Goal: Information Seeking & Learning: Learn about a topic

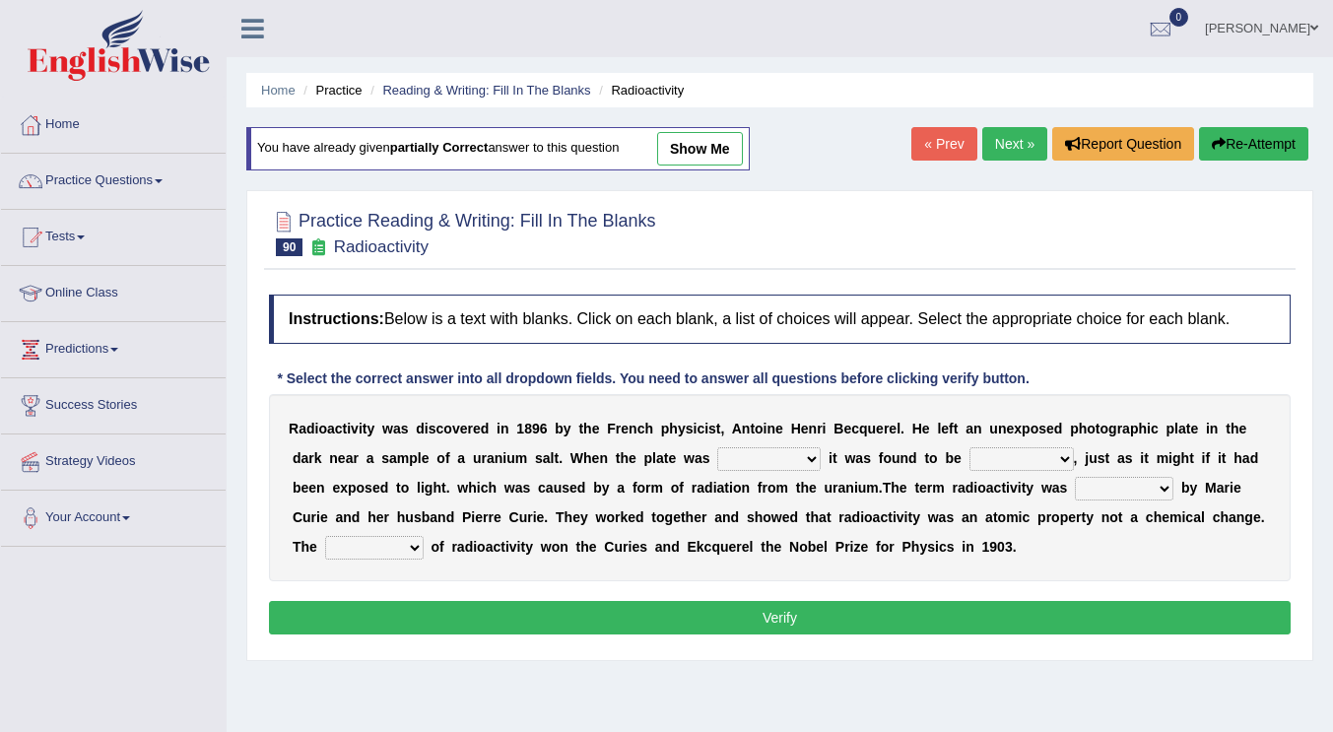
click at [755, 444] on div "R a d i o a c t i v i t y w a s d i s c o v e r e d i n 1 8 9 6 b y t h e F r e…" at bounding box center [780, 487] width 1022 height 187
click at [757, 453] on select "developed unraveled overlapped transmitted" at bounding box center [768, 459] width 103 height 24
select select "developed"
click at [717, 447] on select "developed unraveled overlapped transmitted" at bounding box center [768, 459] width 103 height 24
click at [1024, 465] on select "transparent corrugated fogged clarified" at bounding box center [1021, 459] width 104 height 24
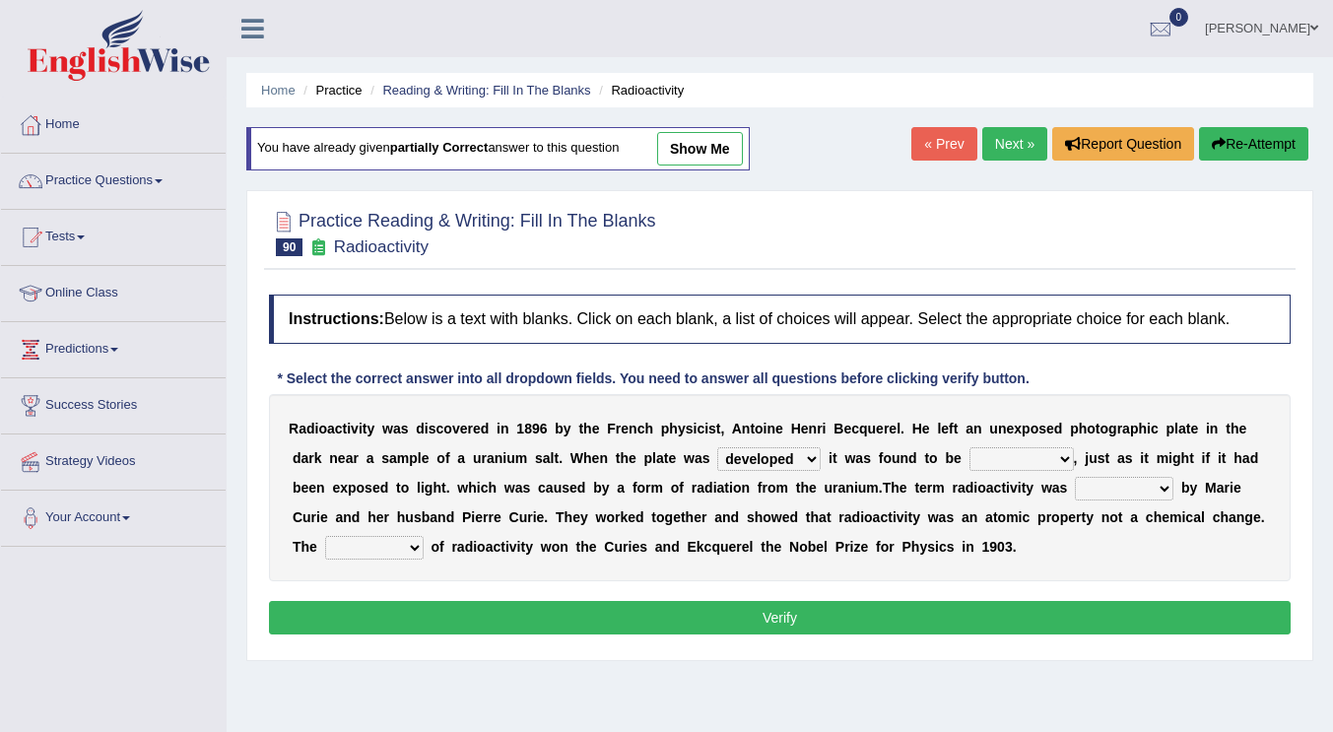
select select "fogged"
click at [969, 447] on select "transparent corrugated fogged clarified" at bounding box center [1021, 459] width 104 height 24
click at [1125, 490] on select "concocted coined expected estimated" at bounding box center [1124, 489] width 99 height 24
select select "concocted"
click at [1075, 477] on select "concocted coined expected estimated" at bounding box center [1124, 489] width 99 height 24
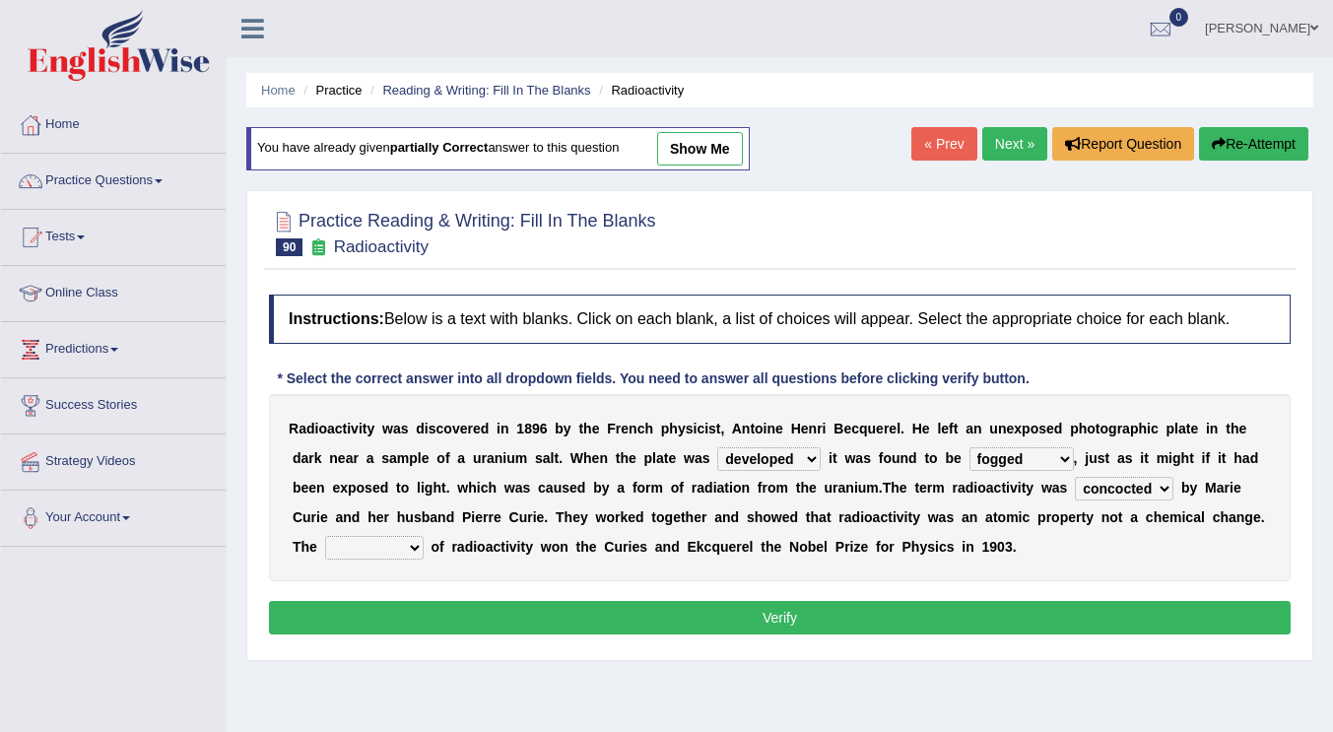
click at [385, 534] on div "R a d i o a c t i v i t y w a s d i s c o v e r e d i n 1 8 9 6 b y t h e F r e…" at bounding box center [780, 487] width 1022 height 187
click at [372, 547] on select "fabrication invention discharge discovery" at bounding box center [374, 548] width 99 height 24
select select "discovery"
click at [325, 536] on select "fabrication invention discharge discovery" at bounding box center [374, 548] width 99 height 24
click at [832, 622] on button "Verify" at bounding box center [780, 617] width 1022 height 33
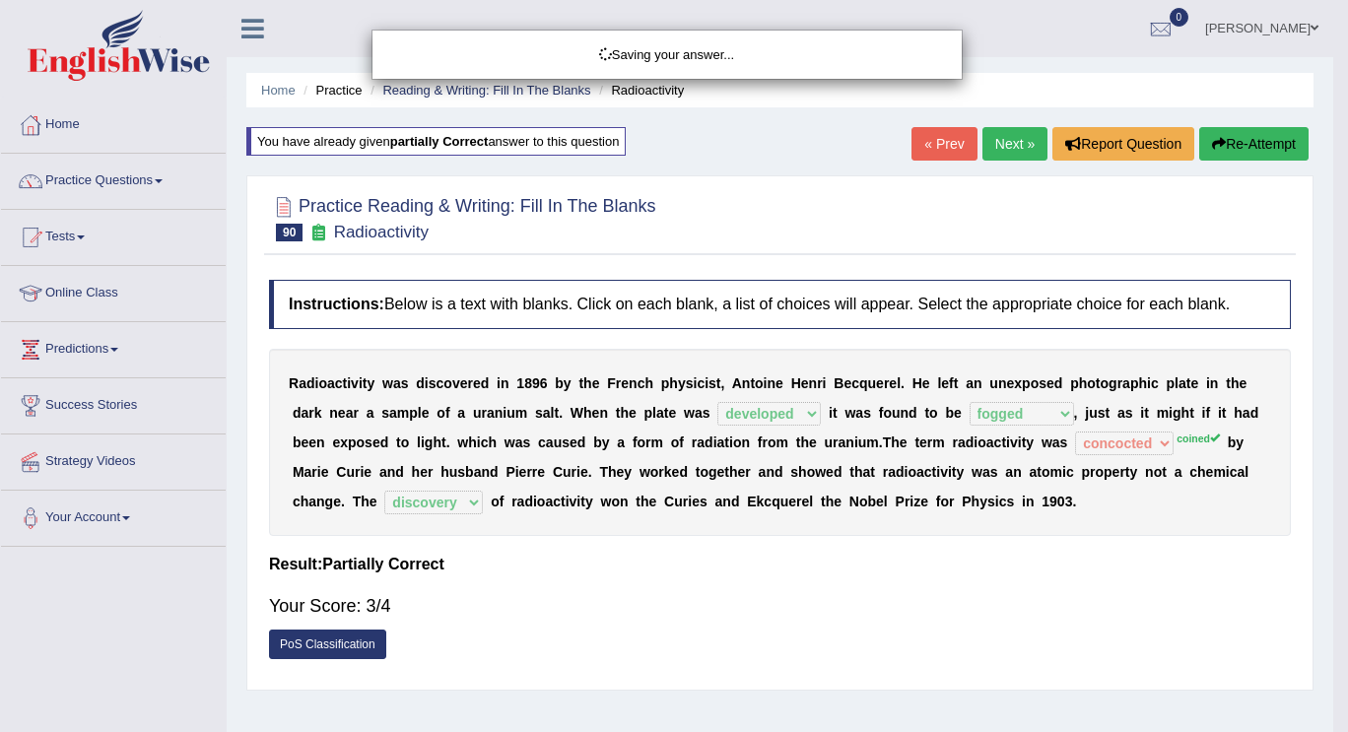
click at [853, 610] on div "Saving your answer..." at bounding box center [674, 366] width 1348 height 732
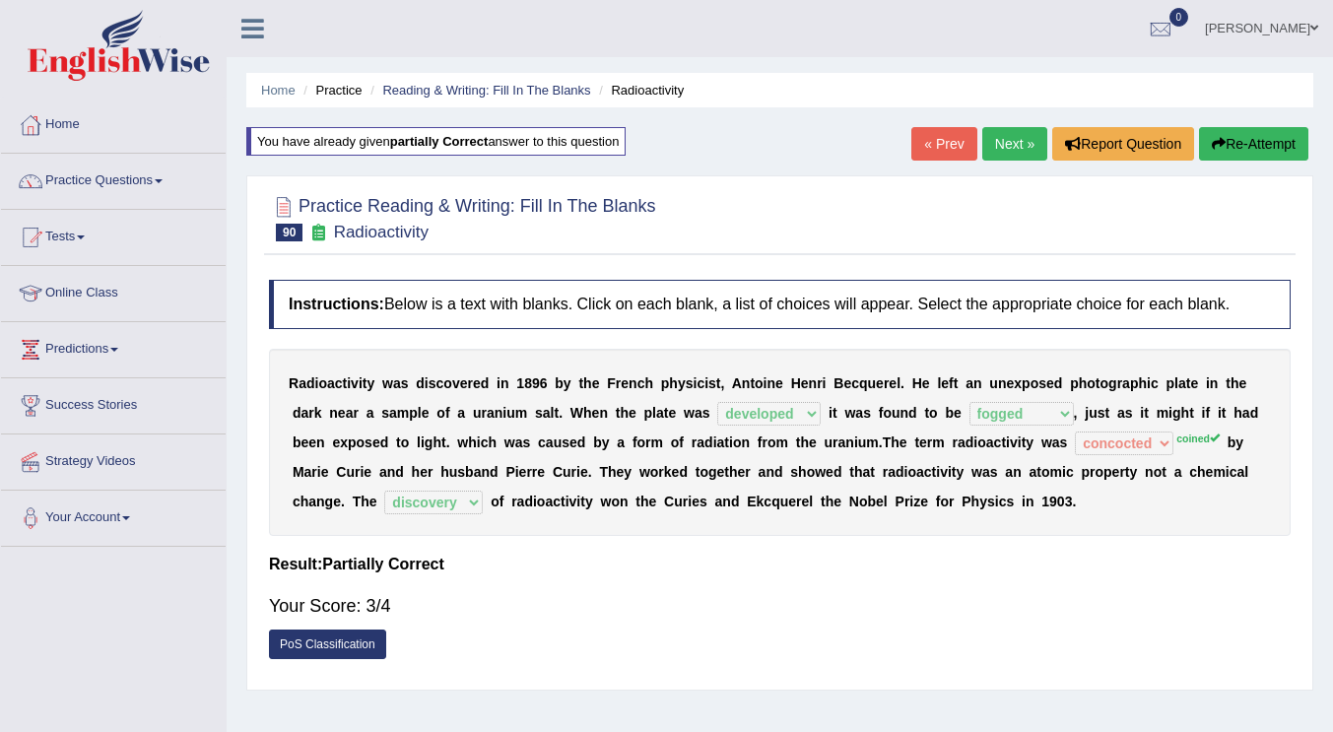
click at [1010, 137] on link "Next »" at bounding box center [1014, 143] width 65 height 33
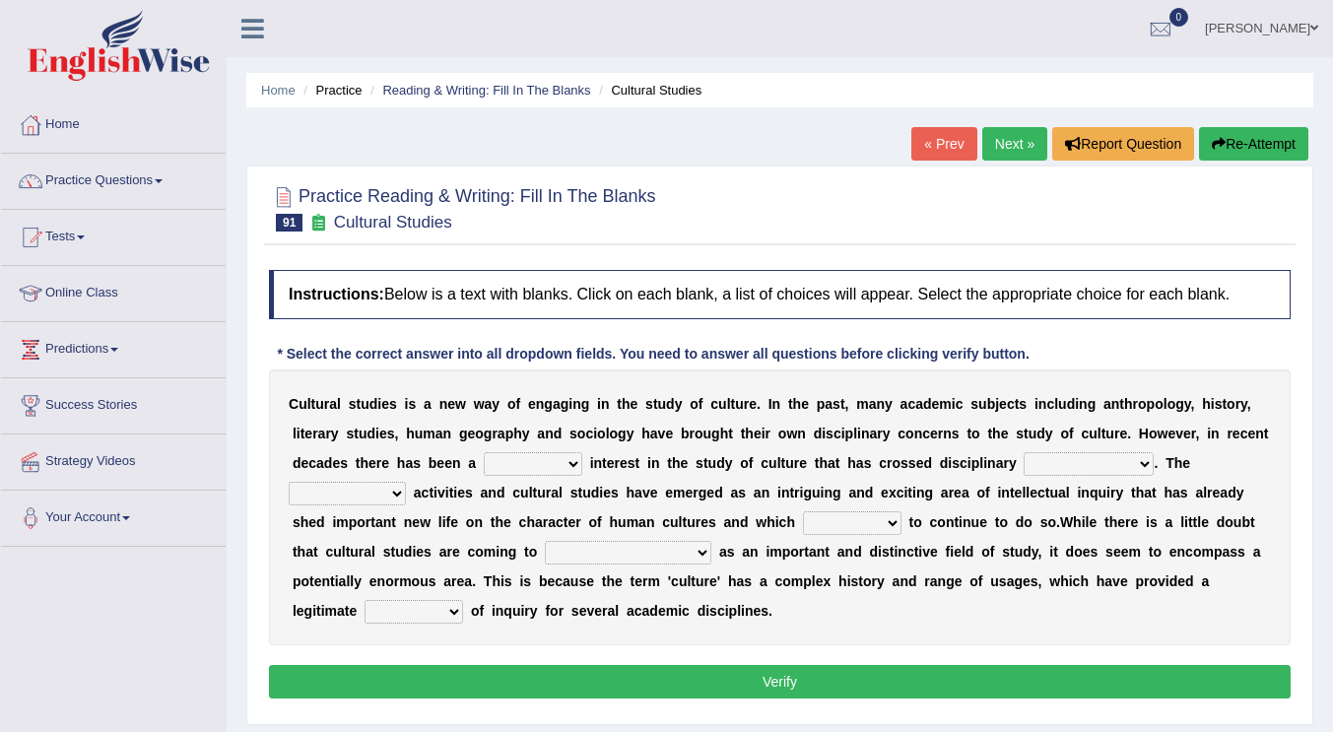
click at [505, 471] on select "renewed refunded renowned irresistible" at bounding box center [533, 464] width 99 height 24
select select "renowned"
click at [484, 452] on select "renewed refunded renowned irresistible" at bounding box center [533, 464] width 99 height 24
click at [1068, 462] on select "discriminations similarities boundaries differentiations" at bounding box center [1089, 464] width 130 height 24
select select "differentiations"
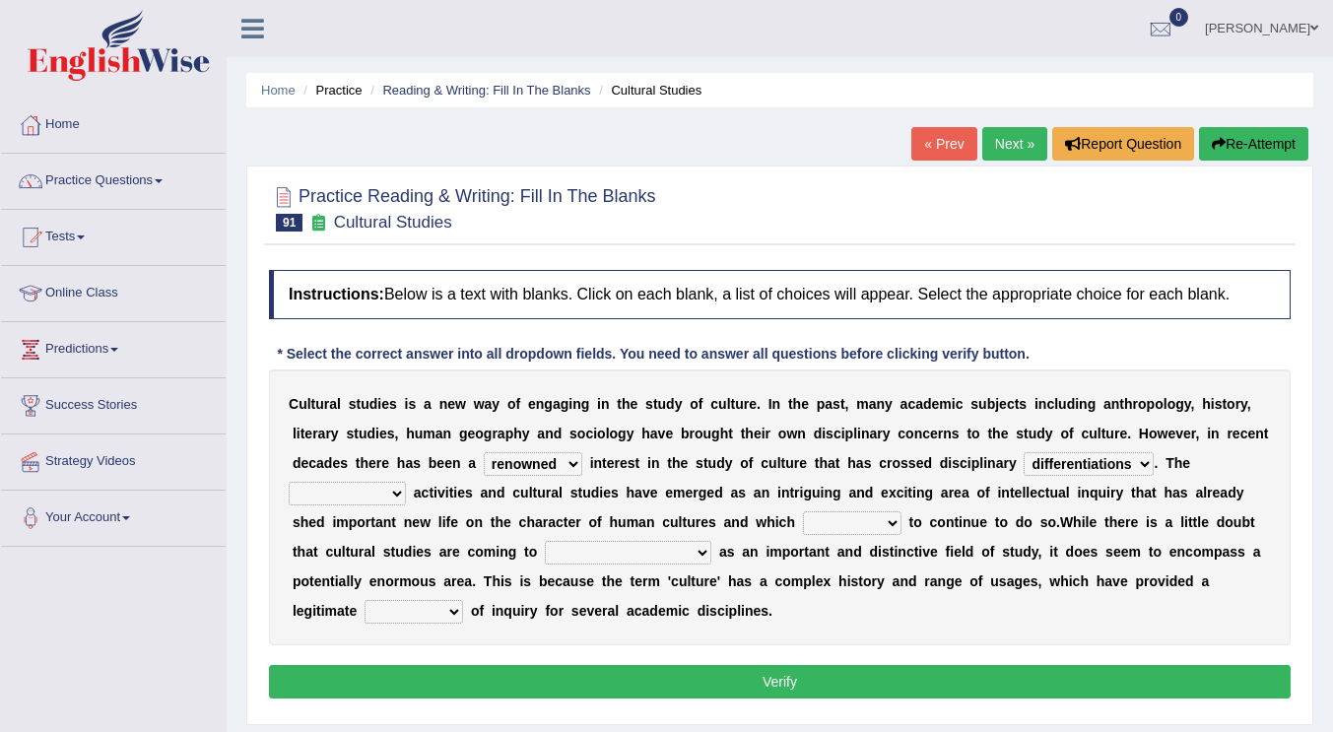
click at [1024, 452] on select "discriminations similarities boundaries differentiations" at bounding box center [1089, 464] width 130 height 24
click at [369, 491] on select "simultaneous spontaneous resulting derivative" at bounding box center [347, 494] width 117 height 24
select select "spontaneous"
click at [289, 482] on select "simultaneous spontaneous resulting derivative" at bounding box center [347, 494] width 117 height 24
click at [882, 520] on select "declines responds promises hesitates" at bounding box center [852, 523] width 99 height 24
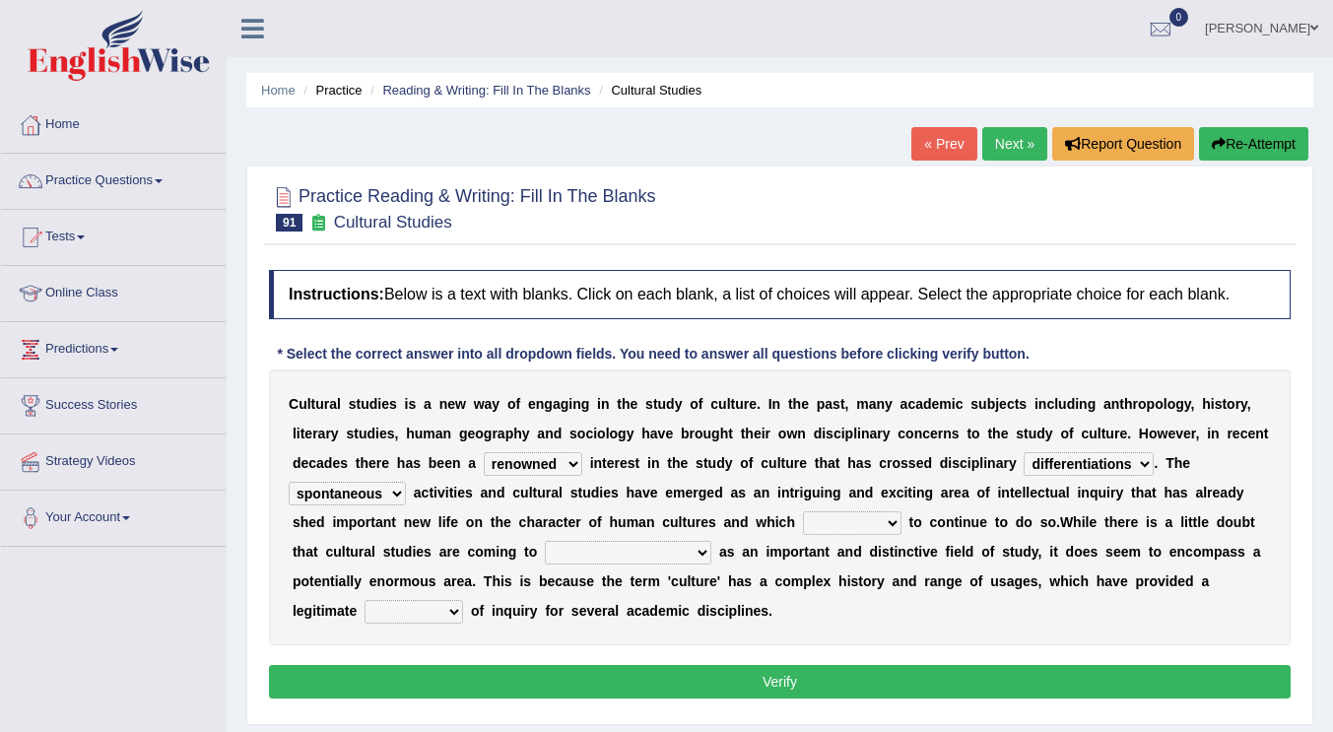
select select "declines"
click at [803, 511] on select "declines responds promises hesitates" at bounding box center [852, 523] width 99 height 24
click at [662, 555] on select "phase out pull together be widely recognized be narrowly reduced" at bounding box center [628, 553] width 166 height 24
select select "phase out"
click at [545, 541] on select "phase out pull together be widely recognized be narrowly reduced" at bounding box center [628, 553] width 166 height 24
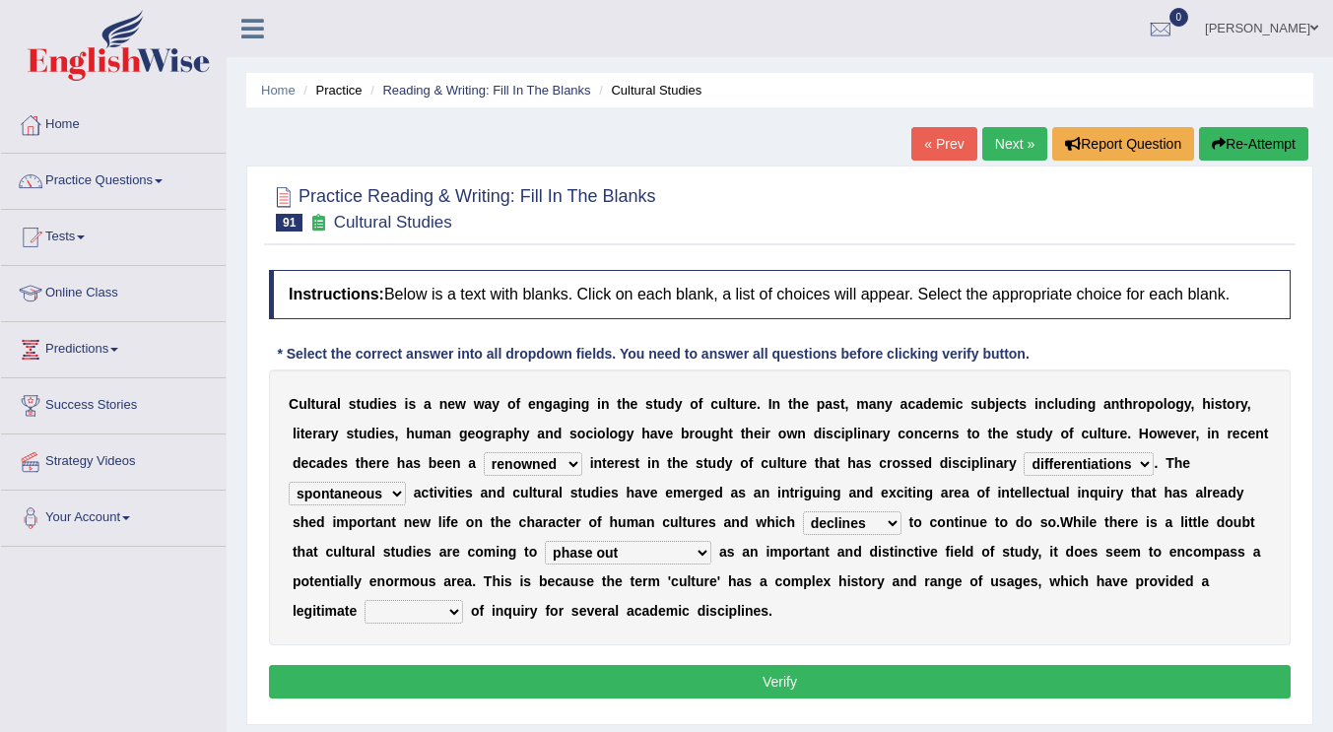
click at [443, 605] on select "dispersion focus revision instance" at bounding box center [414, 612] width 99 height 24
select select "focus"
click at [365, 600] on select "dispersion focus revision instance" at bounding box center [414, 612] width 99 height 24
click at [762, 683] on button "Verify" at bounding box center [780, 681] width 1022 height 33
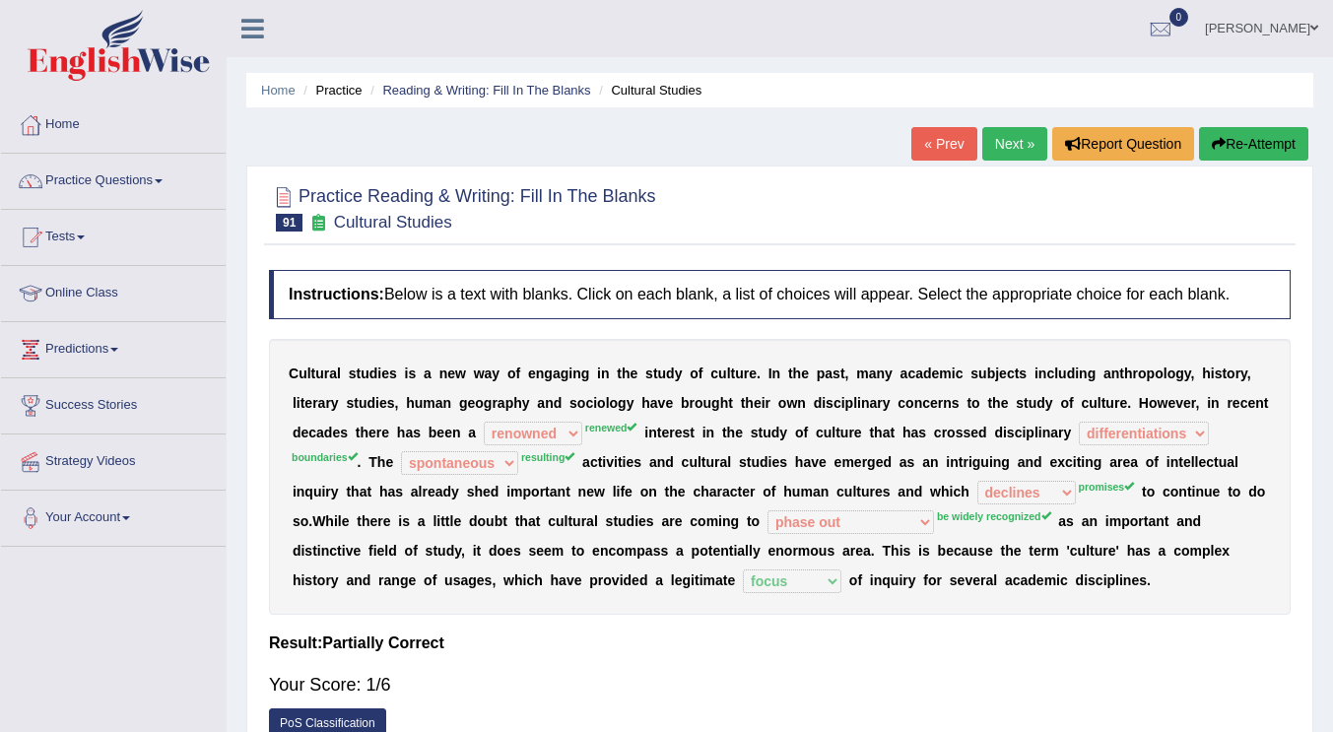
click at [1008, 148] on link "Next »" at bounding box center [1014, 143] width 65 height 33
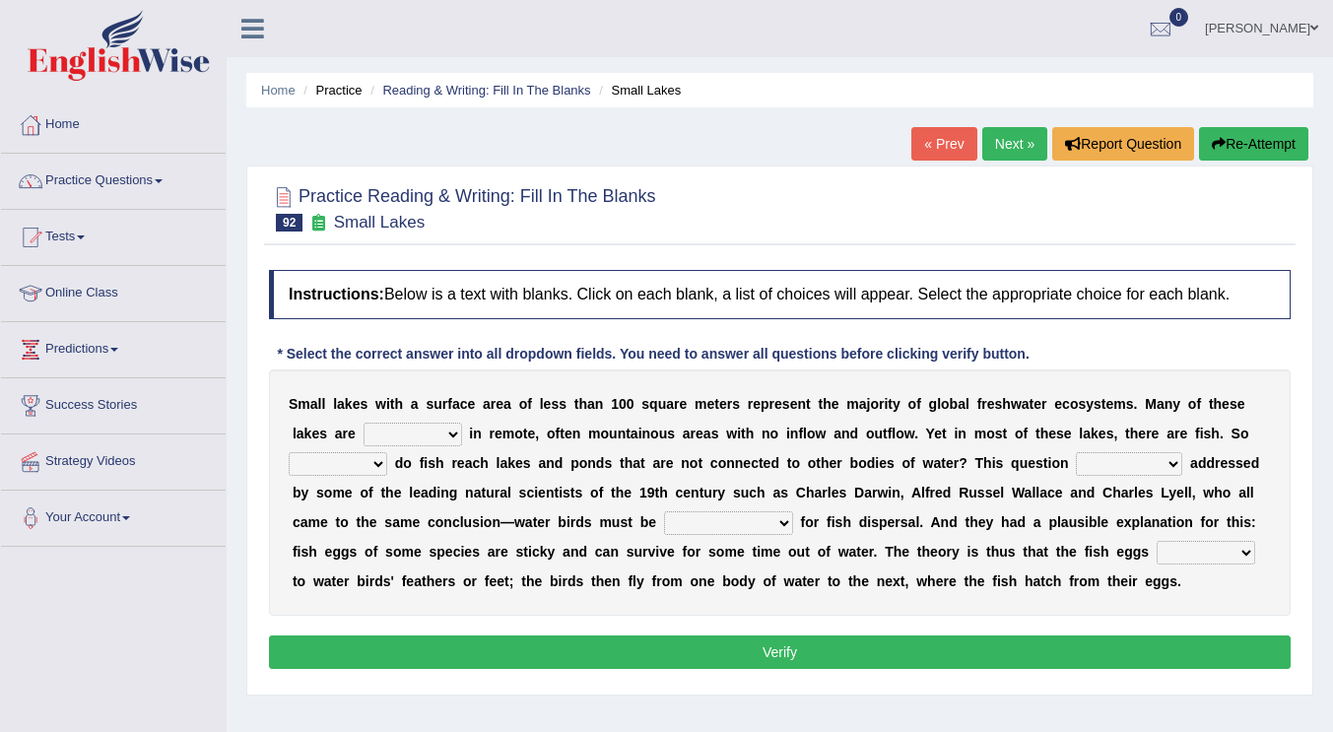
click at [424, 435] on select "depicted found forseen told" at bounding box center [413, 435] width 99 height 24
select select "found"
click at [364, 423] on select "depicted found forseen told" at bounding box center [413, 435] width 99 height 24
click at [348, 471] on select "how why whether where" at bounding box center [338, 464] width 99 height 24
select select "how"
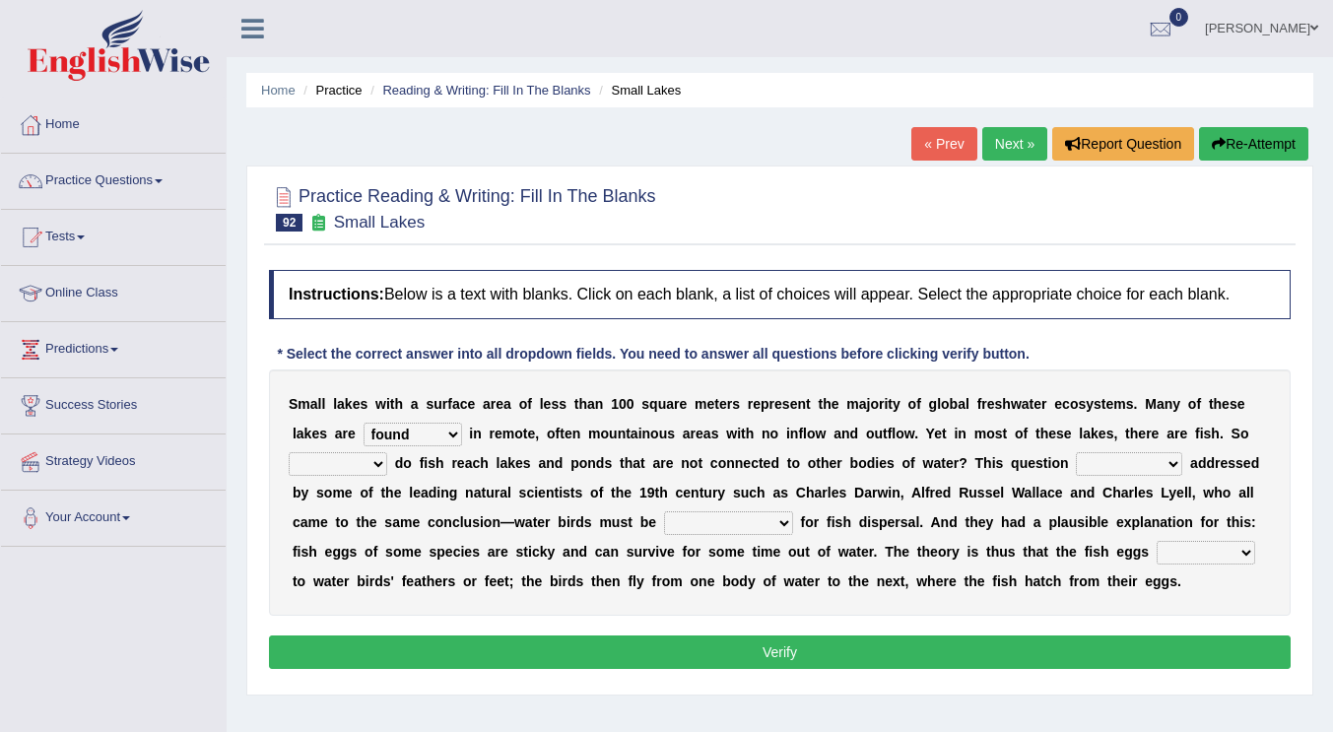
click at [289, 452] on select "how why whether where" at bounding box center [338, 464] width 99 height 24
click at [1110, 465] on select "has already was already was been been" at bounding box center [1129, 464] width 106 height 24
select select "was already"
click at [1076, 452] on select "has already was already was been been" at bounding box center [1129, 464] width 106 height 24
click at [711, 534] on select "despicable distinguishable vulnerable responsible" at bounding box center [728, 523] width 129 height 24
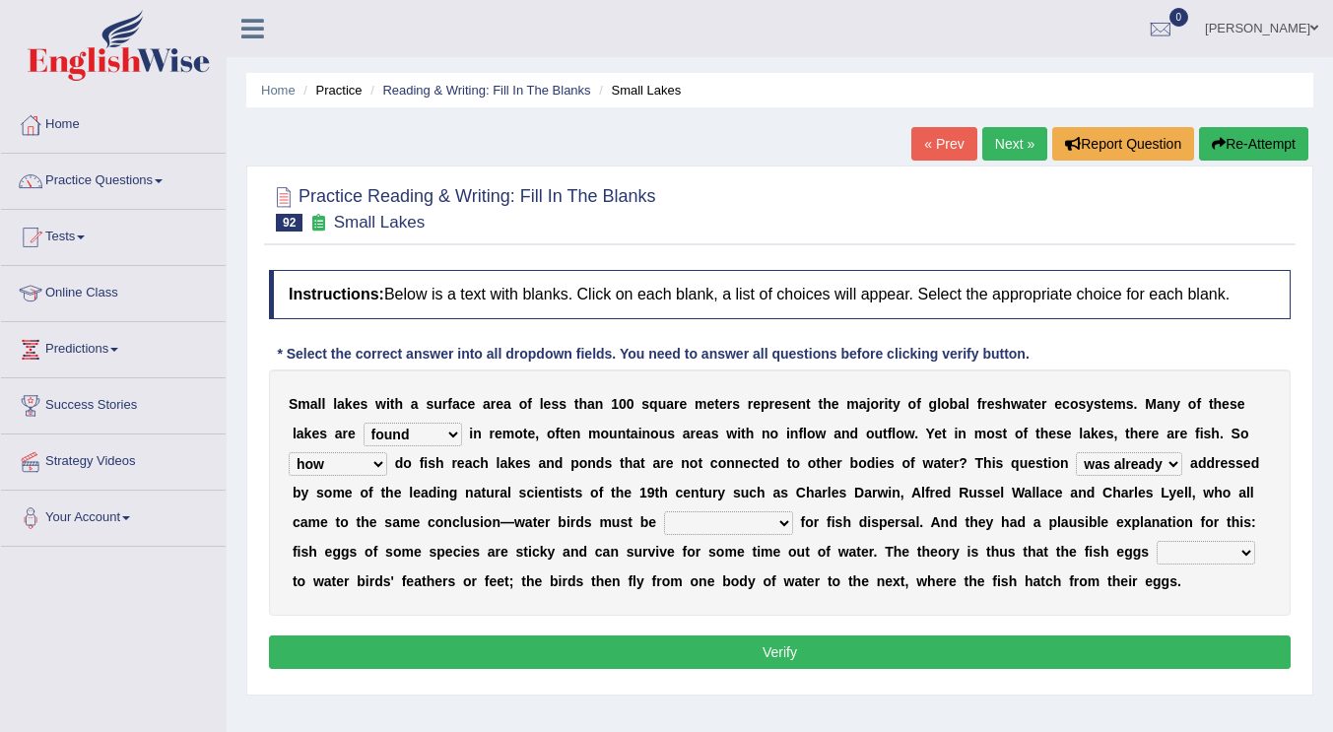
select select "vulnerable"
click at [664, 511] on select "despicable distinguishable vulnerable responsible" at bounding box center [728, 523] width 129 height 24
click at [1221, 554] on select "stick add rise merge" at bounding box center [1206, 553] width 99 height 24
select select "stick"
click at [1157, 541] on select "stick add rise merge" at bounding box center [1206, 553] width 99 height 24
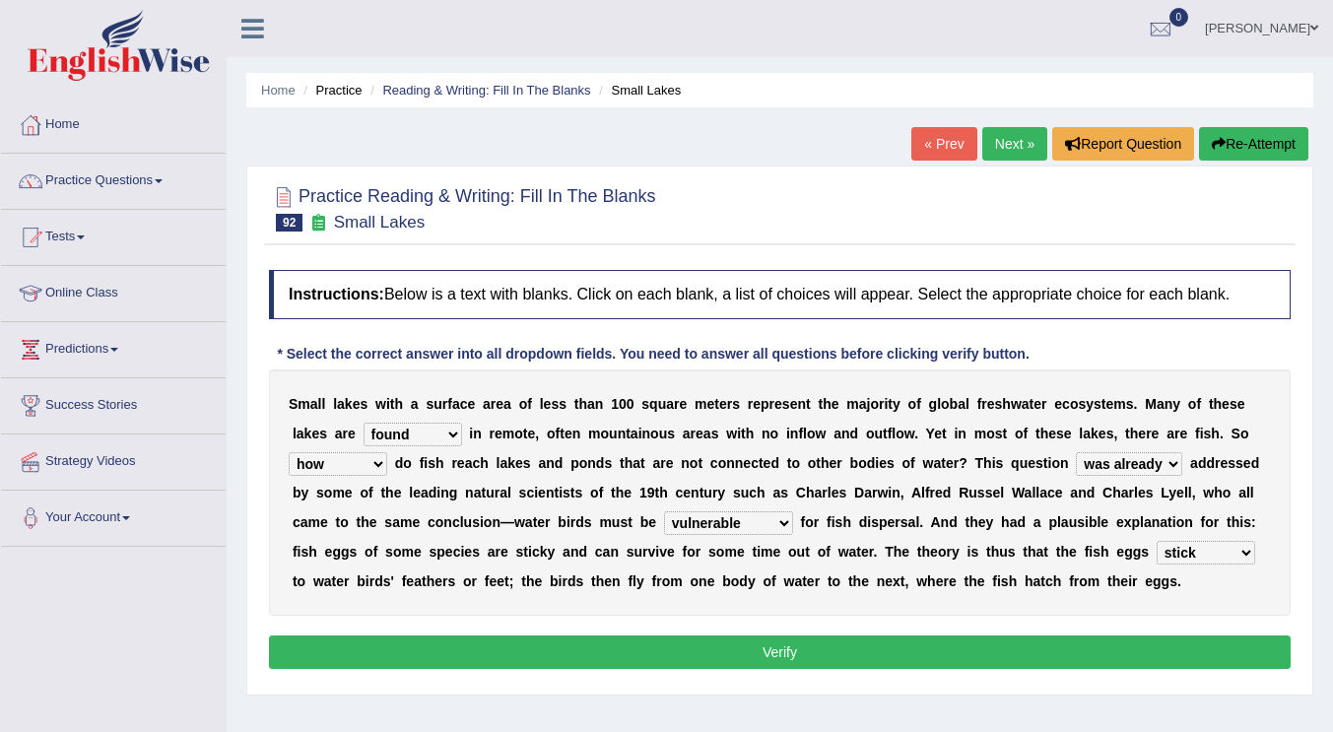
click at [972, 558] on b "s" at bounding box center [974, 552] width 8 height 16
click at [770, 640] on button "Verify" at bounding box center [780, 651] width 1022 height 33
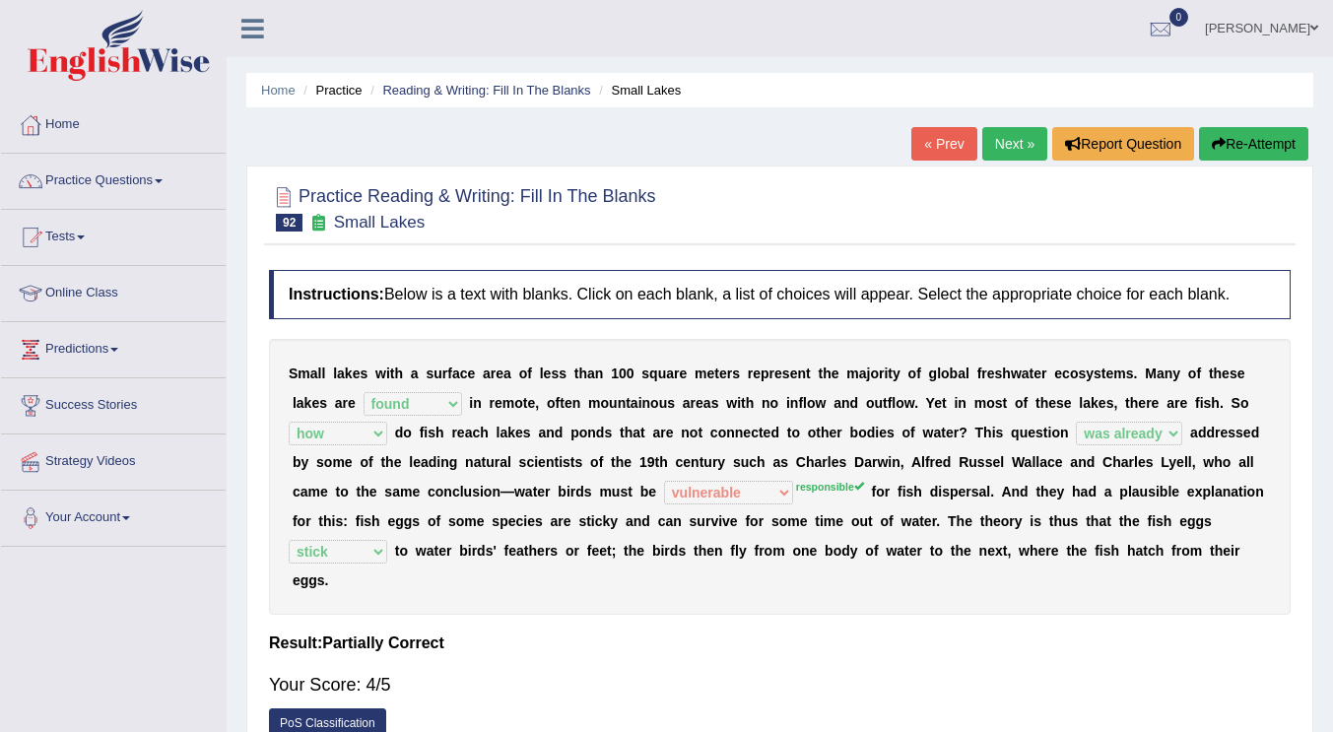
click at [805, 623] on div "Instructions: Below is a text with blanks. Click on each blank, a list of choic…" at bounding box center [780, 509] width 1032 height 499
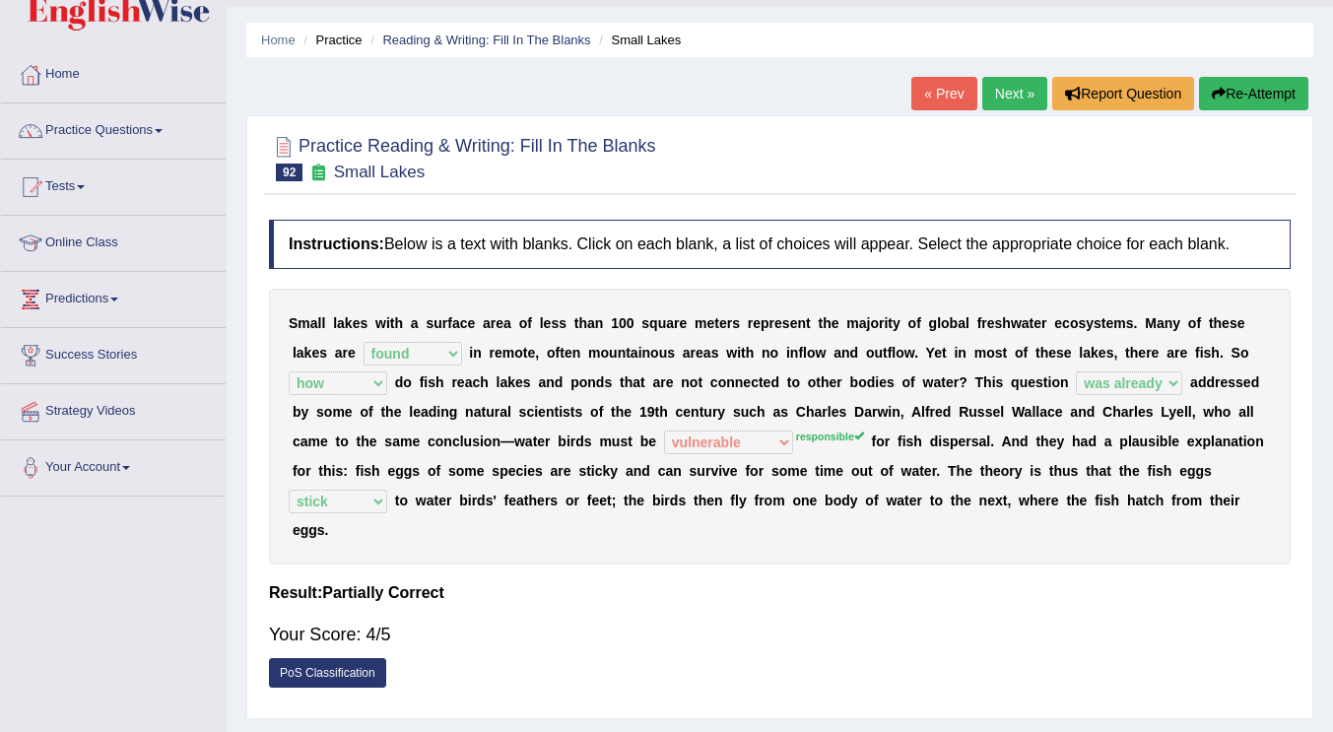
scroll to position [99, 0]
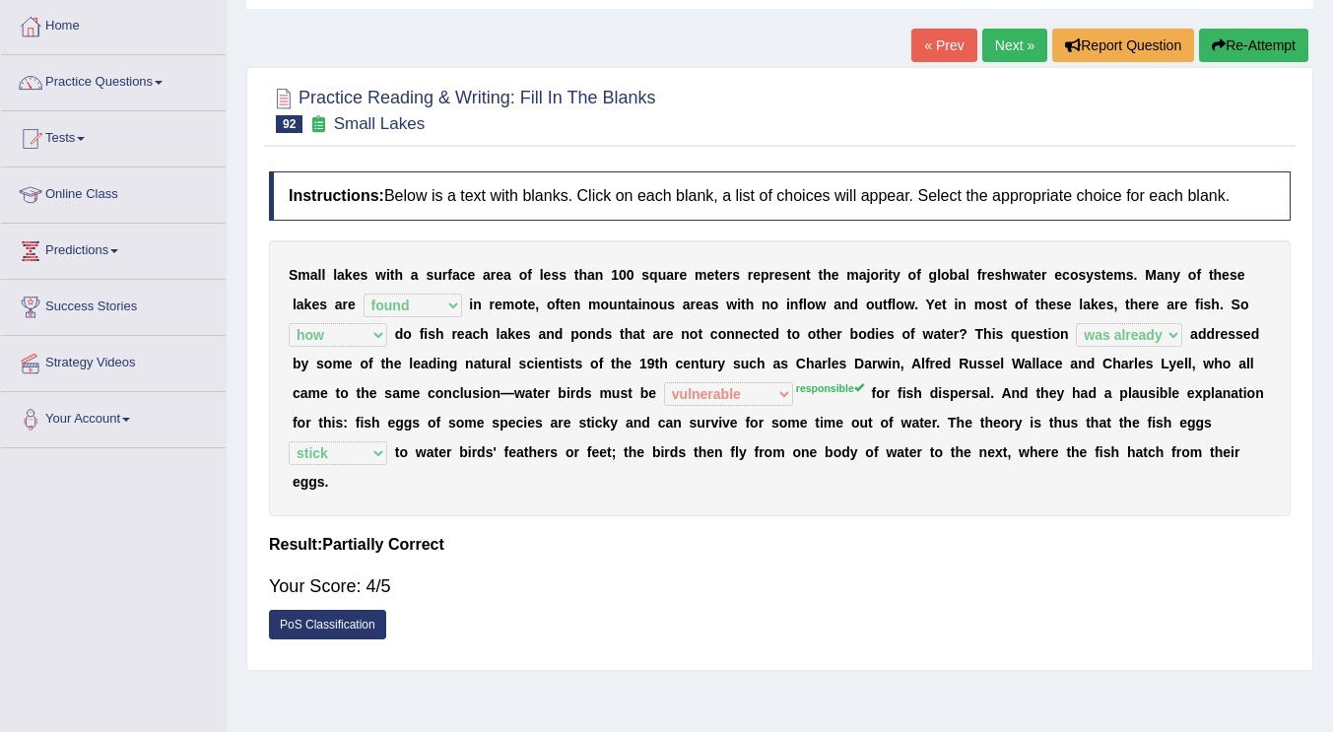
click at [993, 42] on link "Next »" at bounding box center [1014, 45] width 65 height 33
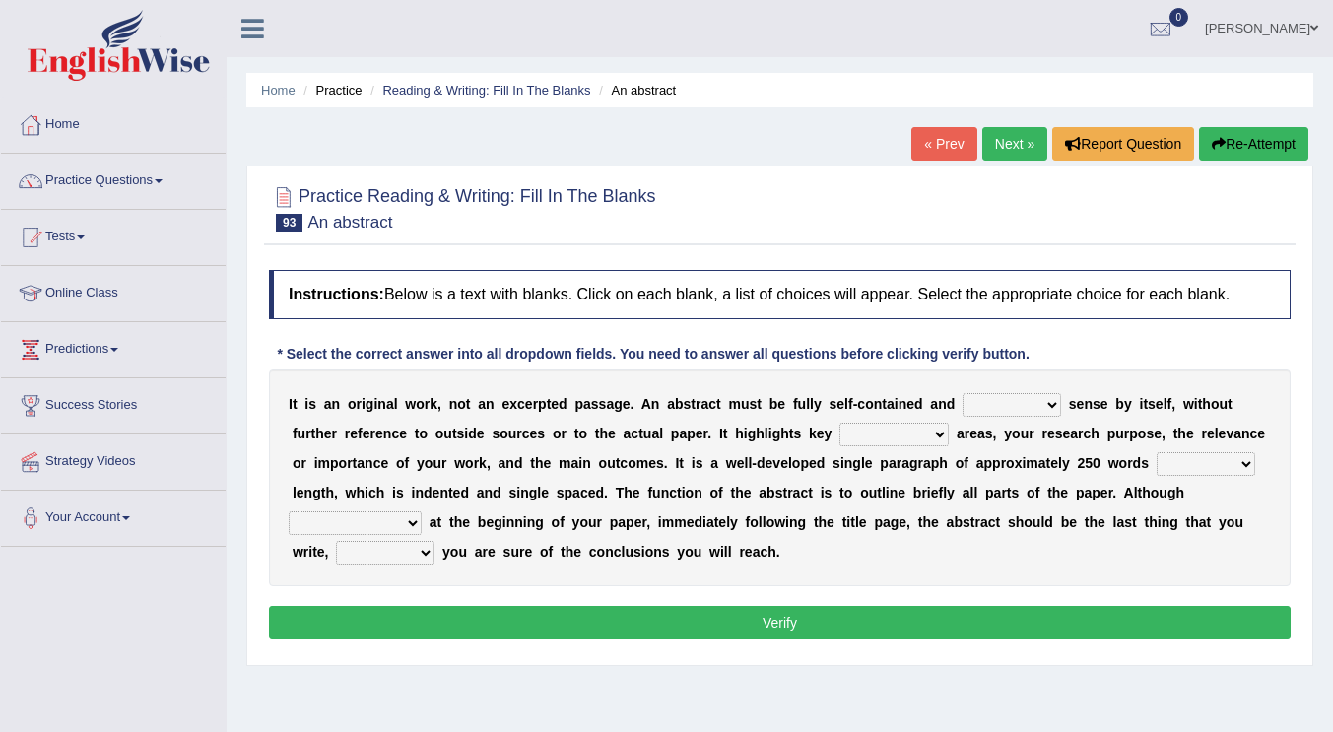
click at [976, 400] on select "get give take make" at bounding box center [1012, 405] width 99 height 24
select select "make"
click at [963, 393] on select "get give take make" at bounding box center [1012, 405] width 99 height 24
click at [902, 433] on select "contemplate content account comment" at bounding box center [893, 435] width 109 height 24
select select "content"
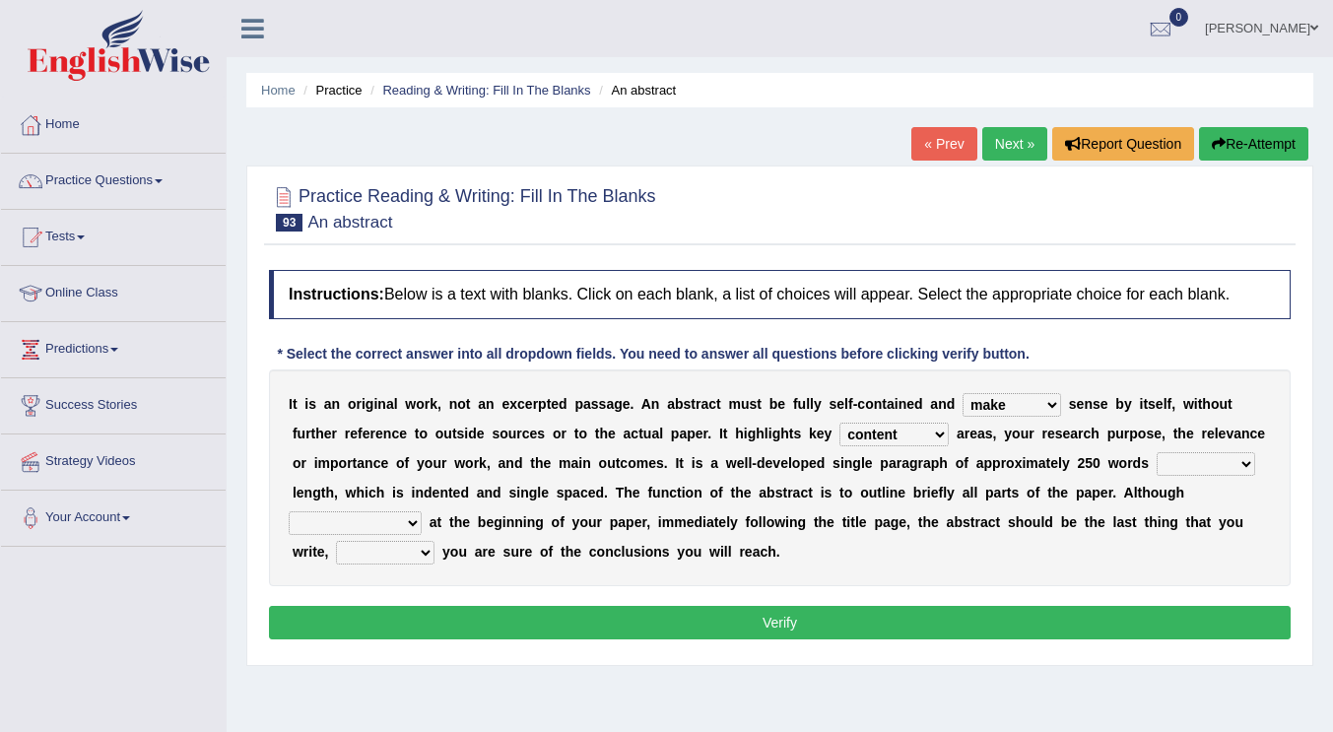
click at [839, 423] on select "contemplate content account comment" at bounding box center [893, 435] width 109 height 24
click at [1199, 457] on select "from within to in" at bounding box center [1206, 464] width 99 height 24
select select "in"
click at [1157, 452] on select "from within to in" at bounding box center [1206, 464] width 99 height 24
click at [334, 519] on select "it is placed it is transferring it started it has omitted" at bounding box center [355, 523] width 133 height 24
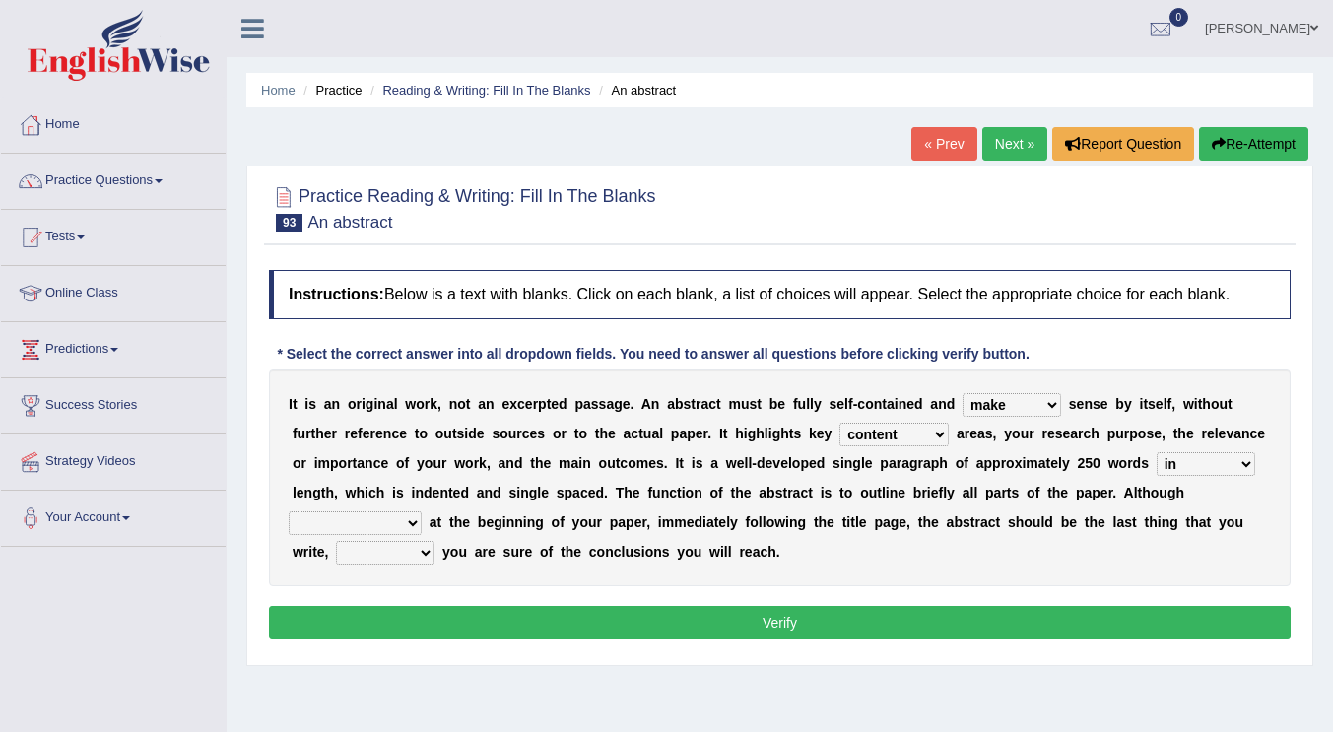
select select "it is placed"
click at [289, 511] on select "it is placed it is transferring it started it has omitted" at bounding box center [355, 523] width 133 height 24
click at [383, 556] on select "once then before and" at bounding box center [385, 553] width 99 height 24
select select "once"
click at [336, 541] on select "once then before and" at bounding box center [385, 553] width 99 height 24
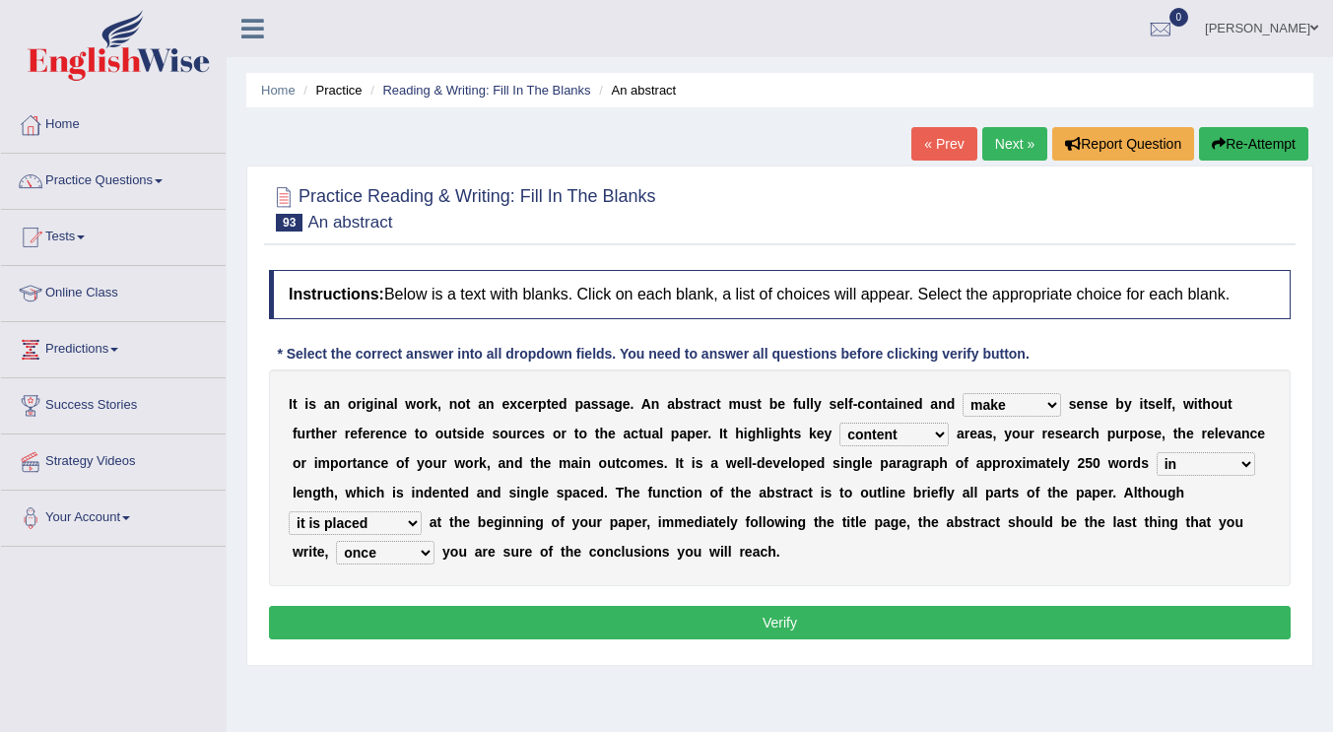
click at [677, 625] on button "Verify" at bounding box center [780, 622] width 1022 height 33
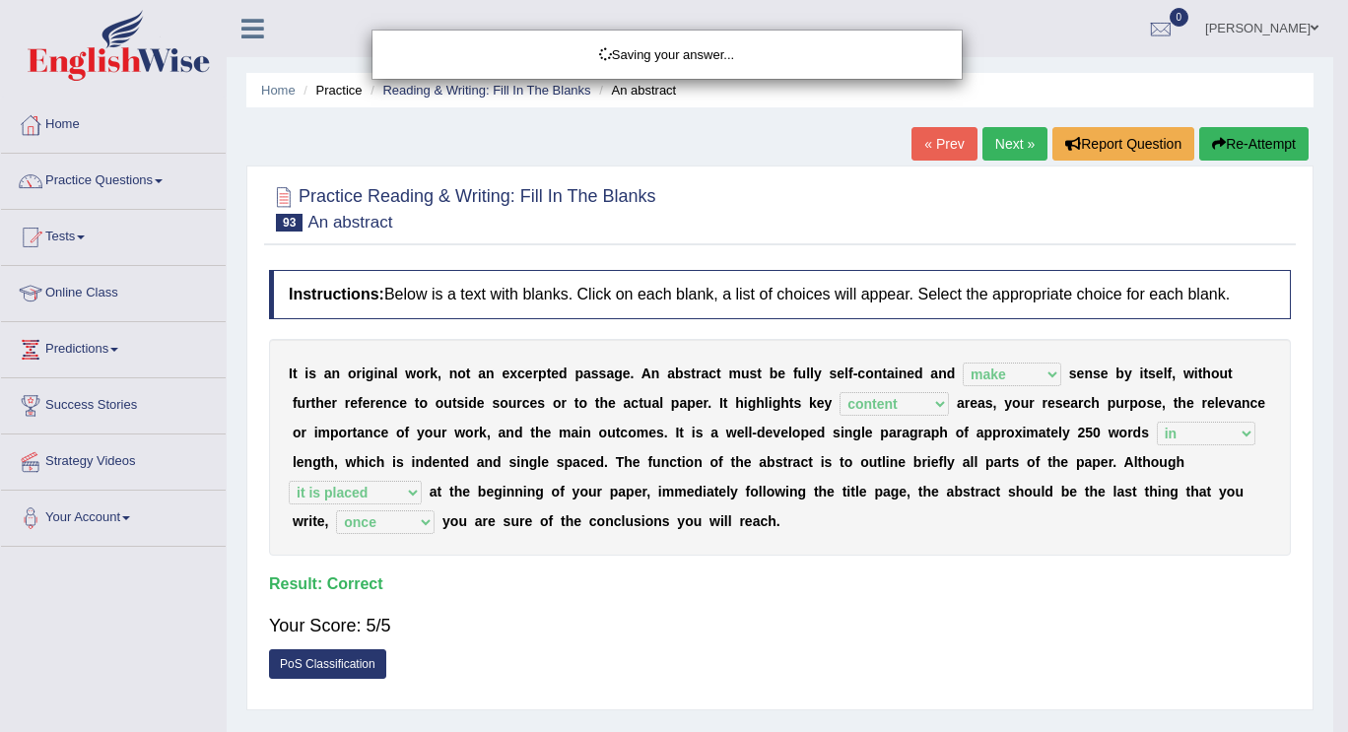
click at [693, 616] on div "Saving your answer..." at bounding box center [674, 366] width 1348 height 732
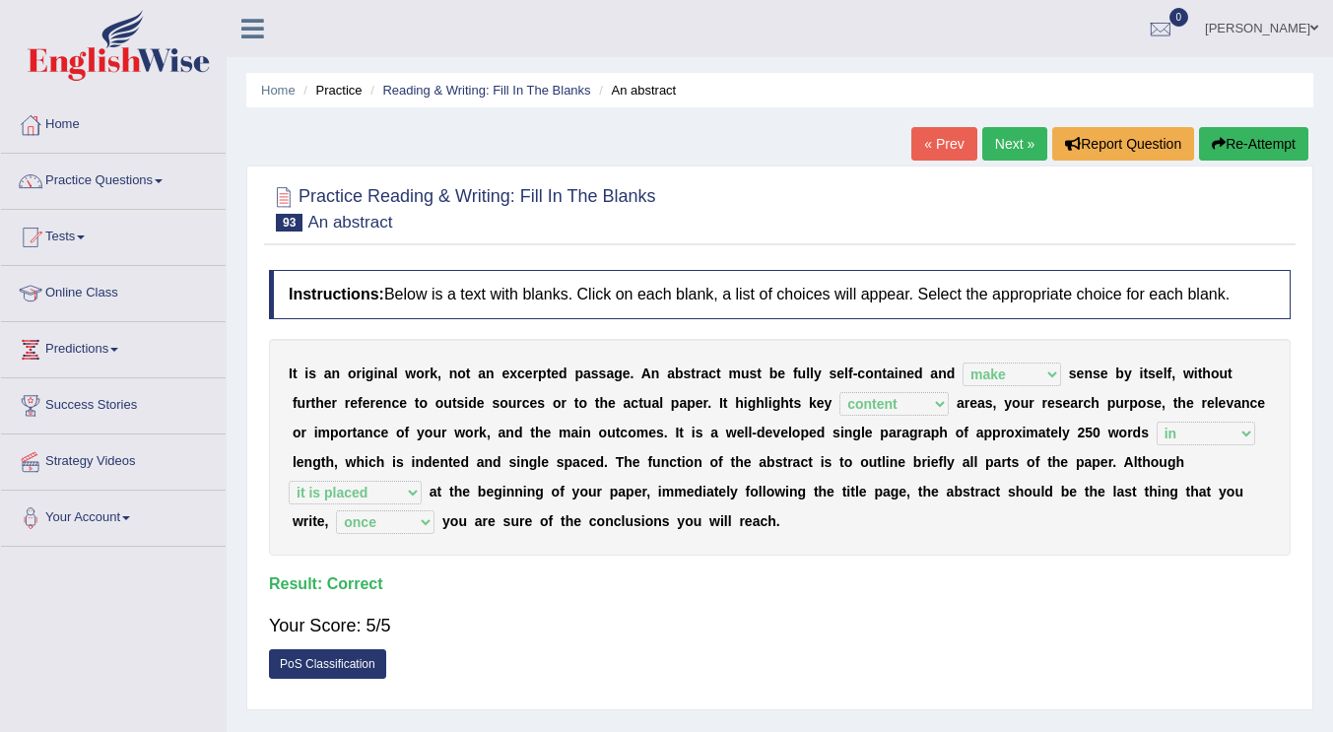
click at [1008, 144] on link "Next »" at bounding box center [1014, 143] width 65 height 33
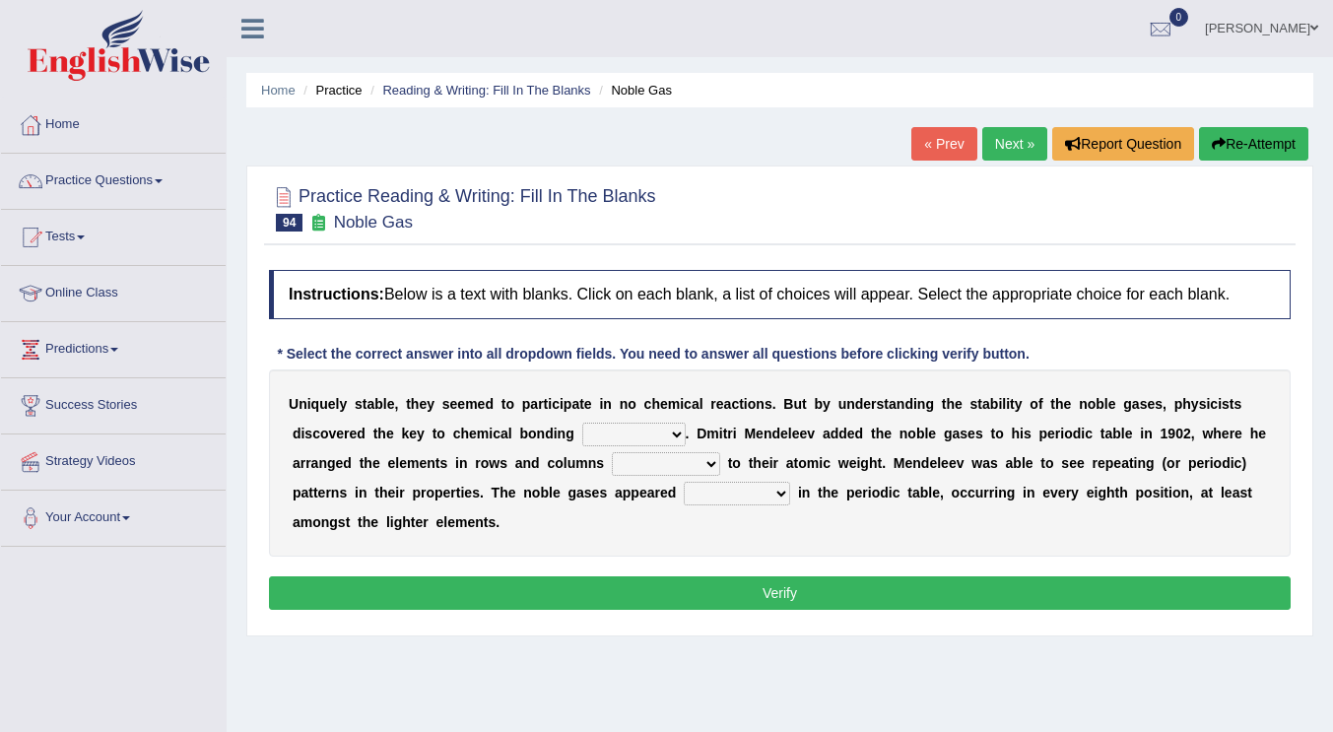
click at [613, 439] on select "himself away themselves itself" at bounding box center [633, 435] width 103 height 24
select select "itself"
click at [582, 423] on select "himself away themselves itself" at bounding box center [633, 435] width 103 height 24
click at [642, 467] on select "contributing need bond according" at bounding box center [666, 464] width 108 height 24
select select "according"
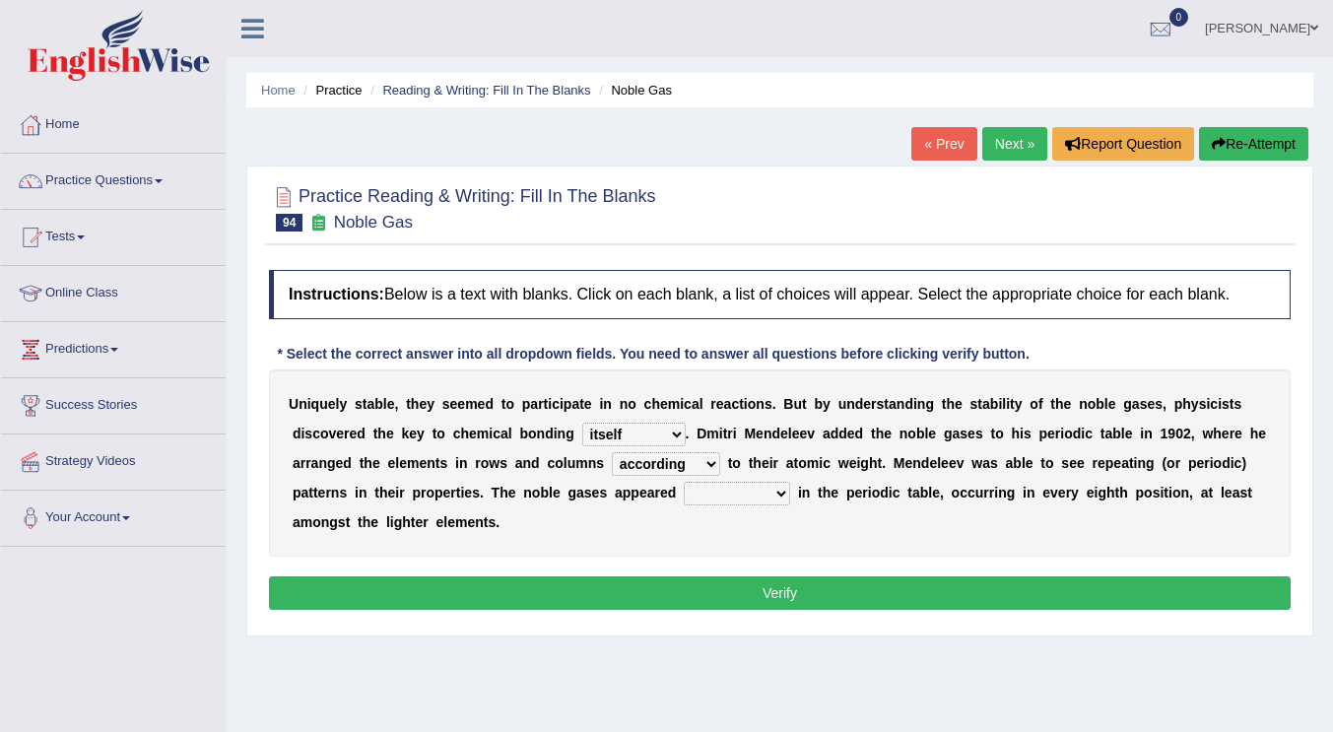
click at [612, 452] on select "contributing need bond according" at bounding box center [666, 464] width 108 height 24
click at [769, 497] on select "enormously regularly abruptly vividly" at bounding box center [737, 494] width 106 height 24
select select "regularly"
click at [684, 482] on select "enormously regularly abruptly vividly" at bounding box center [737, 494] width 106 height 24
click at [600, 519] on div "U n i q u e l y s t a b l e , t h e y s e e m e d t o p a r t i c i p a t e i n…" at bounding box center [780, 462] width 1022 height 187
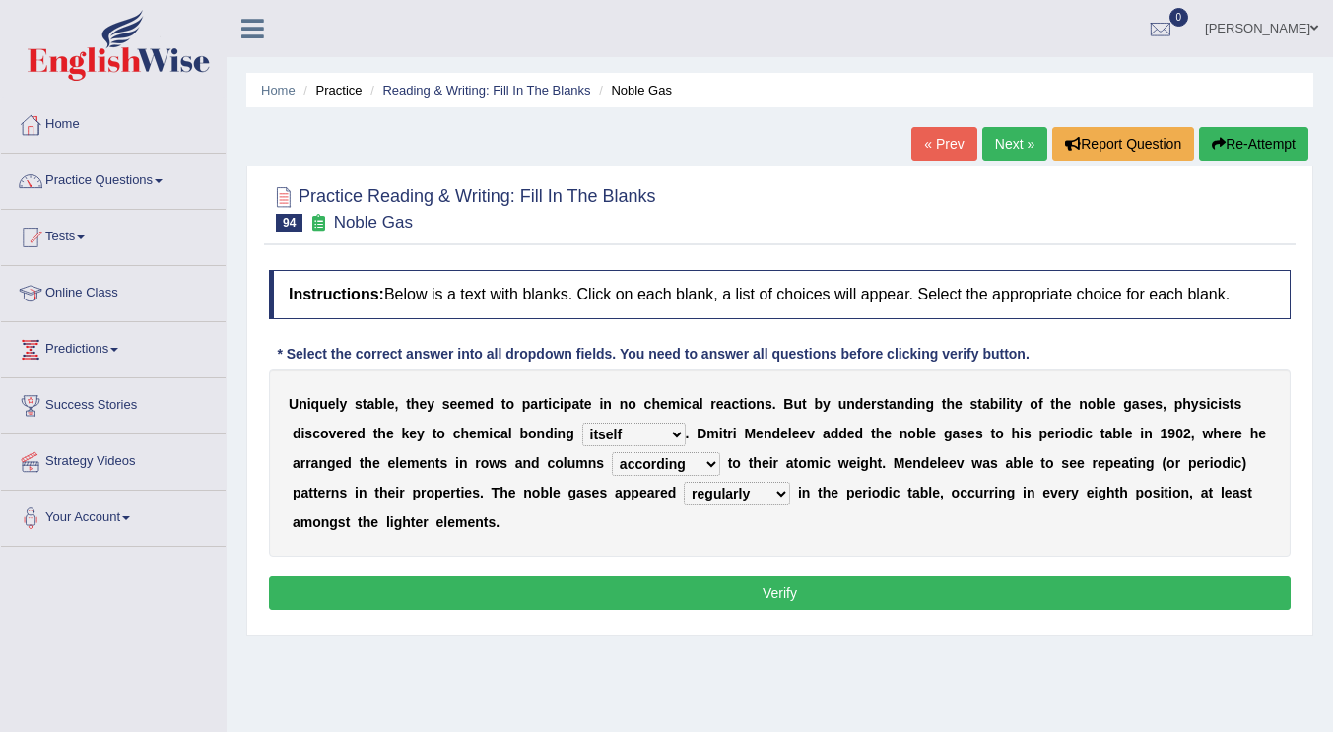
click at [809, 585] on button "Verify" at bounding box center [780, 592] width 1022 height 33
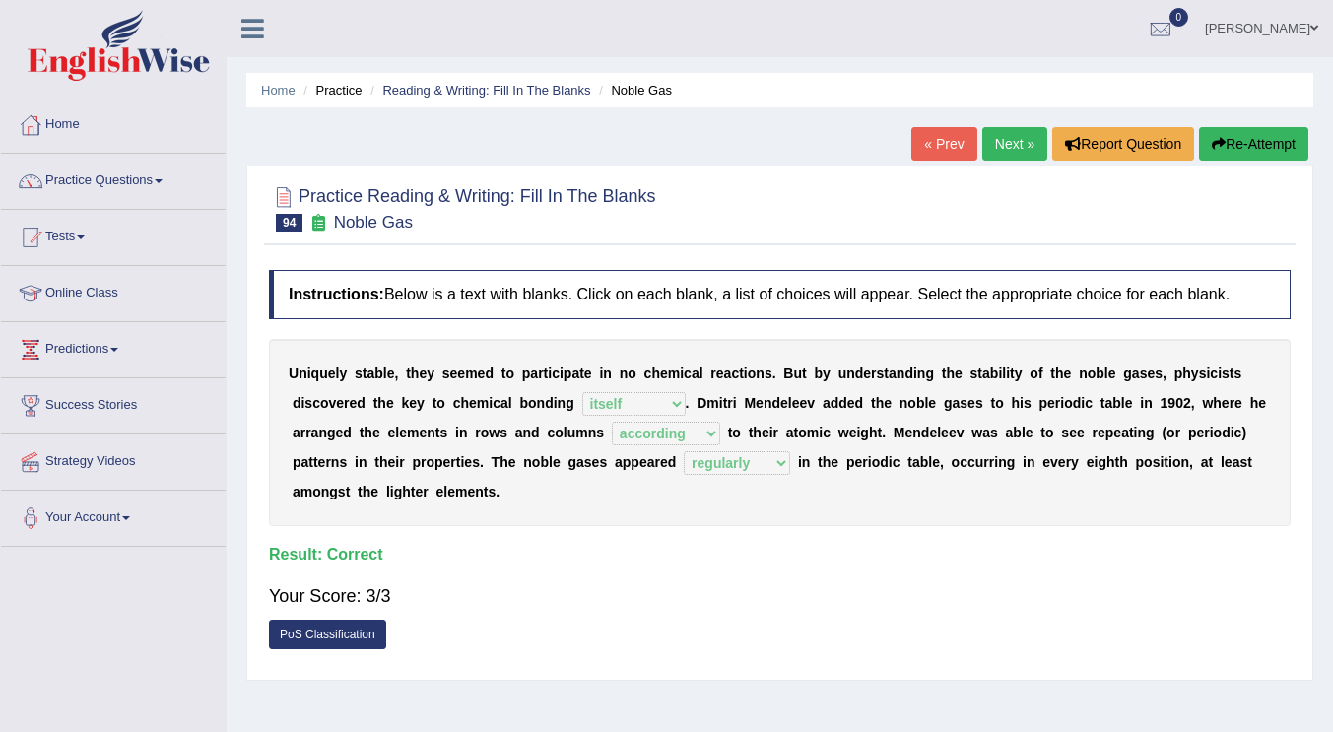
click at [856, 663] on div "Instructions: Below is a text with blanks. Click on each blank, a list of choic…" at bounding box center [780, 465] width 1032 height 410
click at [898, 652] on div "PoS Classification" at bounding box center [780, 637] width 1022 height 34
click at [993, 145] on link "Next »" at bounding box center [1014, 143] width 65 height 33
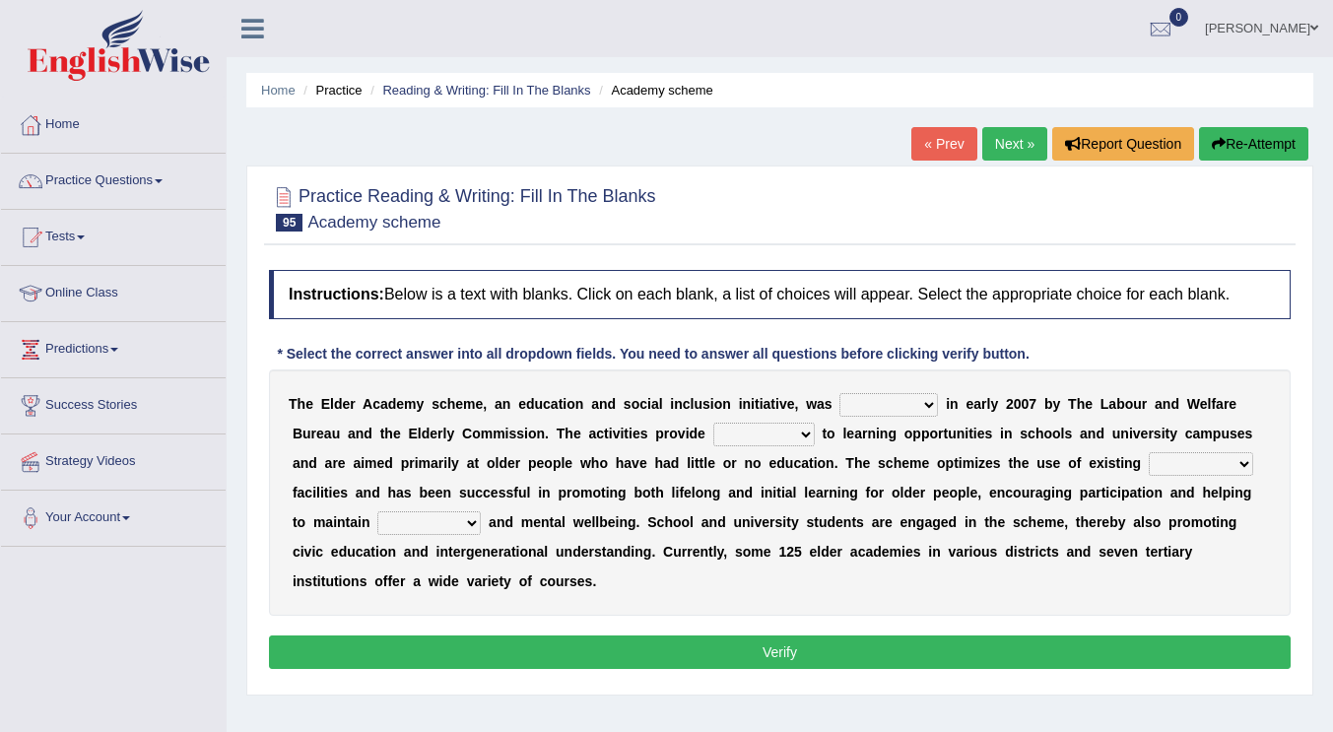
click at [878, 411] on select "proposed used launched passed" at bounding box center [888, 405] width 99 height 24
select select "launched"
click at [839, 393] on select "proposed used launched passed" at bounding box center [888, 405] width 99 height 24
click at [777, 438] on select "rules access success permission" at bounding box center [763, 435] width 101 height 24
select select "access"
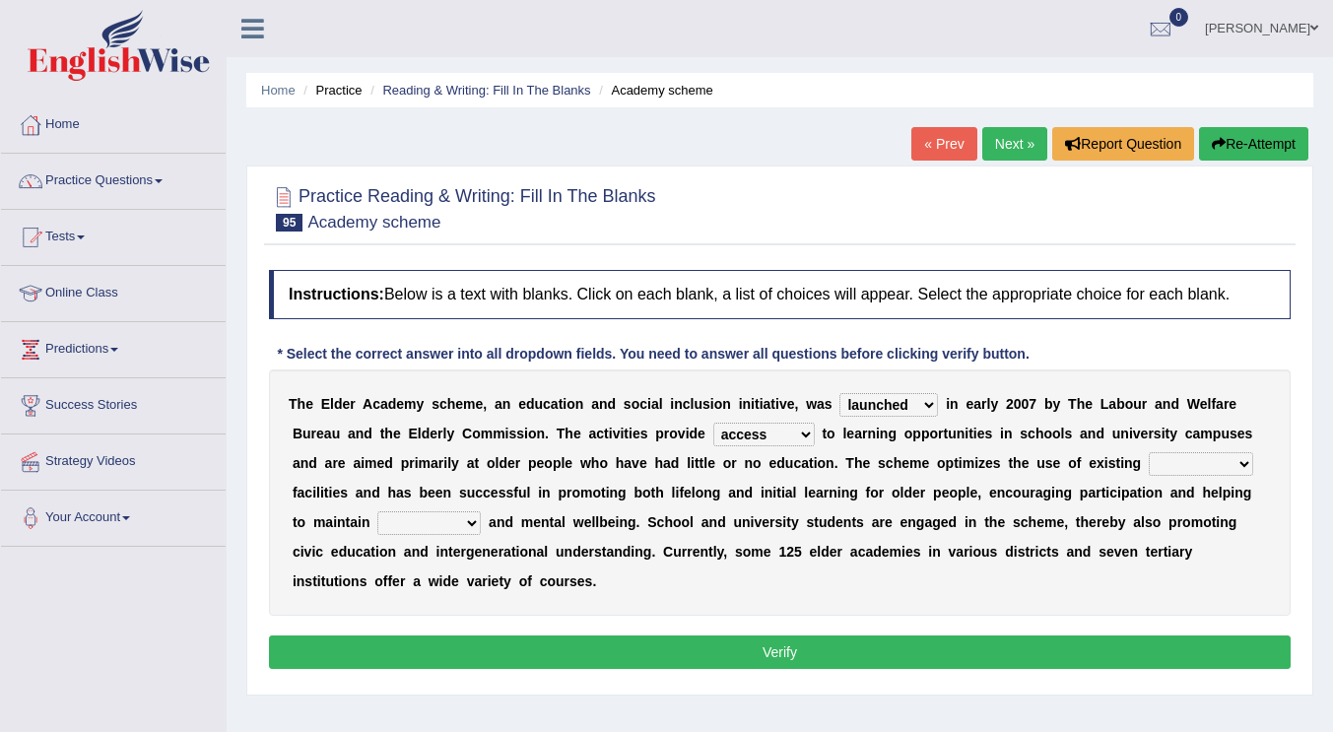
click at [713, 423] on select "rules access success permission" at bounding box center [763, 435] width 101 height 24
click at [1173, 475] on select "advanced savory educational education" at bounding box center [1201, 464] width 104 height 24
select select "educational"
click at [1149, 452] on select "advanced savory educational education" at bounding box center [1201, 464] width 104 height 24
click at [413, 528] on select "physical loyal protentious legal" at bounding box center [428, 523] width 103 height 24
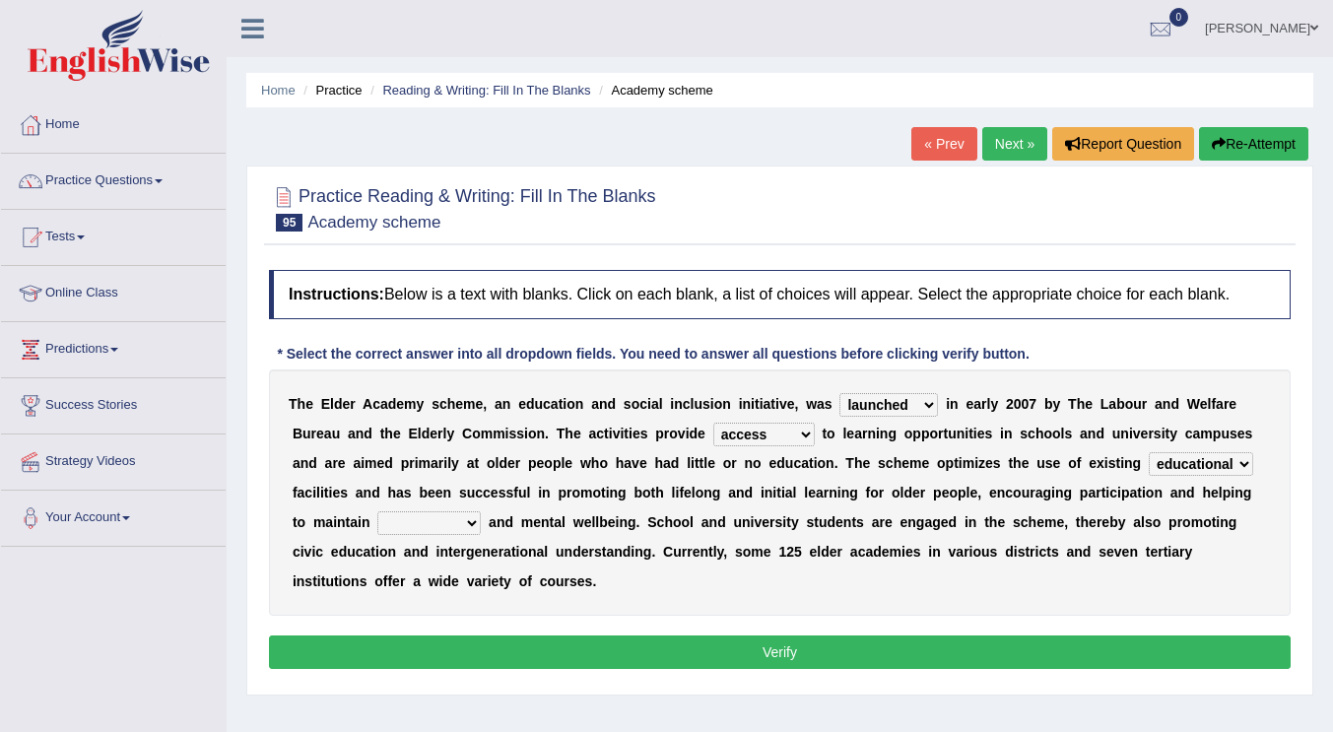
select select "physical"
click at [377, 511] on select "physical loyal protentious legal" at bounding box center [428, 523] width 103 height 24
click at [784, 551] on b "1" at bounding box center [782, 552] width 8 height 16
click at [747, 654] on button "Verify" at bounding box center [780, 651] width 1022 height 33
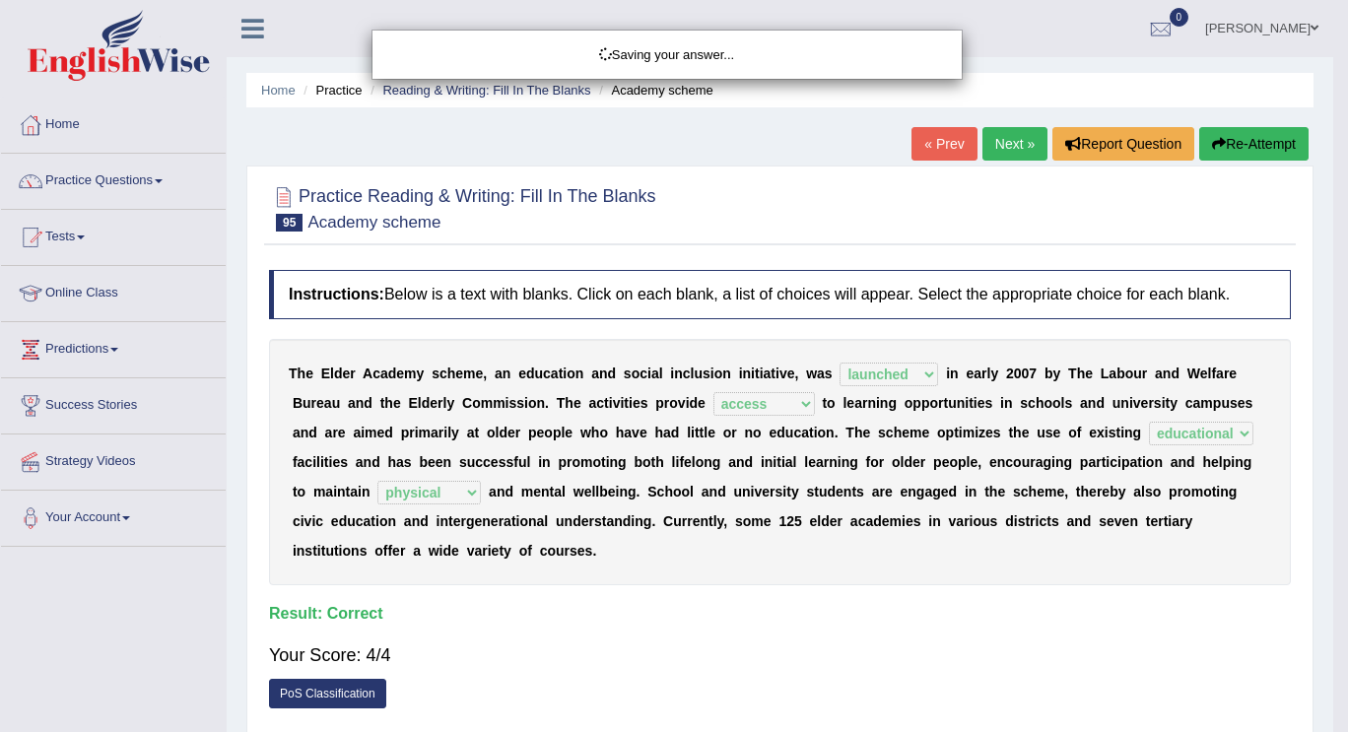
click at [799, 572] on div "Saving your answer..." at bounding box center [674, 366] width 1348 height 732
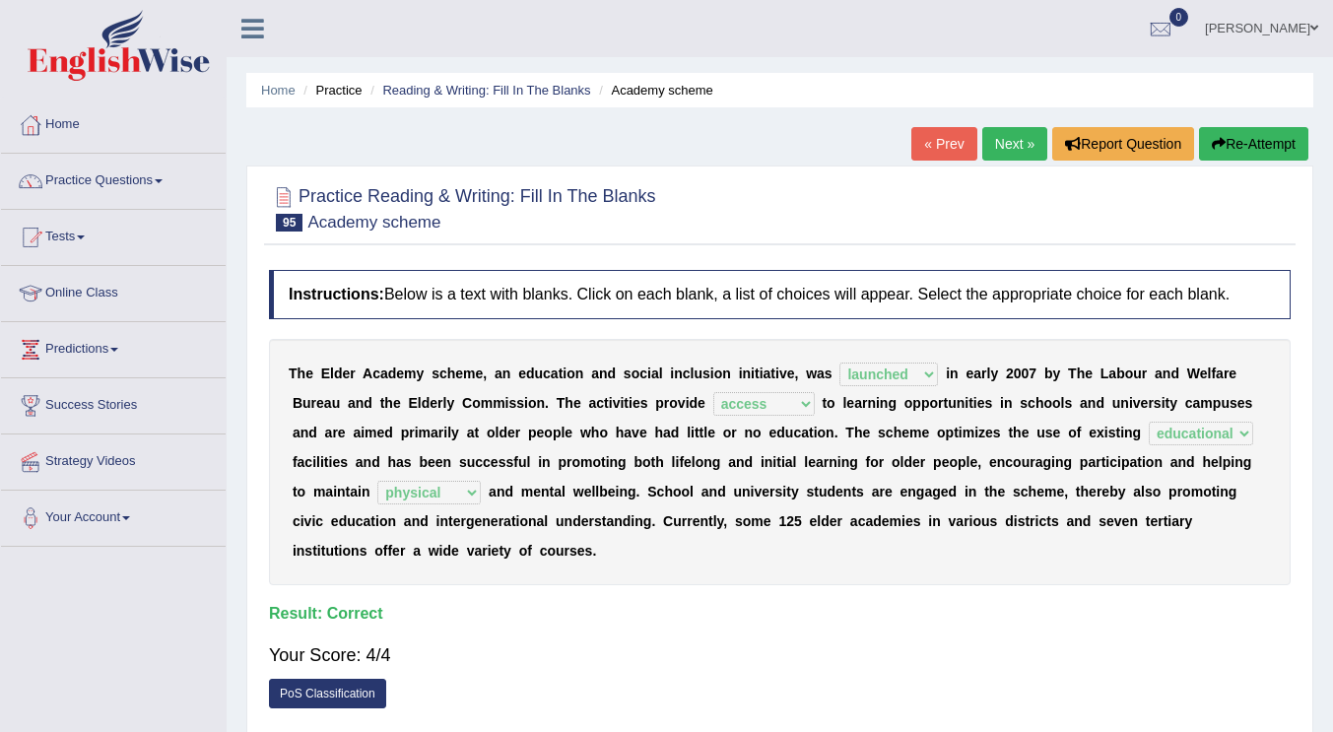
click at [341, 85] on li "Practice" at bounding box center [330, 90] width 63 height 19
click at [453, 92] on link "Reading & Writing: Fill In The Blanks" at bounding box center [486, 90] width 208 height 15
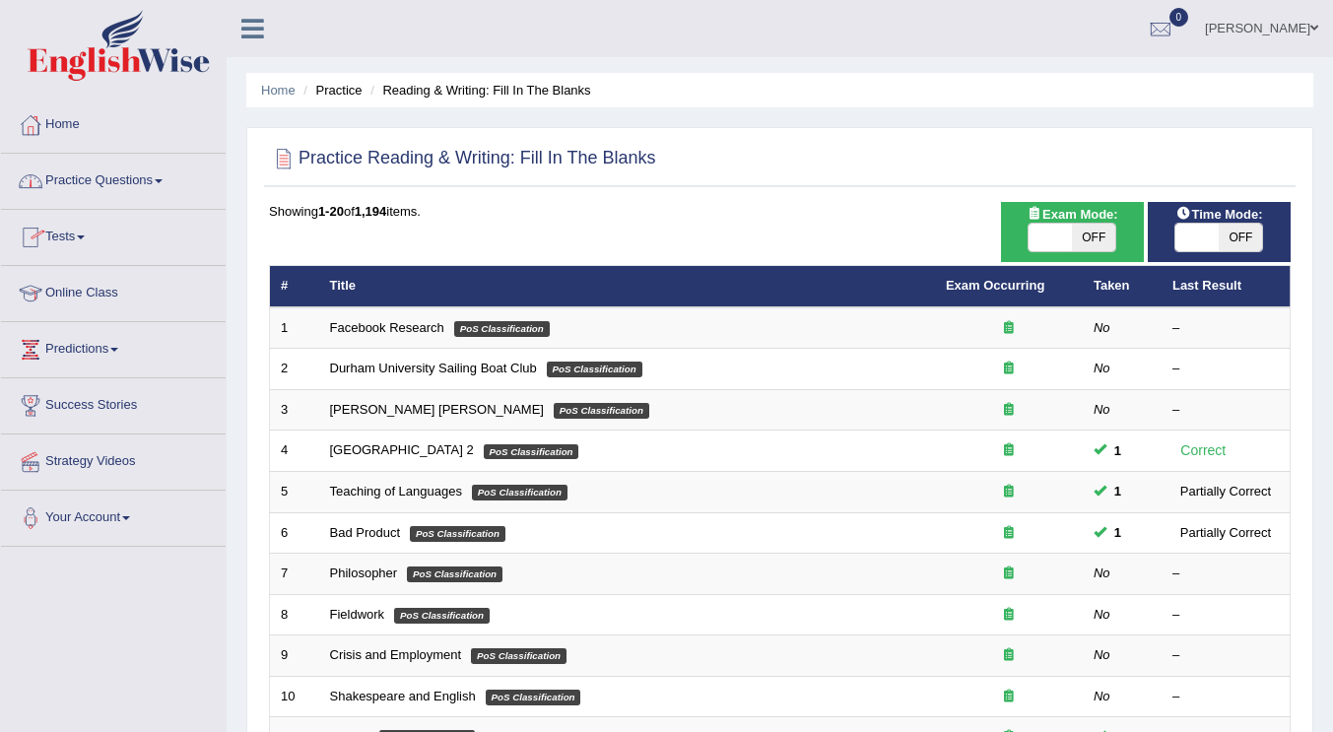
click at [144, 189] on link "Practice Questions" at bounding box center [113, 178] width 225 height 49
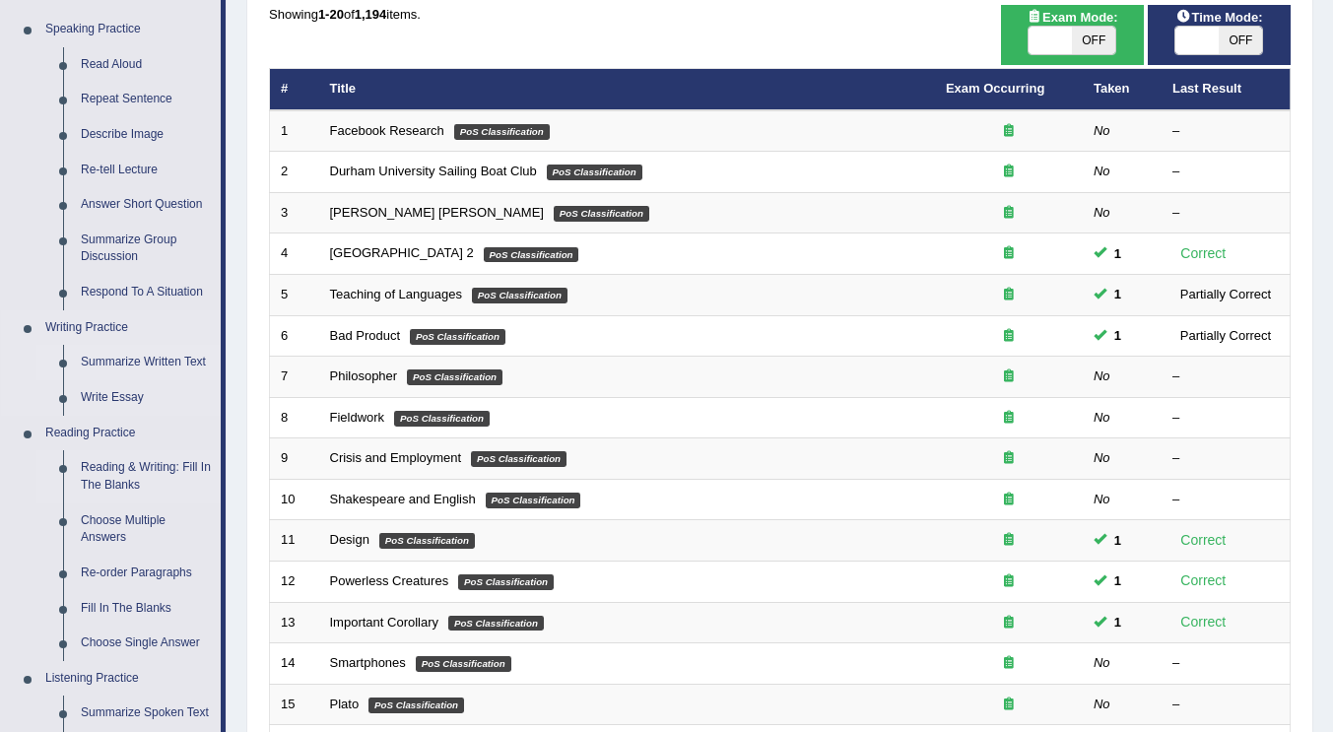
scroll to position [197, 0]
click at [129, 578] on link "Re-order Paragraphs" at bounding box center [146, 573] width 149 height 35
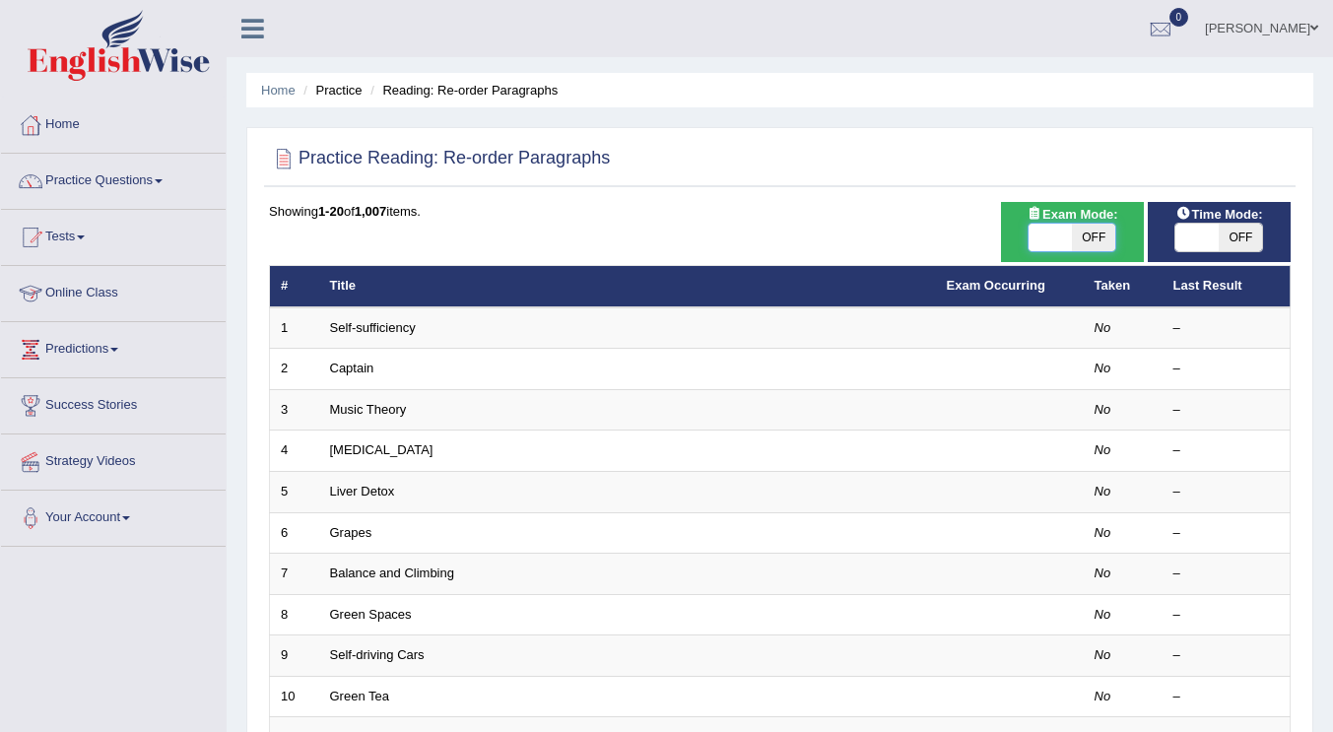
click at [1066, 233] on span at bounding box center [1050, 238] width 43 height 28
click at [1088, 232] on span "OFF" at bounding box center [1093, 238] width 43 height 28
checkbox input "true"
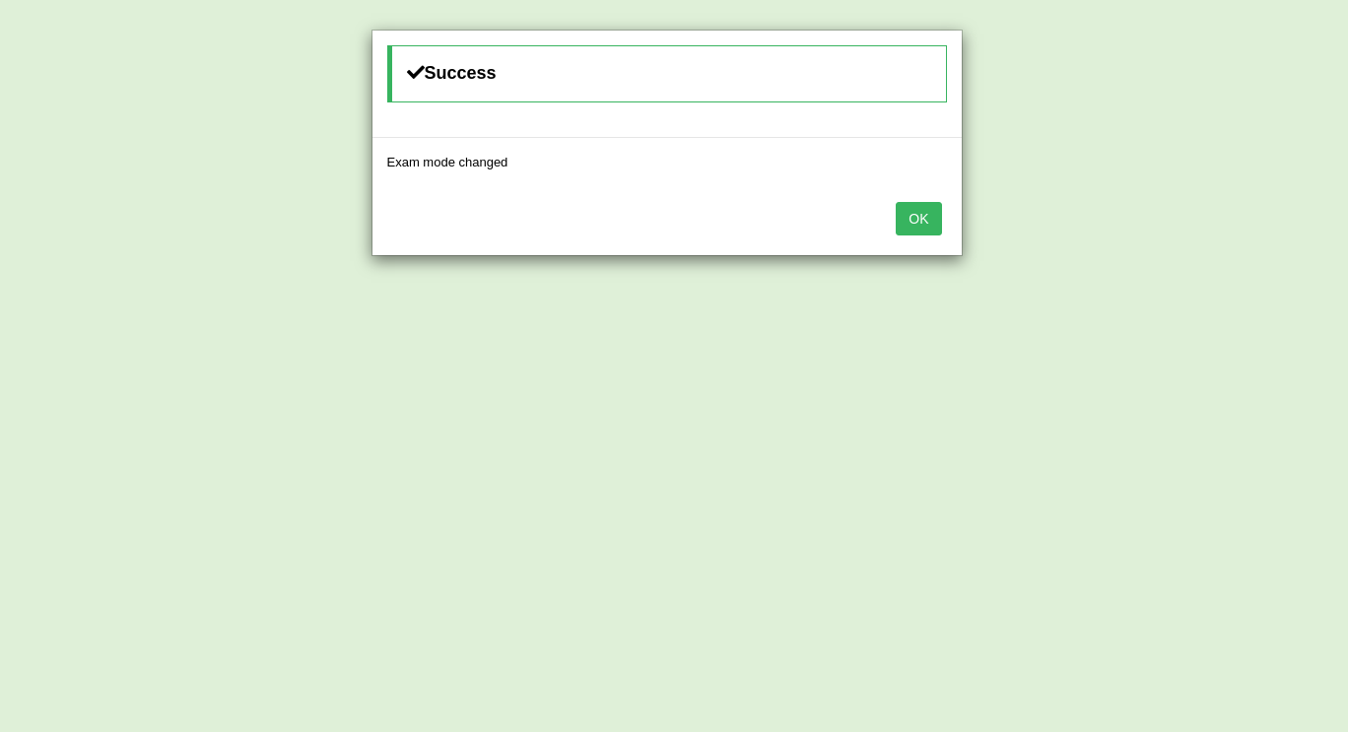
click at [909, 230] on button "OK" at bounding box center [918, 218] width 45 height 33
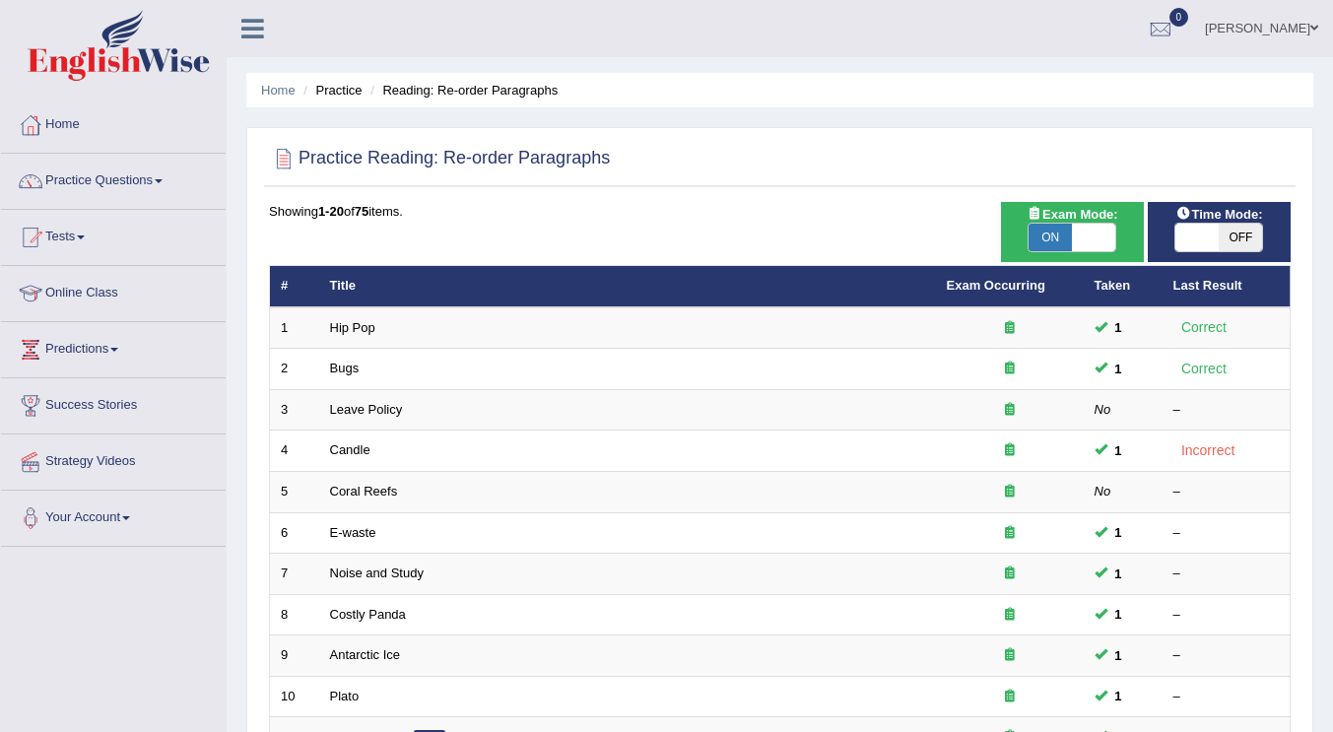
click at [1245, 232] on span "OFF" at bounding box center [1240, 238] width 43 height 28
checkbox input "true"
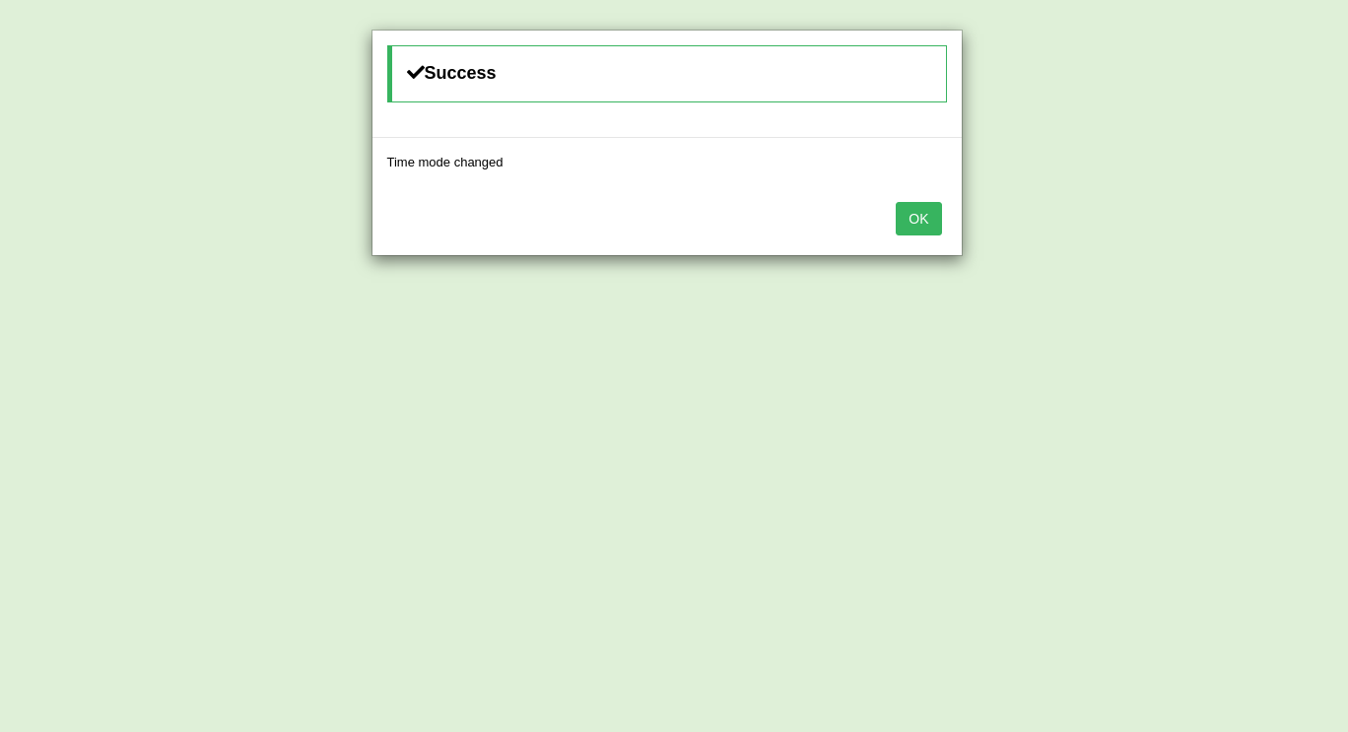
click at [916, 217] on button "OK" at bounding box center [918, 218] width 45 height 33
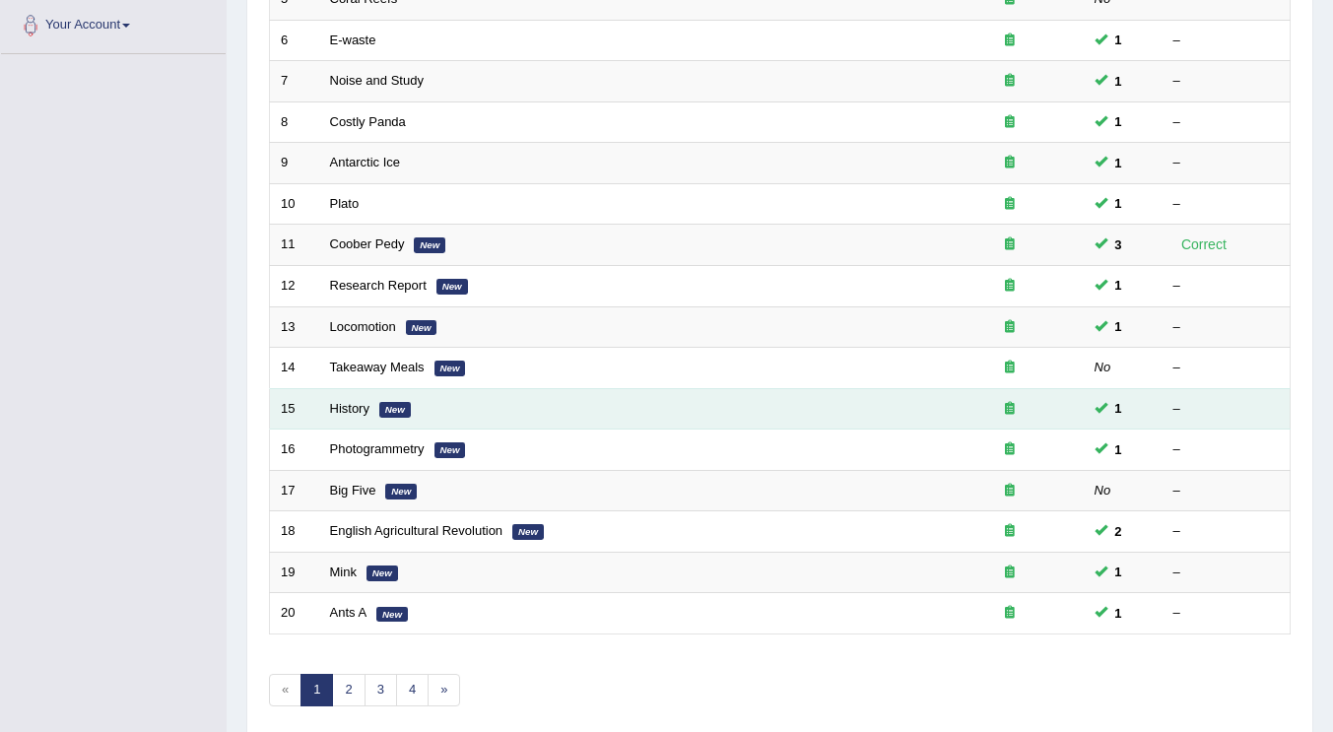
scroll to position [572, 0]
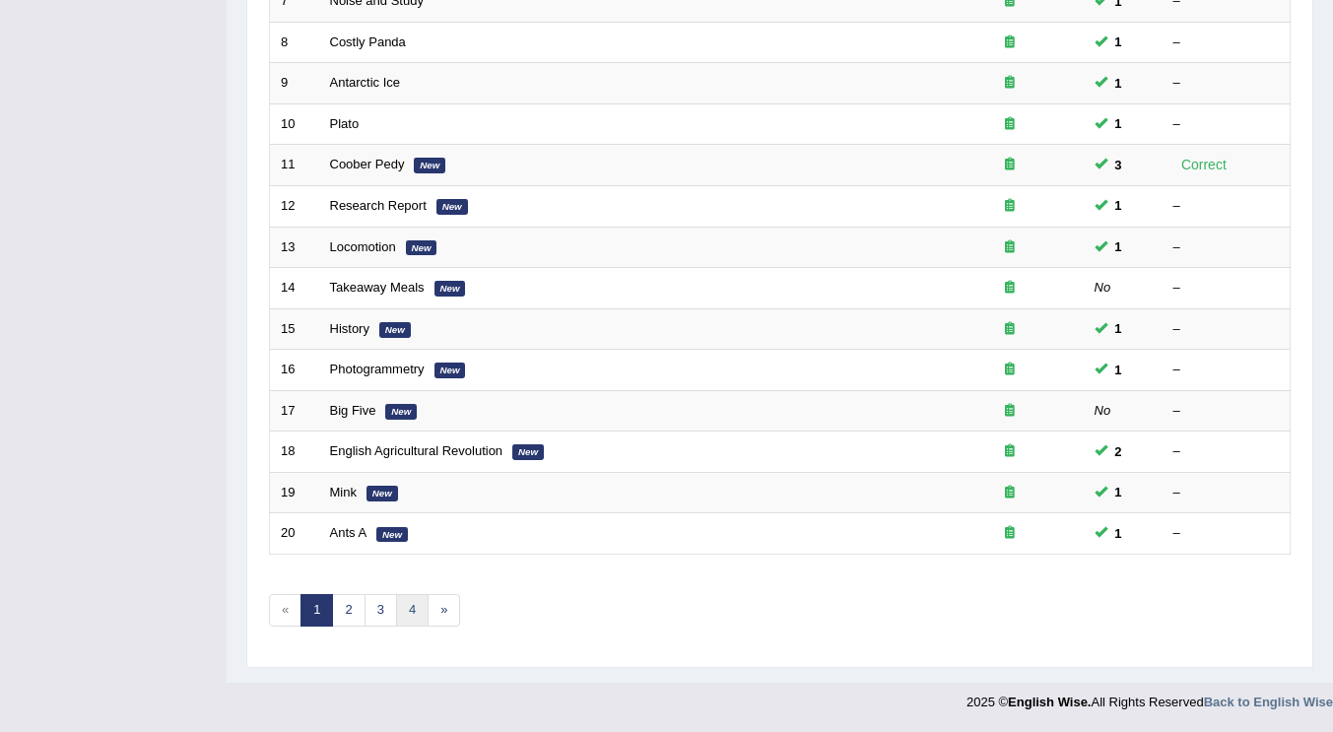
drag, startPoint x: 407, startPoint y: 613, endPoint x: 412, endPoint y: 596, distance: 17.5
click at [407, 613] on link "4" at bounding box center [412, 610] width 33 height 33
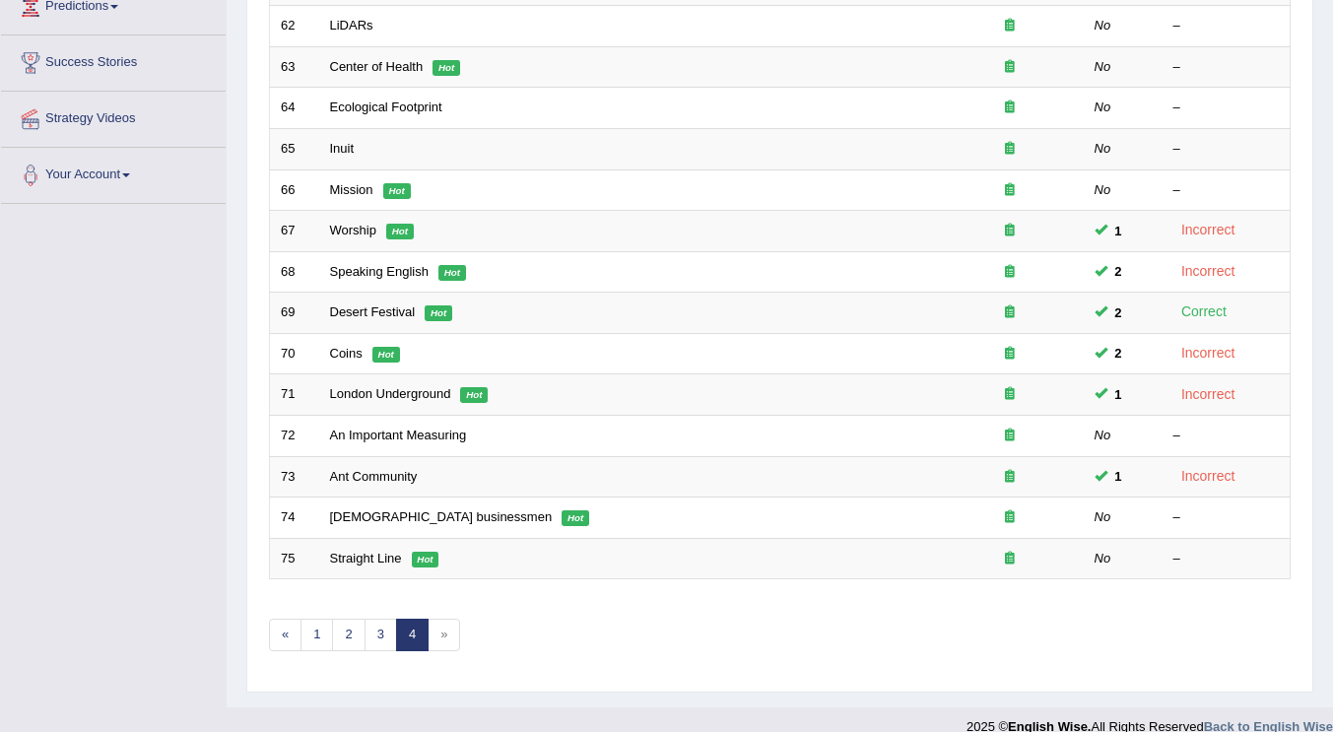
scroll to position [367, 0]
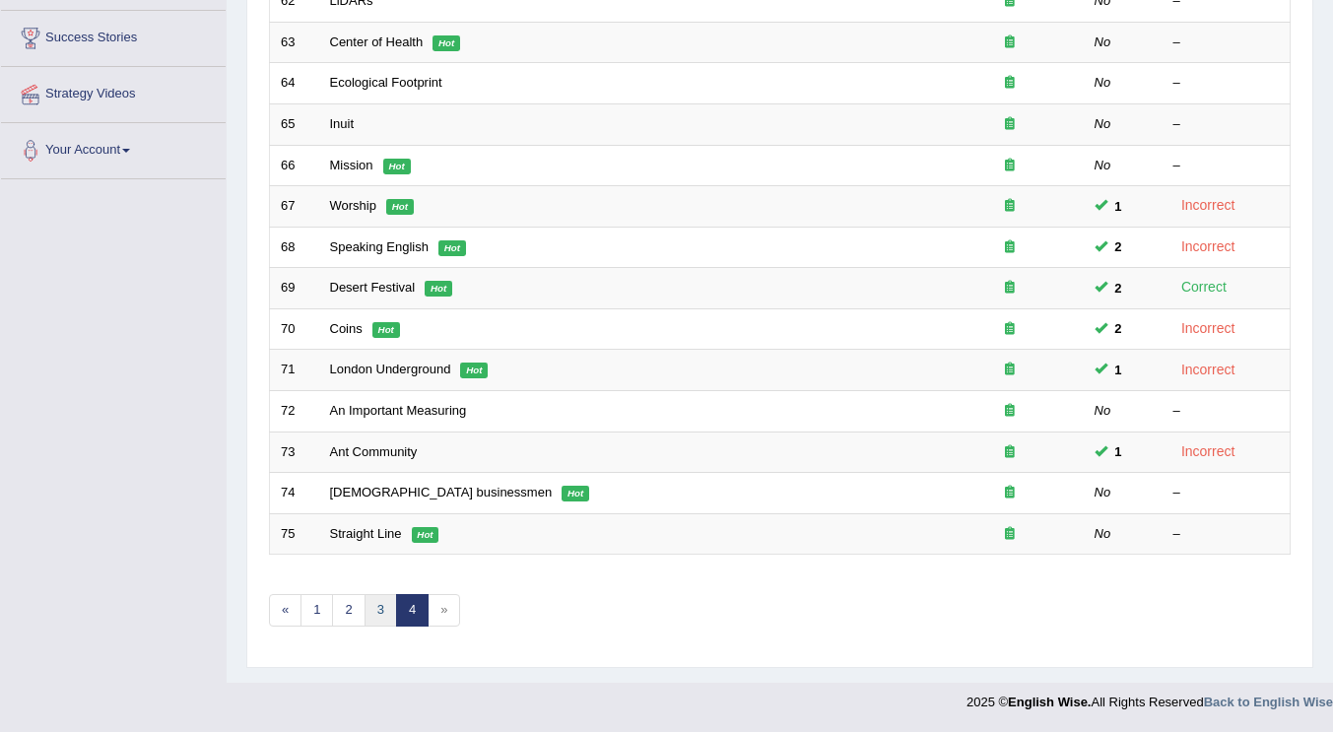
click at [378, 617] on link "3" at bounding box center [381, 610] width 33 height 33
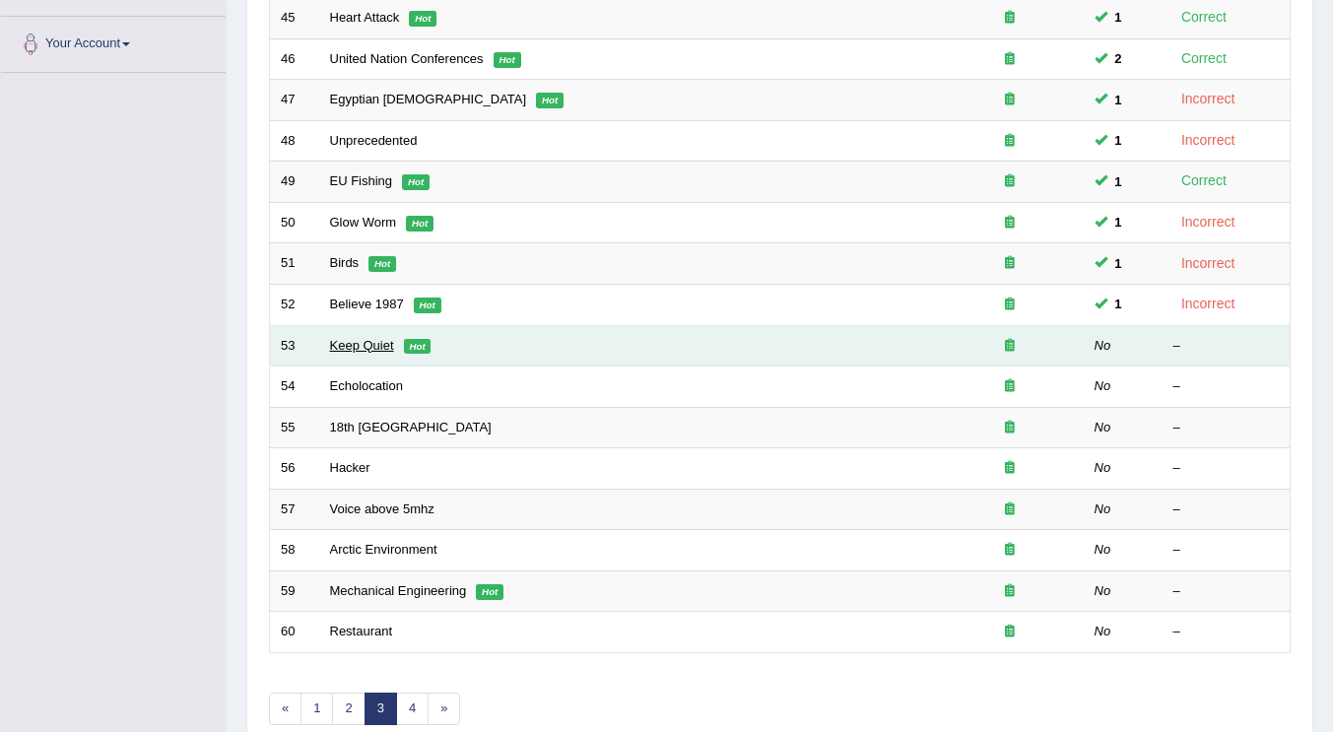
click at [362, 349] on link "Keep Quiet" at bounding box center [362, 345] width 64 height 15
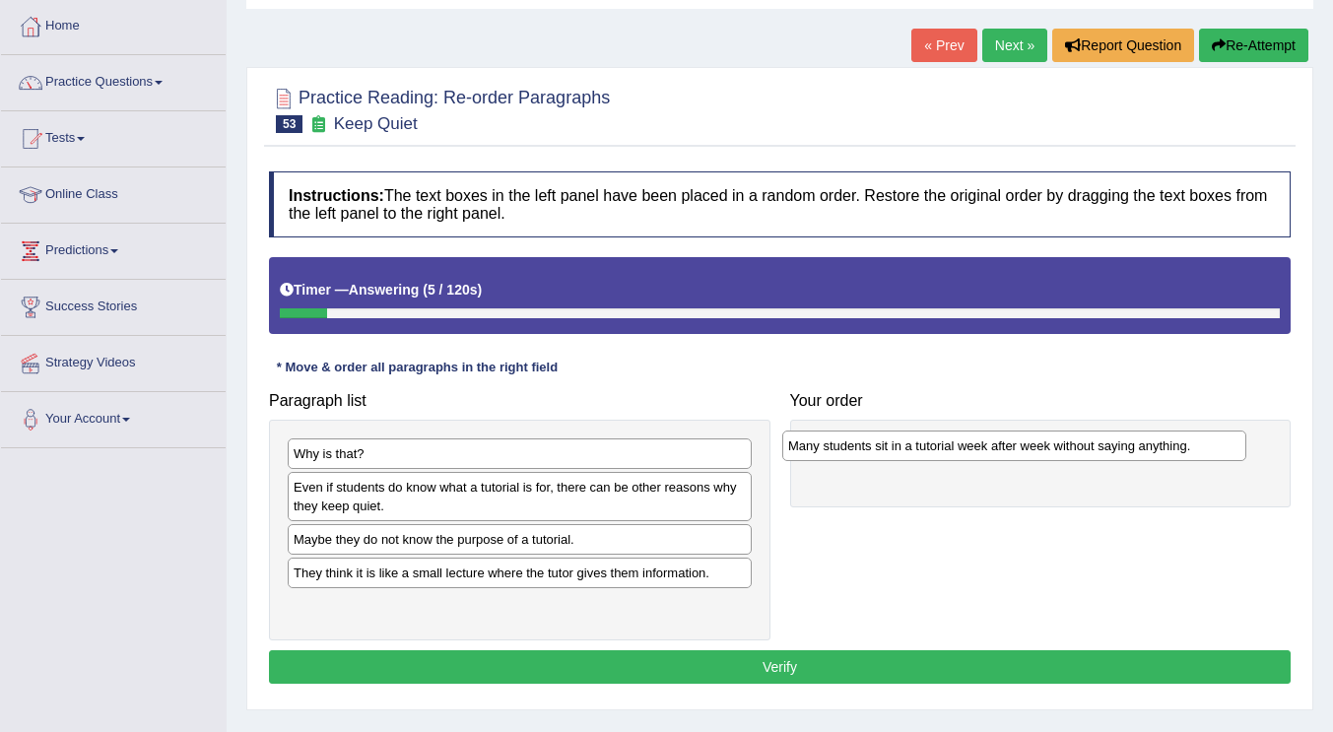
drag, startPoint x: 457, startPoint y: 580, endPoint x: 952, endPoint y: 453, distance: 510.6
click at [952, 453] on div "Many students sit in a tutorial week after week without saying anything." at bounding box center [1014, 446] width 464 height 31
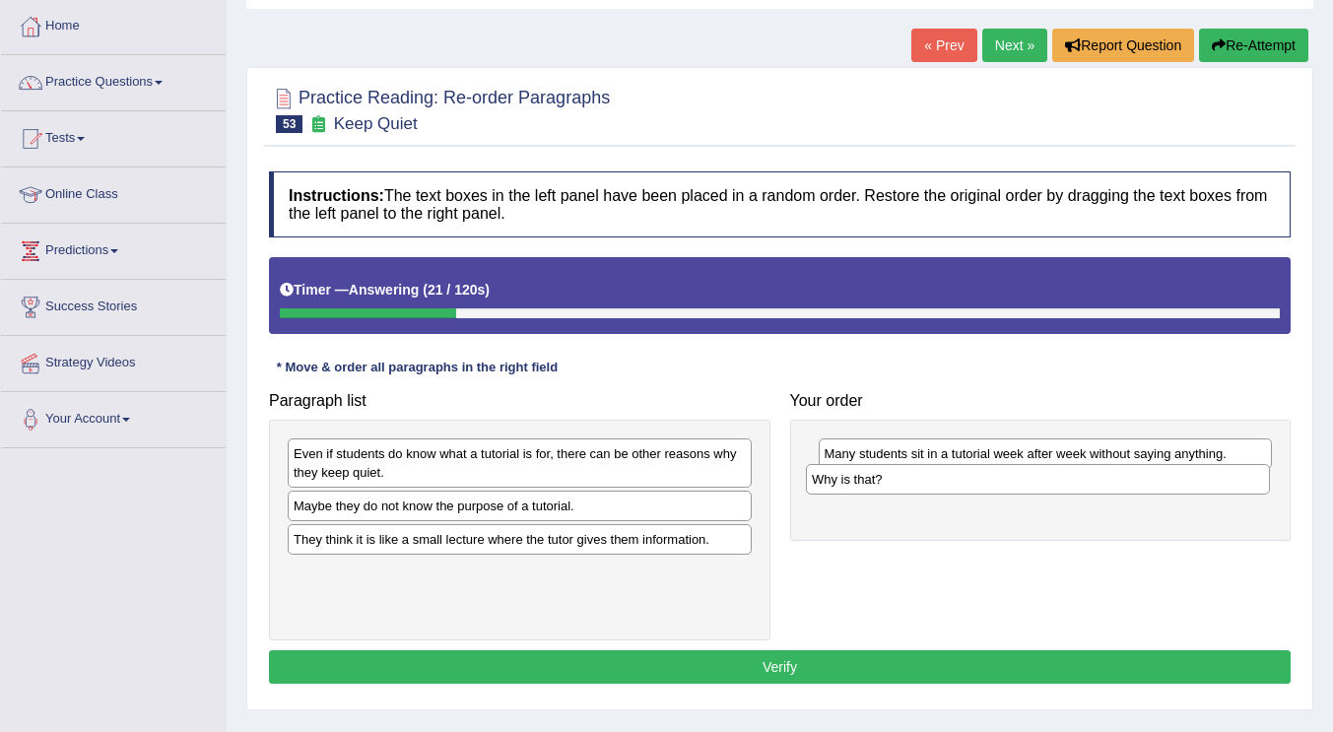
drag, startPoint x: 415, startPoint y: 462, endPoint x: 933, endPoint y: 488, distance: 518.9
click at [933, 488] on div "Why is that?" at bounding box center [1038, 479] width 464 height 31
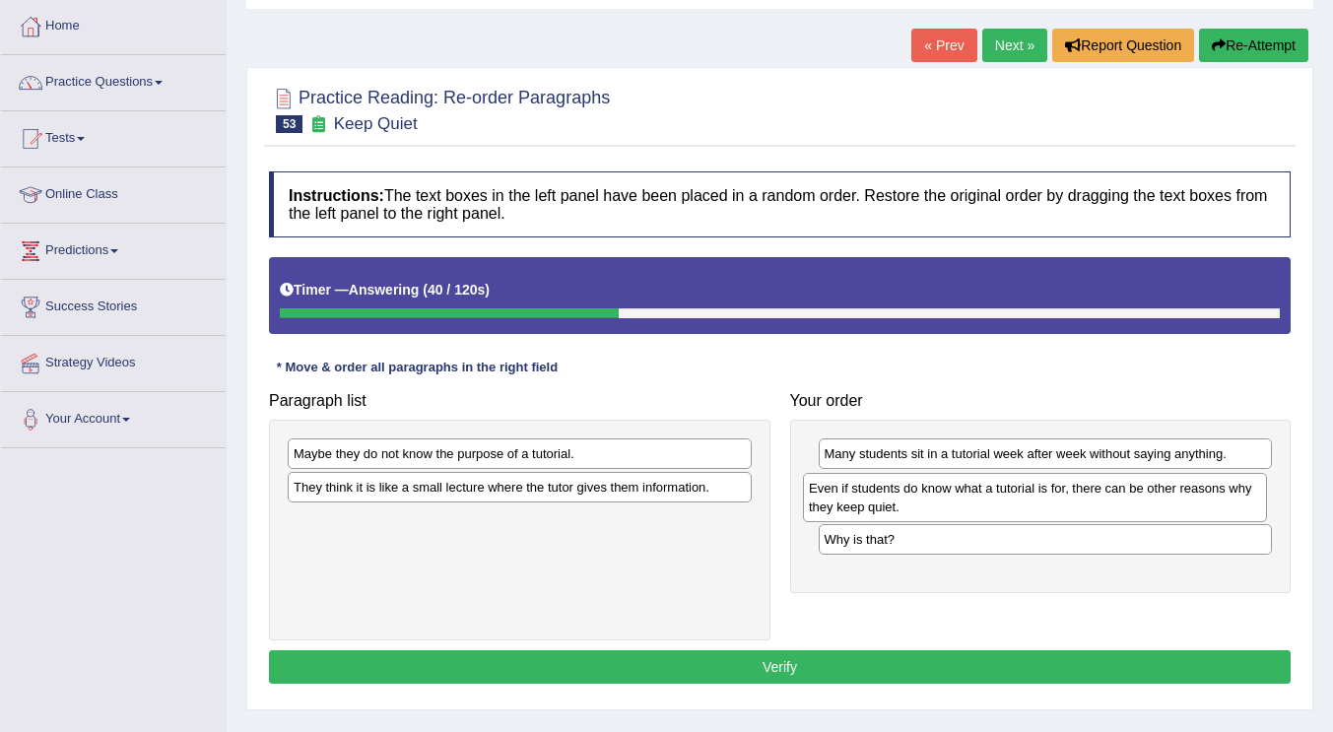
drag, startPoint x: 587, startPoint y: 461, endPoint x: 1102, endPoint y: 496, distance: 516.4
click at [1102, 496] on div "Even if students do know what a tutorial is for, there can be other reasons why…" at bounding box center [1035, 497] width 464 height 49
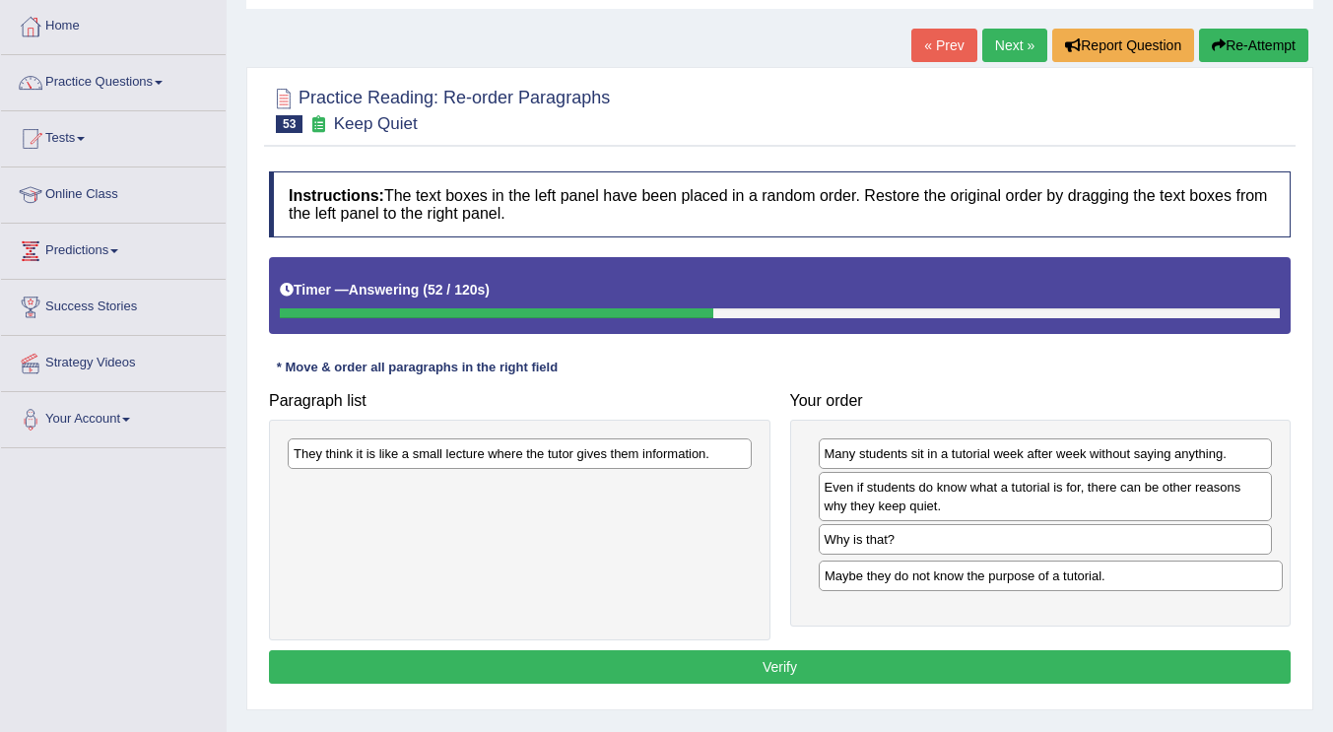
drag, startPoint x: 574, startPoint y: 459, endPoint x: 1105, endPoint y: 581, distance: 544.9
click at [1105, 581] on div "Maybe they do not know the purpose of a tutorial." at bounding box center [1051, 576] width 464 height 31
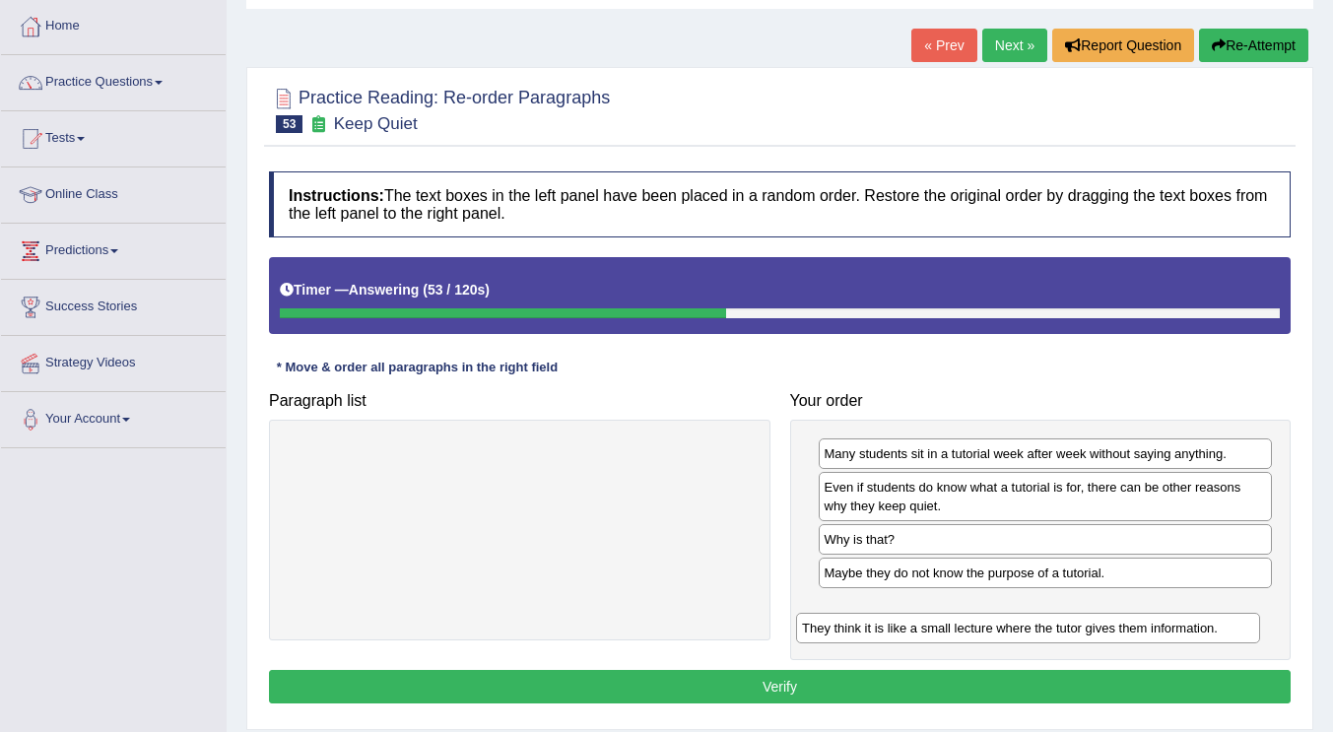
drag, startPoint x: 649, startPoint y: 465, endPoint x: 1162, endPoint y: 616, distance: 534.0
click at [1162, 616] on div "They think it is like a small lecture where the tutor gives them information." at bounding box center [1028, 628] width 464 height 31
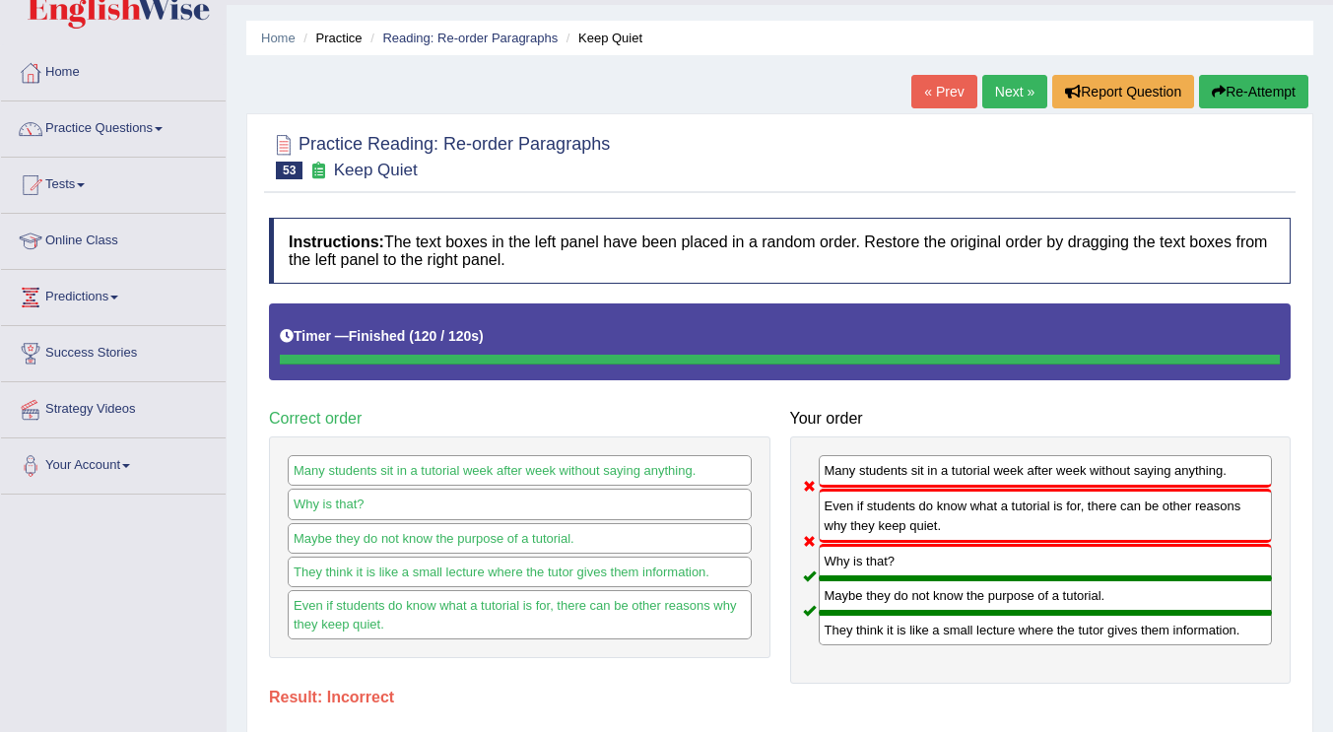
scroll to position [7, 0]
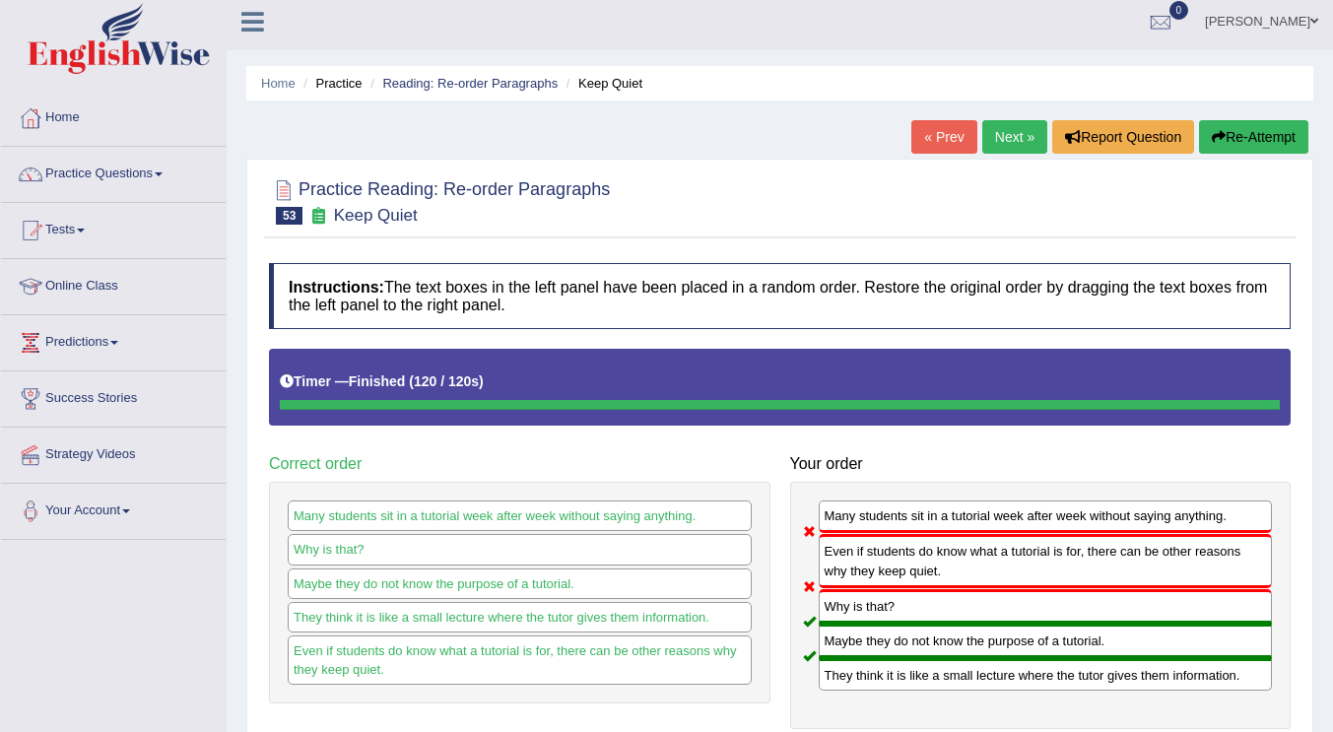
click at [998, 128] on link "Next »" at bounding box center [1014, 136] width 65 height 33
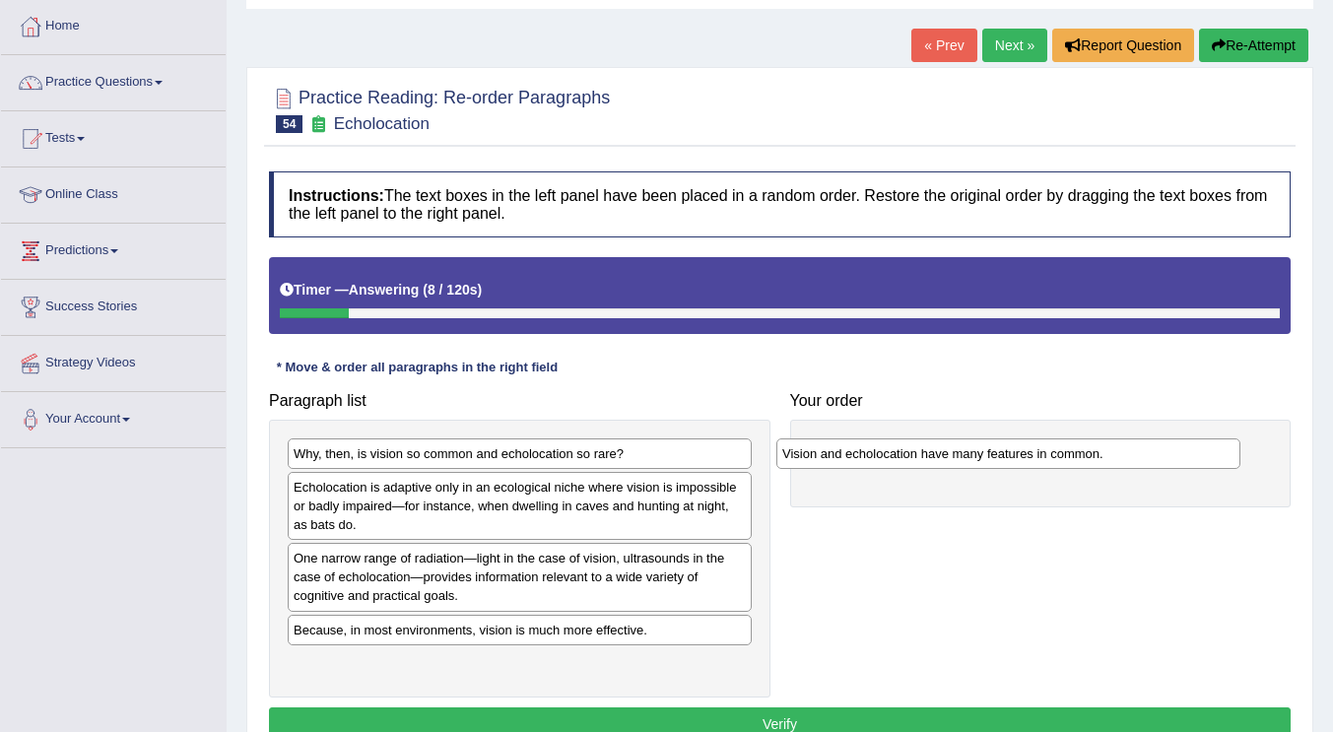
drag, startPoint x: 531, startPoint y: 493, endPoint x: 1020, endPoint y: 459, distance: 489.8
click at [1020, 459] on div "Vision and echolocation have many features in common." at bounding box center [1008, 453] width 464 height 31
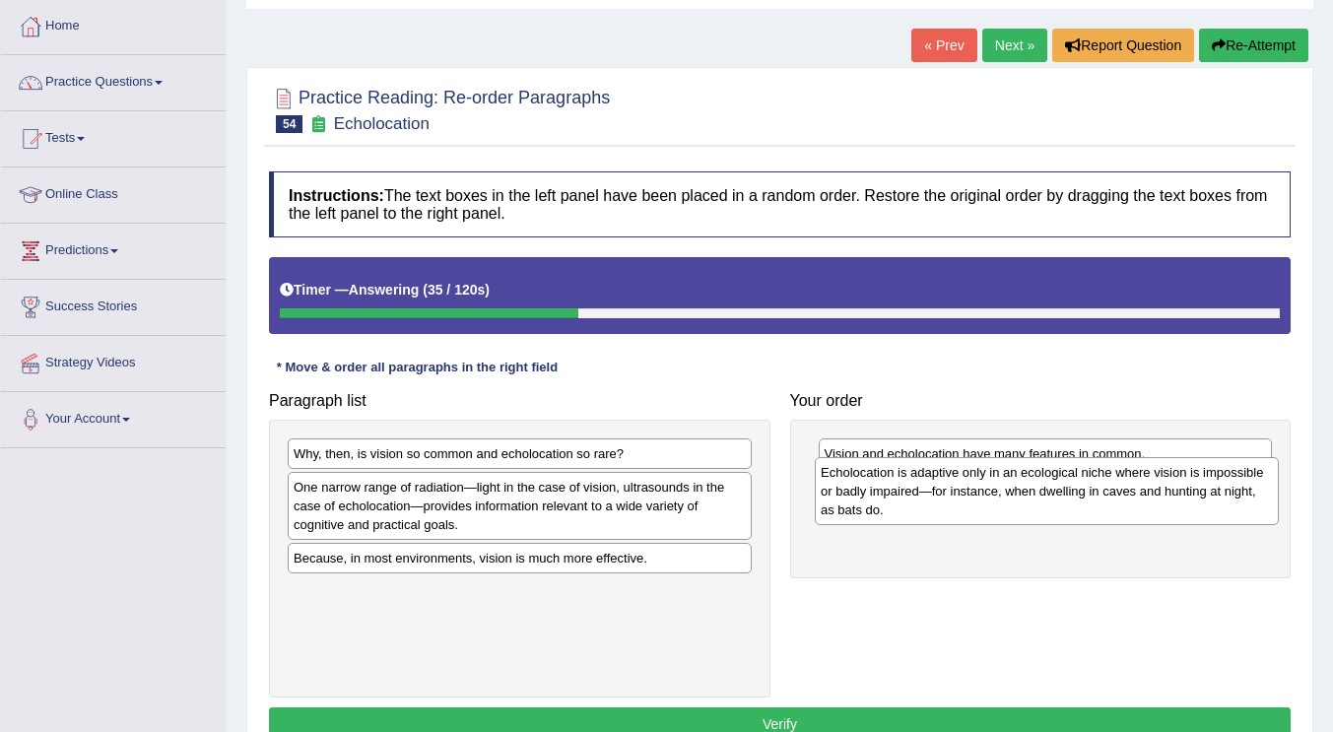
drag, startPoint x: 529, startPoint y: 506, endPoint x: 1056, endPoint y: 492, distance: 527.3
click at [1056, 492] on div "Echolocation is adaptive only in an ecological niche where vision is impossible…" at bounding box center [1047, 491] width 464 height 68
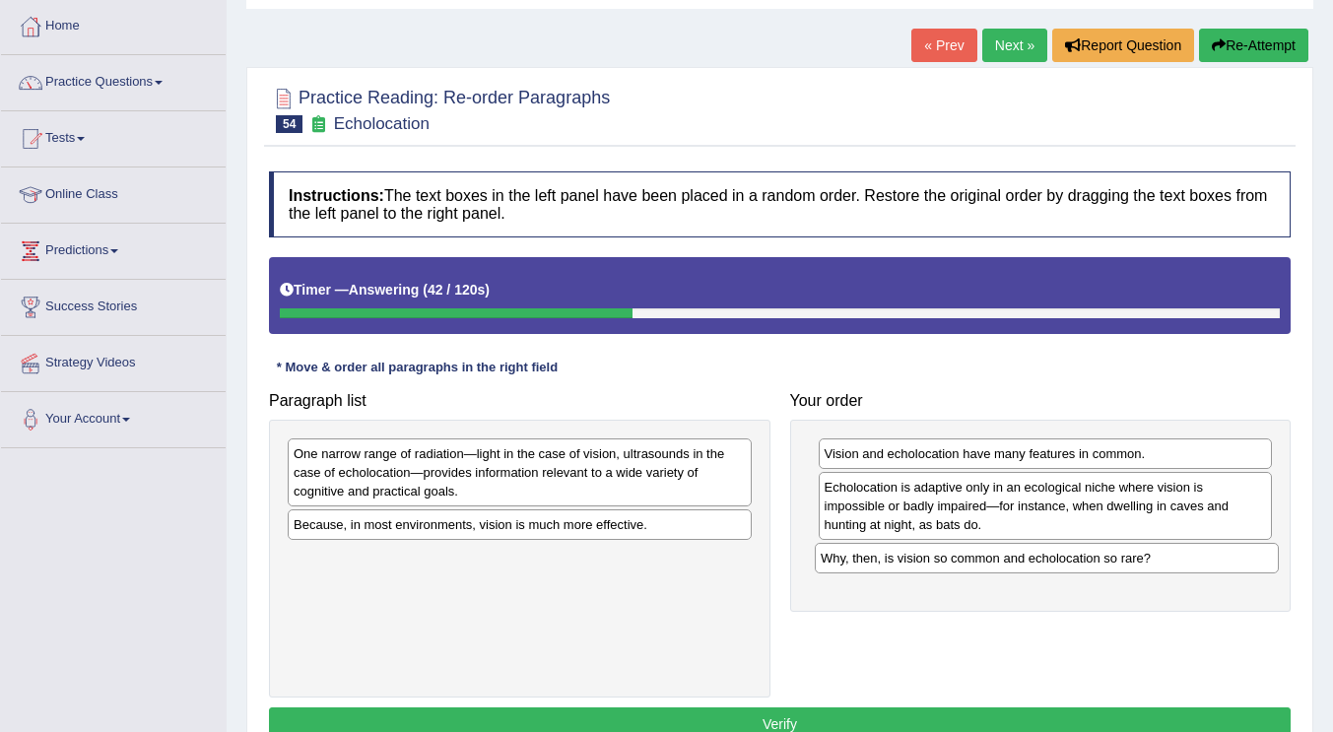
drag, startPoint x: 462, startPoint y: 458, endPoint x: 989, endPoint y: 563, distance: 537.3
click at [989, 563] on div "Why, then, is vision so common and echolocation so rare?" at bounding box center [1047, 558] width 464 height 31
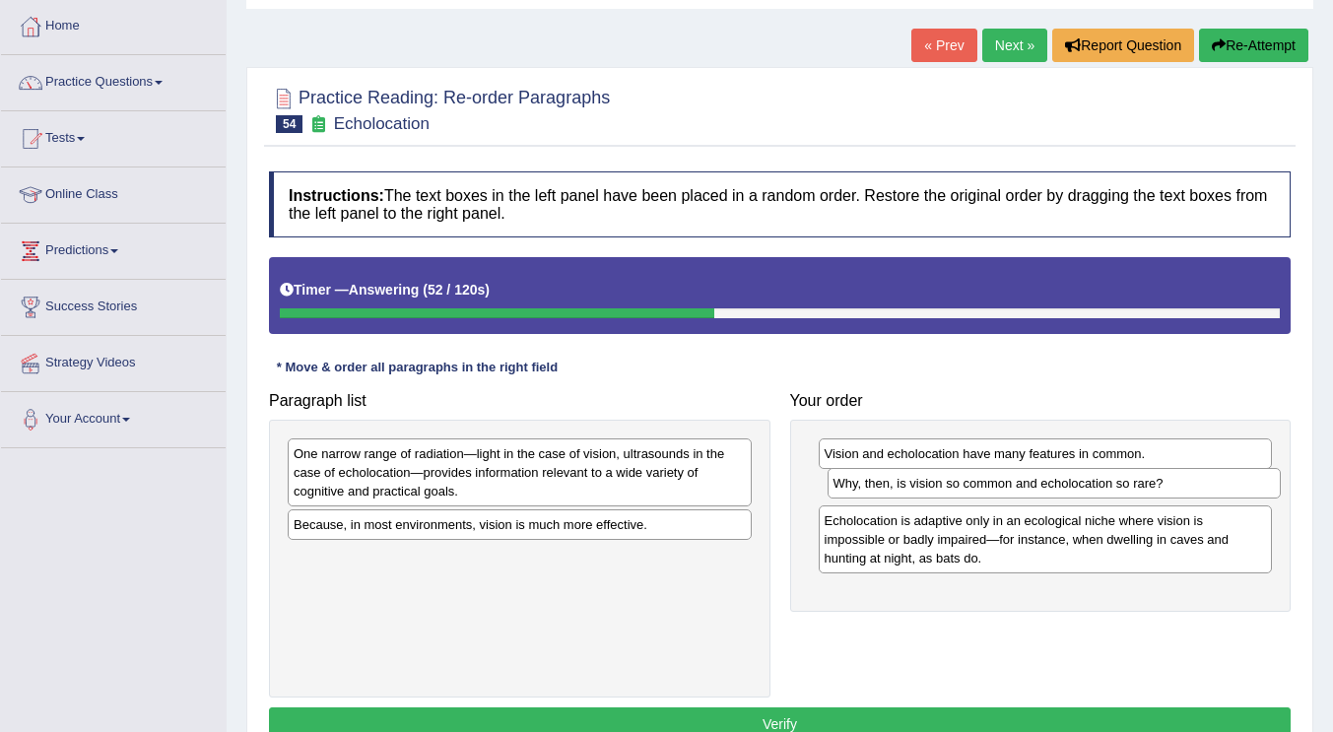
drag, startPoint x: 981, startPoint y: 569, endPoint x: 990, endPoint y: 495, distance: 75.4
click at [990, 495] on div "Why, then, is vision so common and echolocation so rare?" at bounding box center [1055, 483] width 454 height 31
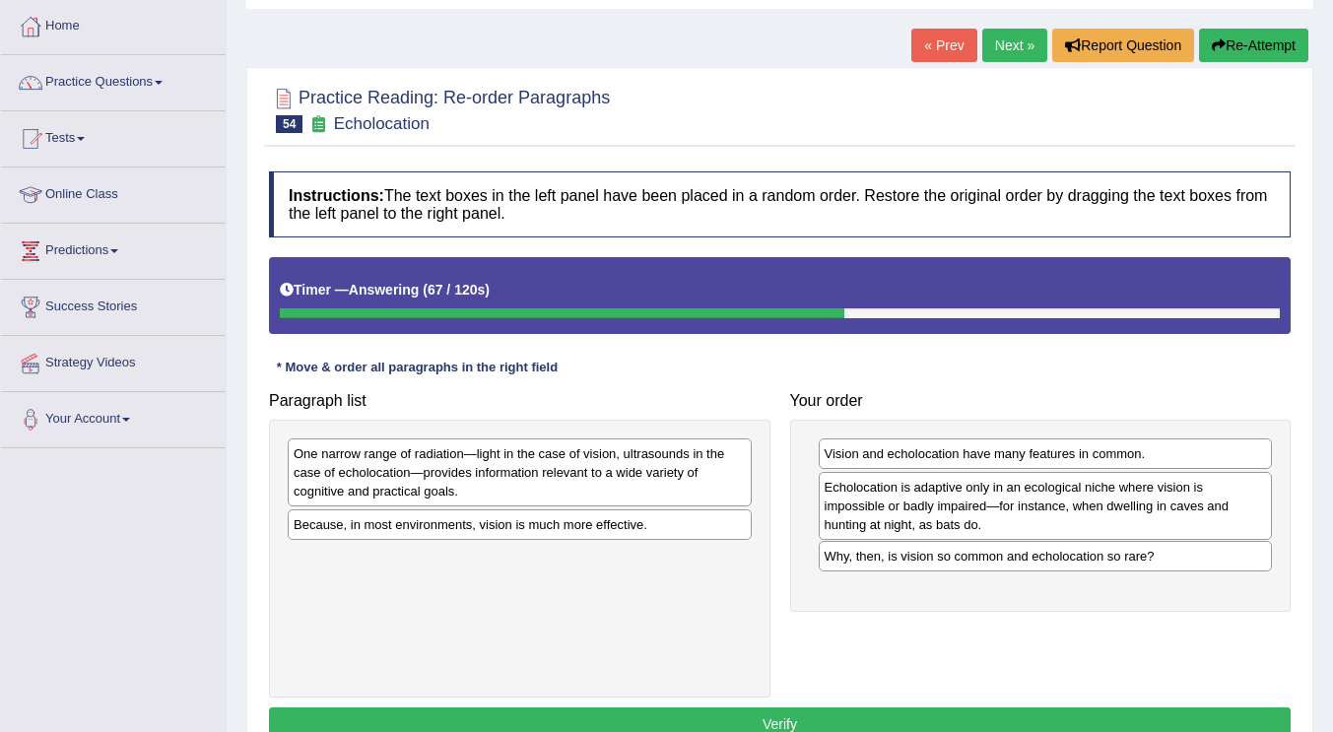
drag, startPoint x: 995, startPoint y: 490, endPoint x: 995, endPoint y: 559, distance: 69.0
click at [995, 559] on div "Why, then, is vision so common and echolocation so rare?" at bounding box center [1046, 556] width 454 height 31
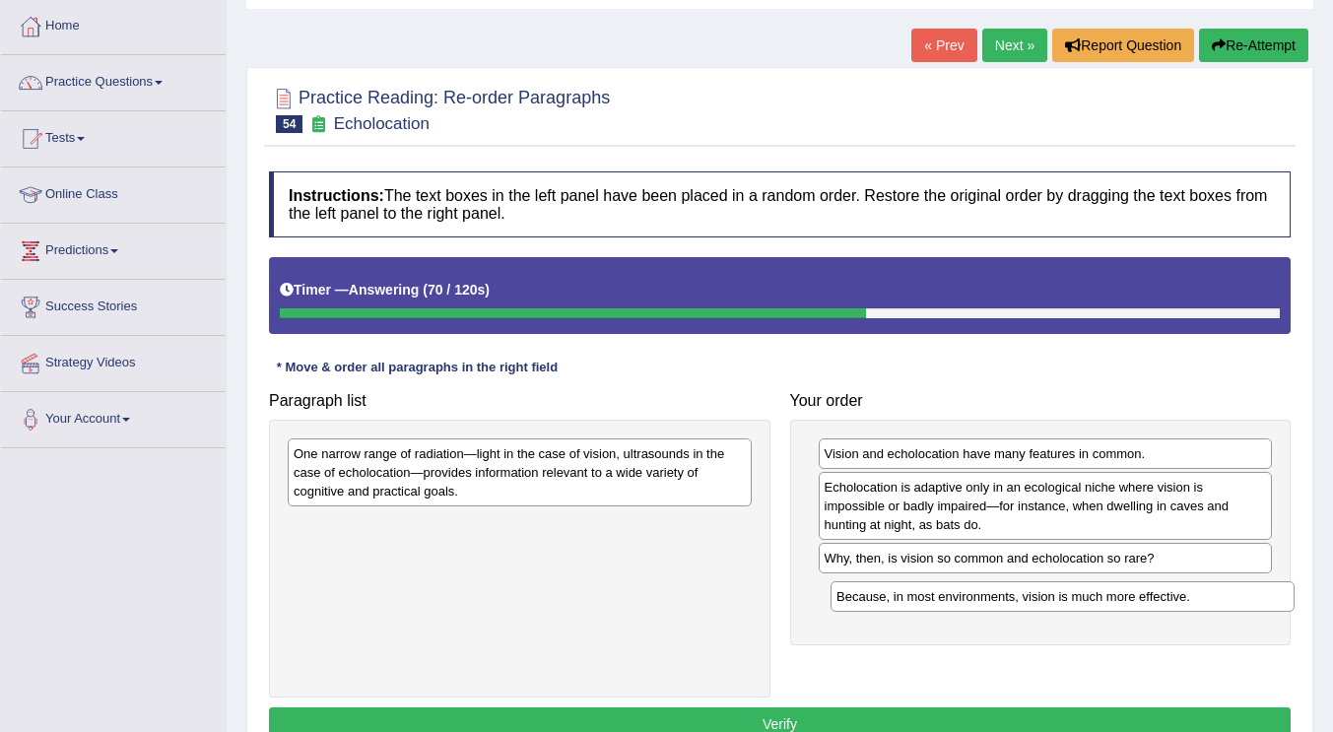
drag, startPoint x: 410, startPoint y: 533, endPoint x: 956, endPoint y: 604, distance: 550.4
click at [956, 604] on div "Because, in most environments, vision is much more effective." at bounding box center [1063, 596] width 464 height 31
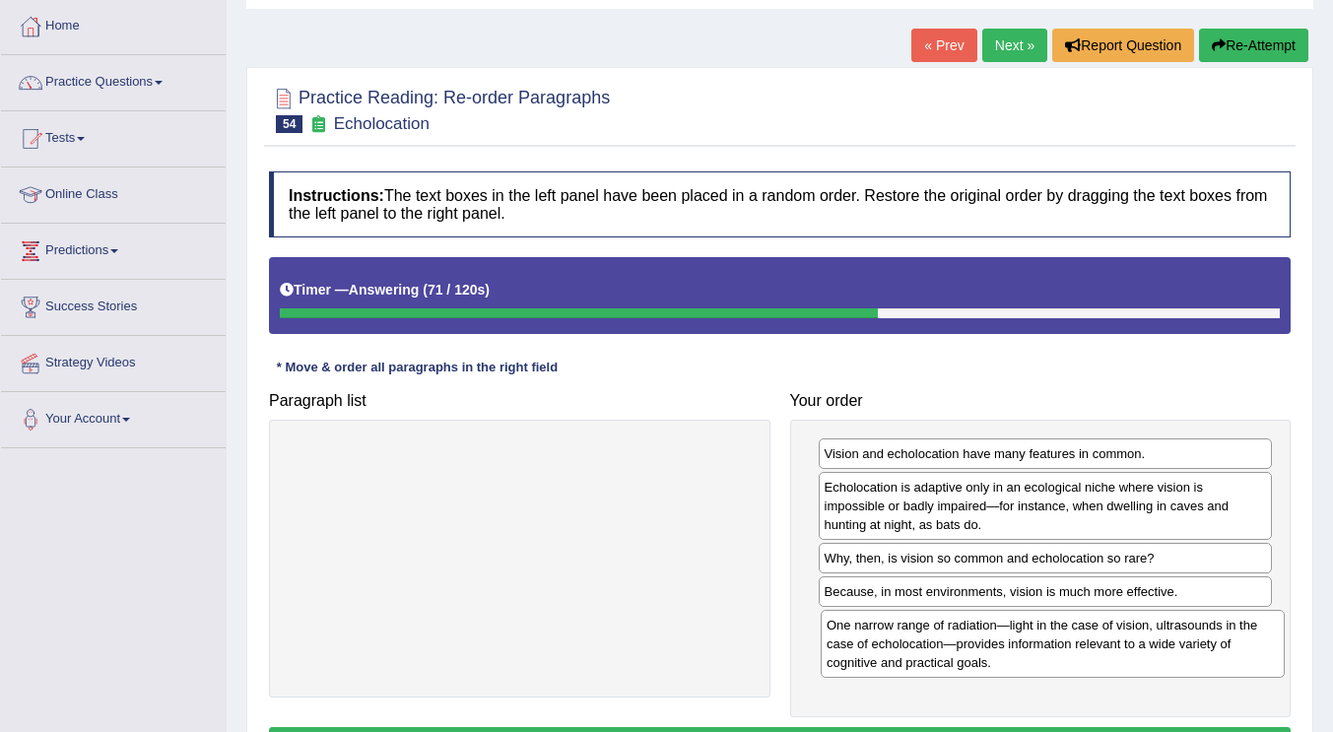
drag, startPoint x: 433, startPoint y: 479, endPoint x: 961, endPoint y: 645, distance: 552.8
click at [961, 645] on div "One narrow range of radiation—light in the case of vision, ultrasounds in the c…" at bounding box center [1053, 644] width 464 height 68
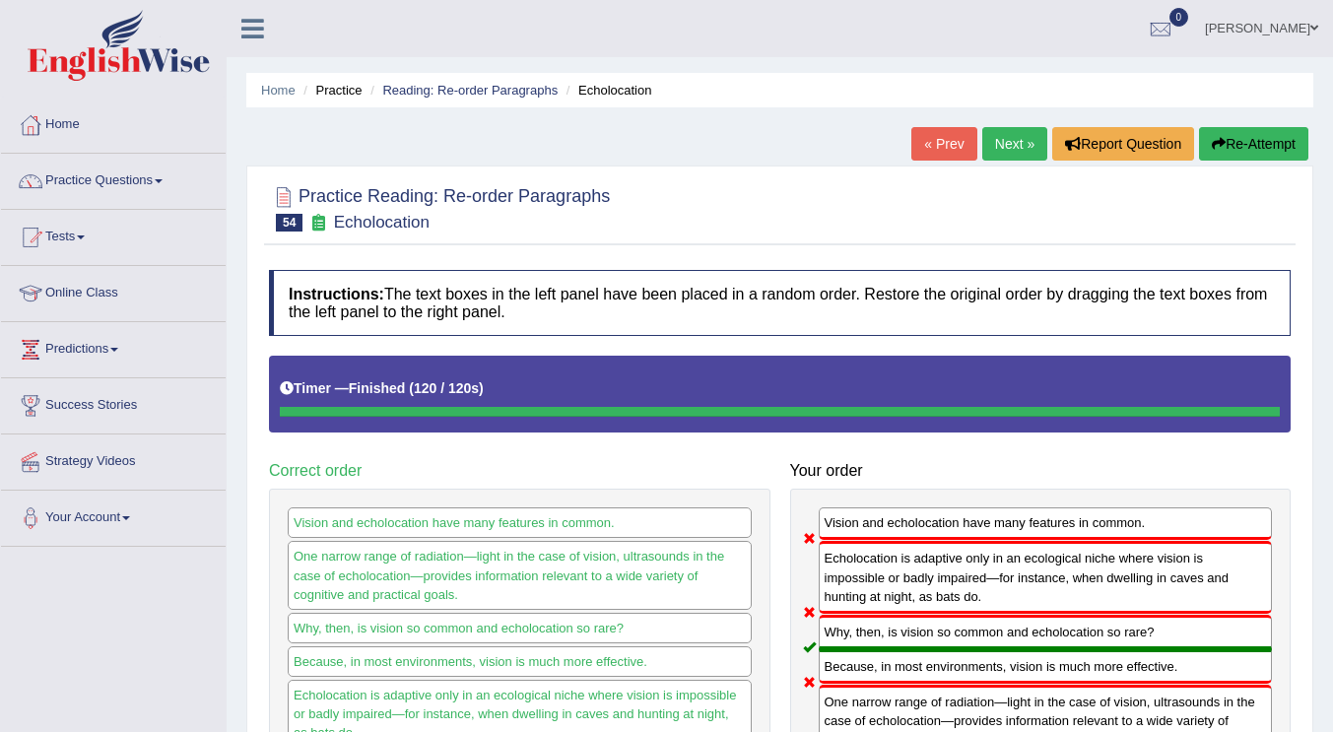
click at [986, 142] on link "Next »" at bounding box center [1014, 143] width 65 height 33
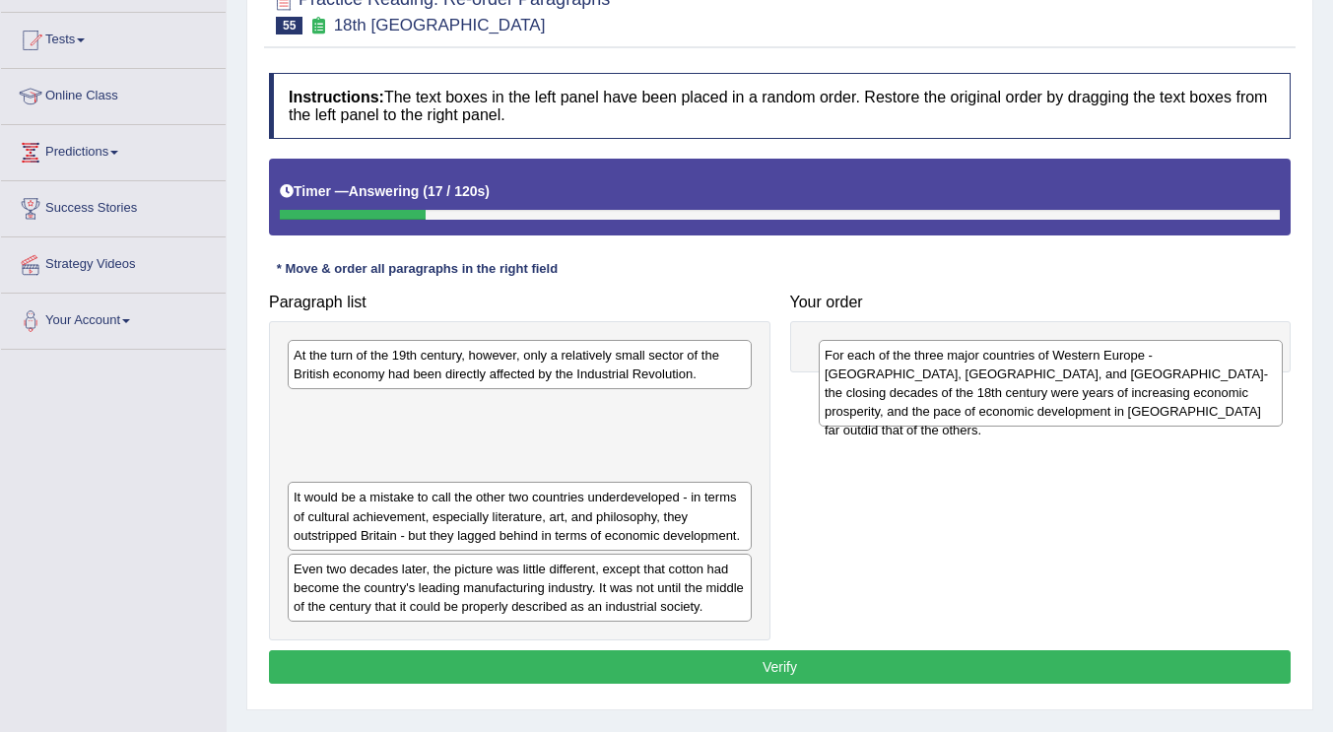
drag, startPoint x: 499, startPoint y: 455, endPoint x: 1031, endPoint y: 403, distance: 533.6
click at [1031, 403] on div "For each of the three major countries of Western Europe - Britain, France, and …" at bounding box center [1051, 383] width 464 height 87
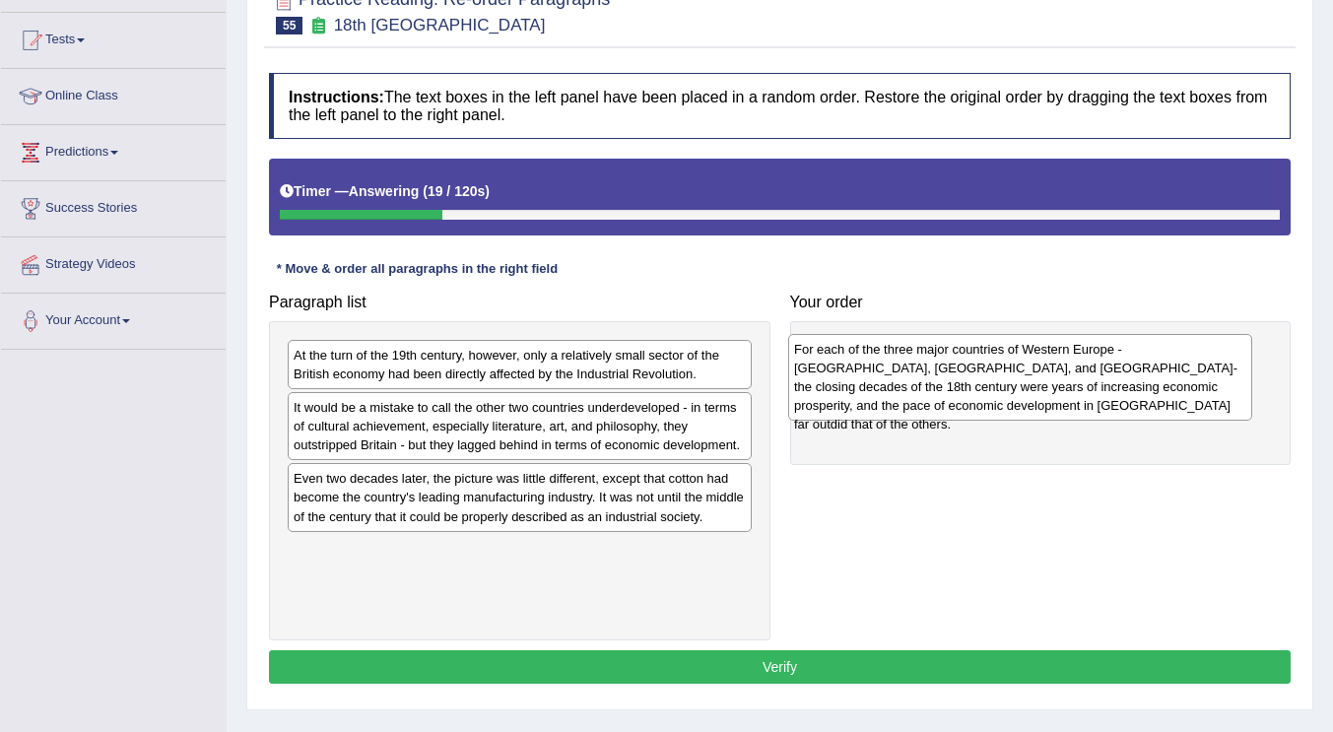
drag, startPoint x: 596, startPoint y: 435, endPoint x: 1097, endPoint y: 377, distance: 503.8
click at [1097, 377] on div "For each of the three major countries of Western Europe - Britain, France, and …" at bounding box center [1020, 377] width 464 height 87
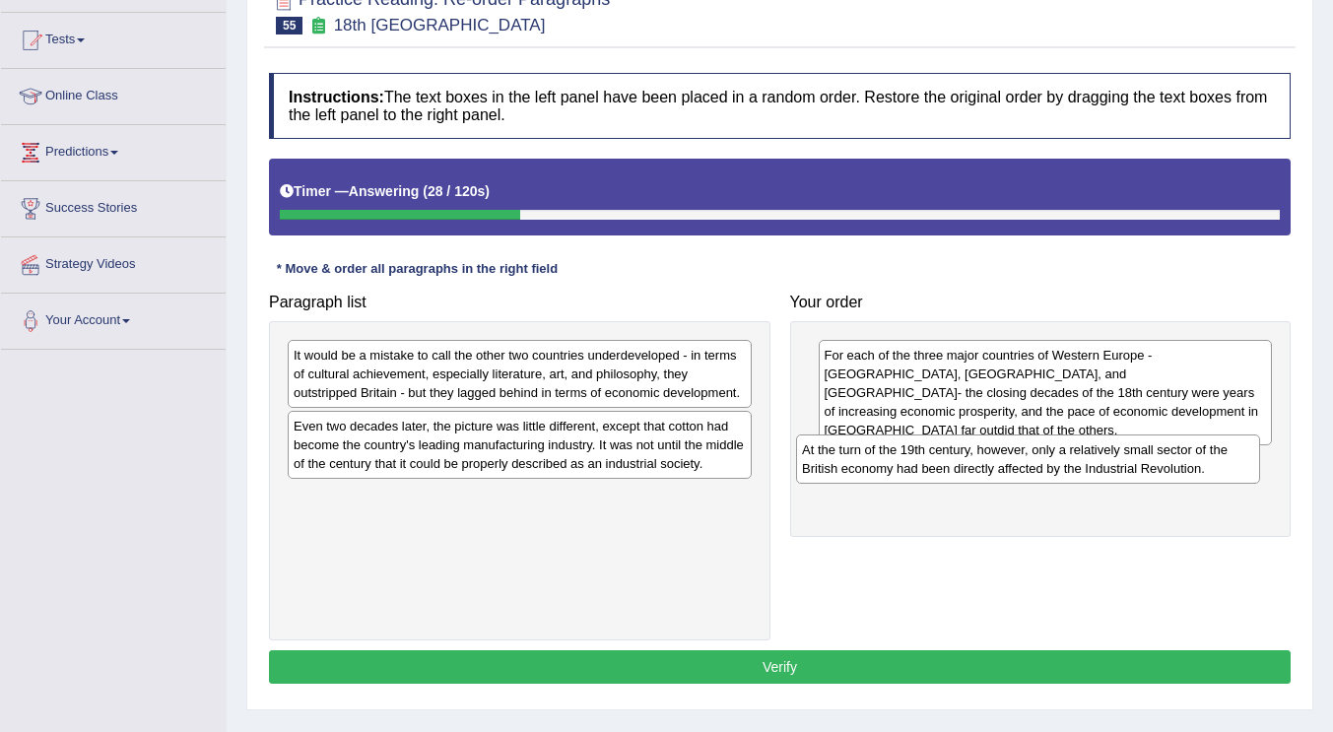
drag, startPoint x: 560, startPoint y: 361, endPoint x: 1068, endPoint y: 455, distance: 517.1
click at [1068, 455] on div "At the turn of the 19th century, however, only a relatively small sector of the…" at bounding box center [1028, 458] width 464 height 49
click at [1068, 455] on div "At the turn of the 19th century, however, only a relatively small sector of the…" at bounding box center [1035, 457] width 464 height 49
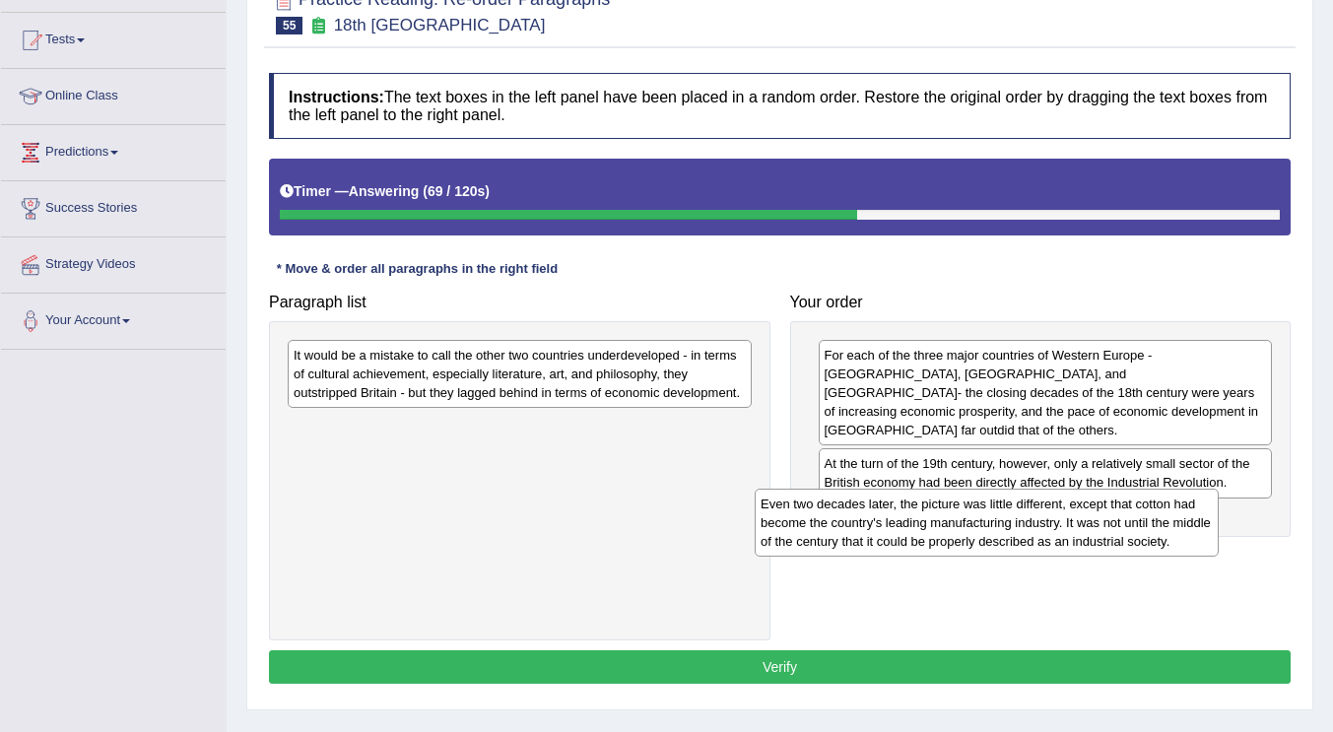
drag, startPoint x: 649, startPoint y: 495, endPoint x: 1059, endPoint y: 524, distance: 410.9
click at [1059, 524] on div "Even two decades later, the picture was little different, except that cotton ha…" at bounding box center [987, 523] width 464 height 68
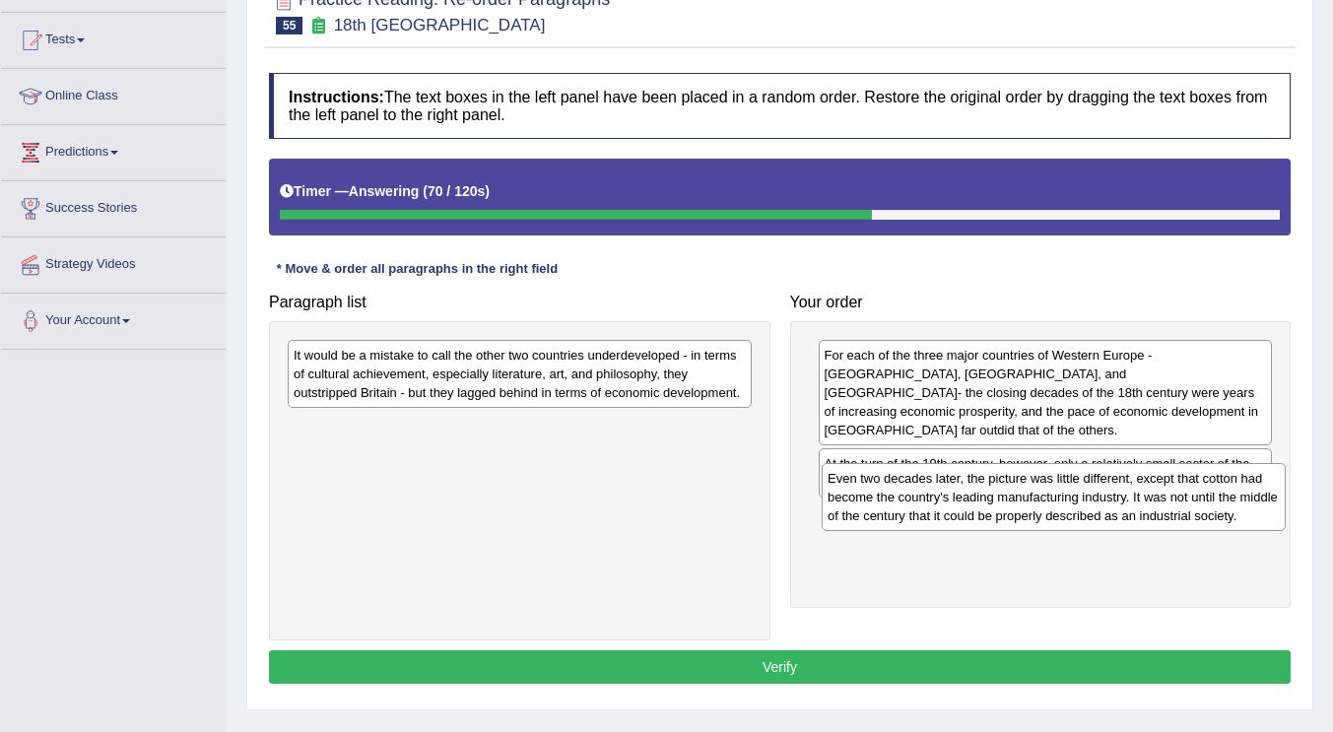
drag, startPoint x: 603, startPoint y: 464, endPoint x: 1103, endPoint y: 505, distance: 502.2
click at [1103, 505] on div "Even two decades later, the picture was little different, except that cotton ha…" at bounding box center [1054, 497] width 464 height 68
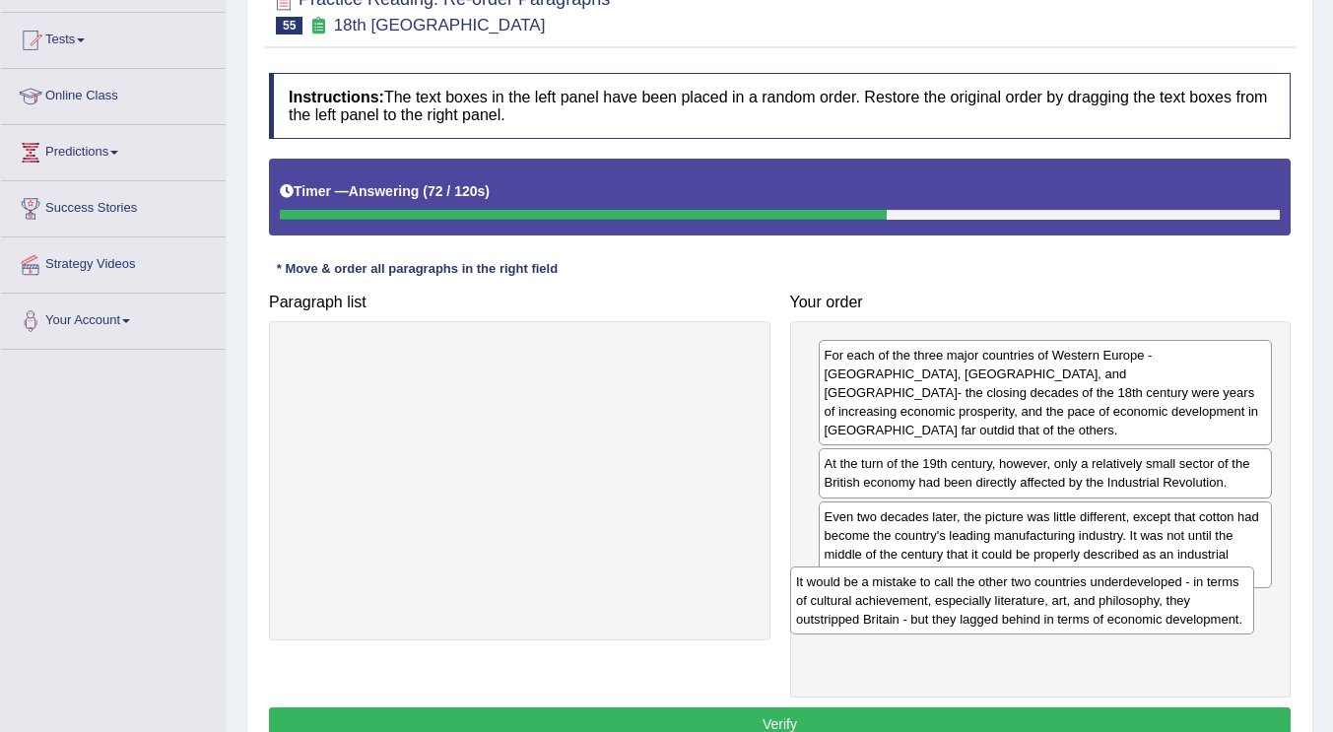
drag, startPoint x: 534, startPoint y: 386, endPoint x: 1038, endPoint y: 614, distance: 553.4
click at [1038, 614] on div "It would be a mistake to call the other two countries underdeveloped - in terms…" at bounding box center [1022, 600] width 464 height 68
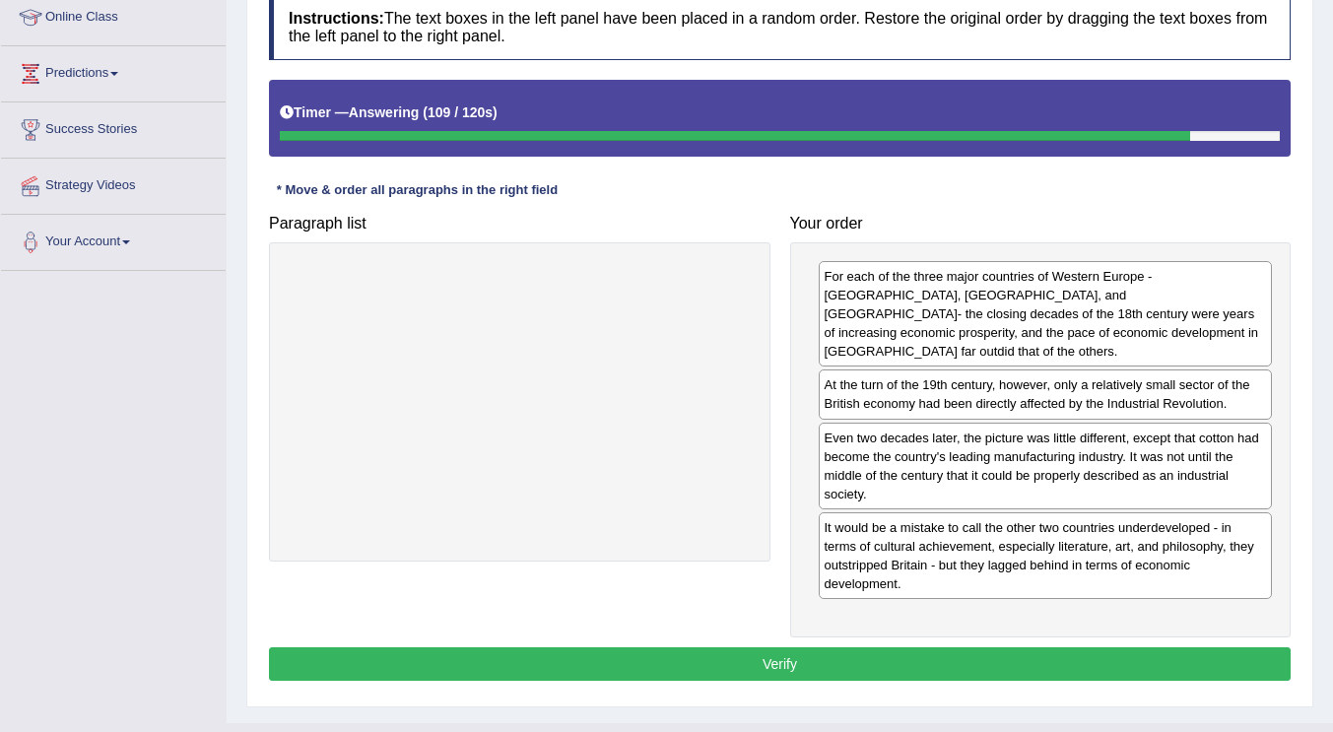
scroll to position [302, 0]
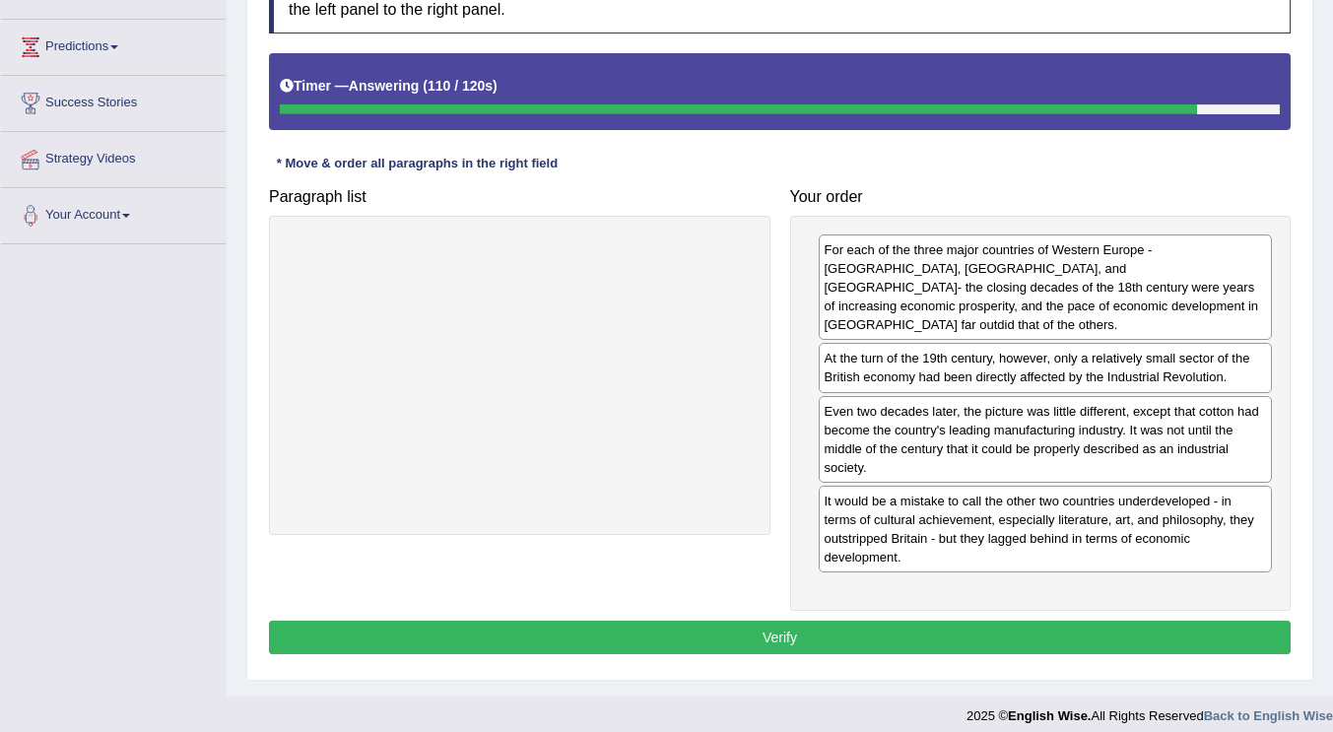
click at [880, 628] on button "Verify" at bounding box center [780, 637] width 1022 height 33
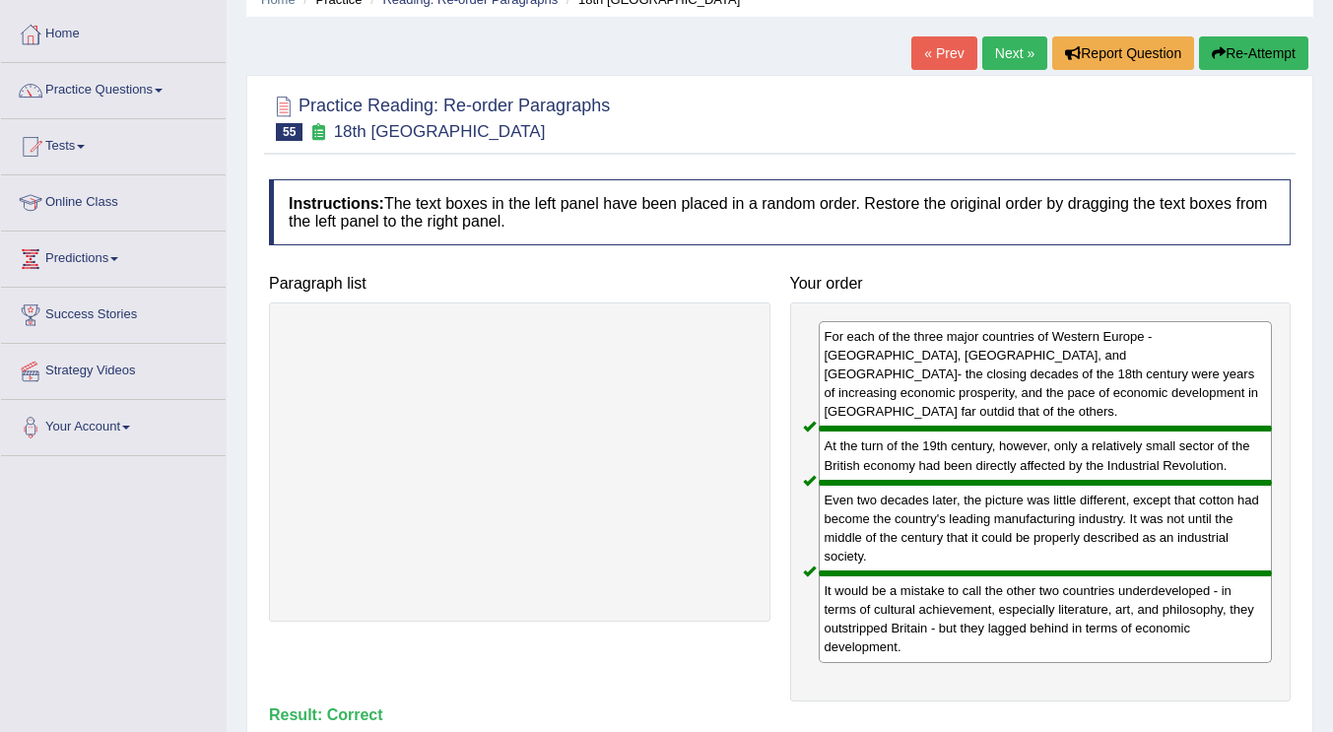
scroll to position [0, 0]
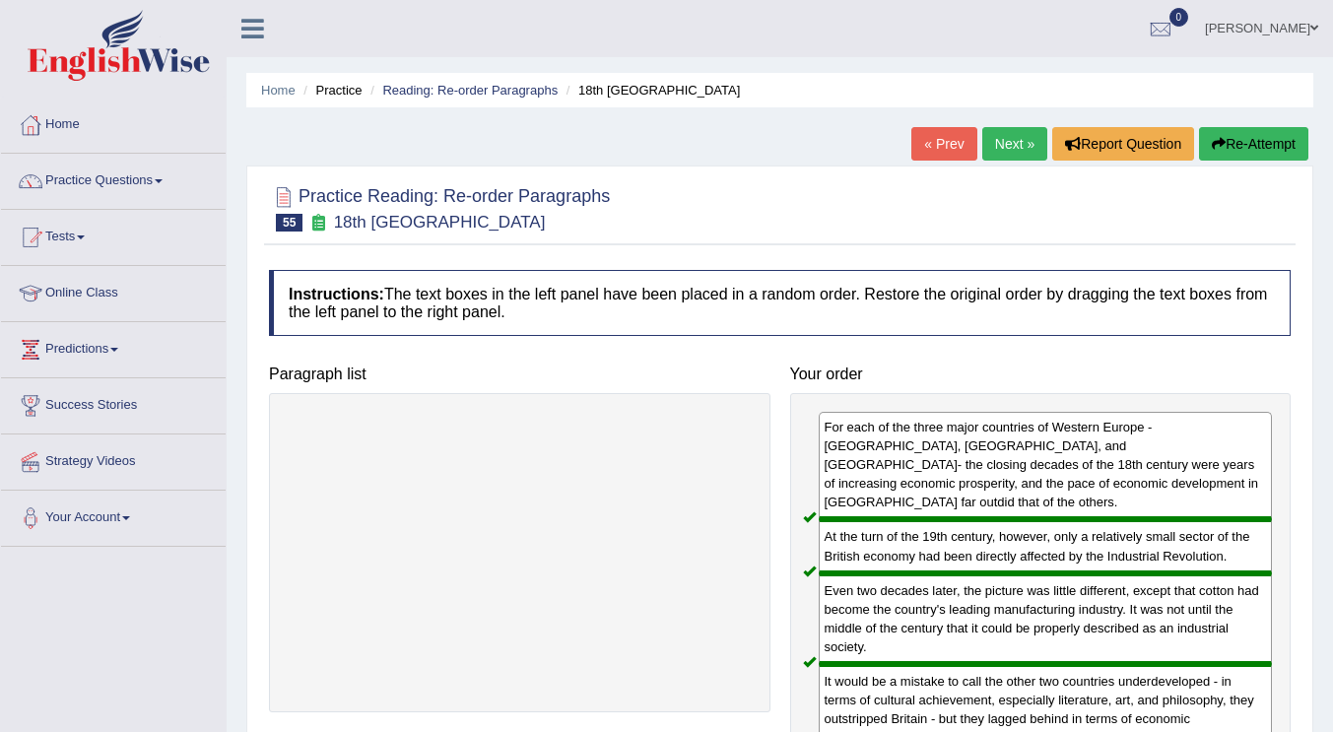
click at [1000, 141] on link "Next »" at bounding box center [1014, 143] width 65 height 33
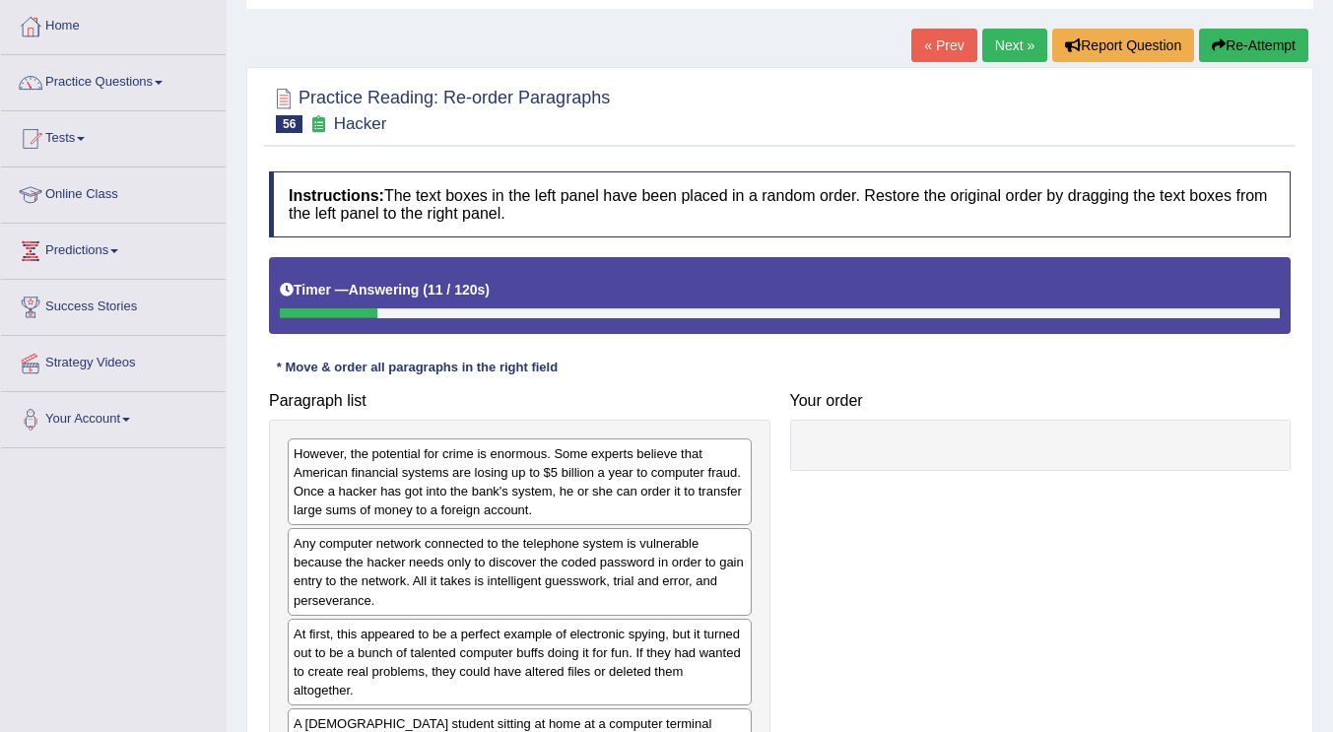
scroll to position [197, 0]
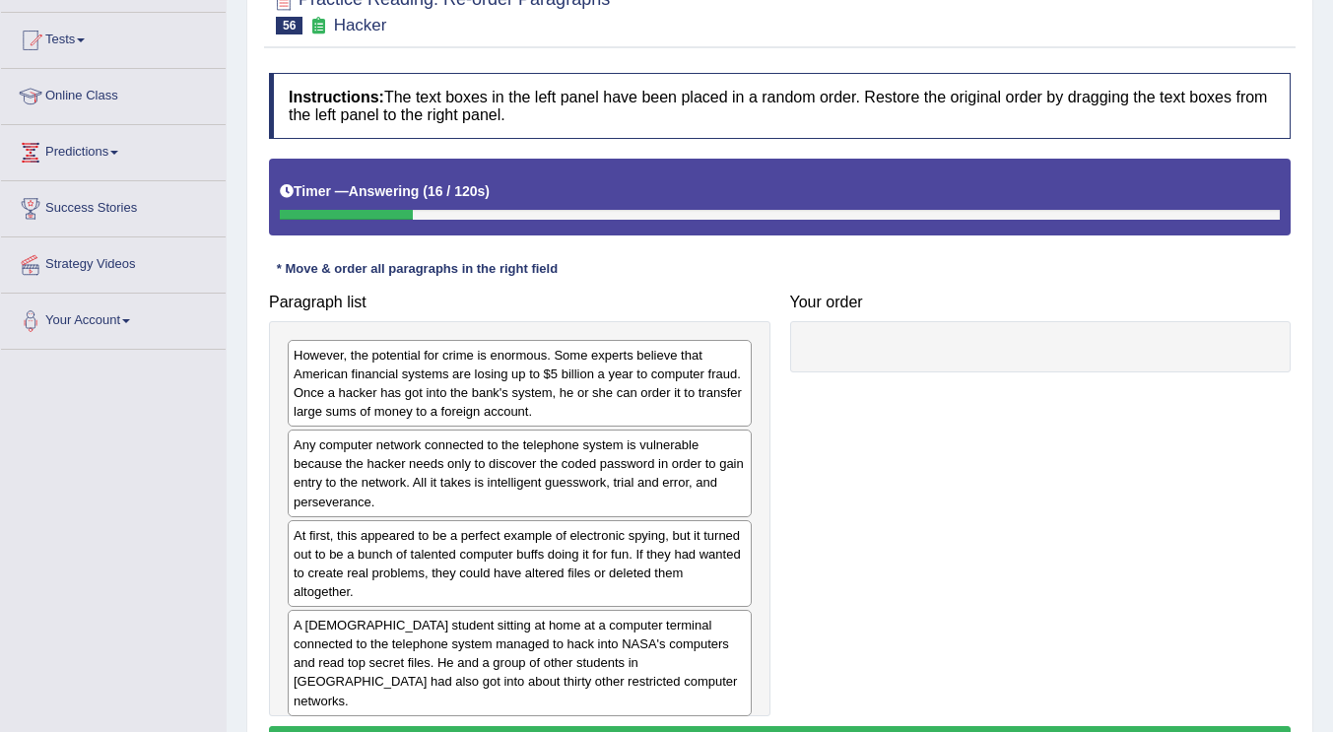
drag, startPoint x: 446, startPoint y: 658, endPoint x: 917, endPoint y: 384, distance: 544.8
click at [752, 610] on div "A German student sitting at home at a computer terminal connected to the teleph…" at bounding box center [520, 663] width 464 height 106
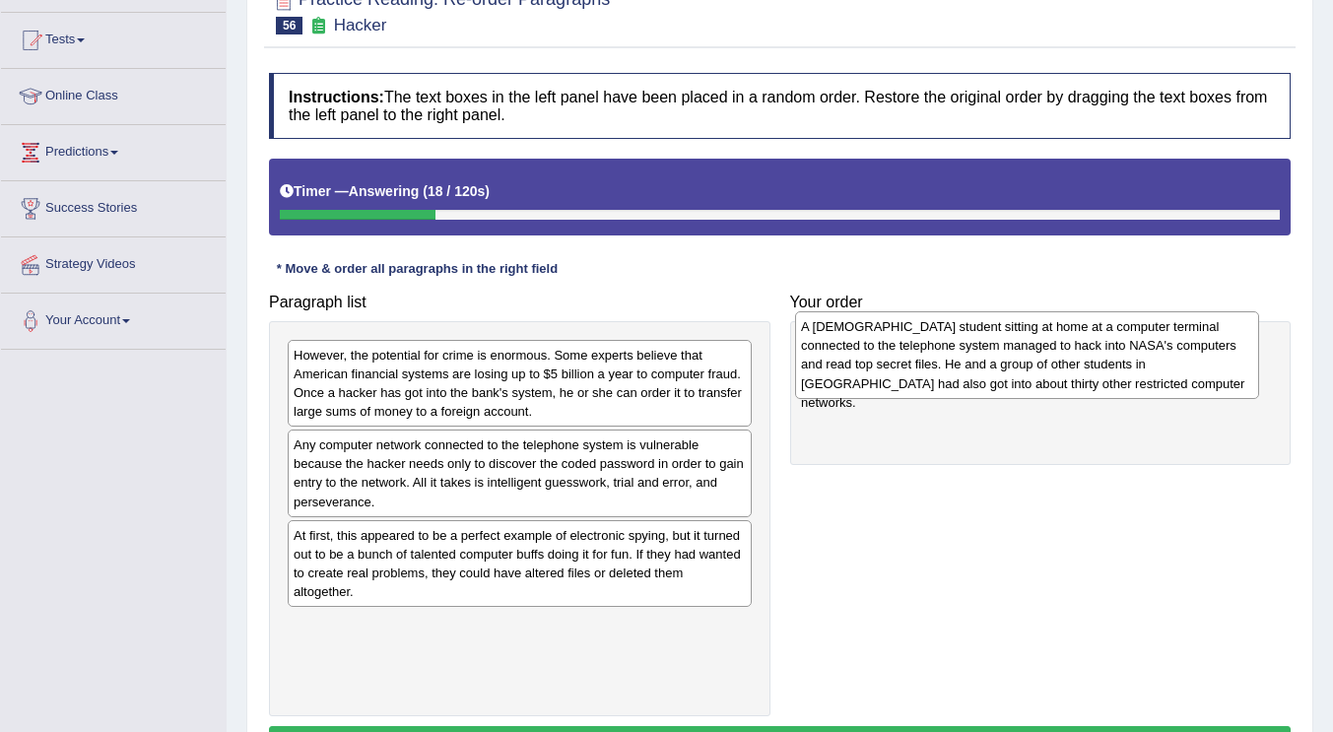
drag, startPoint x: 438, startPoint y: 659, endPoint x: 946, endPoint y: 361, distance: 588.7
click at [946, 361] on div "A German student sitting at home at a computer terminal connected to the teleph…" at bounding box center [1027, 354] width 464 height 87
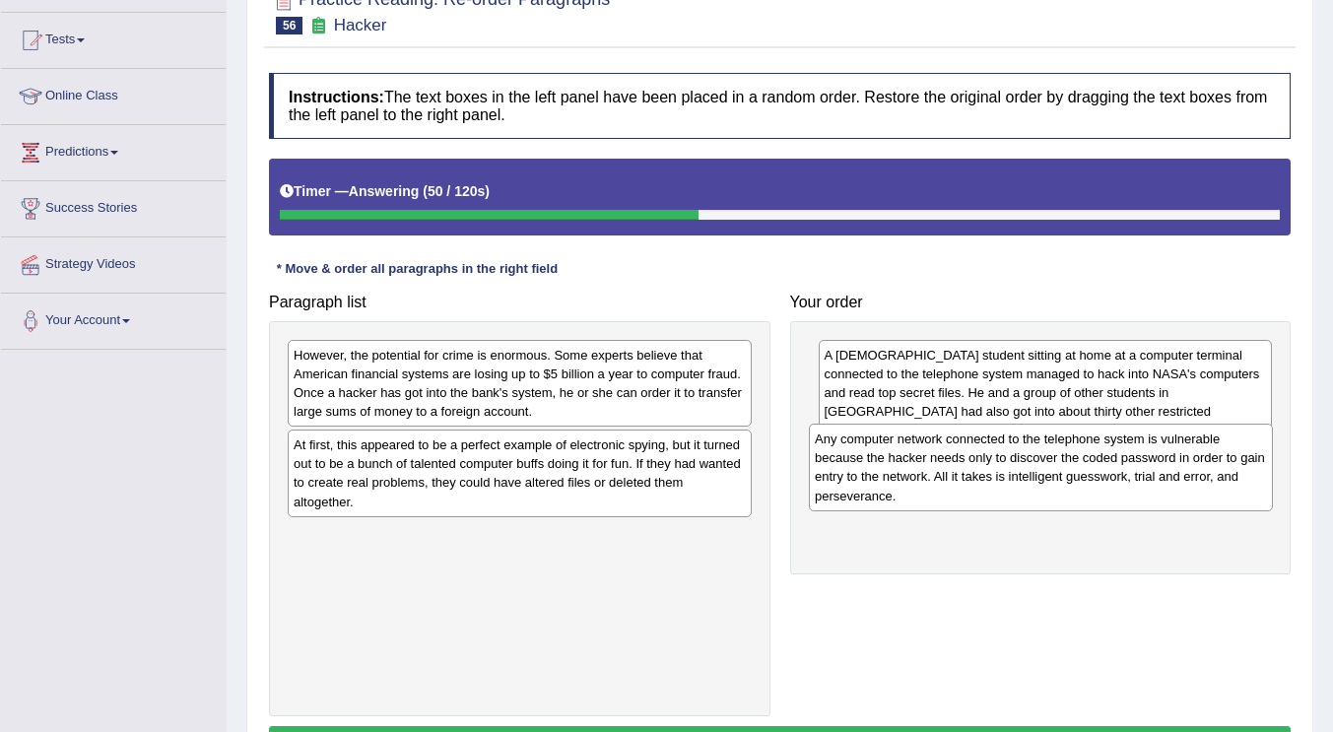
drag, startPoint x: 562, startPoint y: 483, endPoint x: 1083, endPoint y: 477, distance: 521.2
click at [1083, 477] on div "Any computer network connected to the telephone system is vulnerable because th…" at bounding box center [1041, 467] width 464 height 87
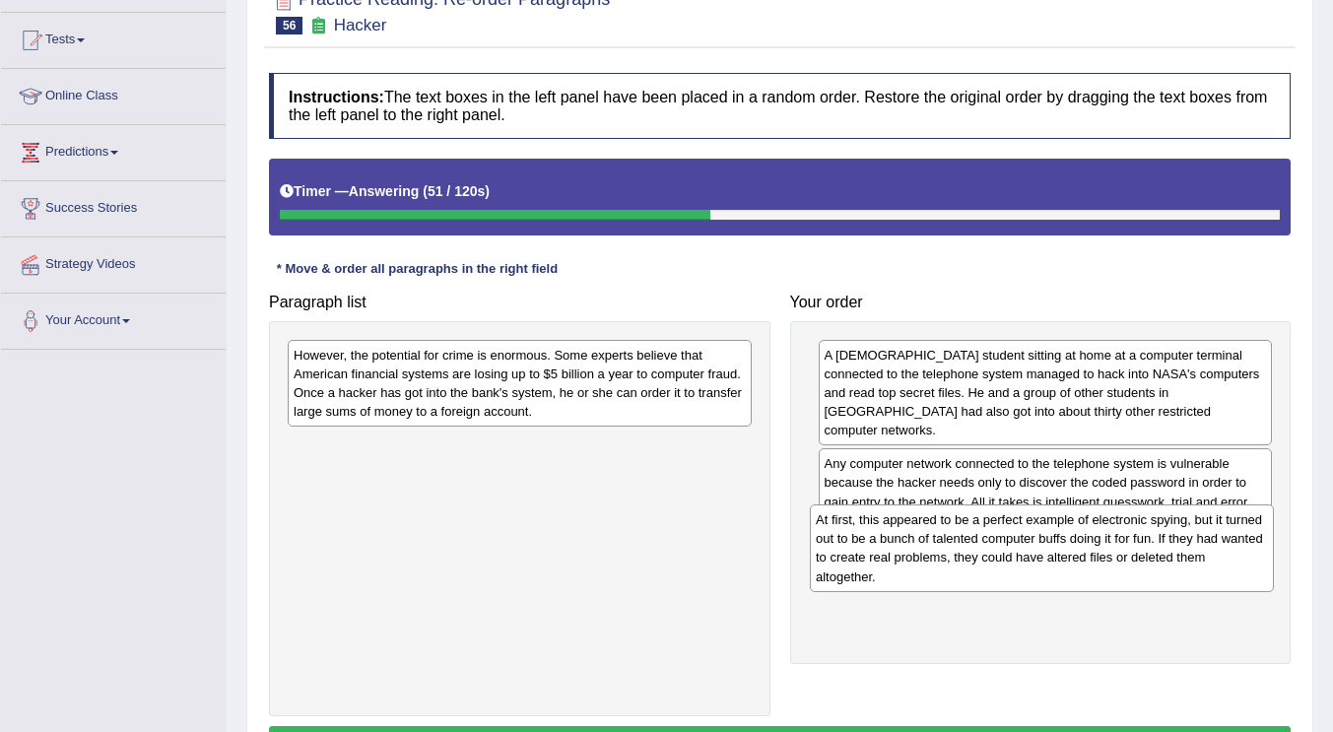
drag, startPoint x: 615, startPoint y: 501, endPoint x: 1092, endPoint y: 564, distance: 480.9
click at [1092, 564] on div "At first, this appeared to be a perfect example of electronic spying, but it tu…" at bounding box center [1042, 547] width 464 height 87
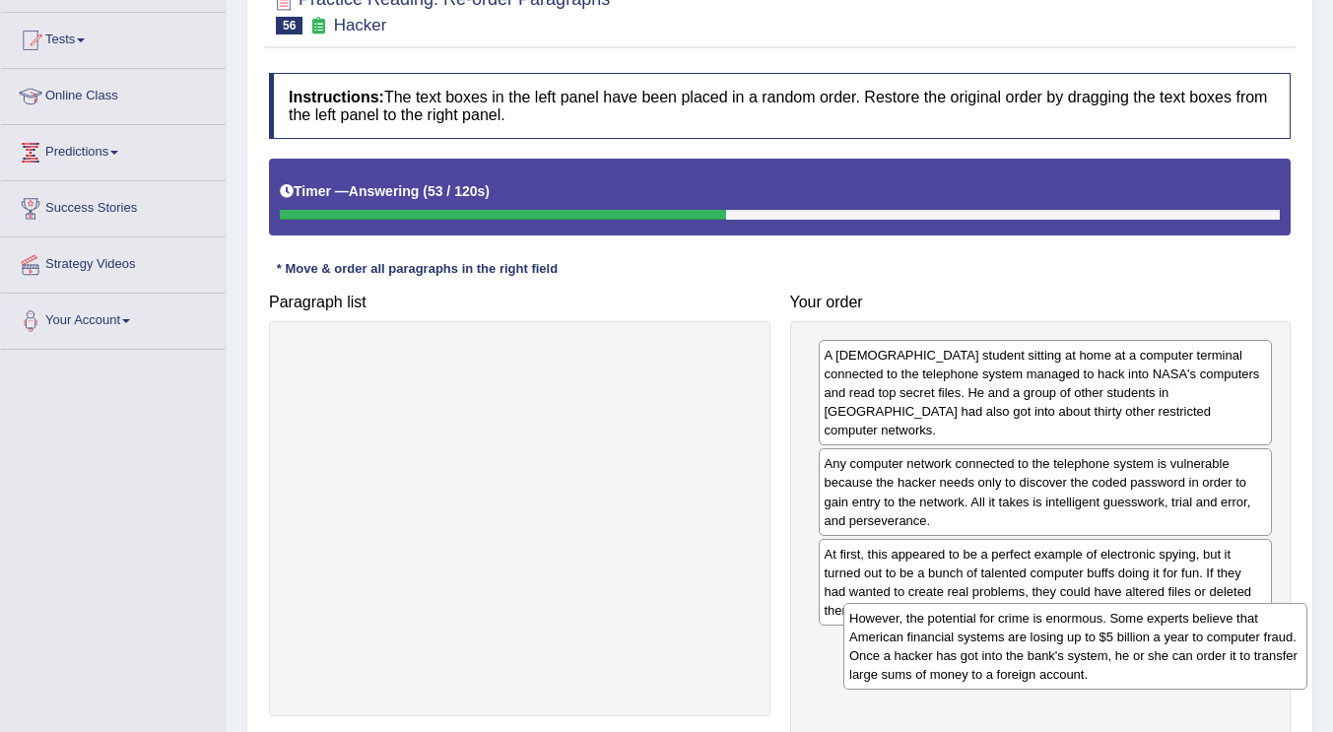
drag, startPoint x: 699, startPoint y: 399, endPoint x: 1203, endPoint y: 636, distance: 556.6
click at [1203, 636] on div "However, the potential for crime is enormous. Some experts believe that America…" at bounding box center [1075, 646] width 464 height 87
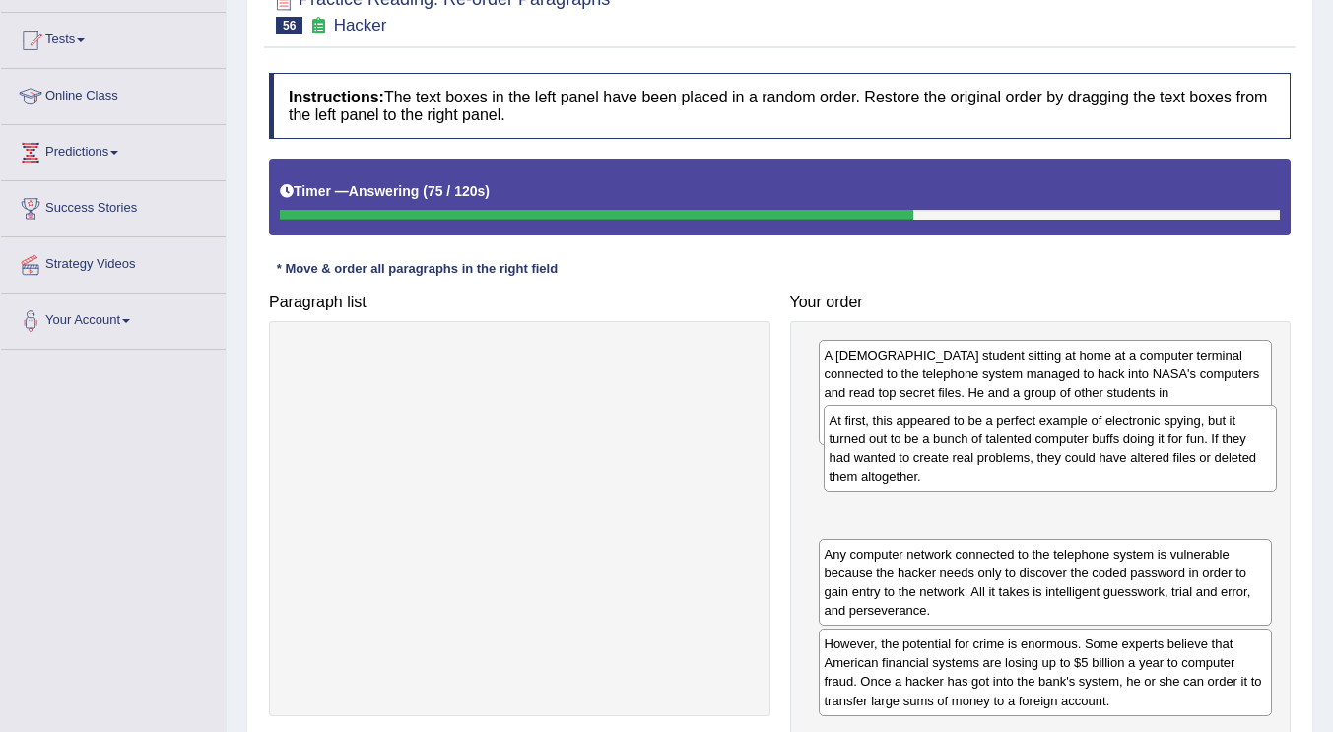
drag, startPoint x: 1001, startPoint y: 582, endPoint x: 1006, endPoint y: 467, distance: 115.4
click at [1006, 467] on div "At first, this appeared to be a perfect example of electronic spying, but it tu…" at bounding box center [1051, 448] width 454 height 87
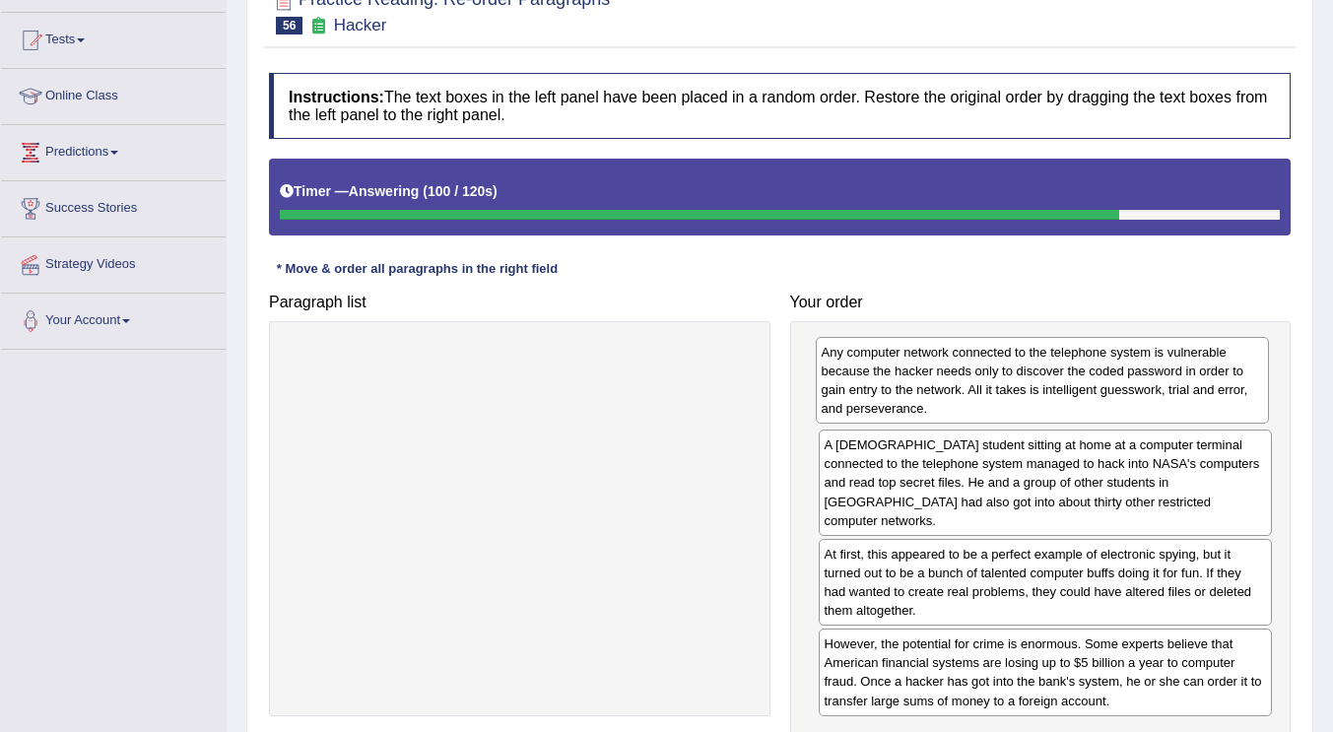
drag, startPoint x: 993, startPoint y: 561, endPoint x: 990, endPoint y: 377, distance: 183.3
click at [990, 377] on div "Any computer network connected to the telephone system is vulnerable because th…" at bounding box center [1043, 380] width 454 height 87
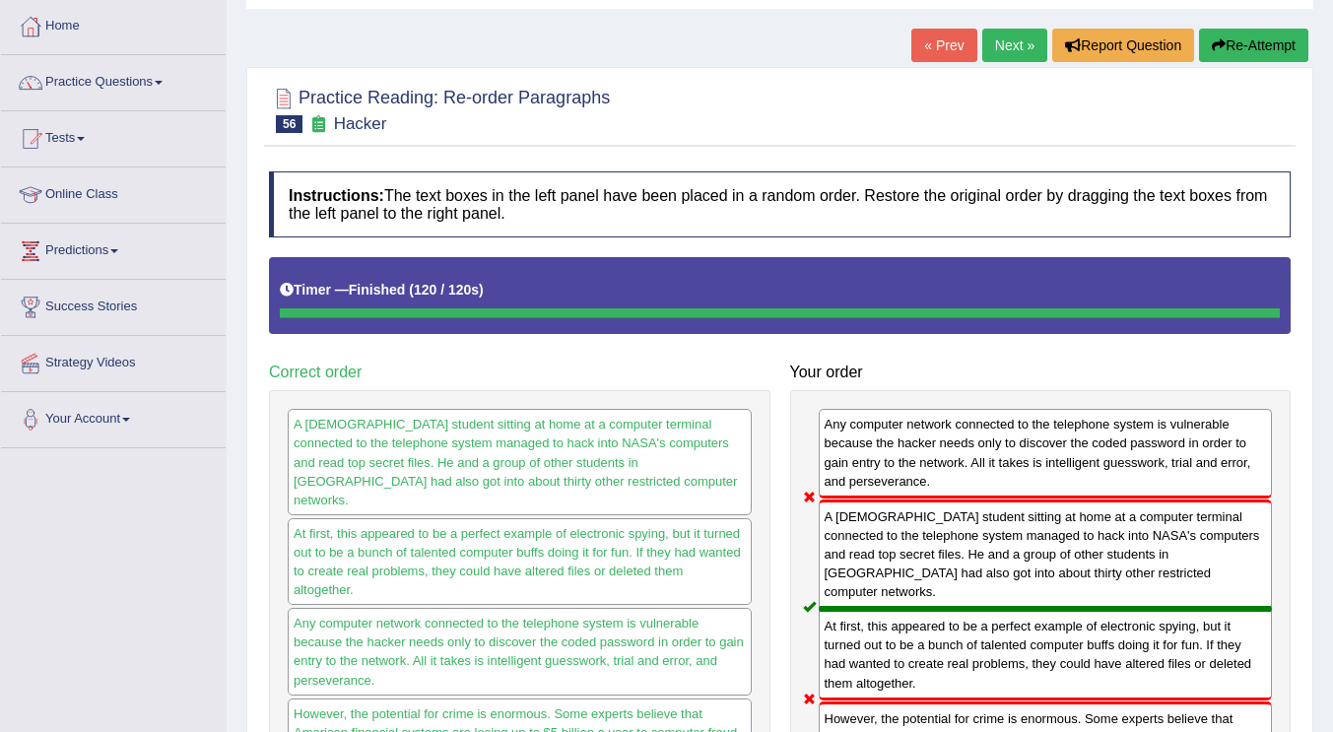
scroll to position [0, 0]
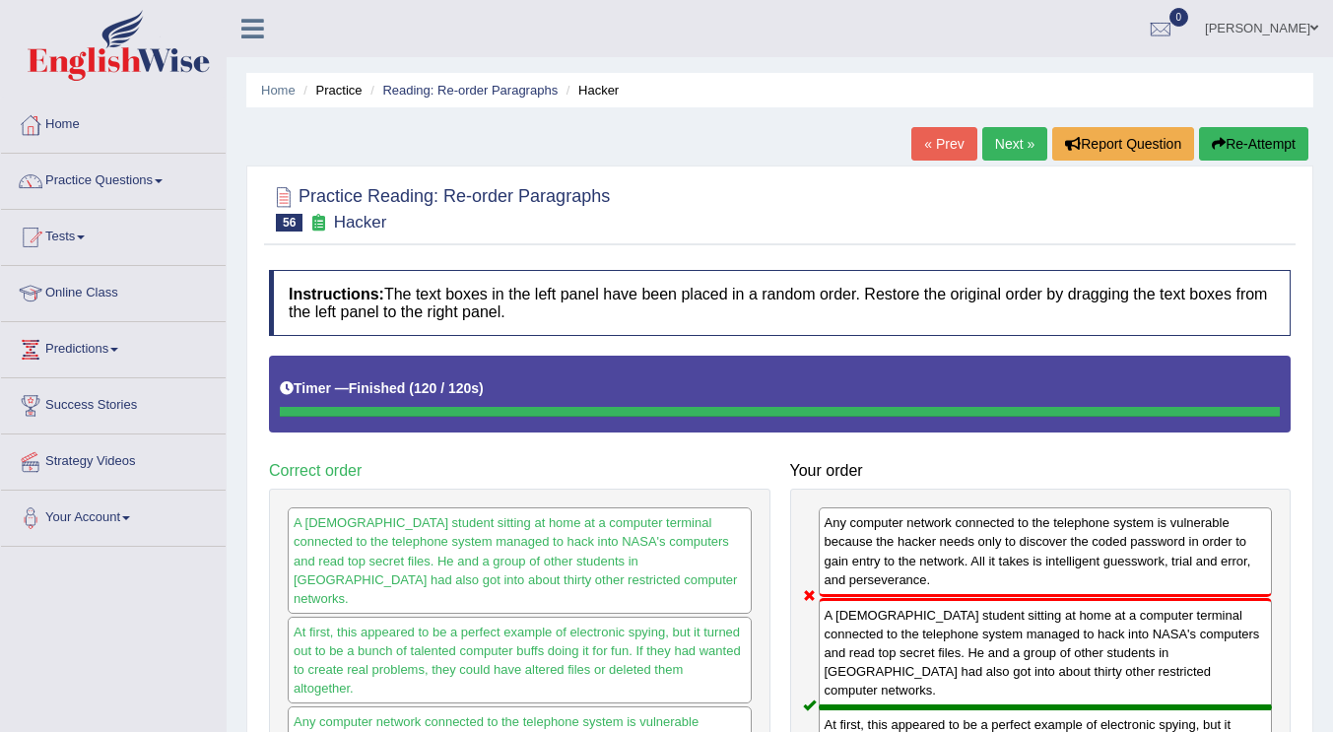
click at [823, 226] on div at bounding box center [780, 207] width 1022 height 60
click at [76, 239] on link "Tests" at bounding box center [113, 234] width 225 height 49
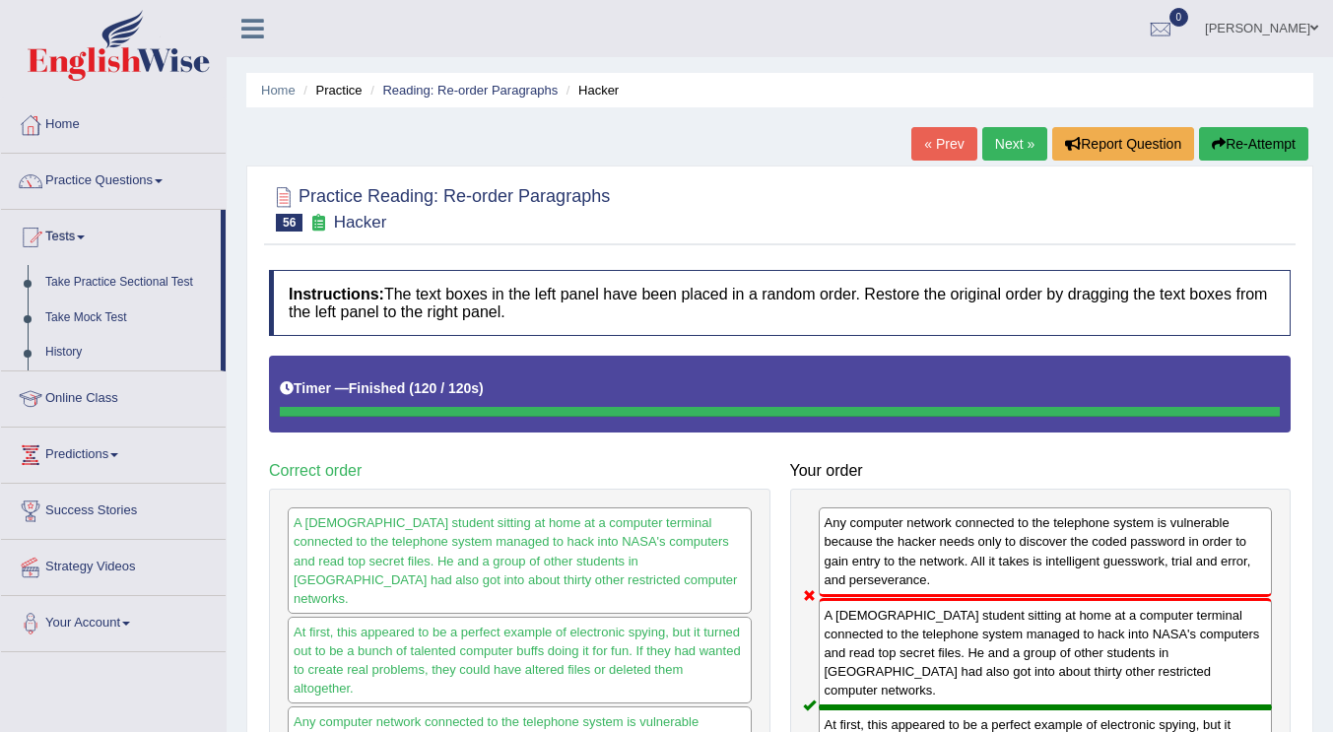
click at [893, 121] on div "Home Practice Reading: Re-order Paragraphs Hacker « Prev Next » Report Question…" at bounding box center [780, 524] width 1106 height 1048
click at [73, 239] on link "Tests" at bounding box center [111, 234] width 220 height 49
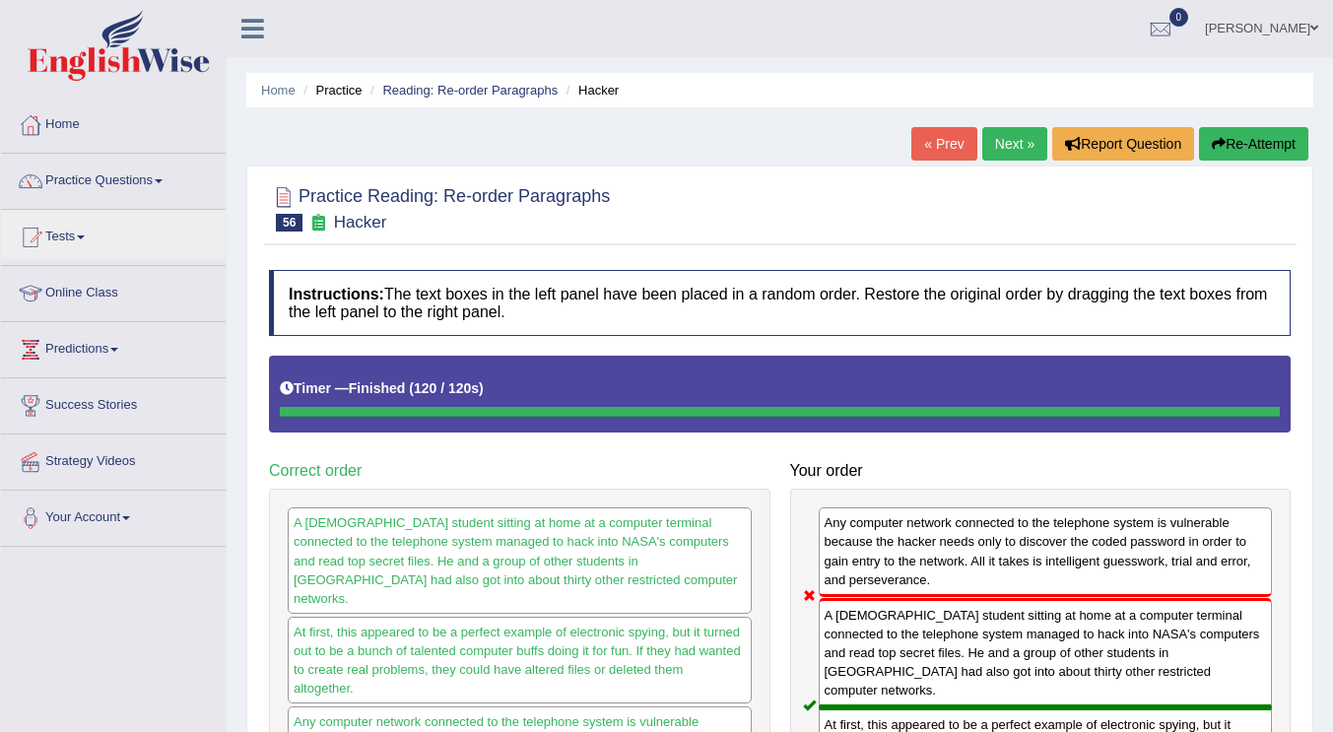
click at [79, 241] on link "Tests" at bounding box center [113, 234] width 225 height 49
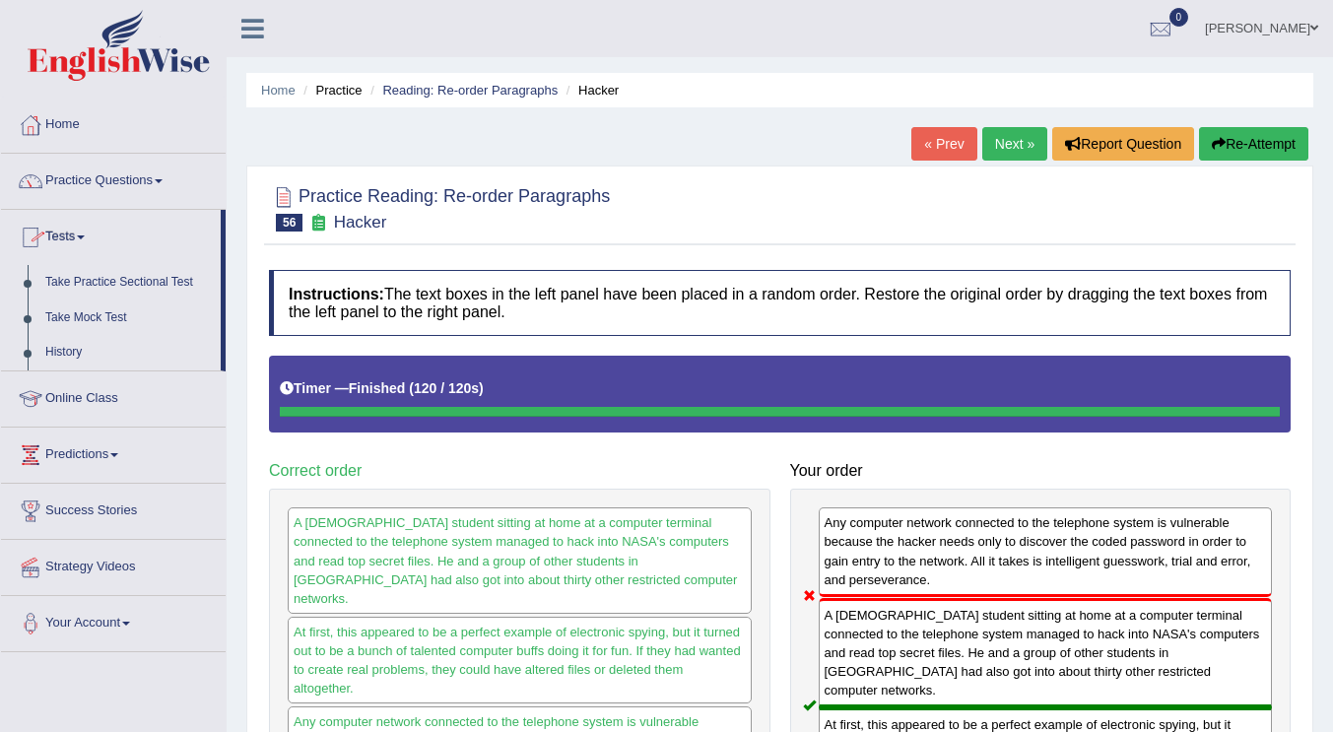
click at [94, 288] on link "Take Practice Sectional Test" at bounding box center [128, 282] width 184 height 35
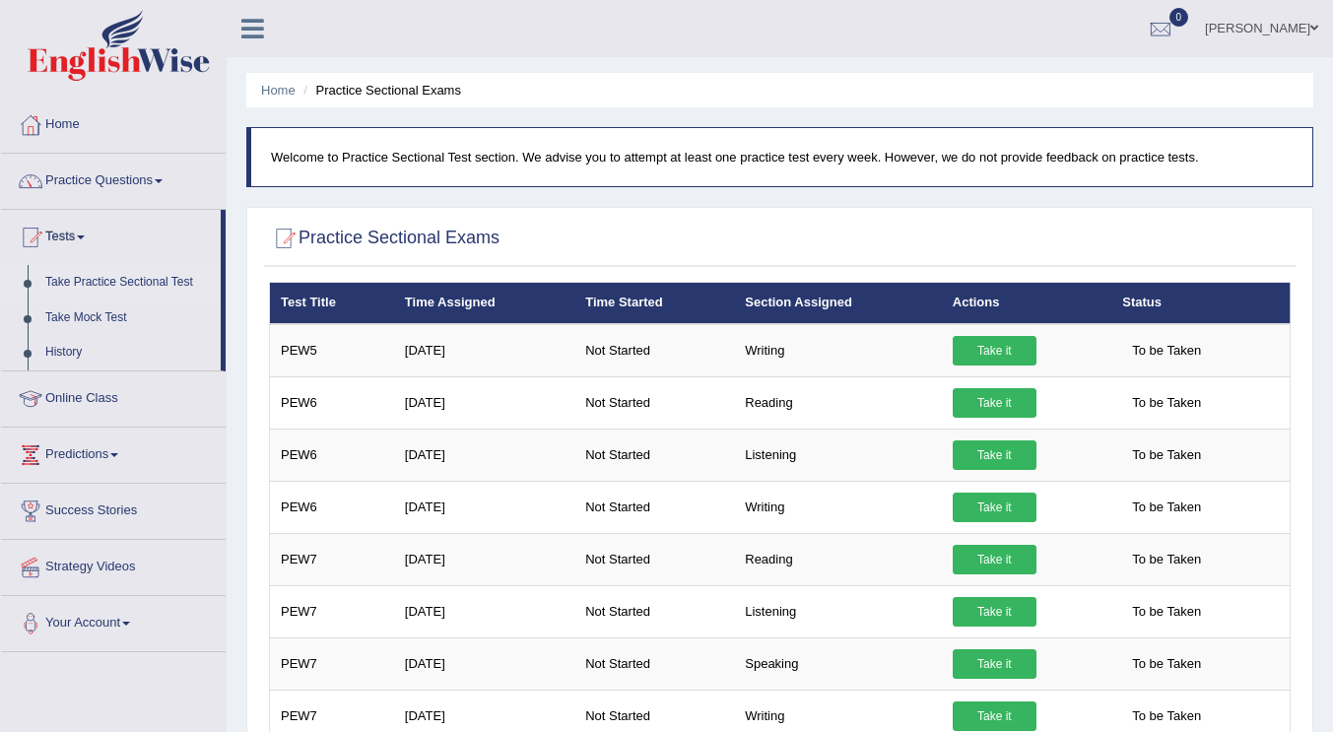
click at [740, 52] on ul "[PERSON_NAME] Toggle navigation Username: JessicaJ Access Type: Online Subscrip…" at bounding box center [946, 28] width 774 height 56
click at [982, 396] on link "Take it" at bounding box center [995, 403] width 84 height 30
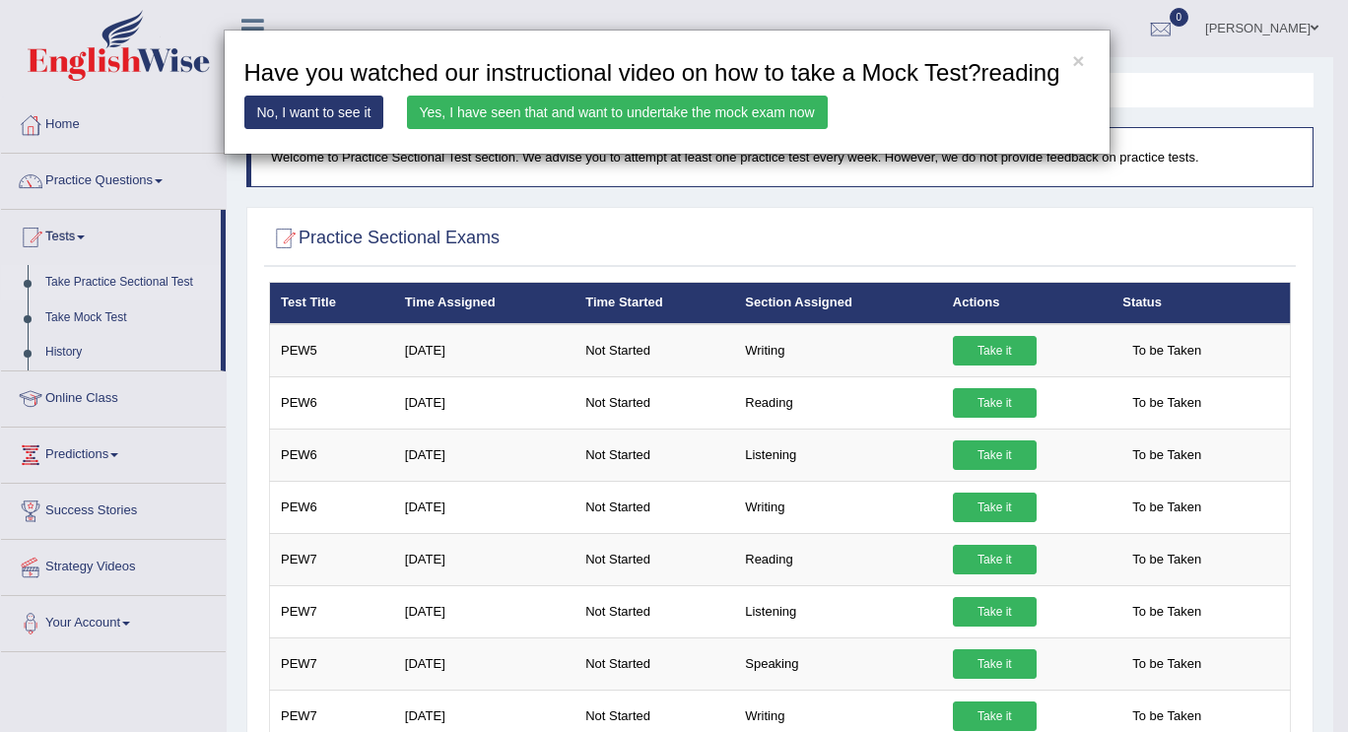
click at [513, 117] on link "Yes, I have seen that and want to undertake the mock exam now" at bounding box center [617, 112] width 421 height 33
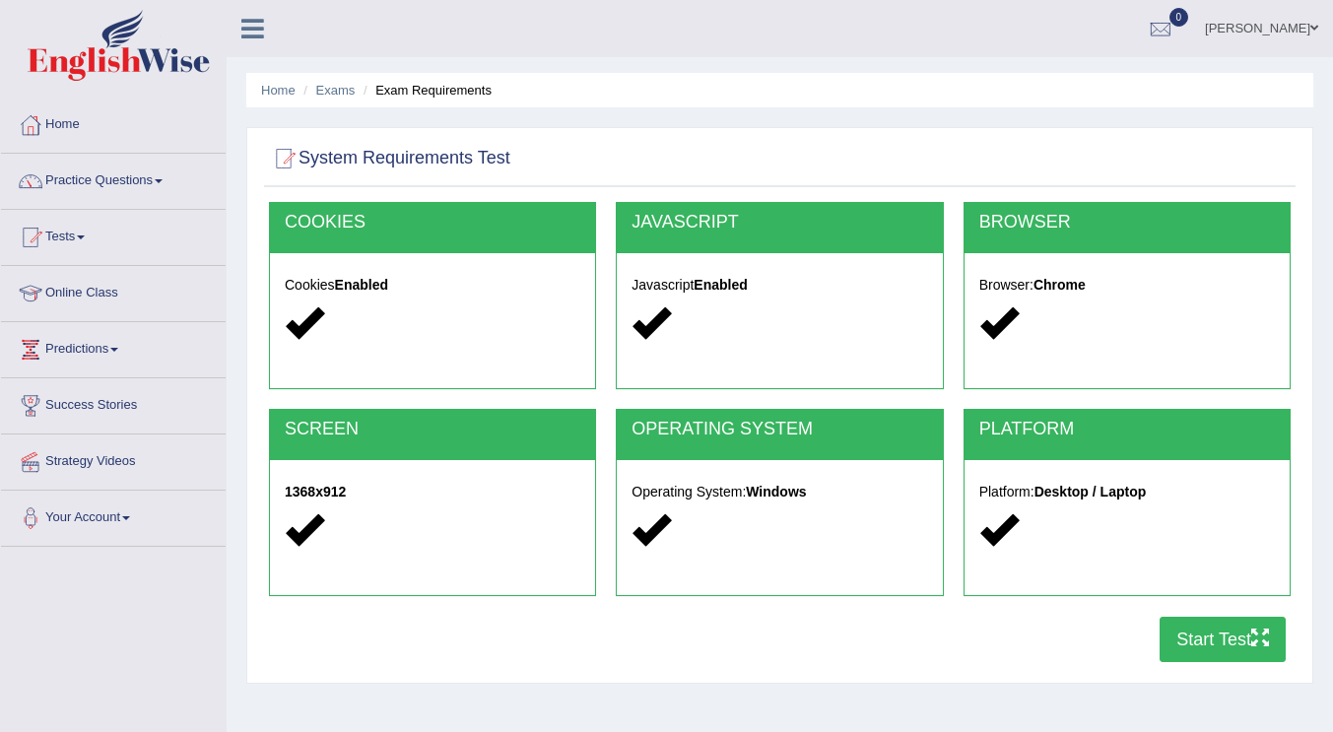
click at [874, 120] on div "Home Exams Exam Requirements System Requirements Test [GEOGRAPHIC_DATA] Cookies…" at bounding box center [780, 492] width 1106 height 985
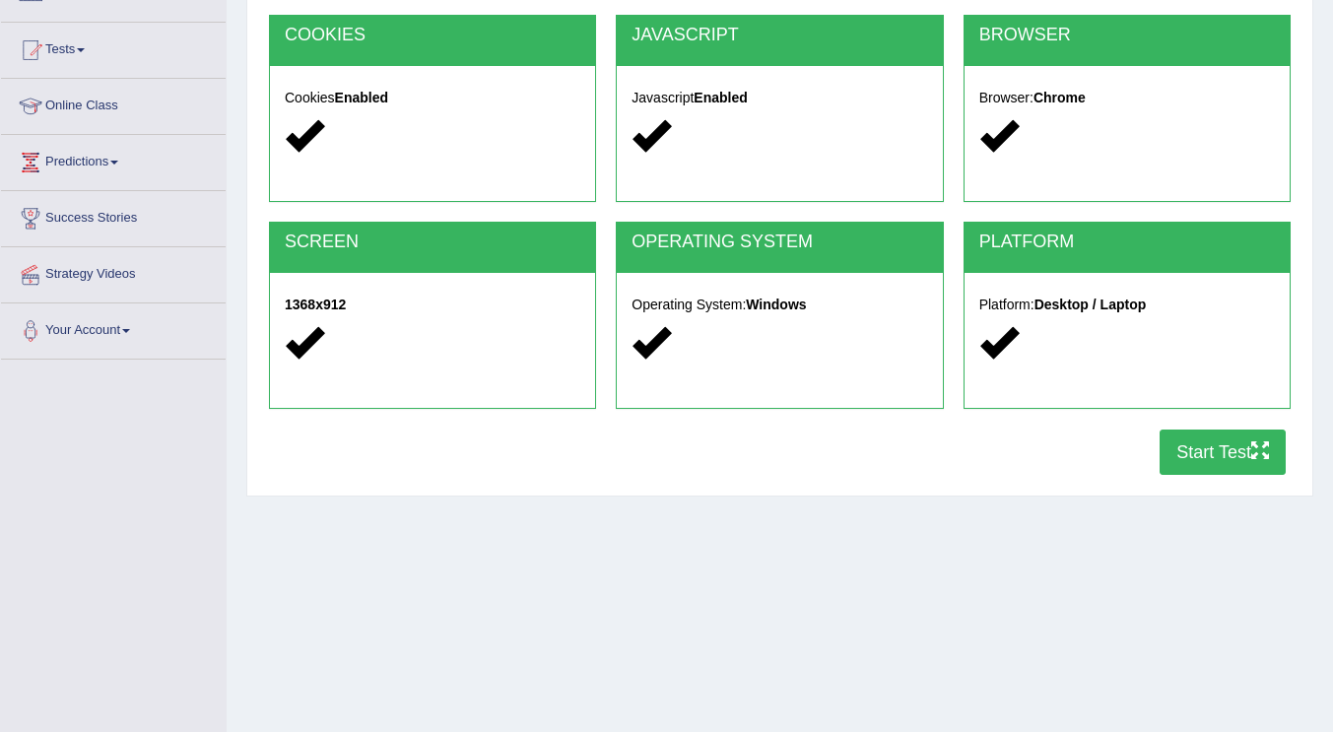
scroll to position [296, 0]
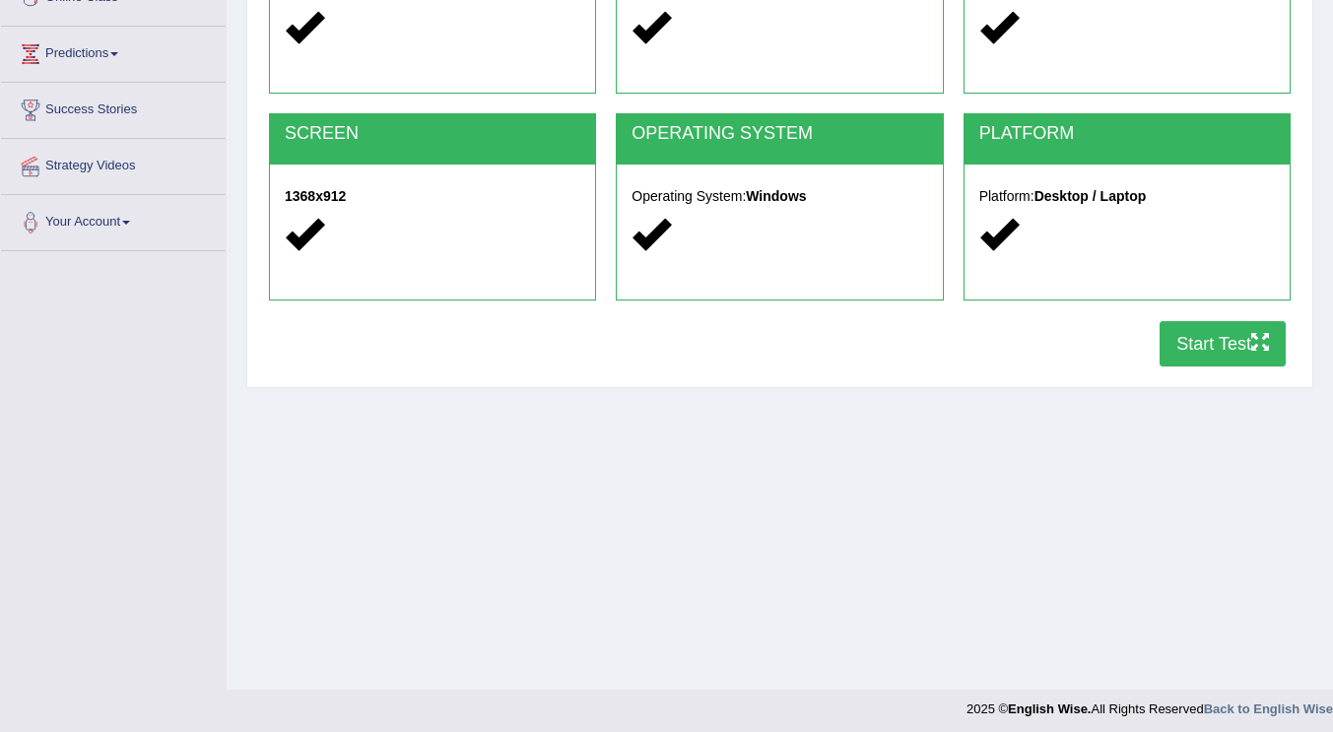
click at [1194, 340] on button "Start Test" at bounding box center [1223, 343] width 126 height 45
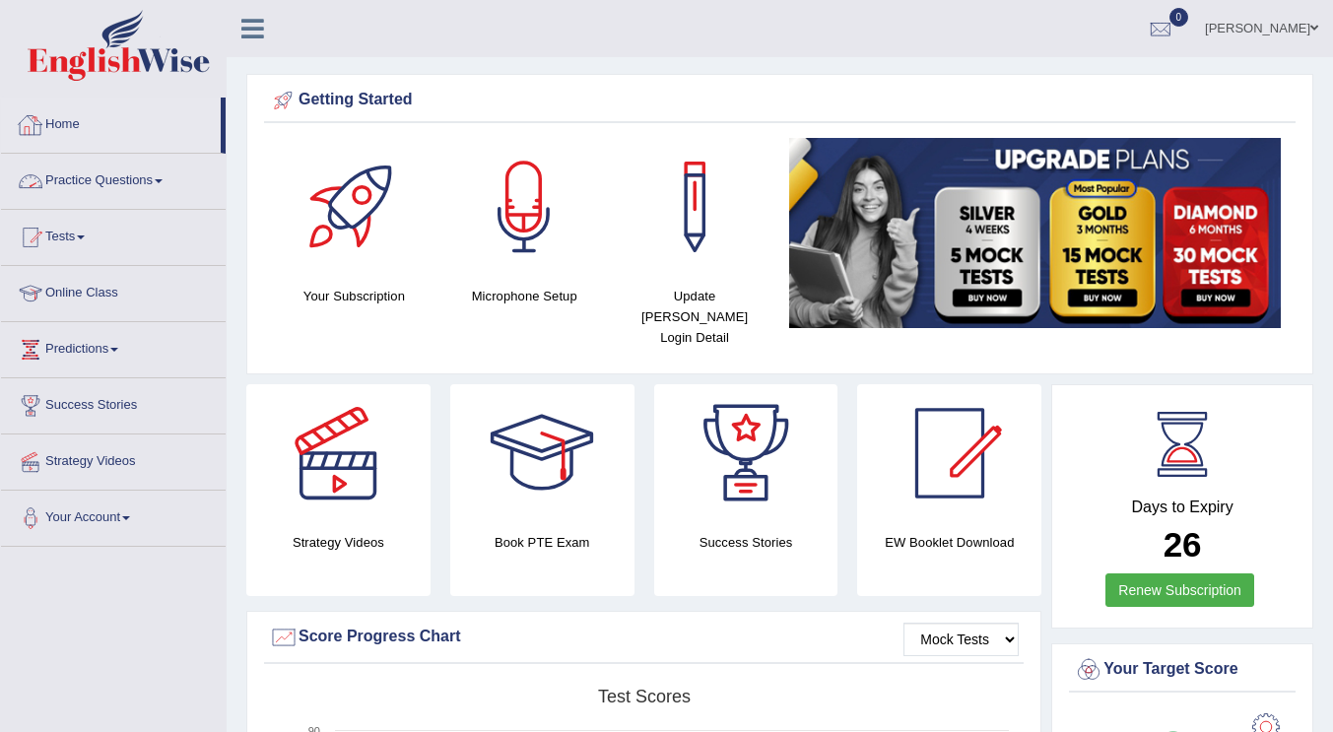
click at [143, 181] on link "Practice Questions" at bounding box center [113, 178] width 225 height 49
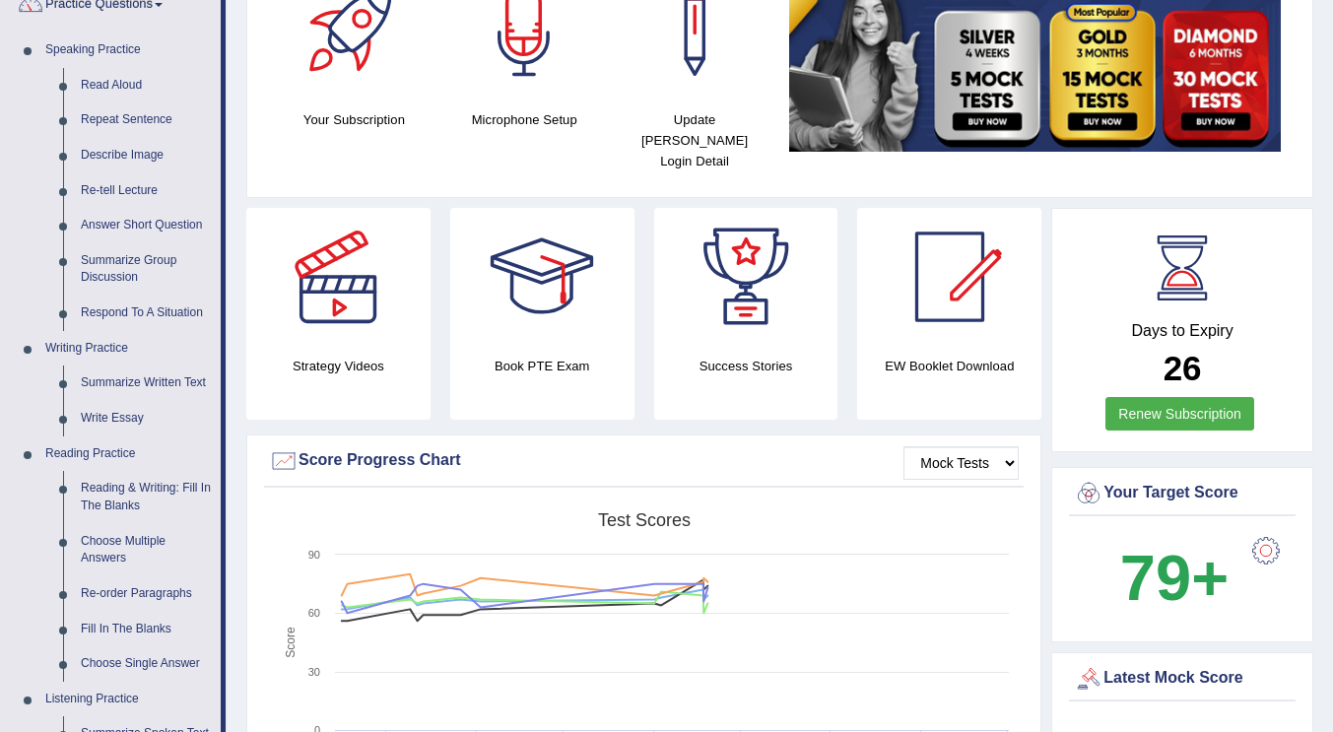
scroll to position [197, 0]
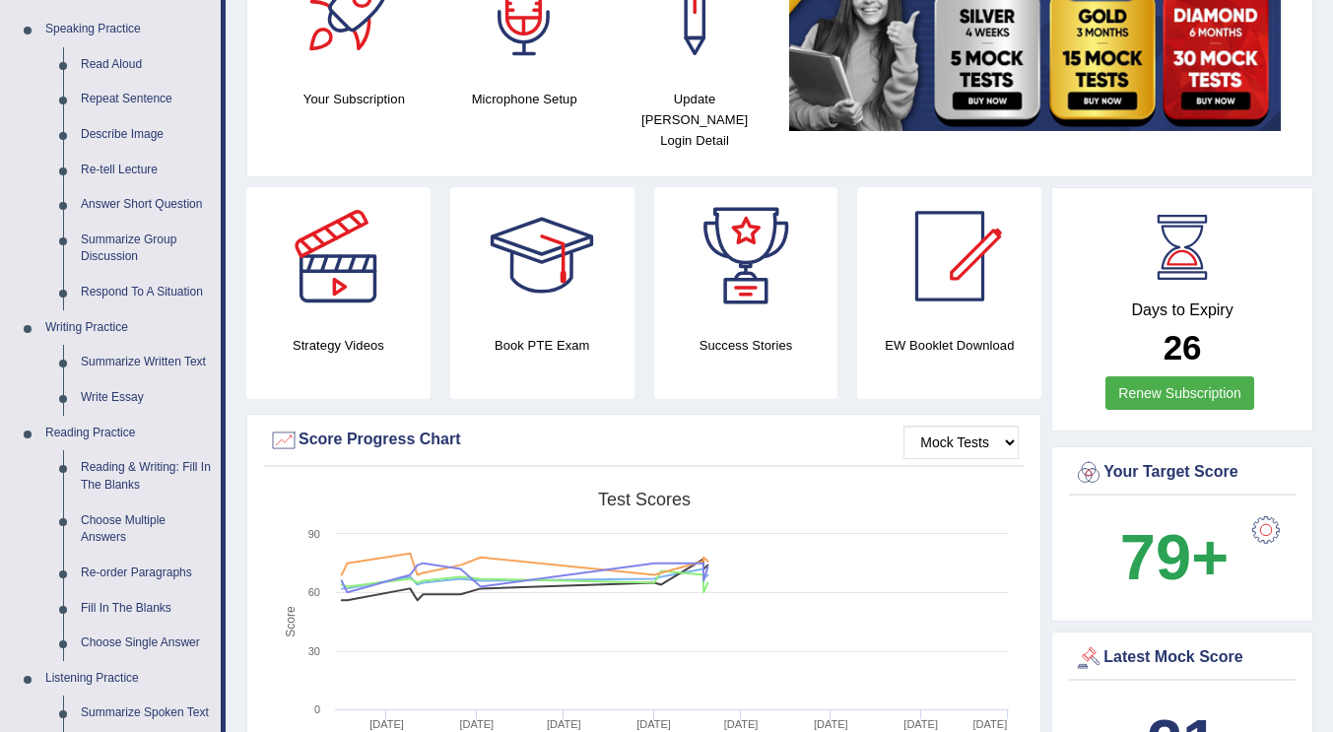
click at [148, 574] on link "Re-order Paragraphs" at bounding box center [146, 573] width 149 height 35
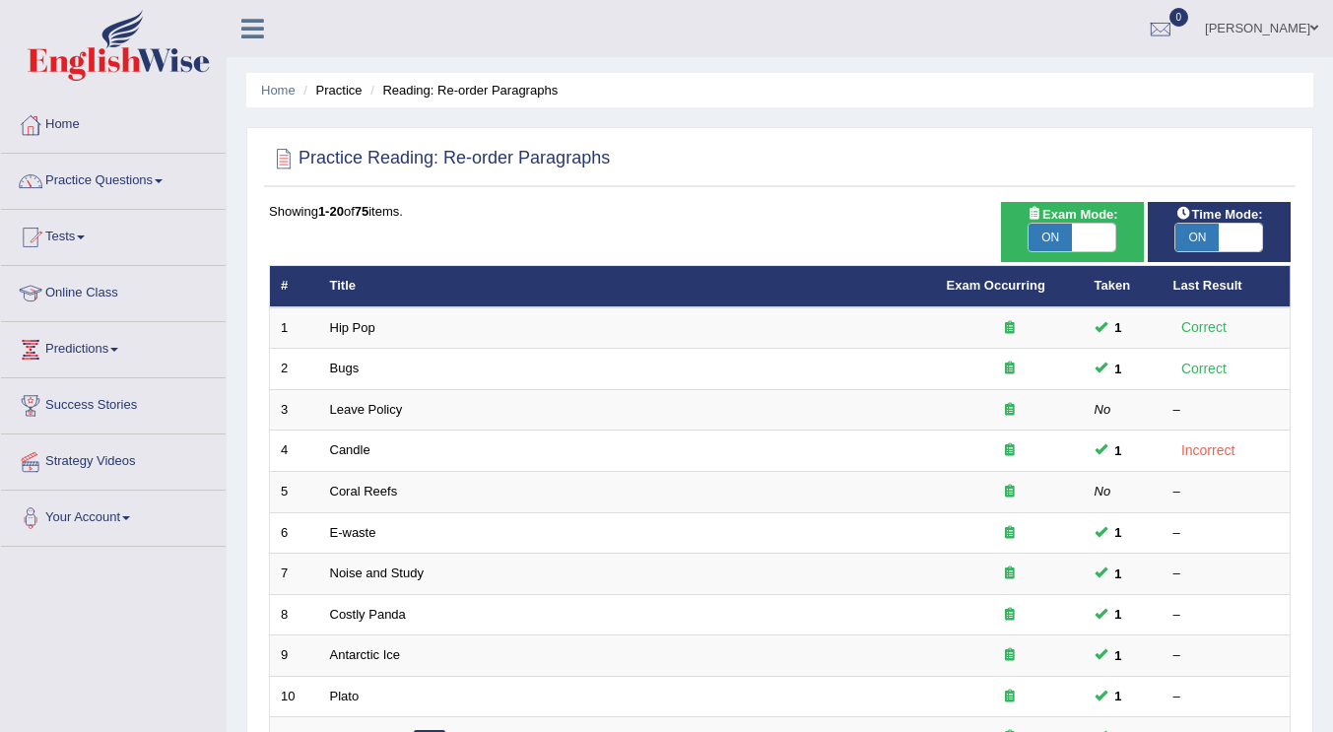
click at [1198, 239] on span "ON" at bounding box center [1196, 238] width 43 height 28
checkbox input "false"
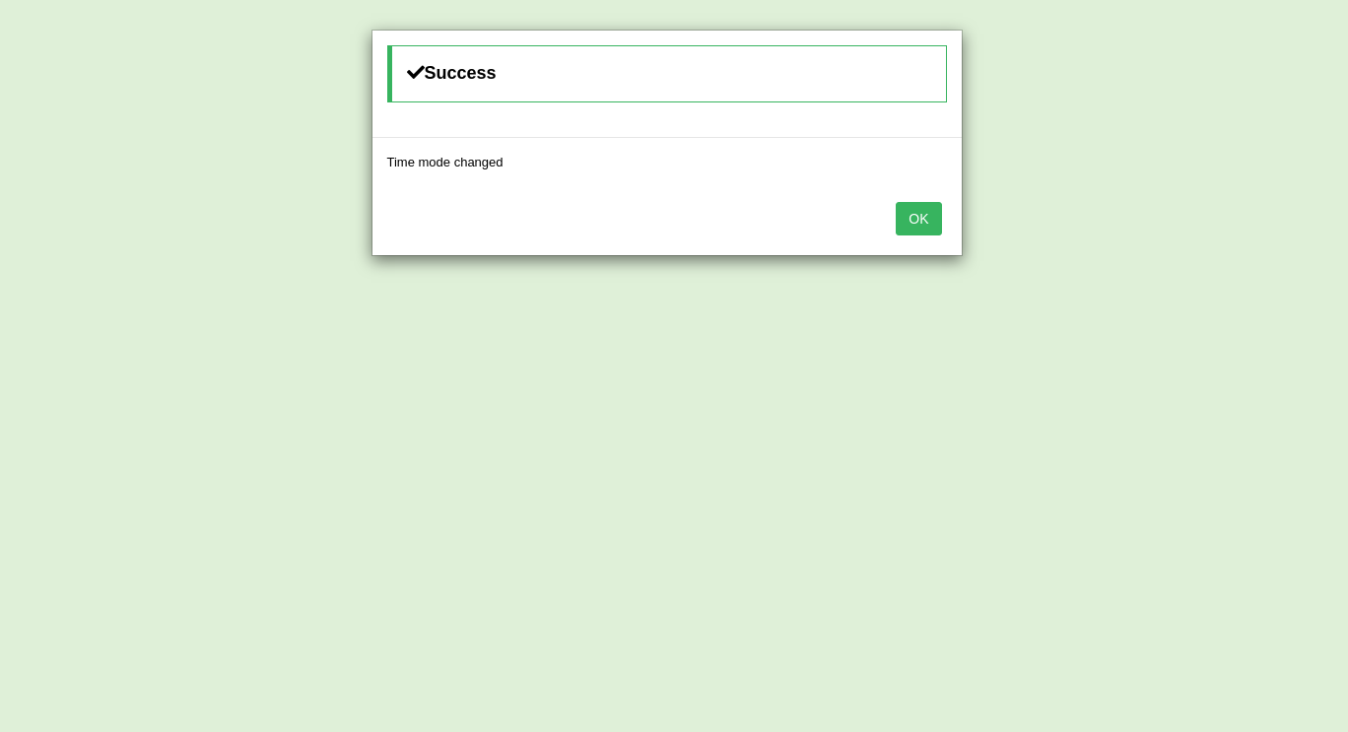
click at [915, 228] on button "OK" at bounding box center [918, 218] width 45 height 33
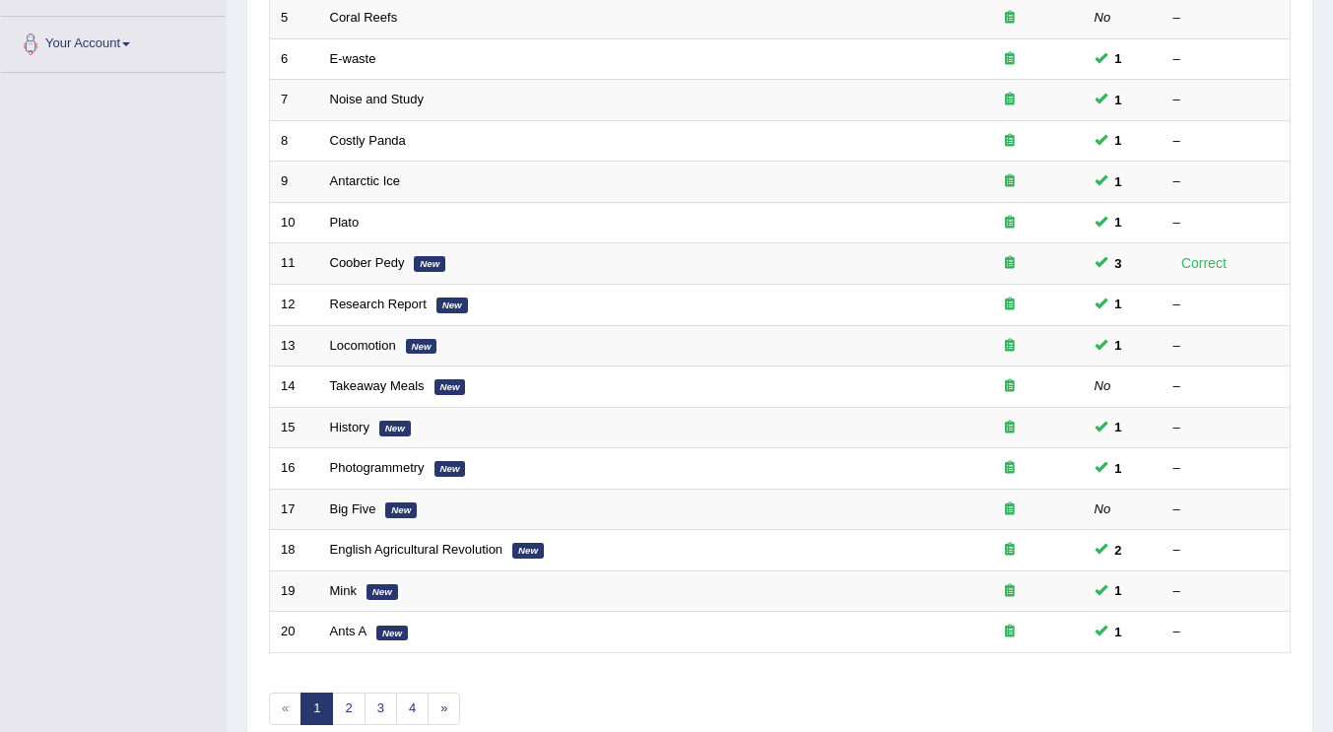
scroll to position [572, 0]
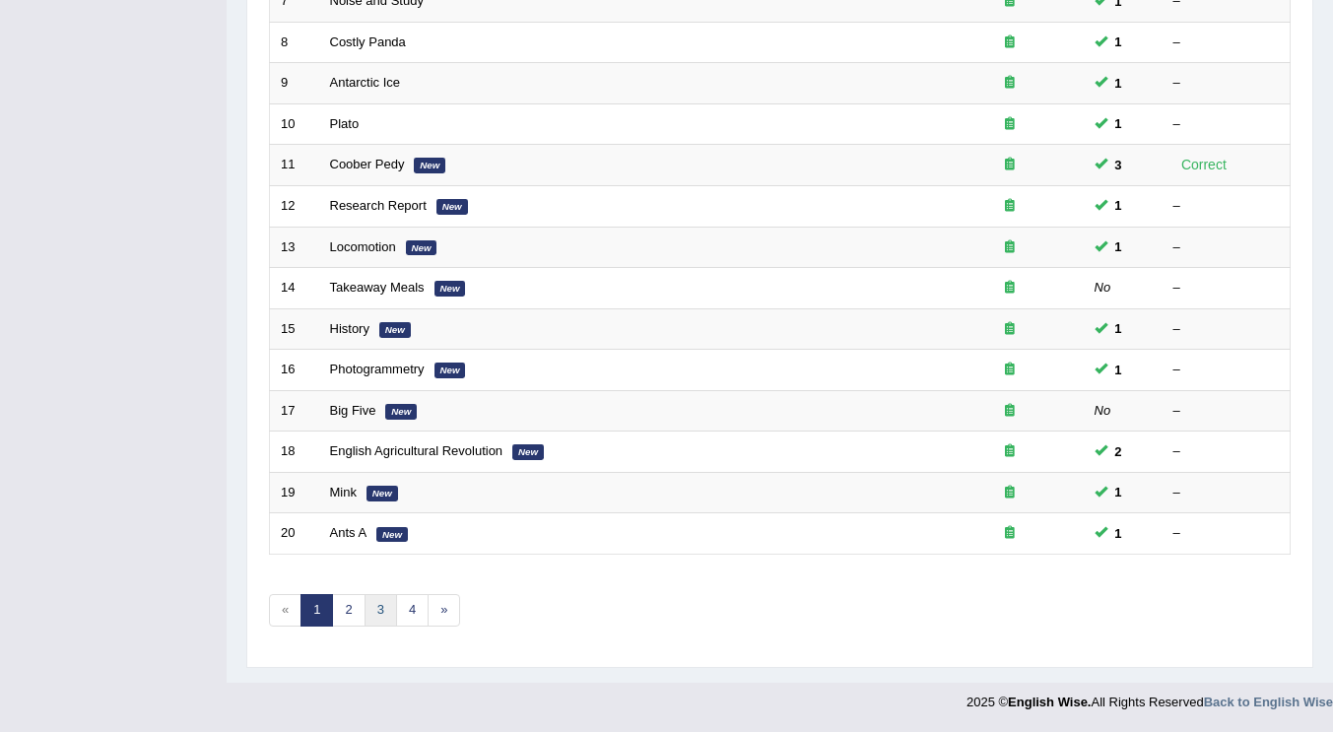
click at [376, 612] on link "3" at bounding box center [381, 610] width 33 height 33
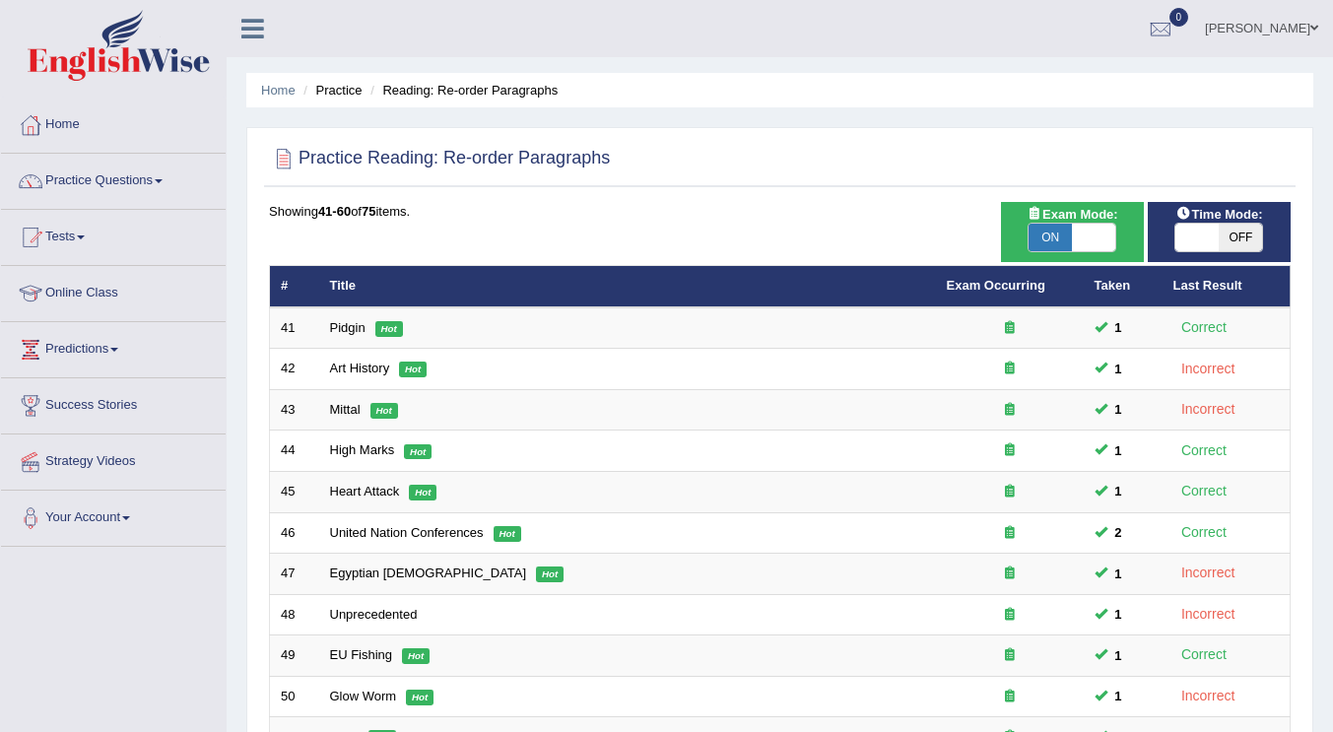
click at [748, 131] on div "Practice Reading: Re-order Paragraphs Time Mode: ON OFF Exam Mode: ON OFF Showi…" at bounding box center [779, 683] width 1067 height 1113
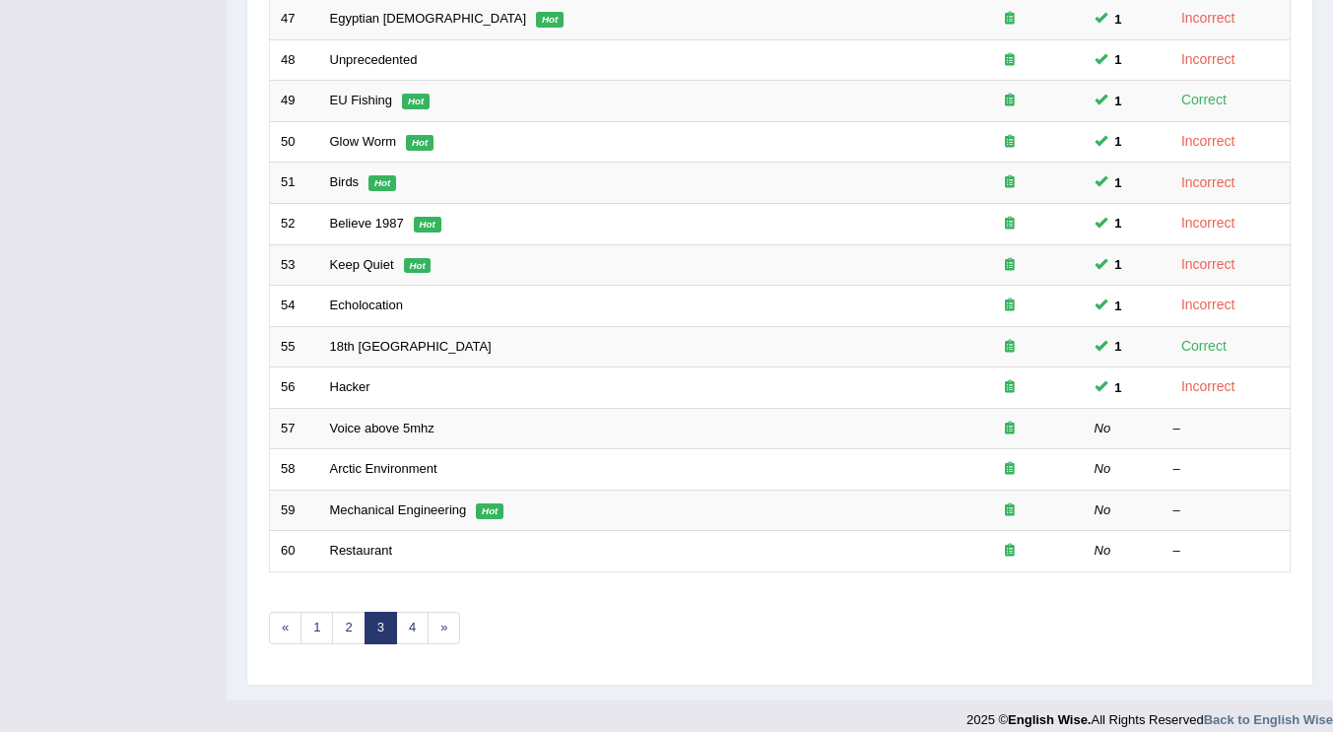
scroll to position [572, 0]
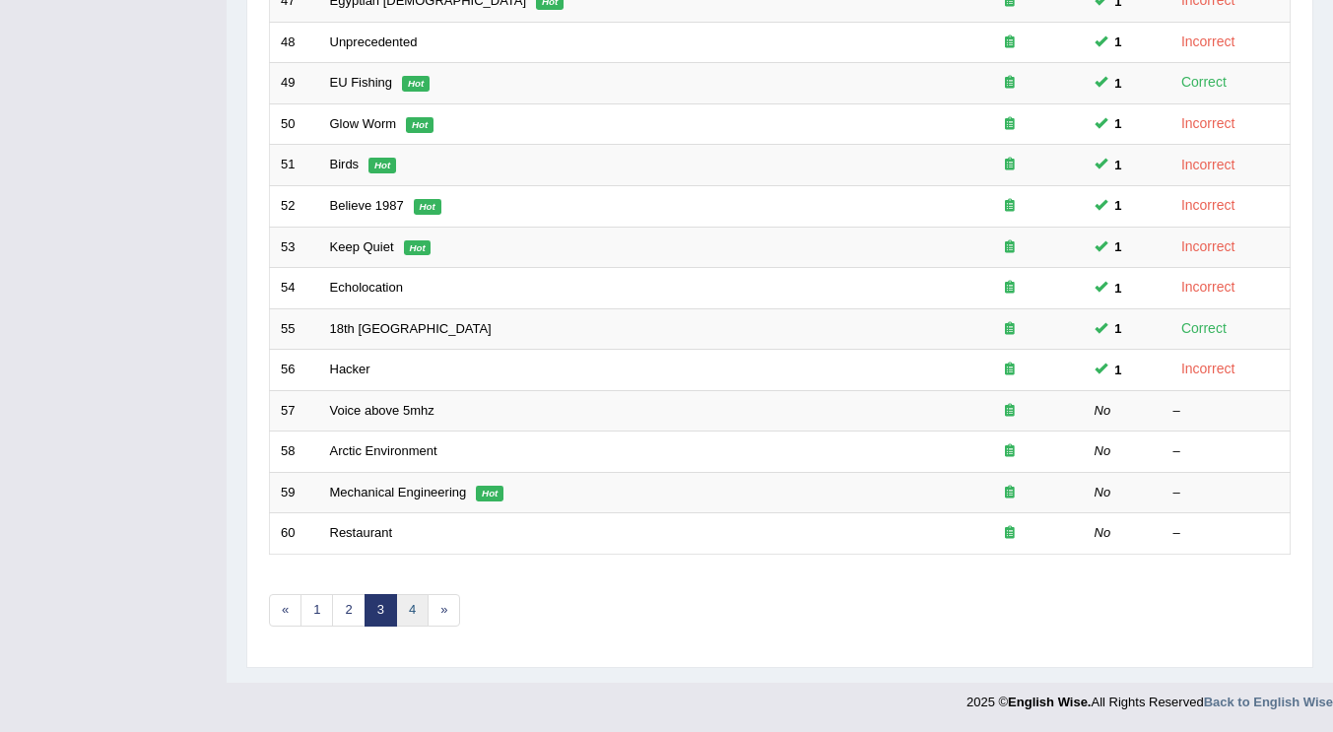
click at [414, 618] on link "4" at bounding box center [412, 610] width 33 height 33
click at [416, 617] on link "4" at bounding box center [412, 610] width 33 height 33
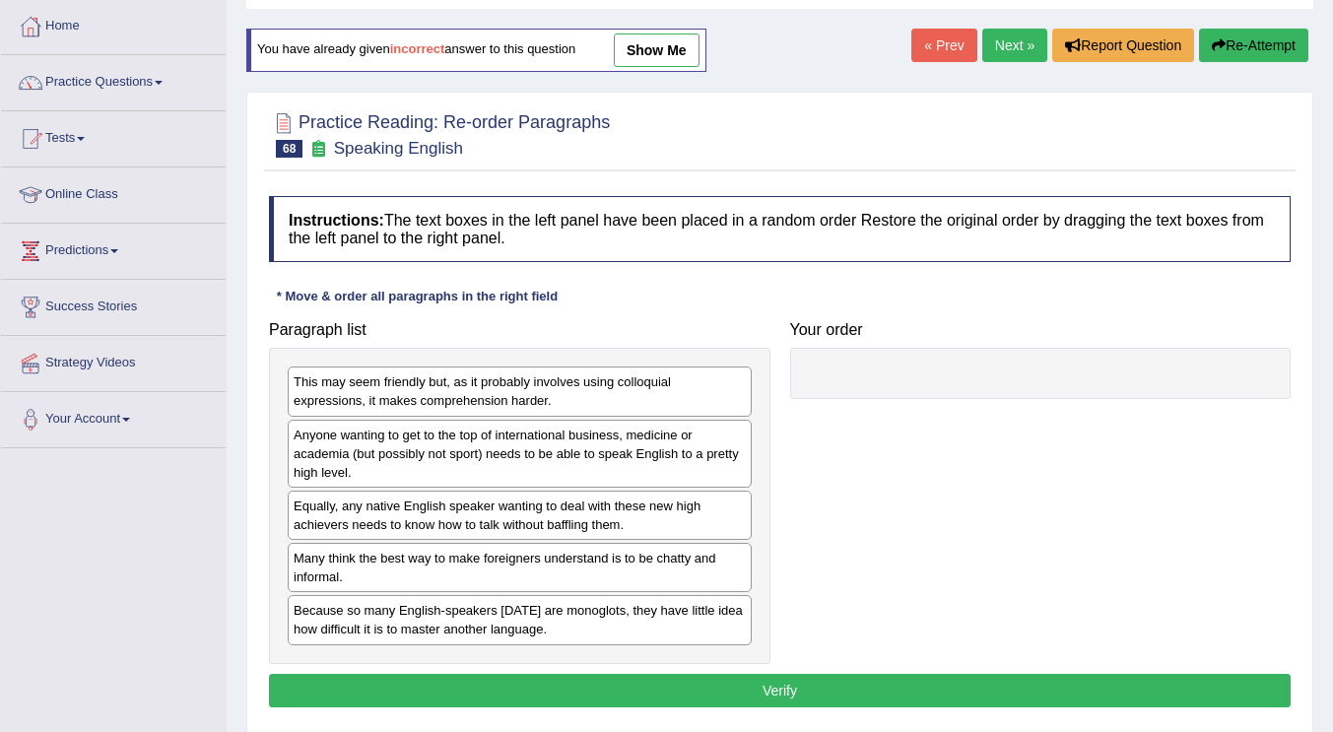
scroll to position [197, 0]
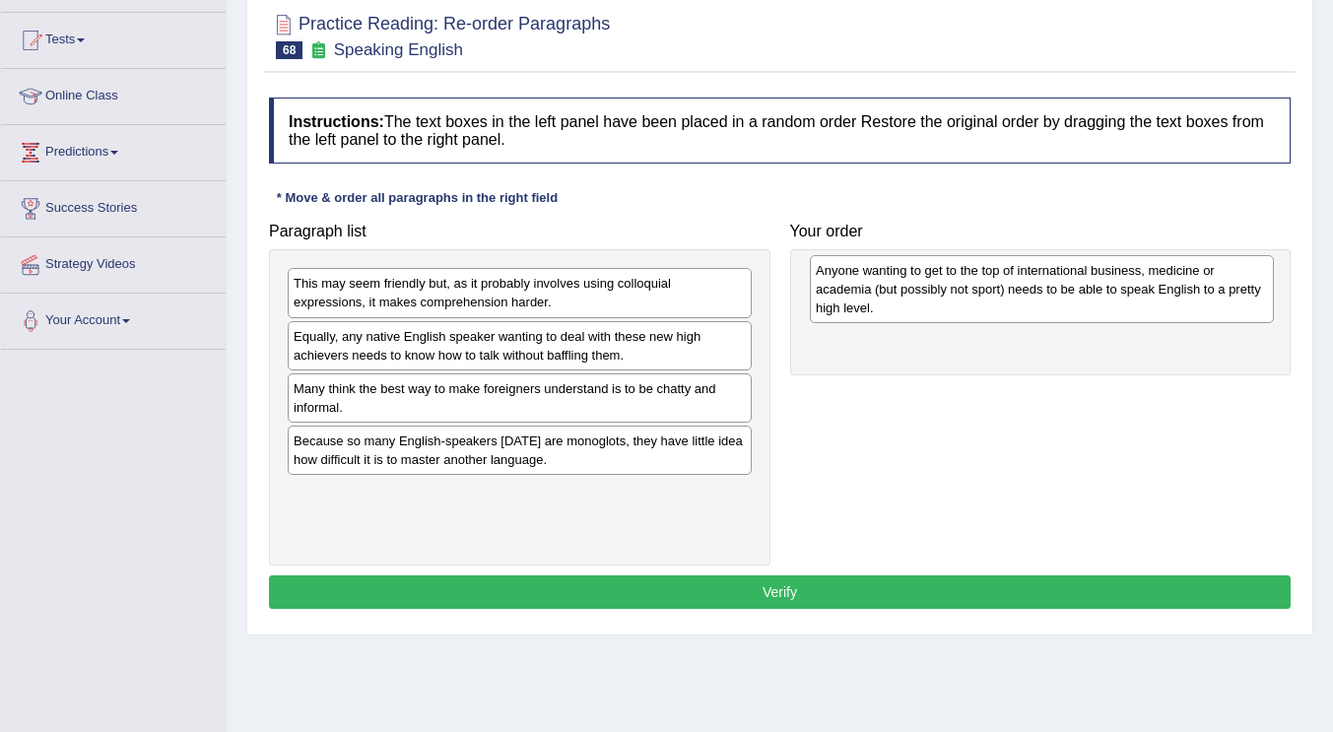
drag, startPoint x: 577, startPoint y: 366, endPoint x: 1100, endPoint y: 300, distance: 527.3
click at [1100, 300] on div "Anyone wanting to get to the top of international business, medicine or academi…" at bounding box center [1042, 289] width 464 height 68
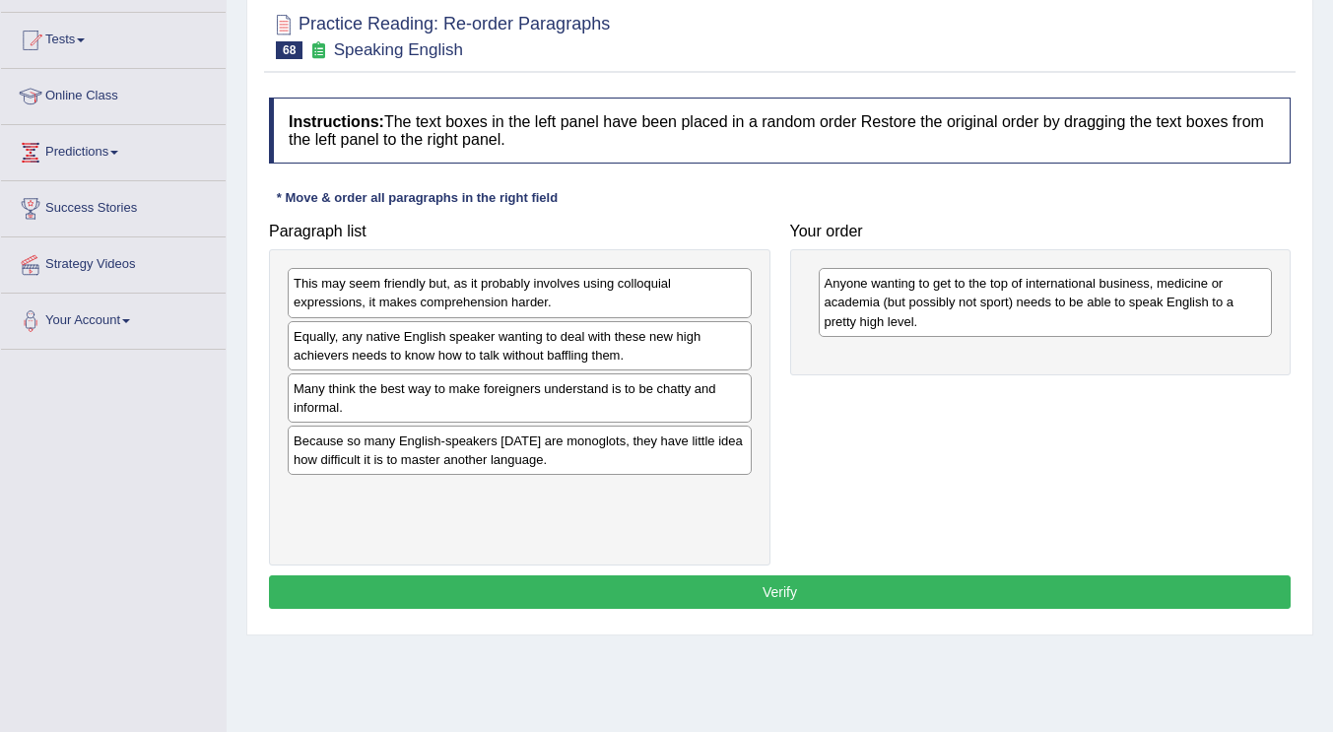
click at [996, 422] on div "Paragraph list This may seem friendly but, as it probably involves using colloq…" at bounding box center [779, 389] width 1041 height 353
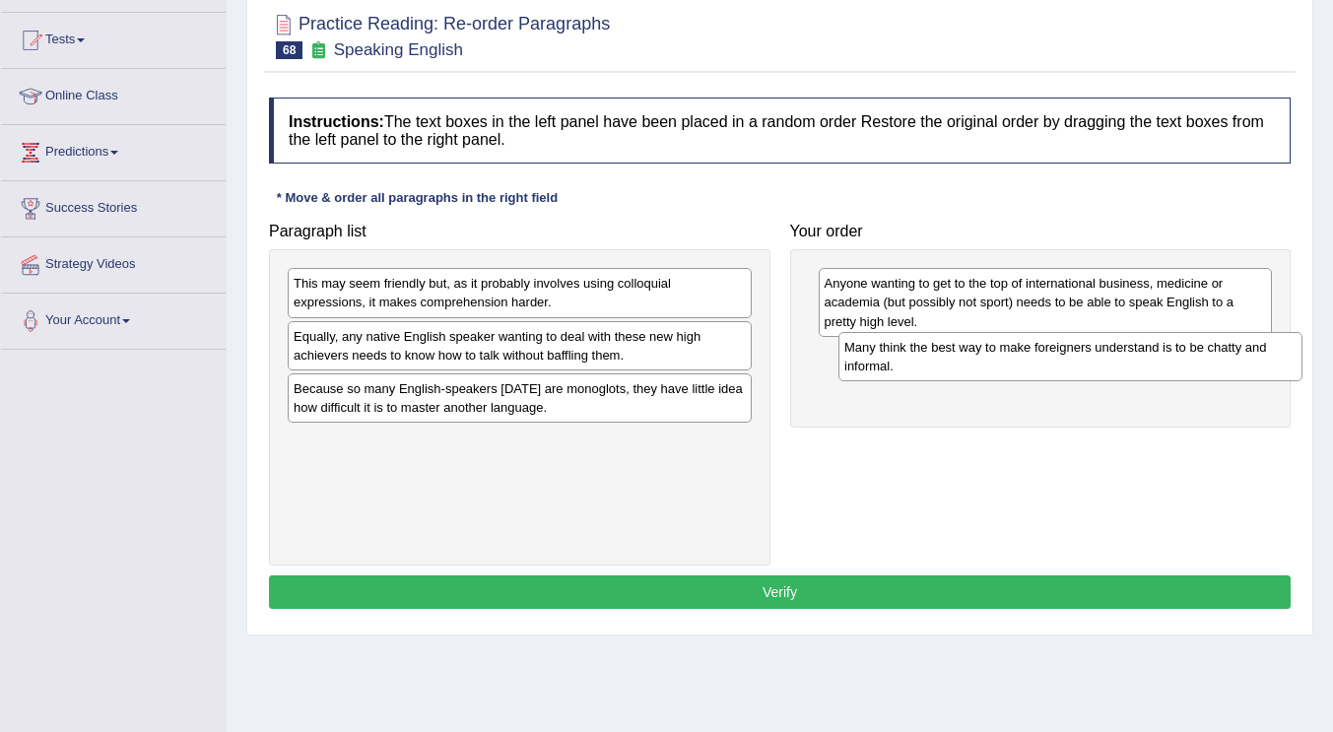
drag, startPoint x: 536, startPoint y: 392, endPoint x: 1064, endPoint y: 342, distance: 530.5
click at [1064, 342] on div "Many think the best way to make foreigners understand is to be chatty and infor…" at bounding box center [1070, 356] width 464 height 49
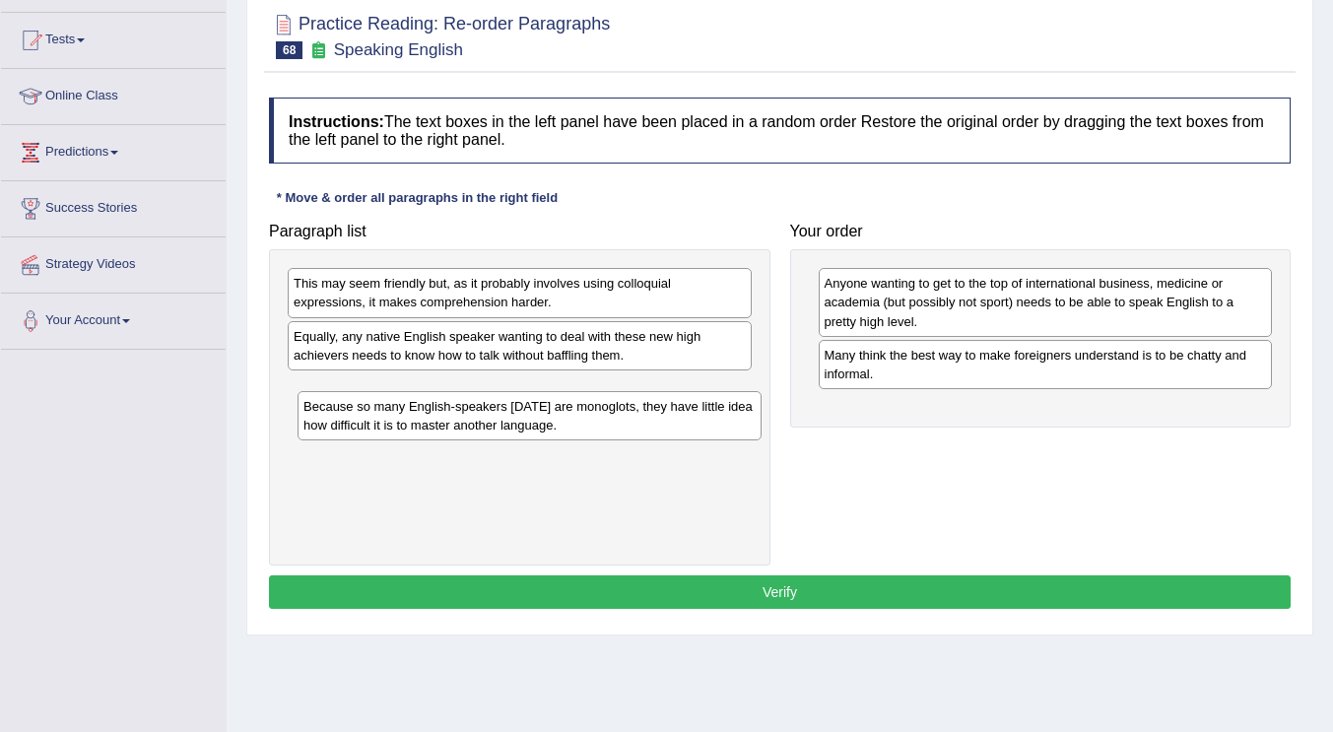
drag, startPoint x: 626, startPoint y: 423, endPoint x: 623, endPoint y: 435, distance: 13.1
click at [623, 435] on div "Because so many English-speakers today are monoglots, they have little idea how…" at bounding box center [530, 415] width 464 height 49
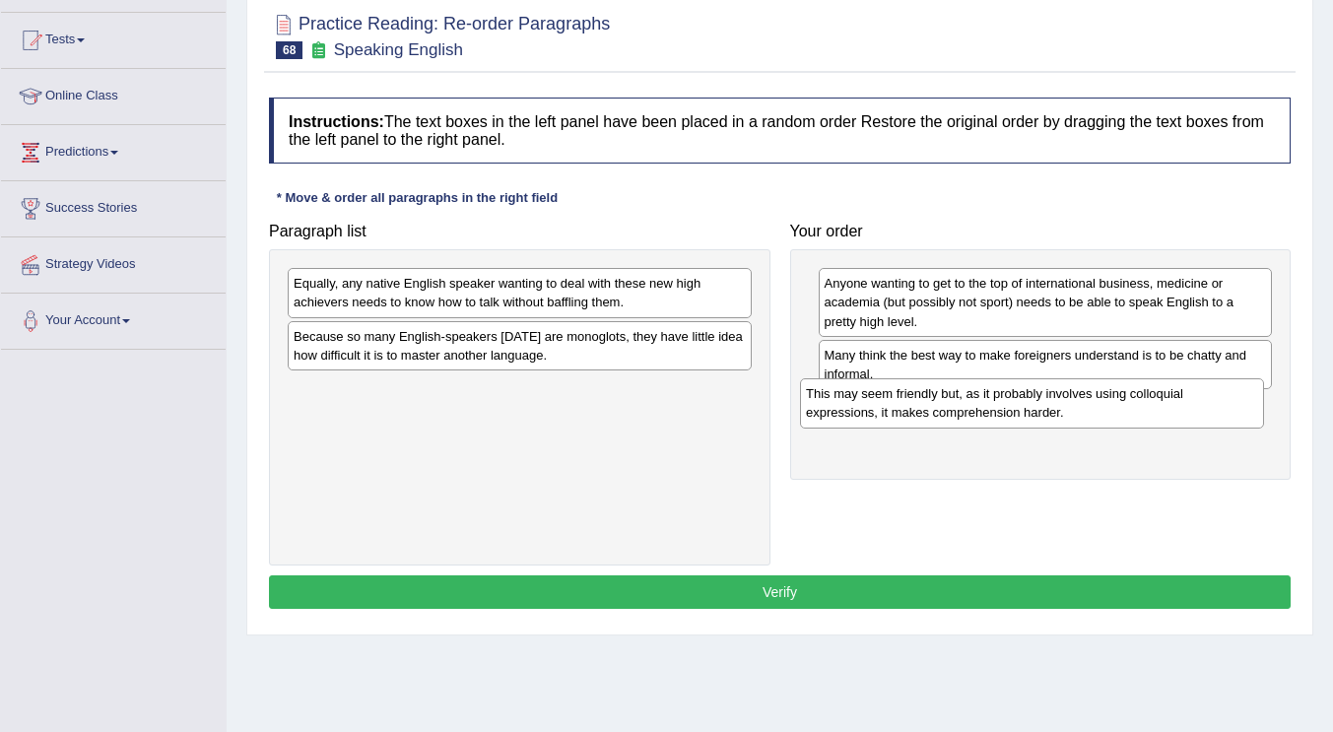
drag, startPoint x: 623, startPoint y: 294, endPoint x: 1135, endPoint y: 404, distance: 524.1
click at [1135, 404] on div "This may seem friendly but, as it probably involves using colloquial expression…" at bounding box center [1032, 402] width 464 height 49
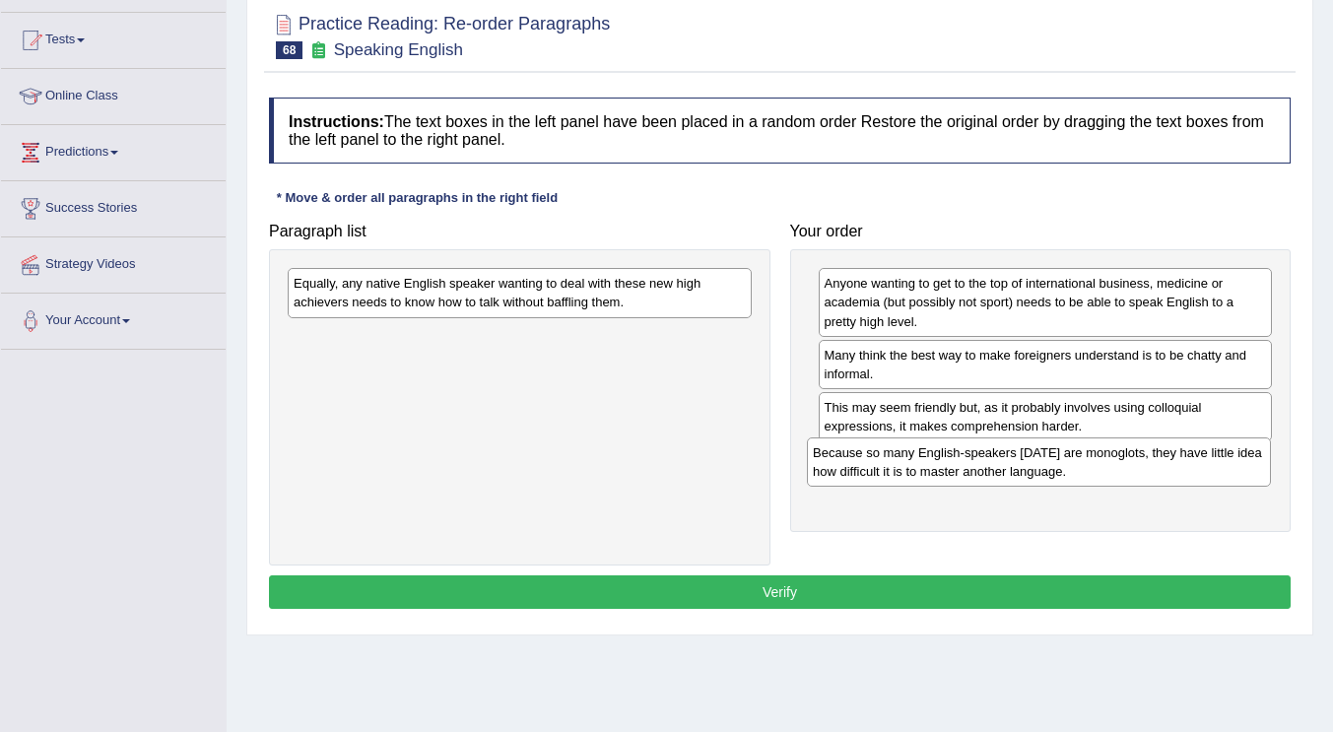
drag, startPoint x: 507, startPoint y: 352, endPoint x: 1027, endPoint y: 468, distance: 532.1
click at [1027, 468] on div "Because so many English-speakers today are monoglots, they have little idea how…" at bounding box center [1039, 461] width 464 height 49
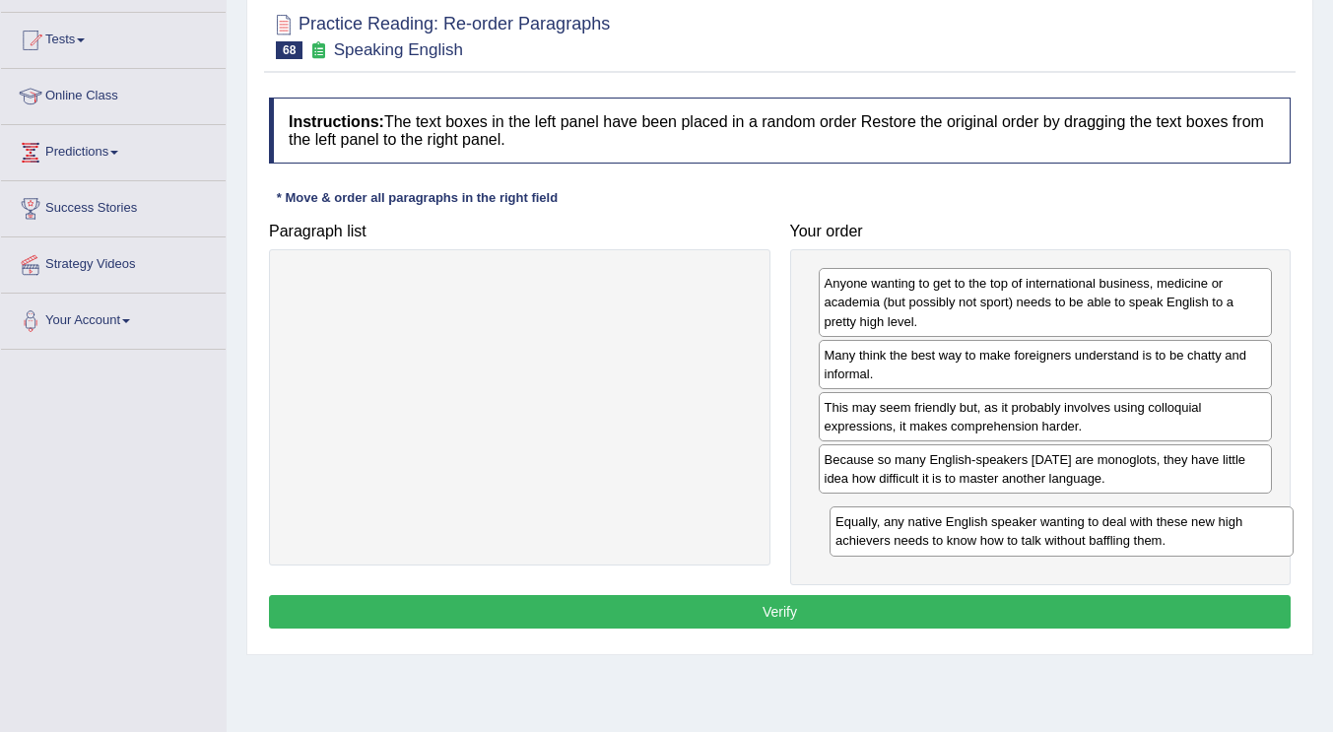
drag, startPoint x: 440, startPoint y: 293, endPoint x: 982, endPoint y: 531, distance: 592.0
click at [982, 531] on div "Equally, any native English speaker wanting to deal with these new high achieve…" at bounding box center [1062, 530] width 464 height 49
click at [781, 614] on button "Verify" at bounding box center [780, 611] width 1022 height 33
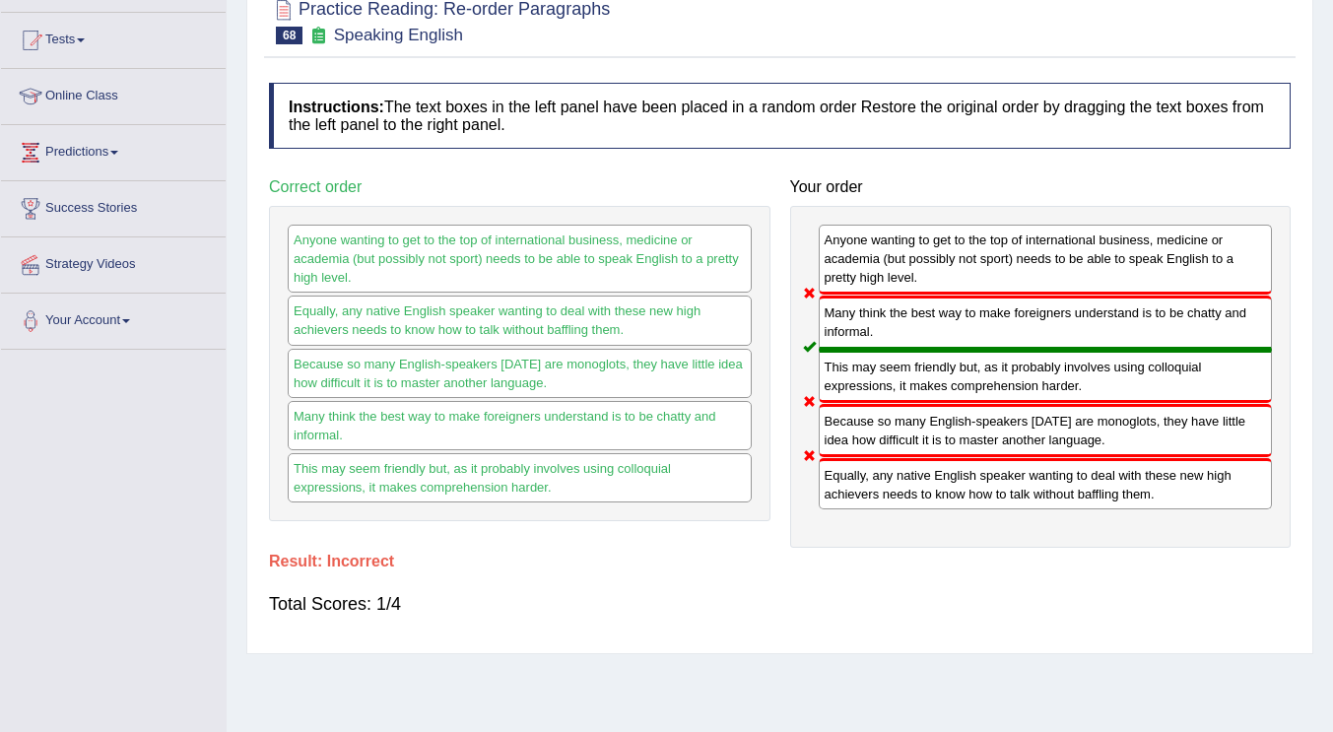
click at [937, 430] on div "Because so many English-speakers today are monoglots, they have little idea how…" at bounding box center [1046, 430] width 454 height 53
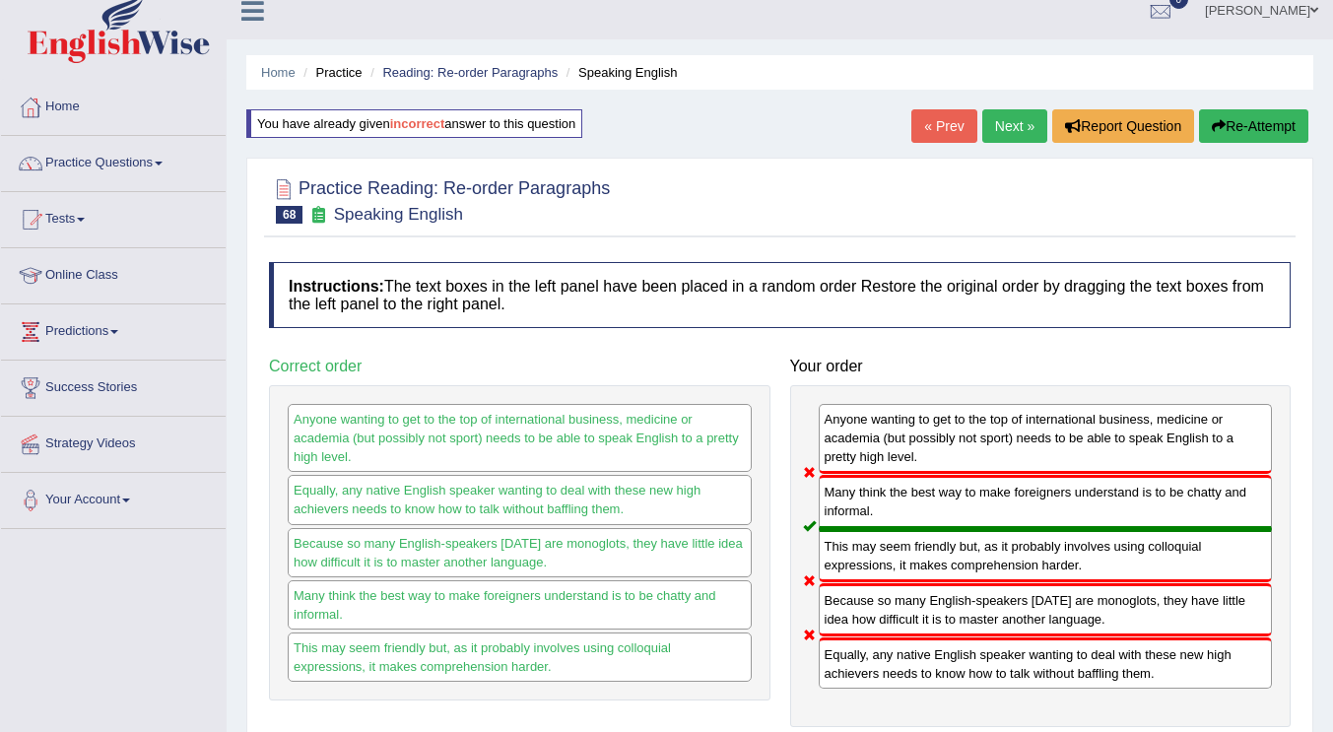
scroll to position [0, 0]
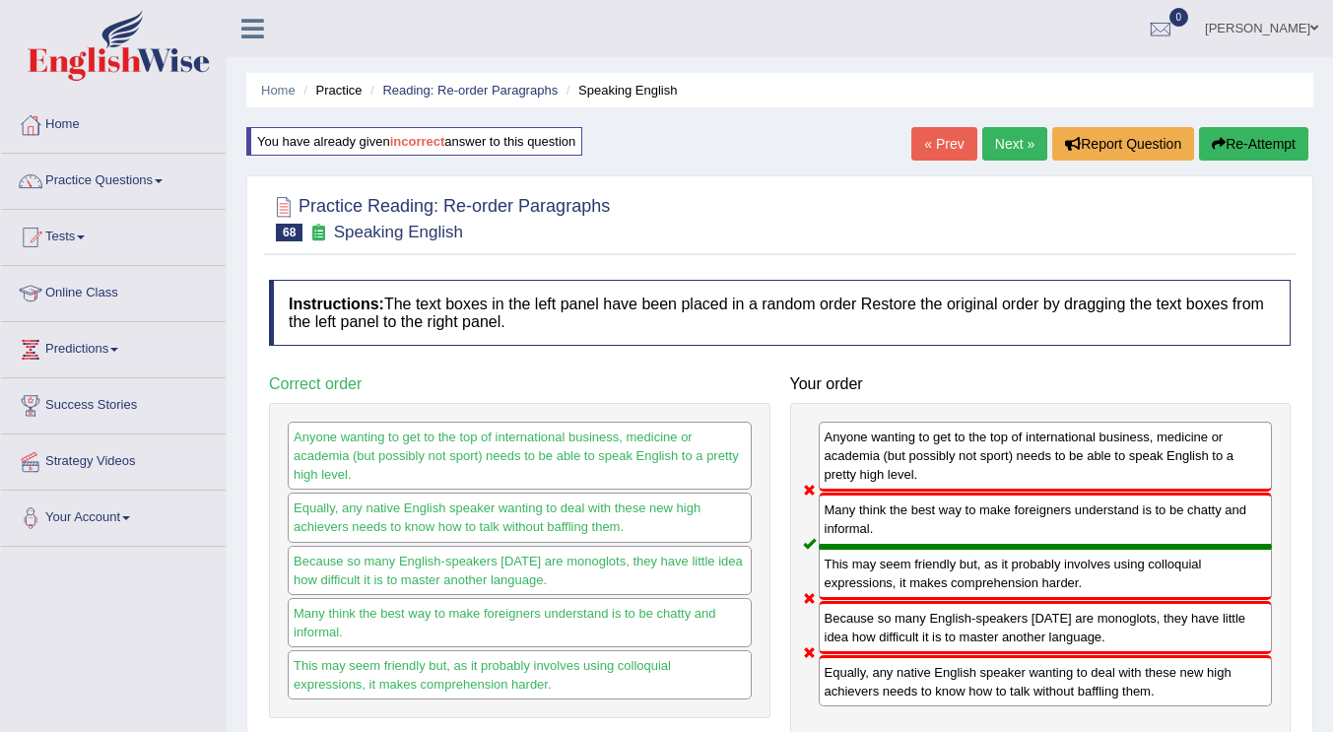
click at [1012, 148] on link "Next »" at bounding box center [1014, 143] width 65 height 33
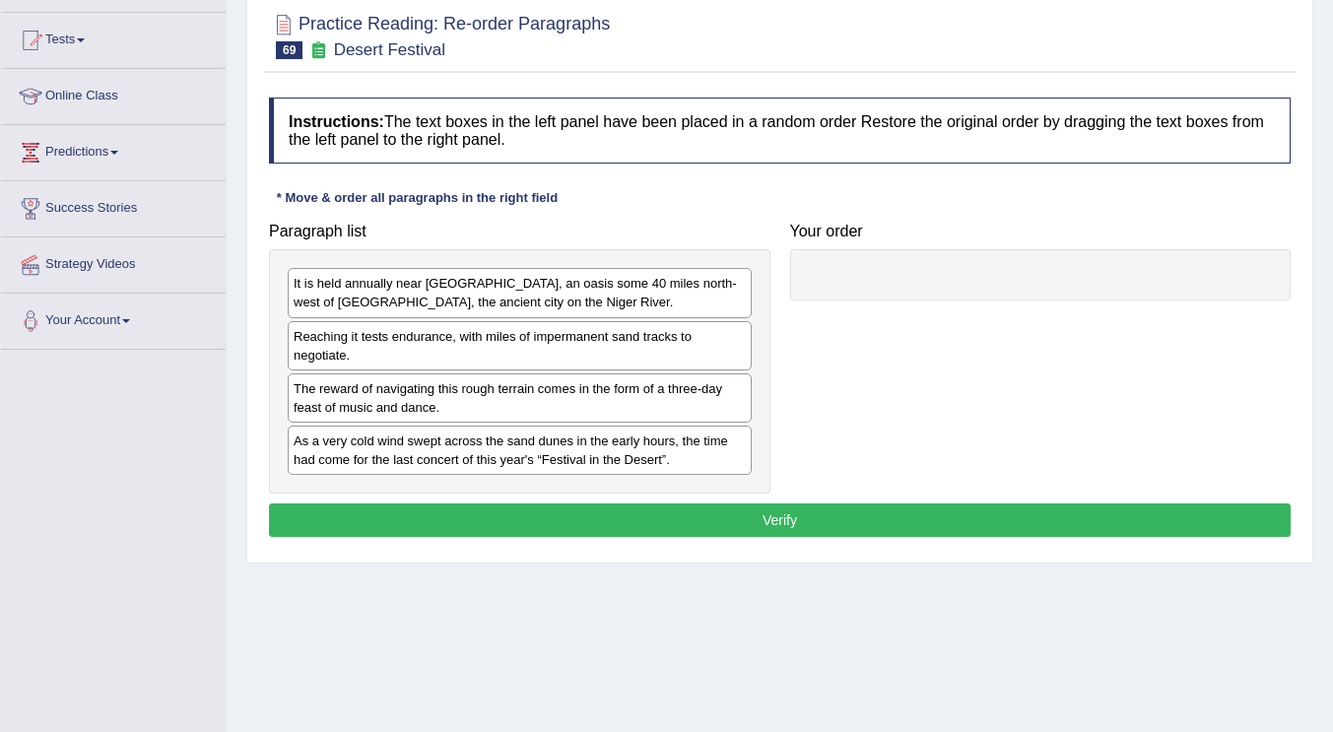
click at [1010, 430] on div "Paragraph list It is held annually near [GEOGRAPHIC_DATA], an oasis some 40 mil…" at bounding box center [779, 354] width 1041 height 282
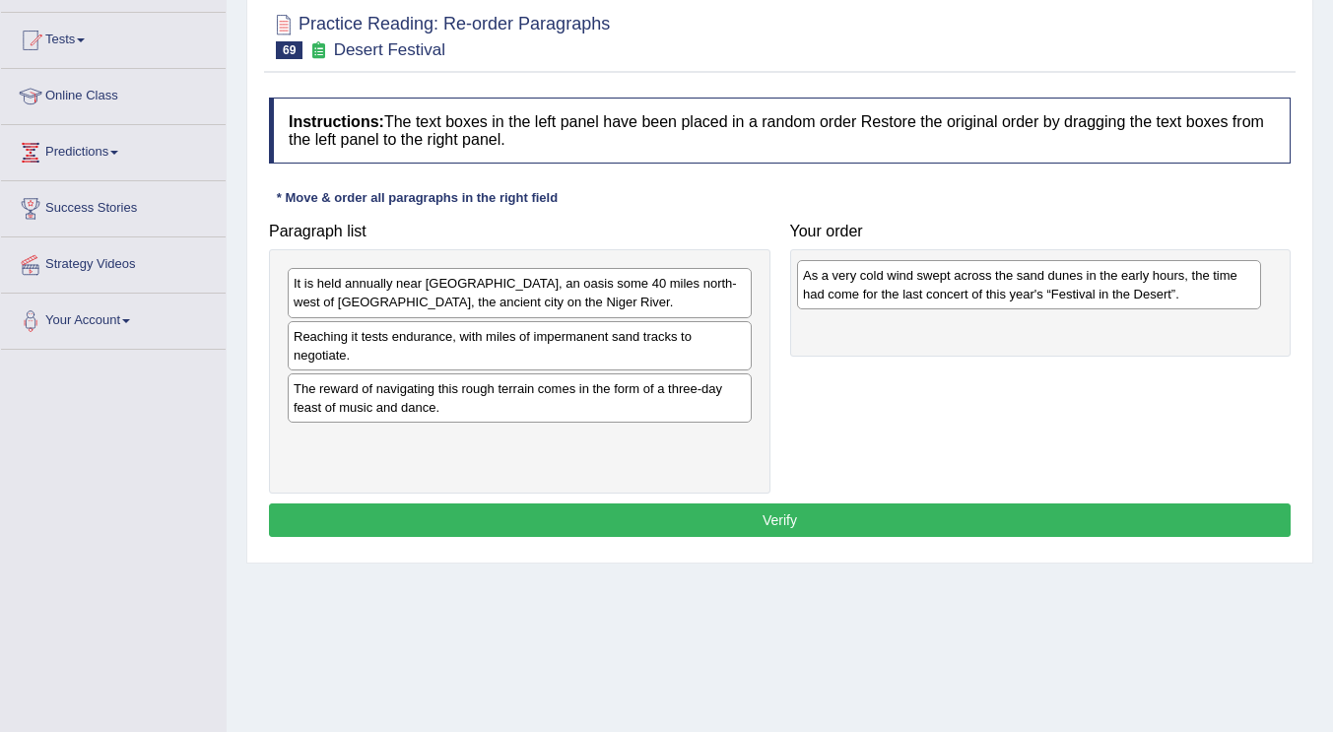
drag, startPoint x: 515, startPoint y: 454, endPoint x: 1025, endPoint y: 289, distance: 535.6
click at [1025, 289] on div "As a very cold wind swept across the sand dunes in the early hours, the time ha…" at bounding box center [1029, 284] width 464 height 49
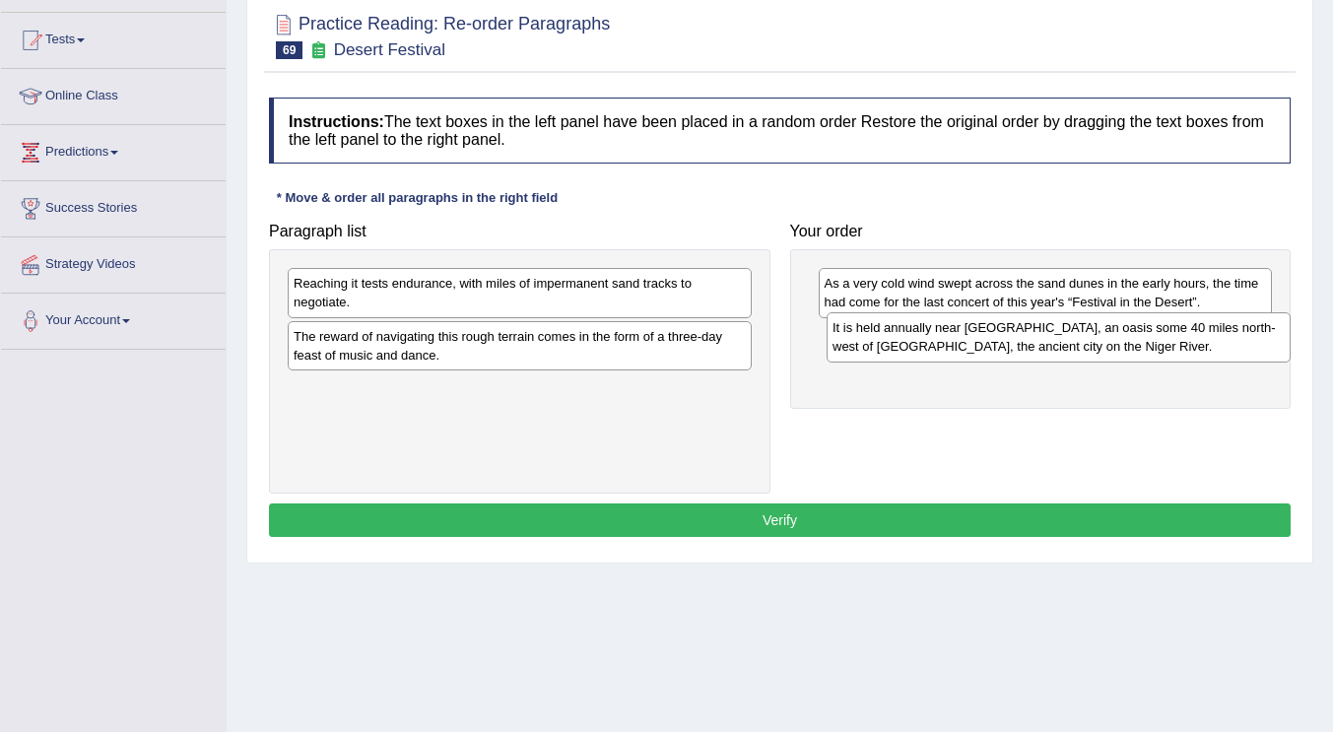
drag, startPoint x: 463, startPoint y: 298, endPoint x: 1002, endPoint y: 342, distance: 540.7
click at [1002, 342] on div "It is held annually near [GEOGRAPHIC_DATA], an oasis some 40 miles north-west o…" at bounding box center [1059, 336] width 464 height 49
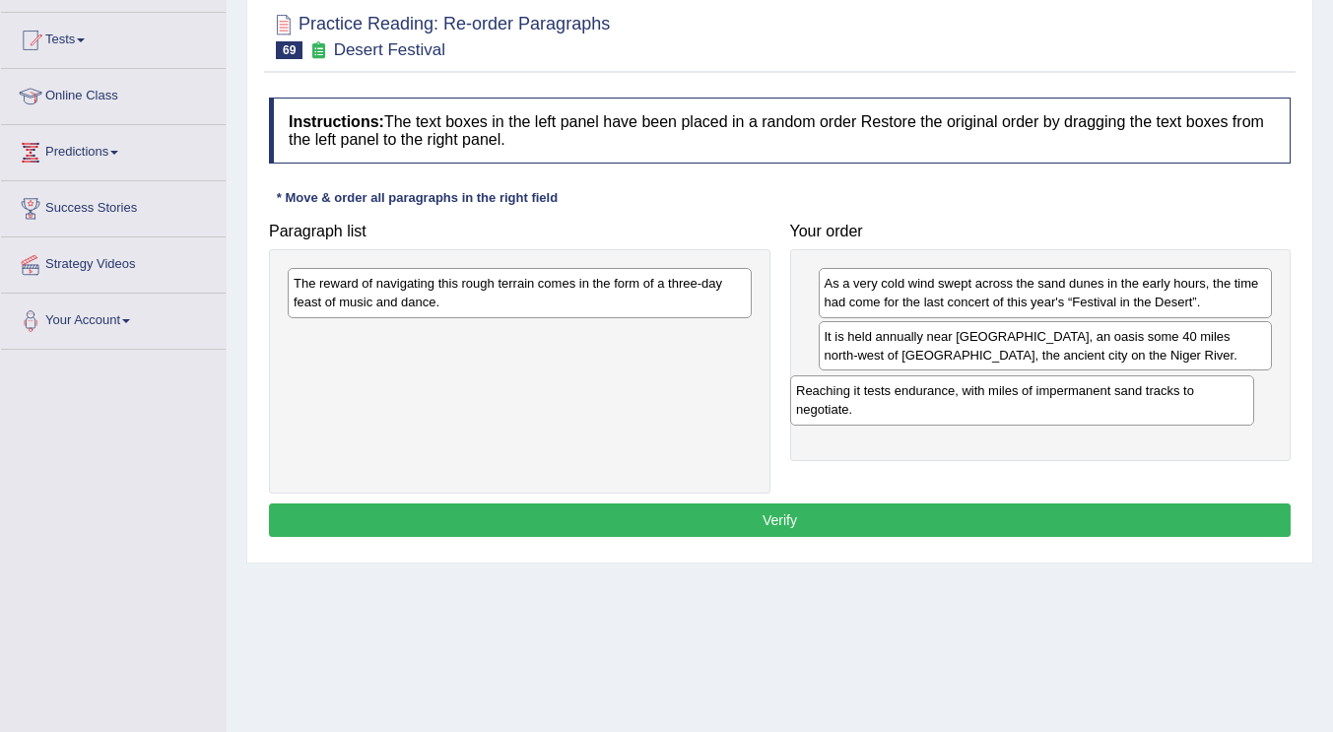
drag, startPoint x: 611, startPoint y: 299, endPoint x: 1113, endPoint y: 406, distance: 513.8
click at [1113, 406] on div "Reaching it tests endurance, with miles of impermanent sand tracks to negotiate." at bounding box center [1022, 399] width 464 height 49
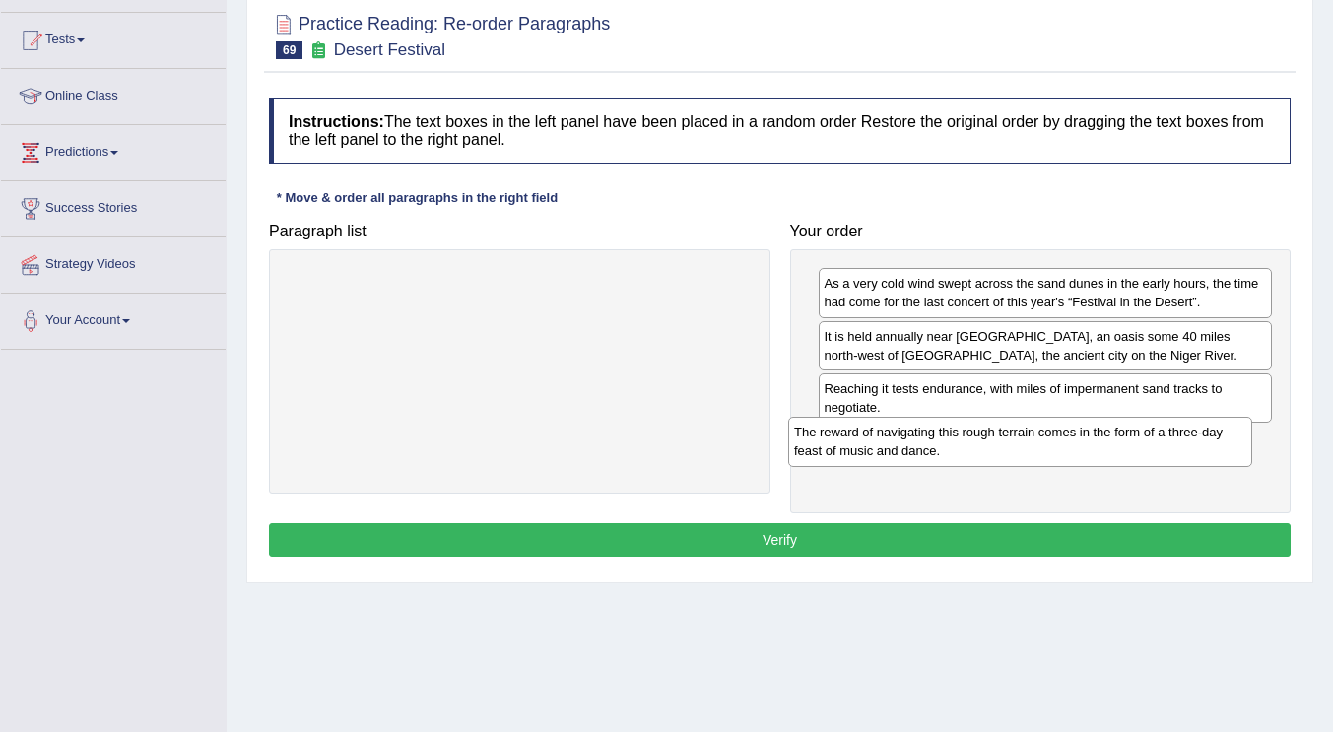
drag, startPoint x: 513, startPoint y: 302, endPoint x: 1005, endPoint y: 444, distance: 511.7
click at [1005, 444] on div "The reward of navigating this rough terrain comes in the form of a three-day fe…" at bounding box center [1020, 441] width 464 height 49
click at [729, 542] on button "Verify" at bounding box center [780, 539] width 1022 height 33
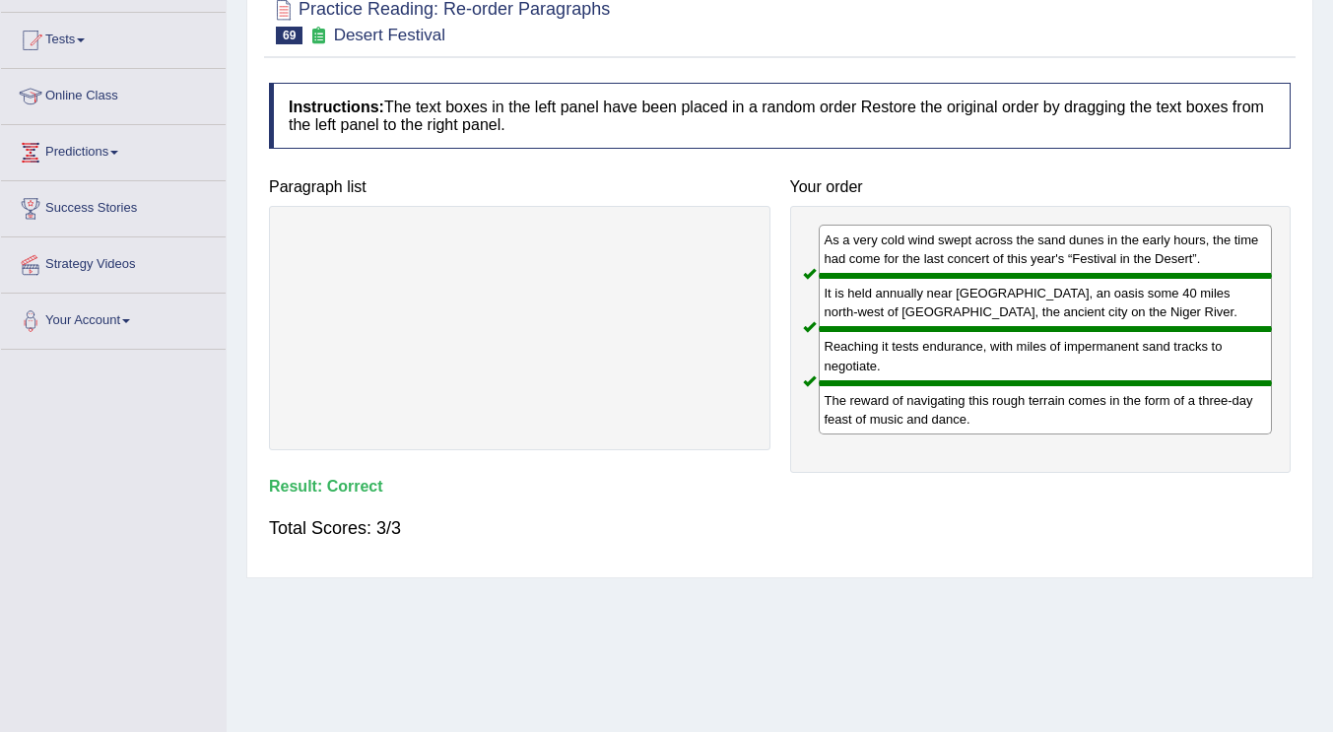
drag, startPoint x: 733, startPoint y: 530, endPoint x: 753, endPoint y: 526, distance: 20.1
click at [733, 530] on div "Total Scores: 3/3" at bounding box center [780, 527] width 1022 height 47
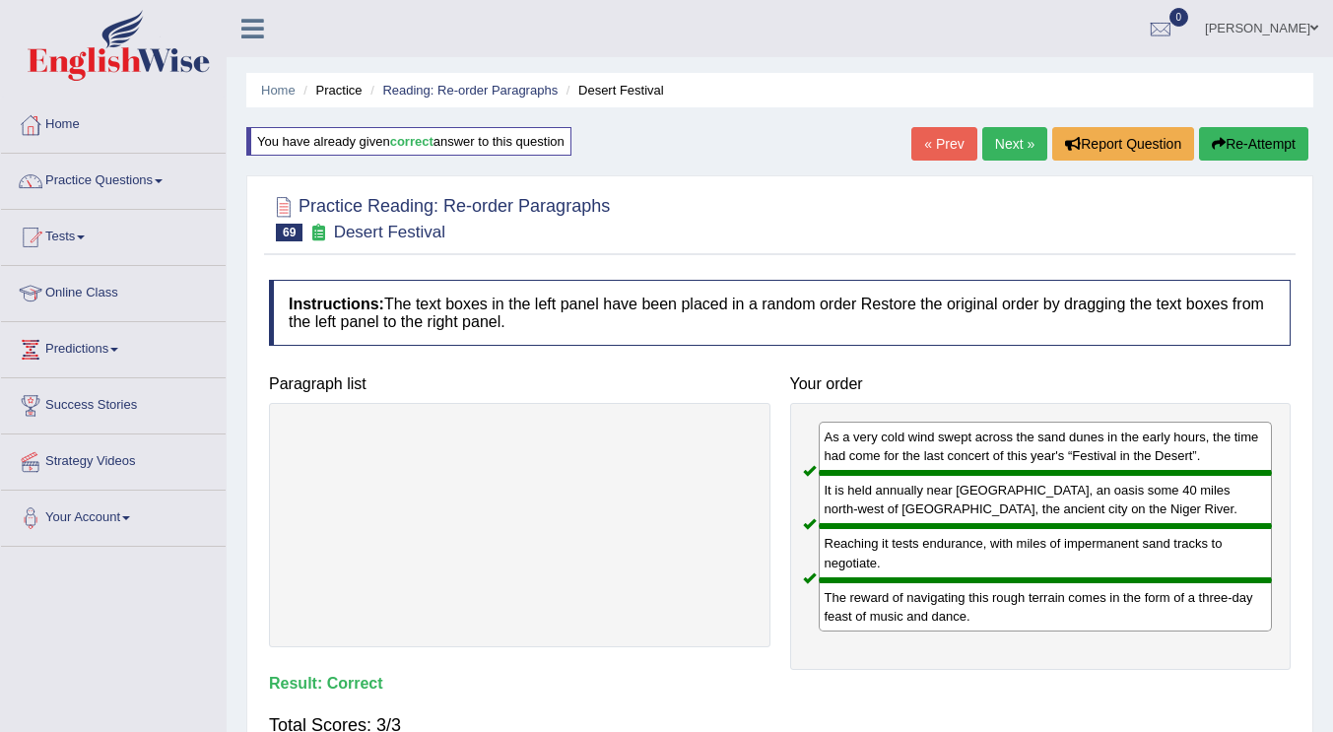
click at [1016, 147] on link "Next »" at bounding box center [1014, 143] width 65 height 33
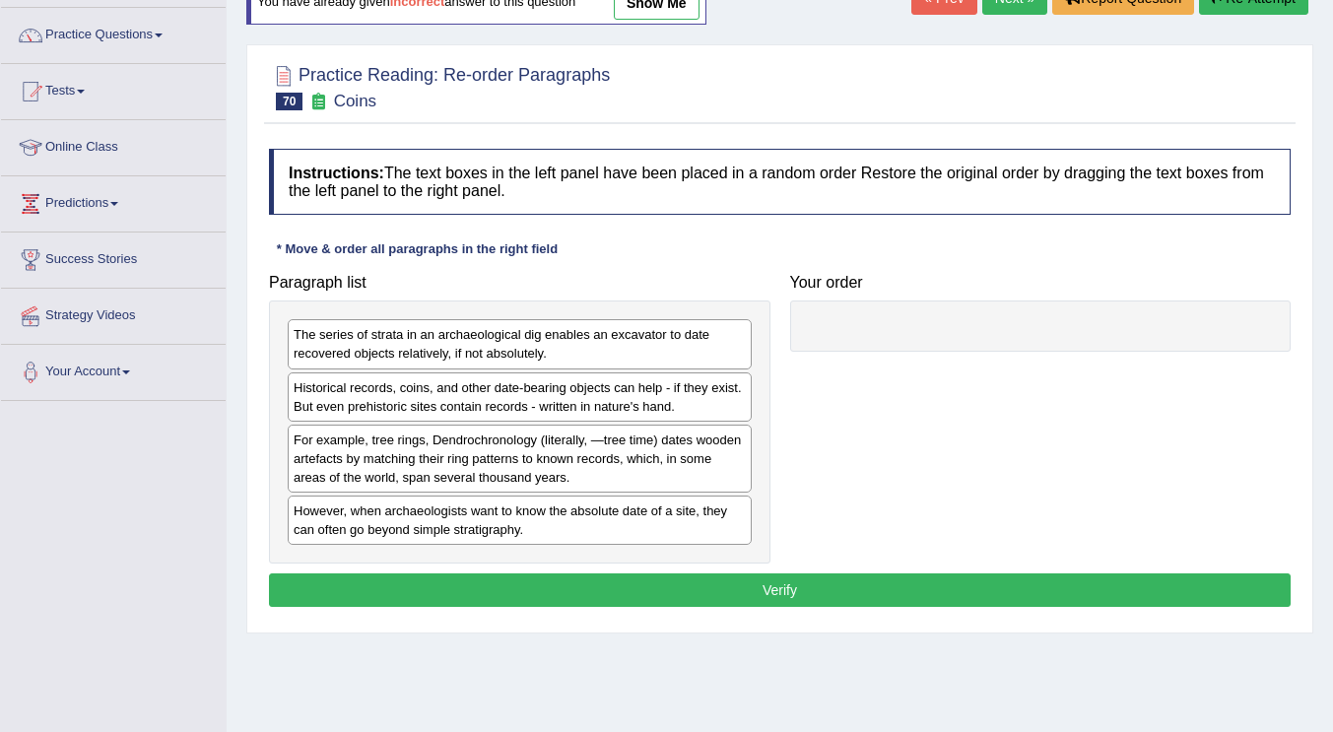
scroll to position [149, 0]
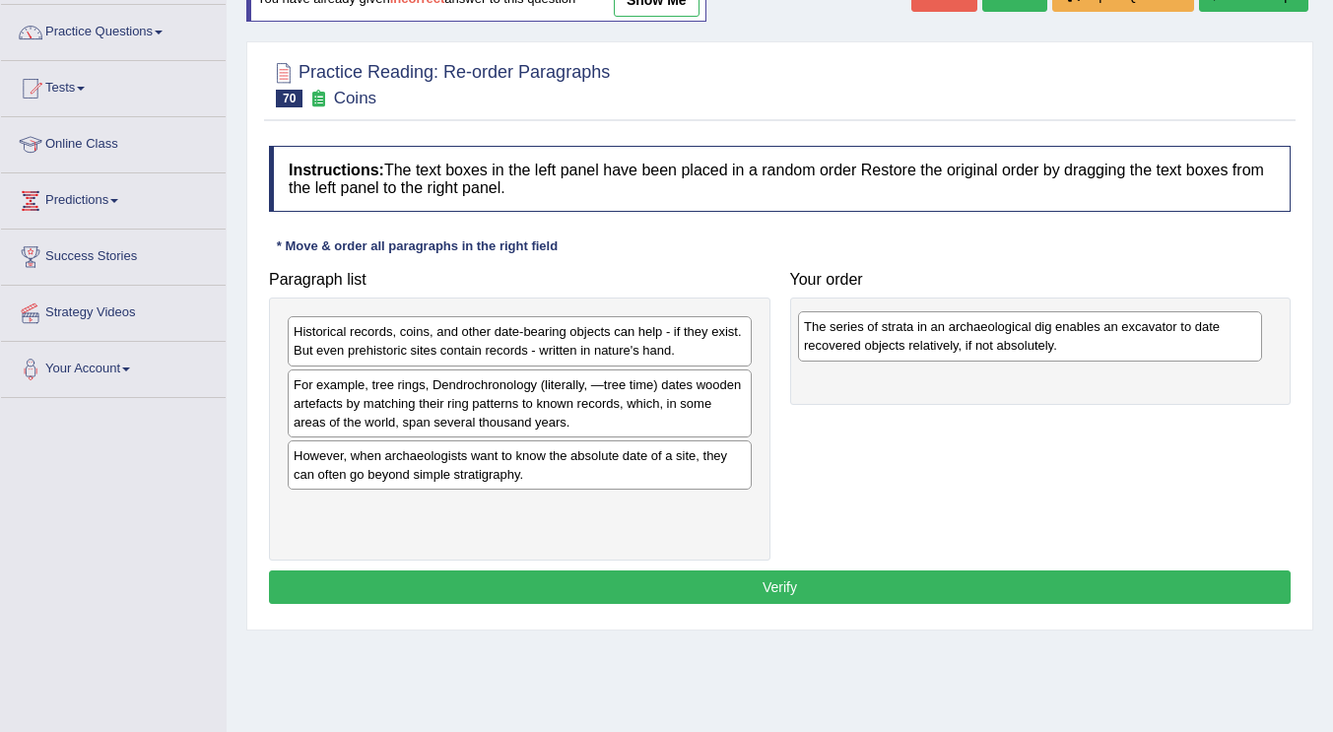
drag, startPoint x: 602, startPoint y: 352, endPoint x: 621, endPoint y: 347, distance: 19.4
click at [798, 347] on div "The series of strata in an archaeological dig enables an excavator to date reco…" at bounding box center [1030, 335] width 464 height 49
drag, startPoint x: 478, startPoint y: 390, endPoint x: 993, endPoint y: 317, distance: 520.4
click at [993, 317] on div "The series of strata in an archaeological dig enables an excavator to date reco…" at bounding box center [1035, 320] width 464 height 49
click at [903, 474] on div "Paragraph list Historical records, coins, and other date-bearing objects can he…" at bounding box center [779, 411] width 1041 height 300
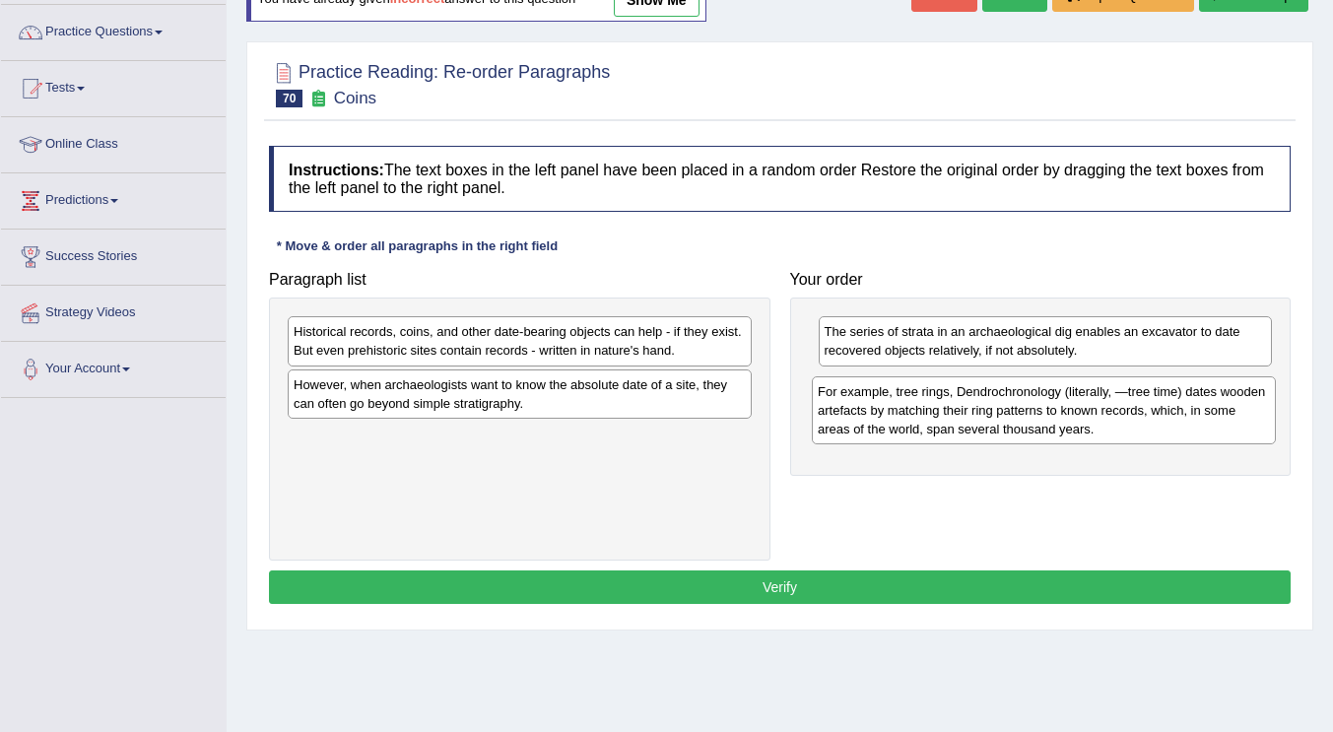
drag, startPoint x: 440, startPoint y: 422, endPoint x: 967, endPoint y: 426, distance: 527.1
click at [967, 426] on div "For example, tree rings, Dendrochronology (literally, ―tree time) dates wooden …" at bounding box center [1044, 410] width 464 height 68
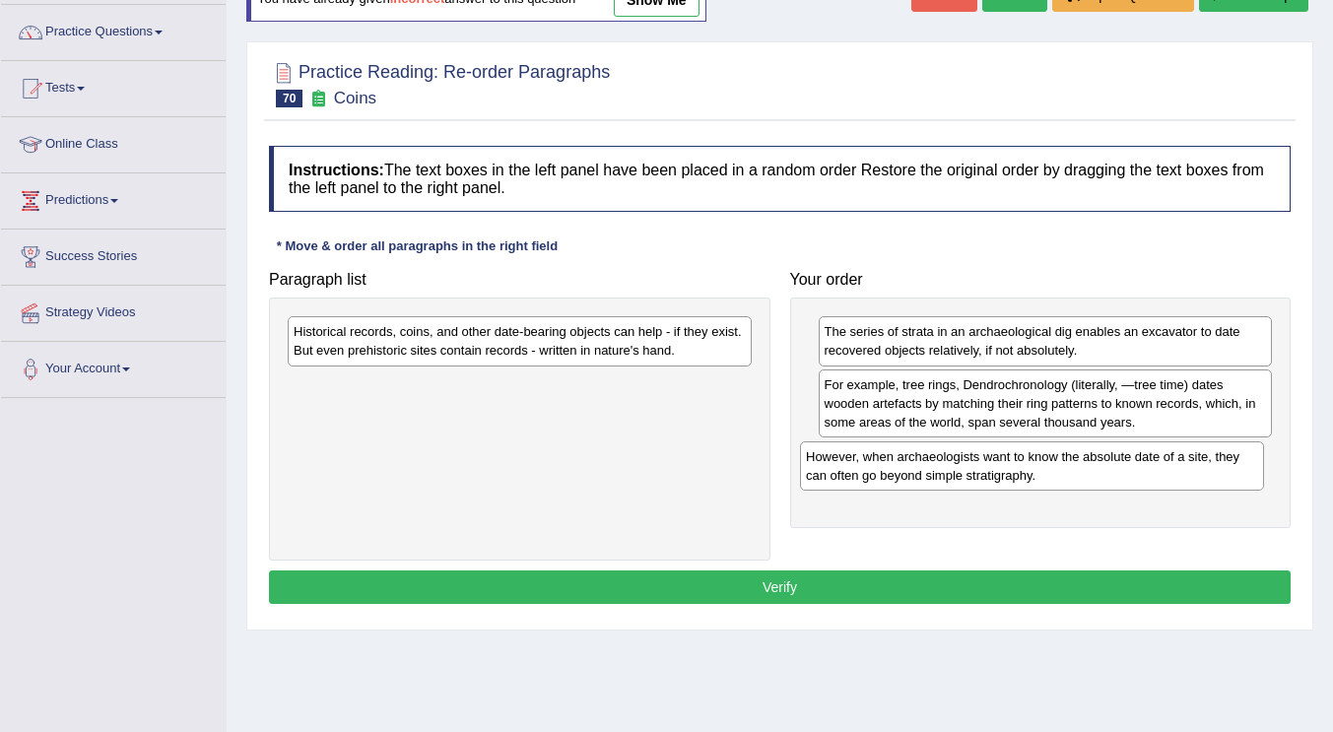
drag, startPoint x: 499, startPoint y: 395, endPoint x: 1012, endPoint y: 468, distance: 517.5
click at [1012, 468] on div "However, when archaeologists want to know the absolute date of a site, they can…" at bounding box center [1032, 465] width 464 height 49
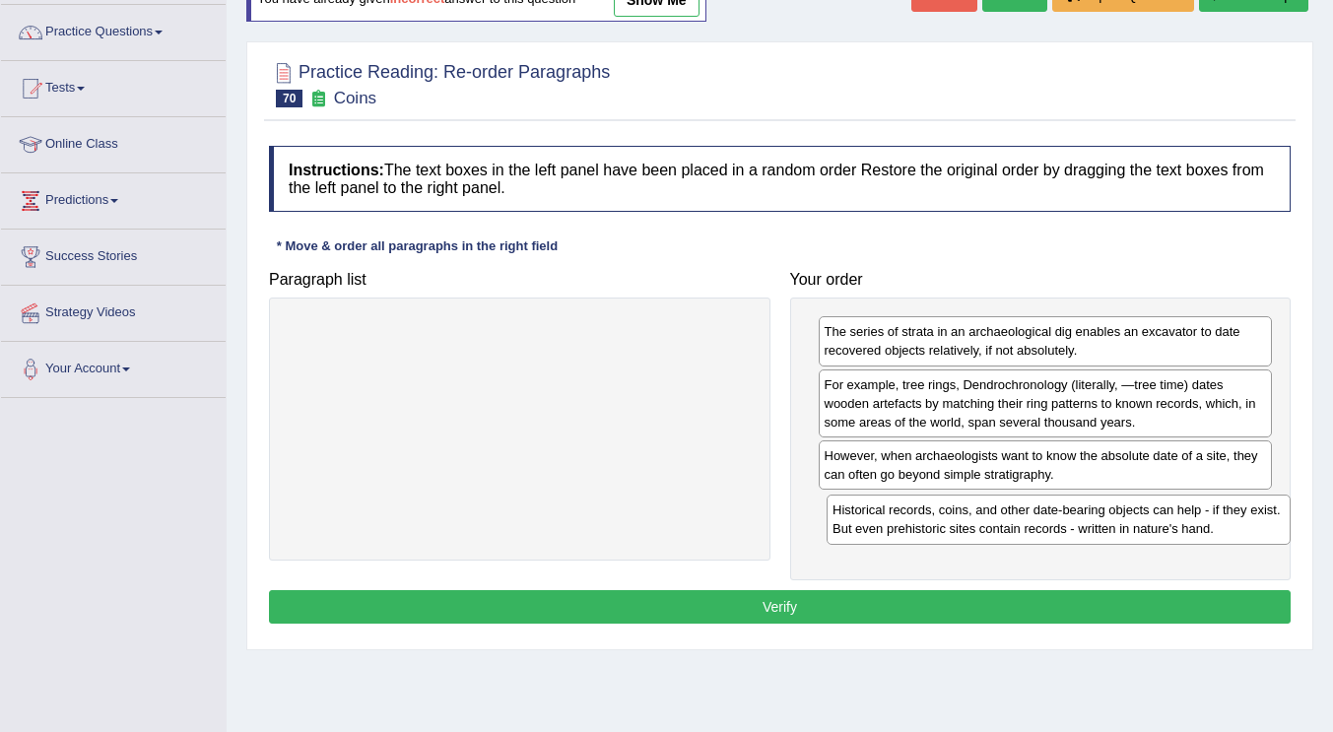
drag, startPoint x: 451, startPoint y: 344, endPoint x: 990, endPoint y: 523, distance: 568.0
click at [990, 523] on div "Historical records, coins, and other date-bearing objects can help - if they ex…" at bounding box center [1059, 519] width 464 height 49
click at [817, 613] on button "Verify" at bounding box center [780, 606] width 1022 height 33
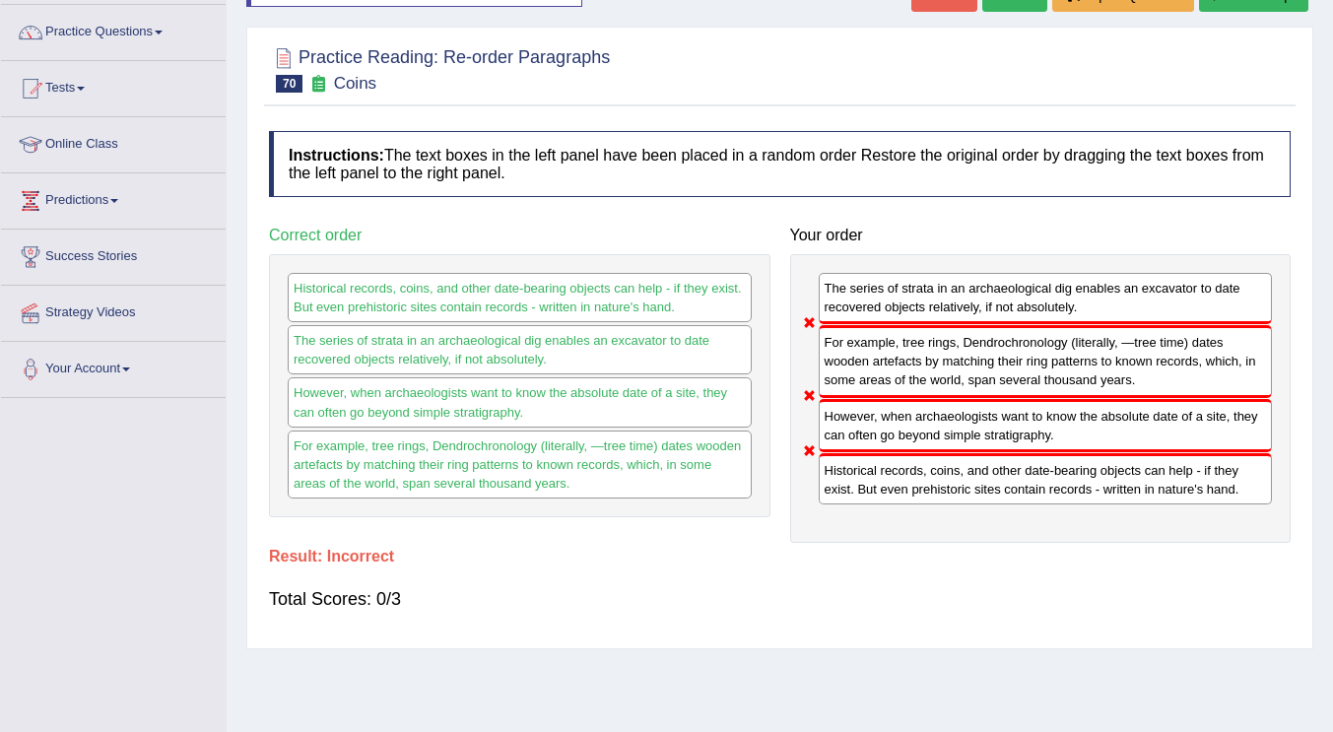
click at [880, 282] on div "The series of strata in an archaeological dig enables an excavator to date reco…" at bounding box center [1046, 298] width 454 height 51
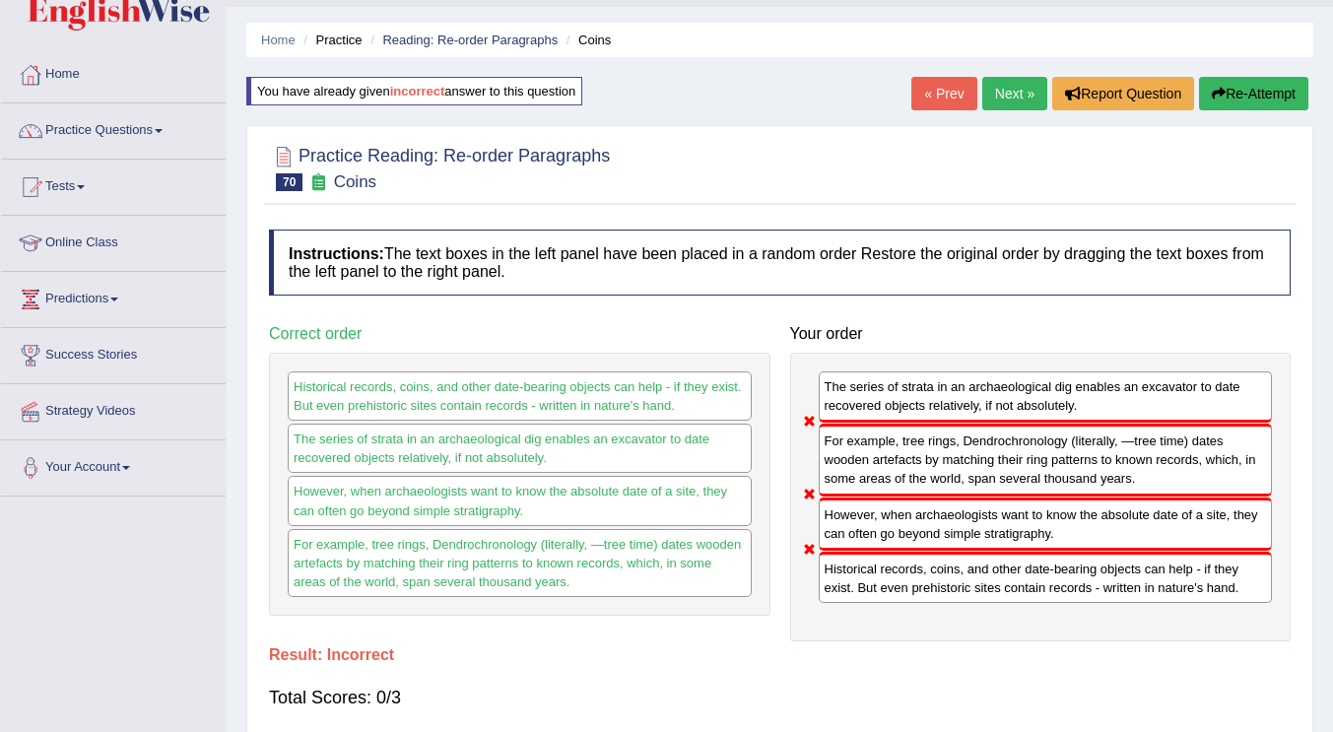
scroll to position [0, 0]
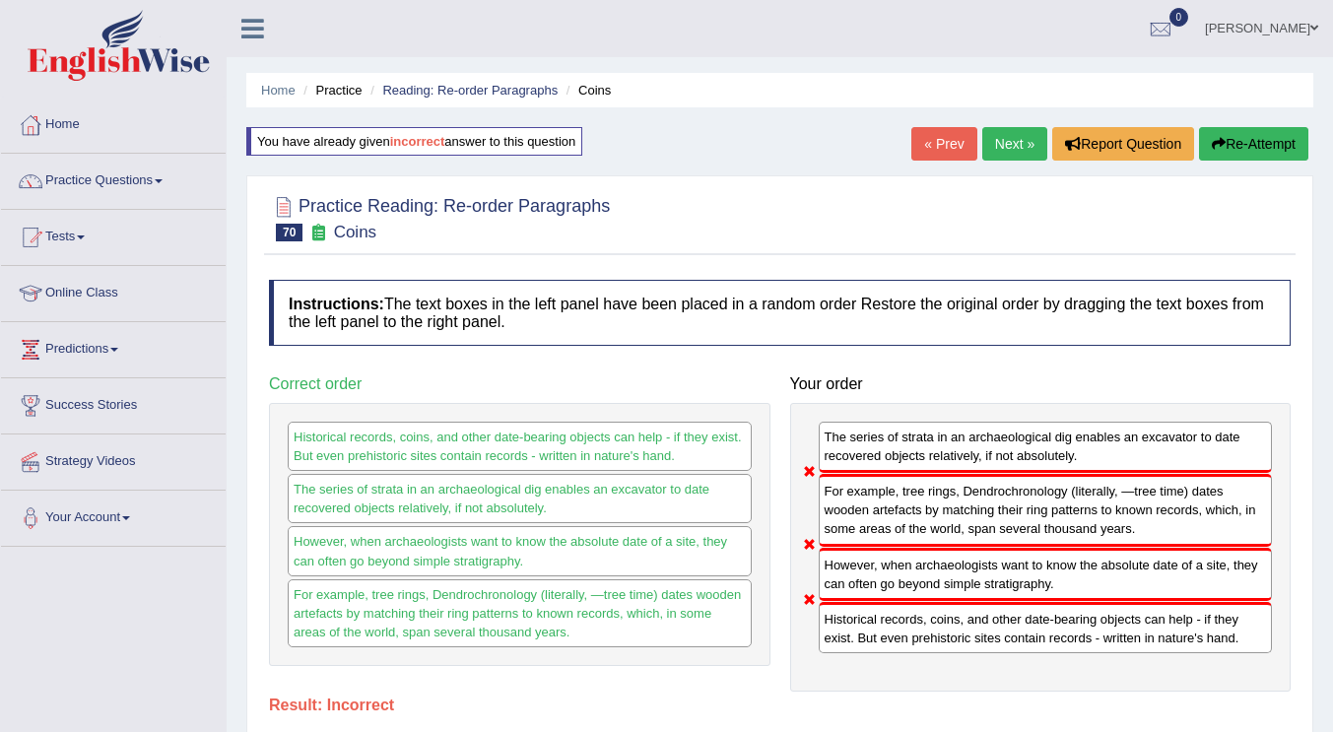
click at [1007, 9] on ul "[PERSON_NAME] Toggle navigation Username: JessicaJ Access Type: Online Subscrip…" at bounding box center [946, 28] width 774 height 56
click at [1013, 139] on link "Next »" at bounding box center [1014, 143] width 65 height 33
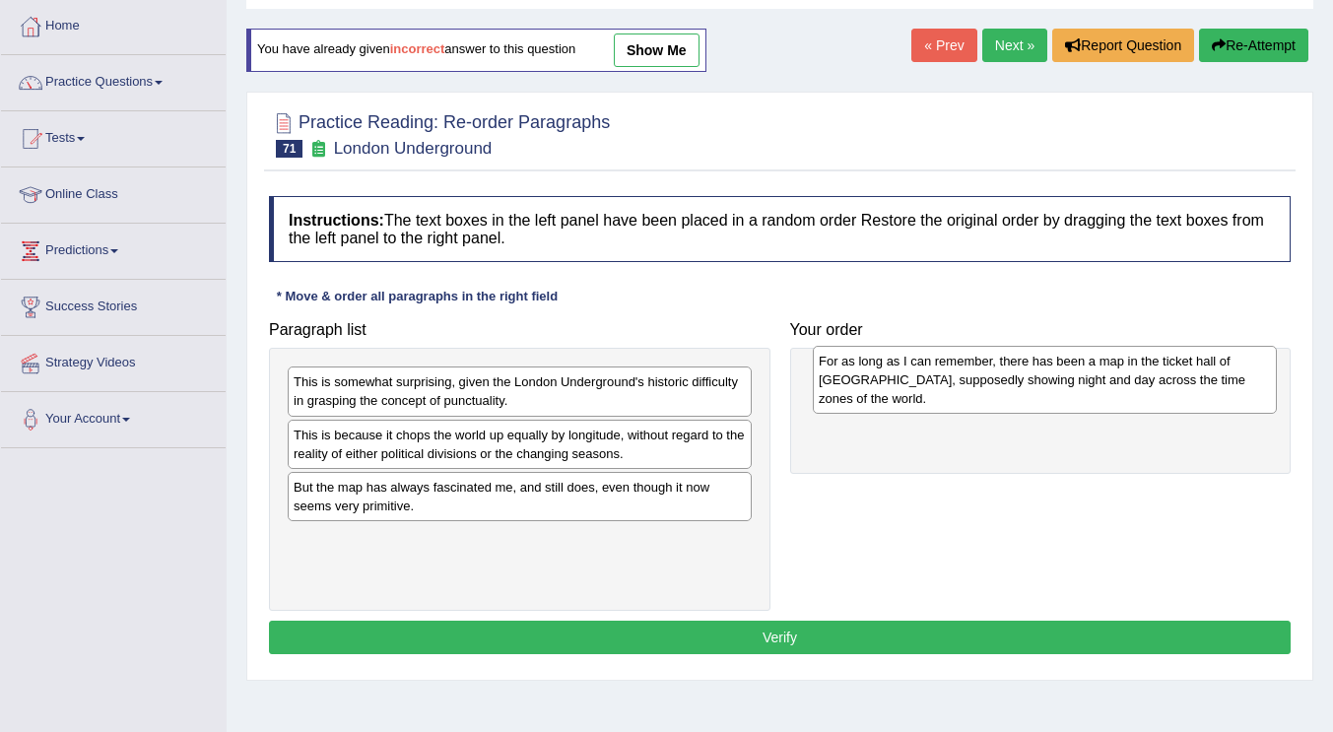
drag, startPoint x: 451, startPoint y: 493, endPoint x: 402, endPoint y: 493, distance: 49.3
click at [813, 414] on div "For as long as I can remember, there has been a map in the ticket hall of [GEOG…" at bounding box center [1045, 380] width 464 height 68
drag, startPoint x: 540, startPoint y: 499, endPoint x: 884, endPoint y: 379, distance: 364.2
click at [884, 379] on div "For as long as I can remember, there has been a map in the ticket hall of [GEOG…" at bounding box center [1059, 380] width 464 height 68
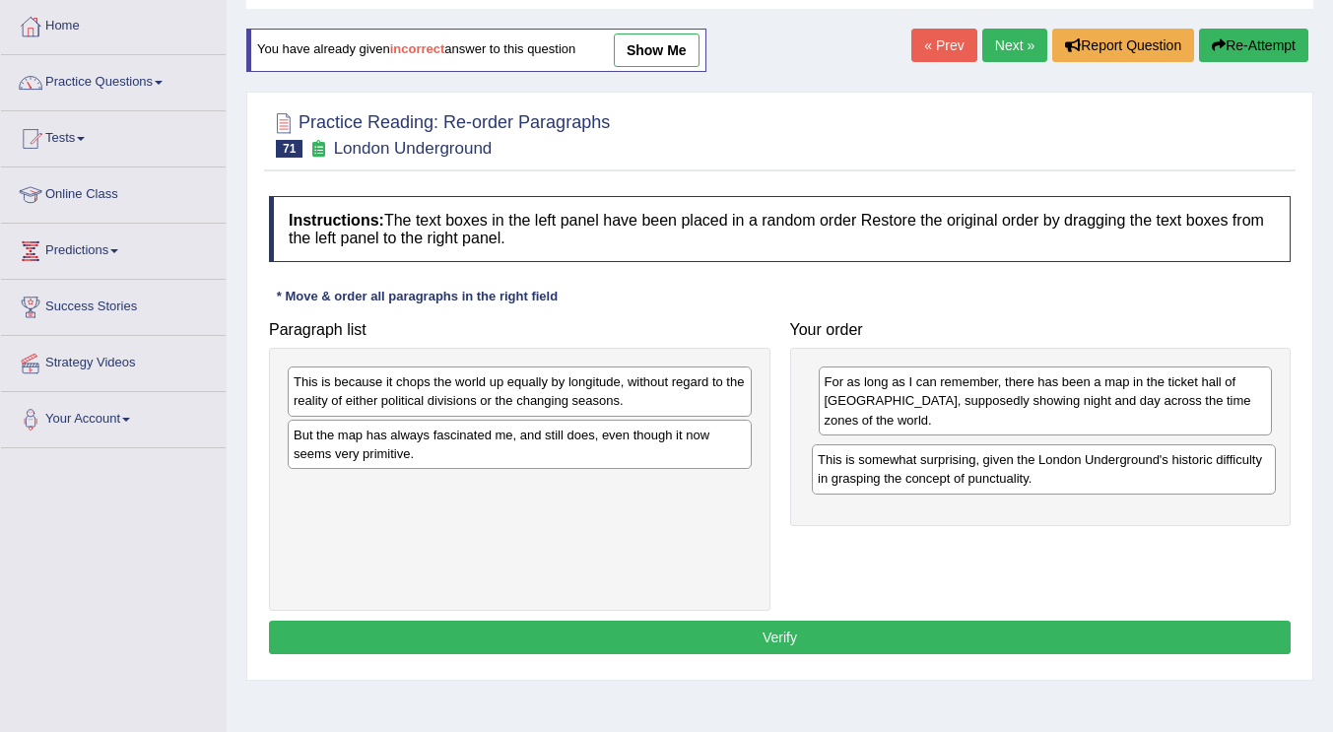
drag, startPoint x: 595, startPoint y: 396, endPoint x: 1119, endPoint y: 474, distance: 529.9
click at [1119, 474] on div "This is somewhat surprising, given the London Underground's historic difficulty…" at bounding box center [1044, 468] width 464 height 49
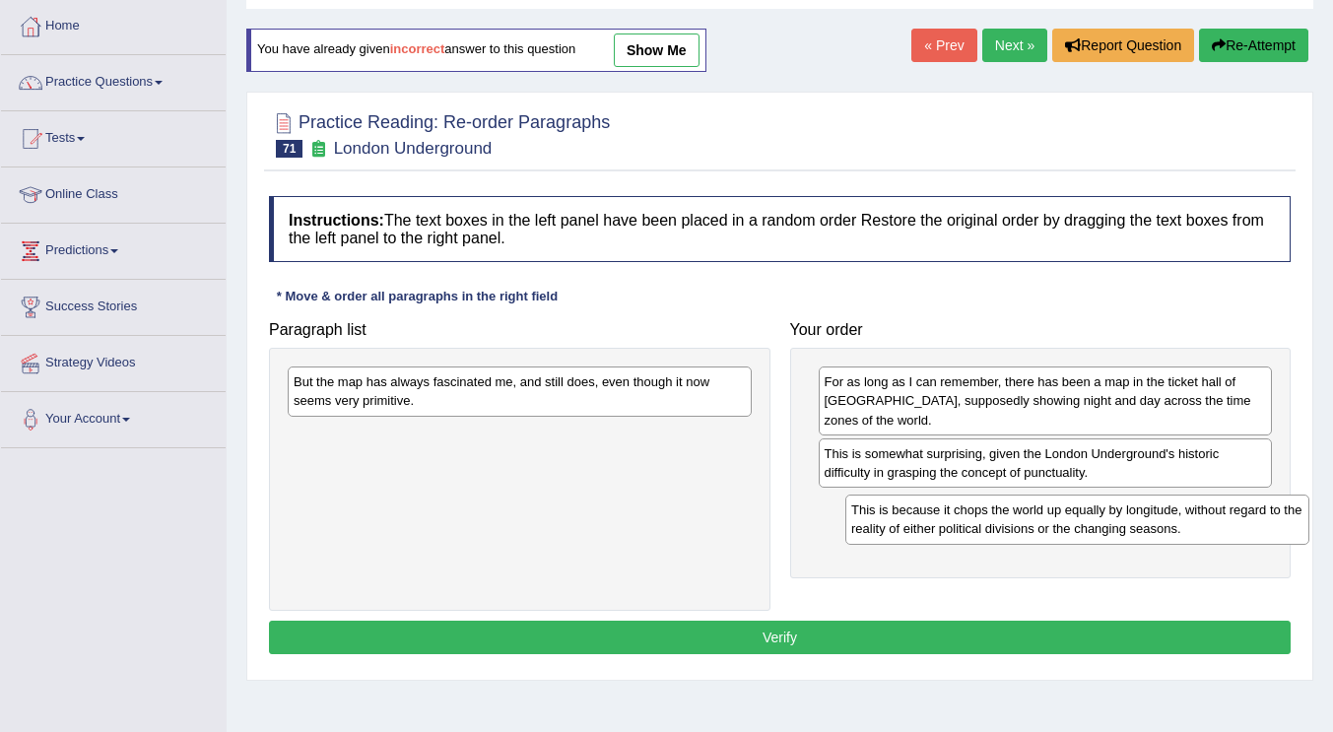
drag, startPoint x: 417, startPoint y: 379, endPoint x: 971, endPoint y: 507, distance: 569.3
click at [971, 507] on div "This is because it chops the world up equally by longitude, without regard to t…" at bounding box center [1077, 519] width 464 height 49
click at [1086, 566] on div "For as long as I can remember, there has been a map in the ticket hall of [GEOG…" at bounding box center [1040, 463] width 501 height 231
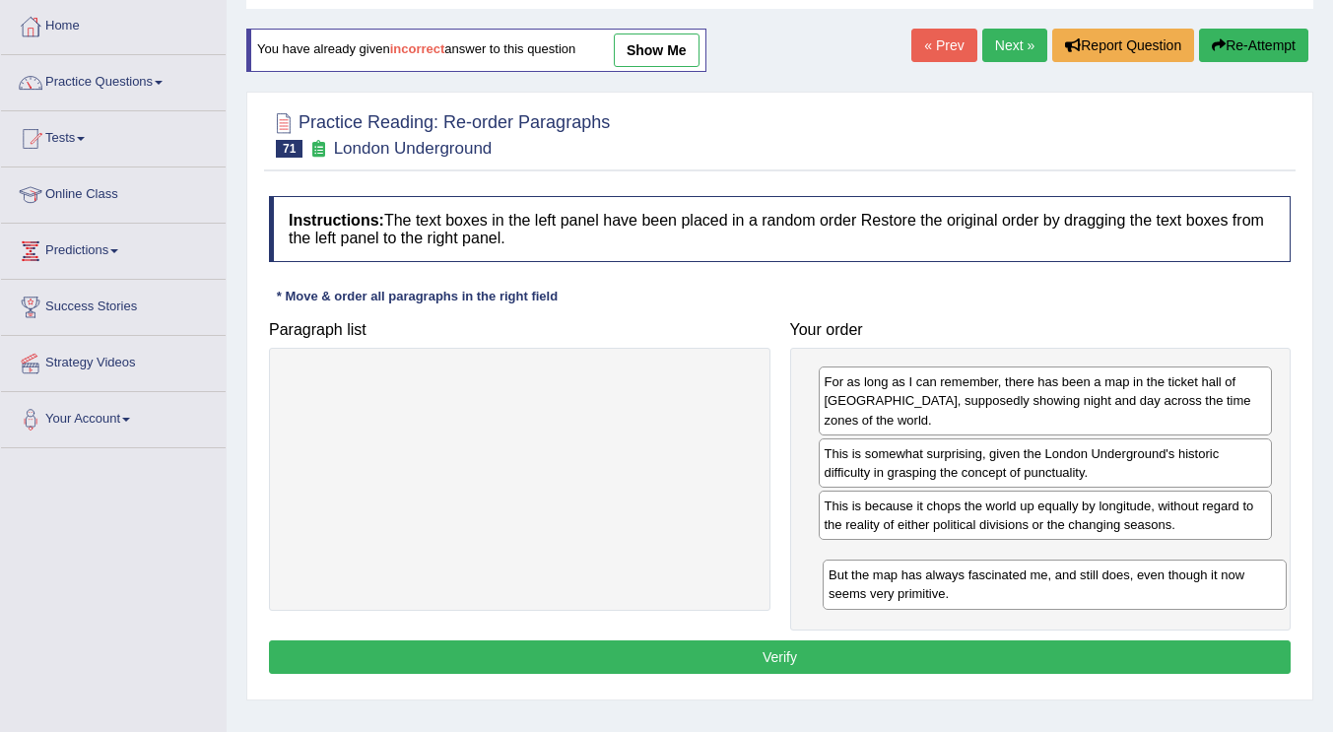
drag, startPoint x: 391, startPoint y: 387, endPoint x: 926, endPoint y: 580, distance: 568.7
click at [926, 580] on div "But the map has always fascinated me, and still does, even though it now seems …" at bounding box center [1055, 584] width 464 height 49
click at [840, 673] on button "Verify" at bounding box center [780, 656] width 1022 height 33
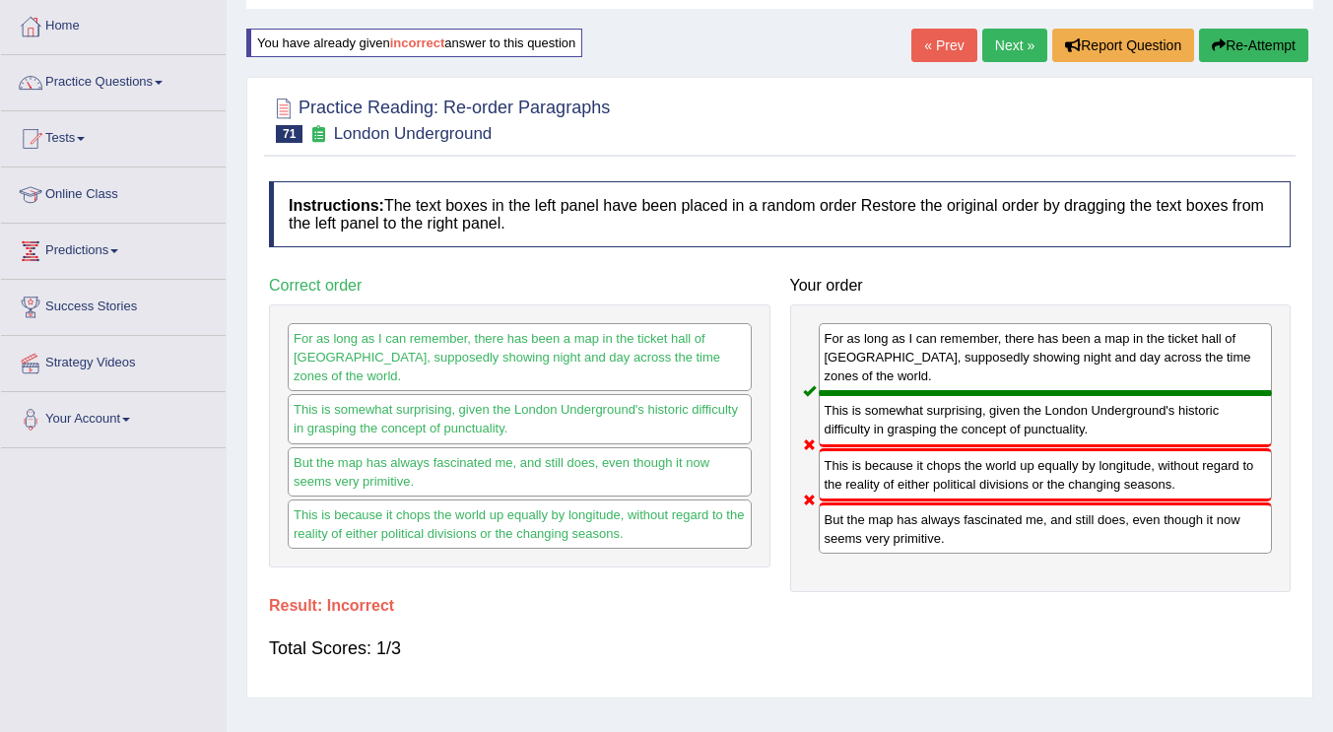
click at [1007, 34] on link "Next »" at bounding box center [1014, 45] width 65 height 33
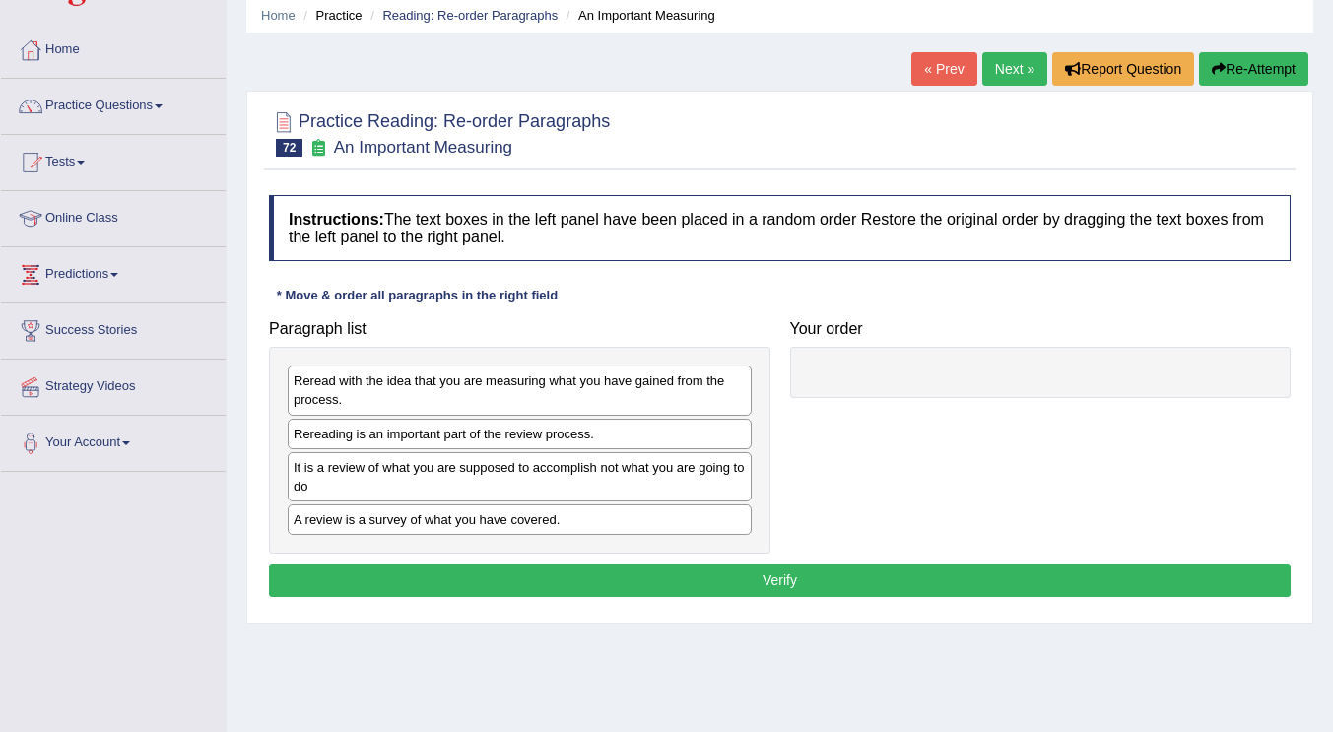
scroll to position [99, 0]
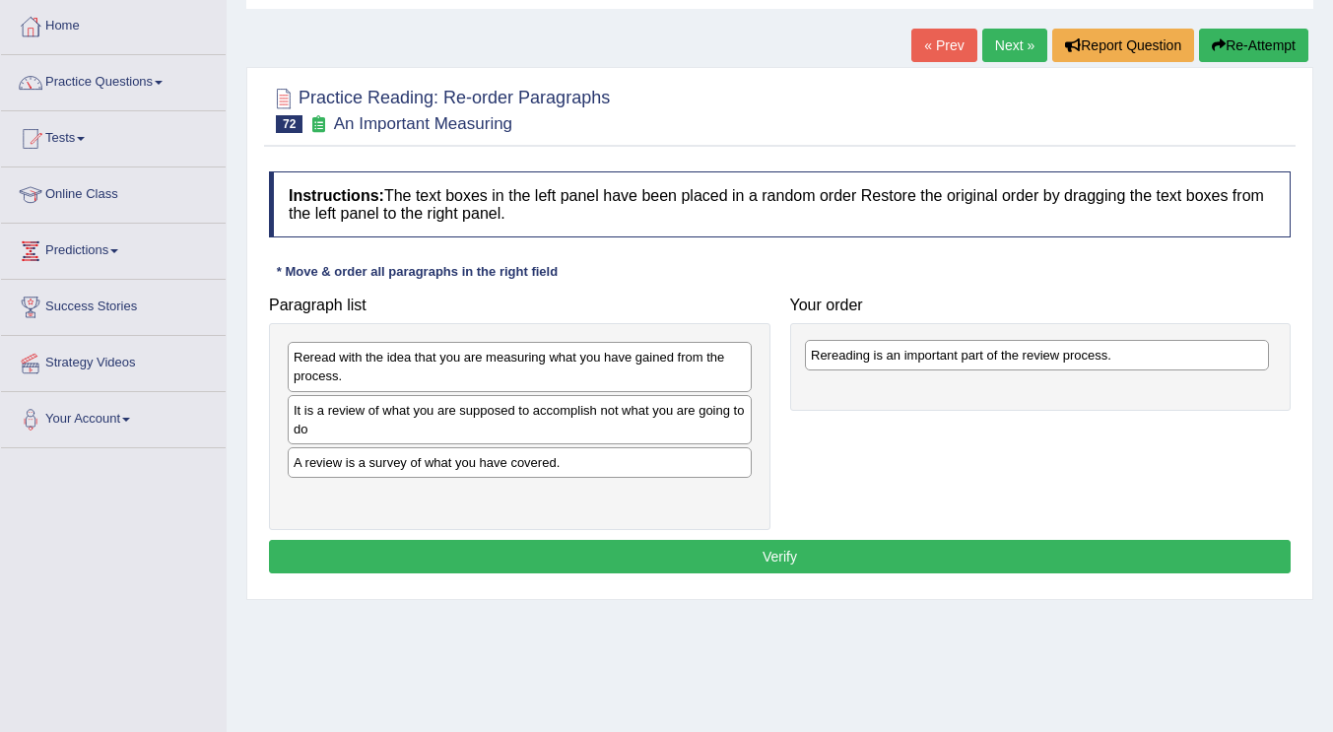
drag, startPoint x: 472, startPoint y: 413, endPoint x: 997, endPoint y: 357, distance: 528.1
click at [988, 362] on div "Rereading is an important part of the review process." at bounding box center [1037, 355] width 464 height 31
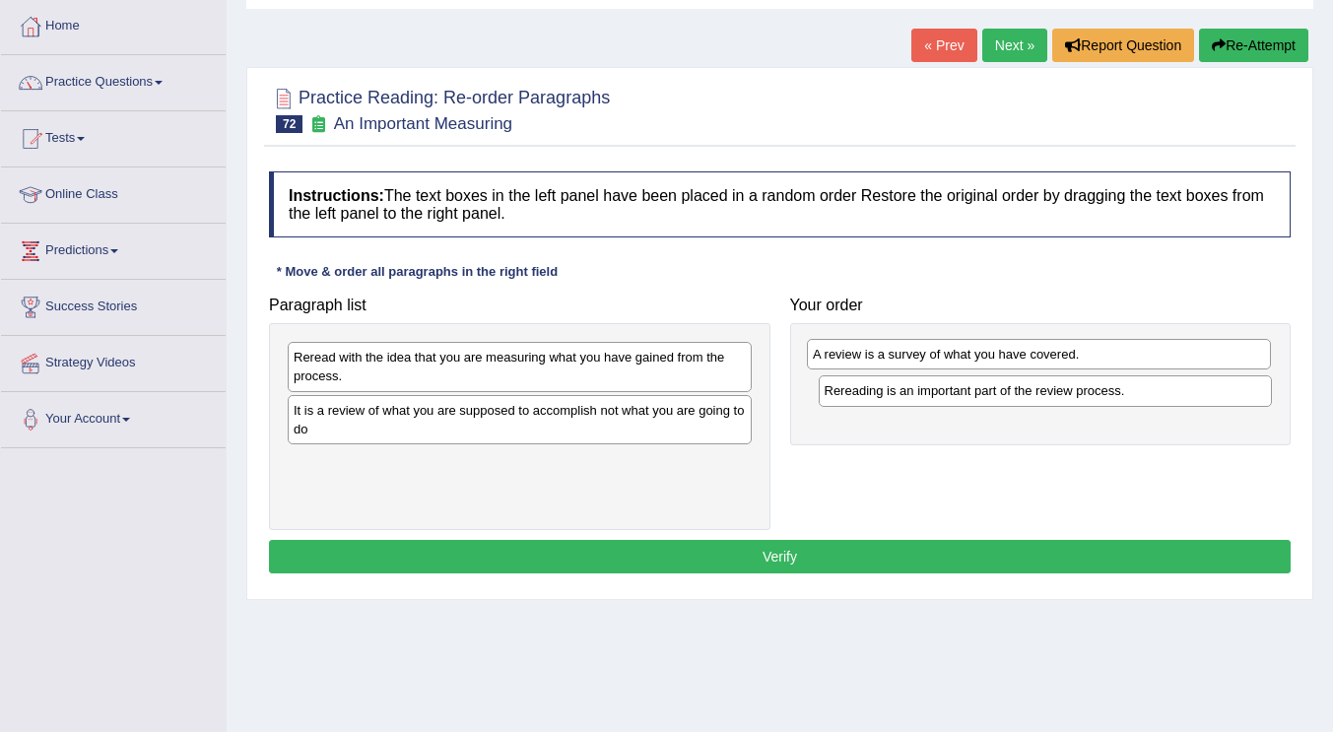
drag, startPoint x: 477, startPoint y: 469, endPoint x: 996, endPoint y: 361, distance: 530.4
click at [996, 361] on div "A review is a survey of what you have covered." at bounding box center [1039, 354] width 464 height 31
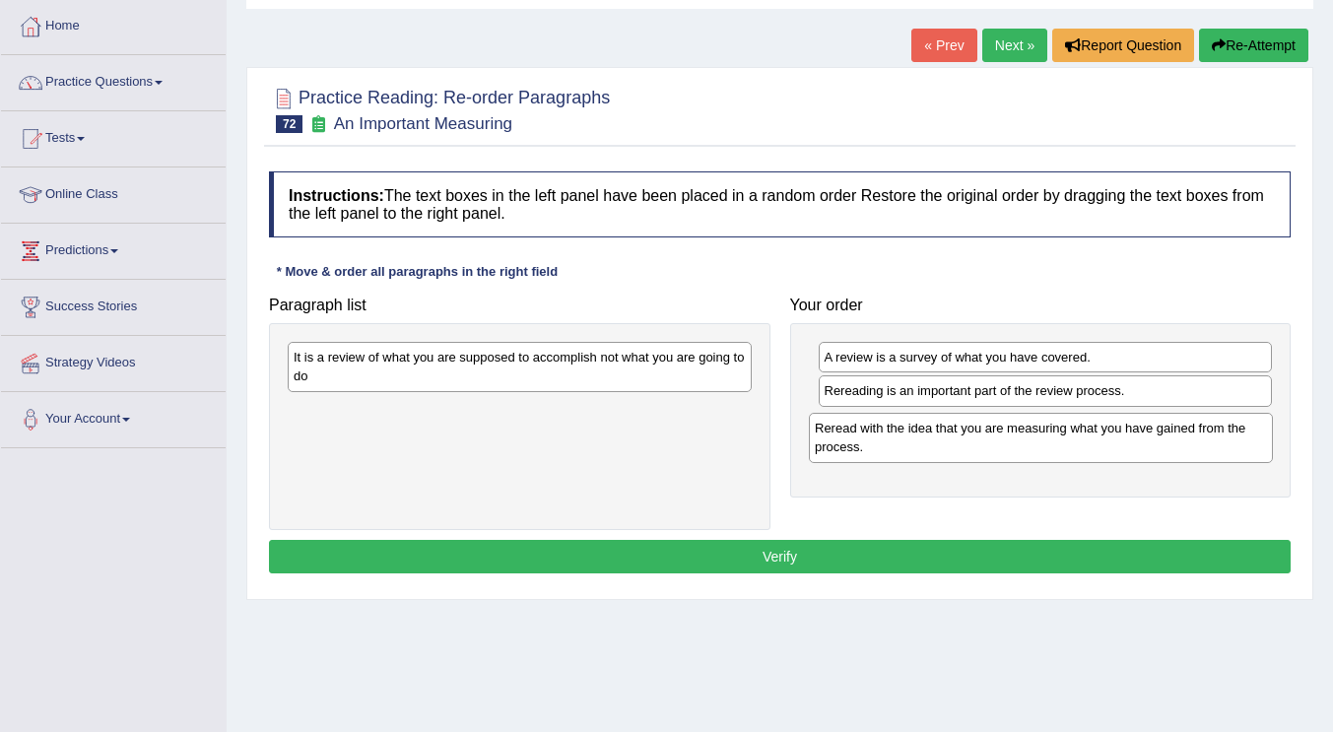
drag, startPoint x: 633, startPoint y: 377, endPoint x: 1154, endPoint y: 448, distance: 526.0
click at [1154, 448] on div "Reread with the idea that you are measuring what you have gained from the proce…" at bounding box center [1041, 437] width 464 height 49
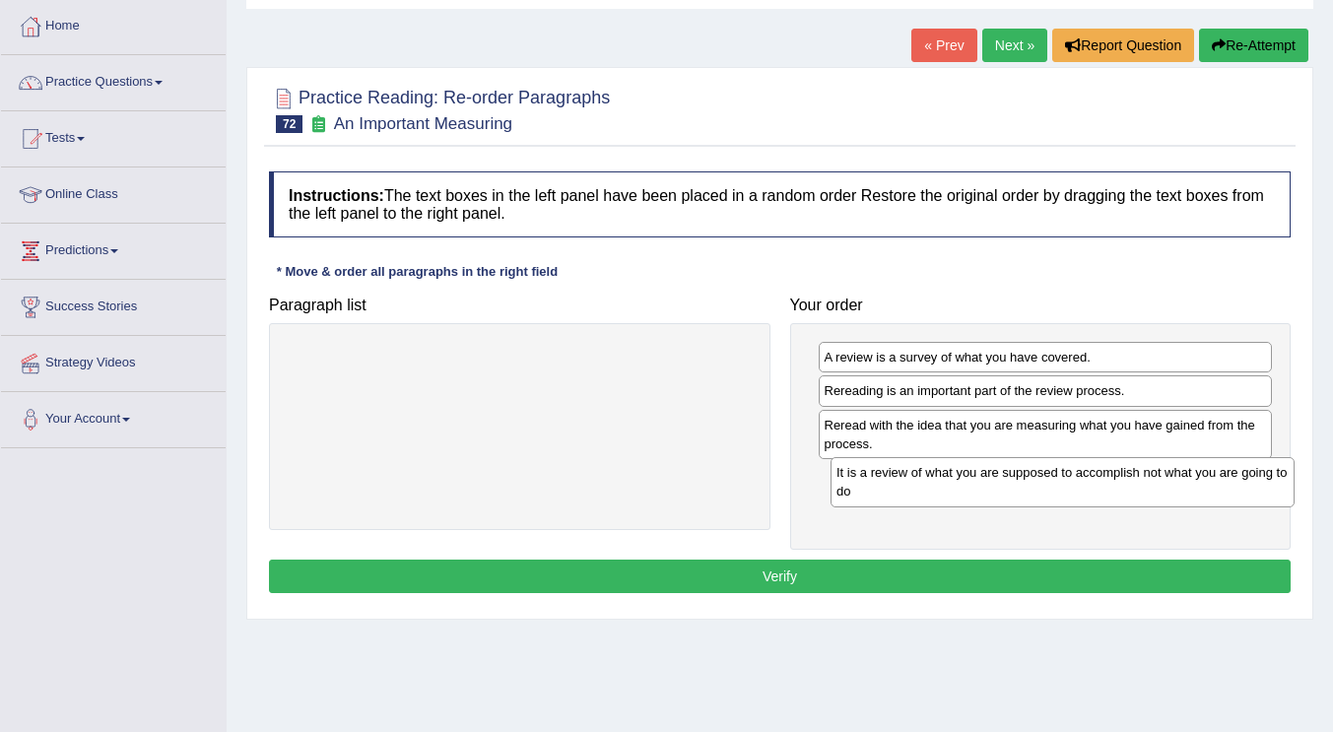
drag, startPoint x: 508, startPoint y: 373, endPoint x: 1051, endPoint y: 489, distance: 555.0
click at [1051, 489] on div "It is a review of what you are supposed to accomplish not what you are going to…" at bounding box center [1063, 481] width 464 height 49
click at [853, 583] on button "Verify" at bounding box center [780, 576] width 1022 height 33
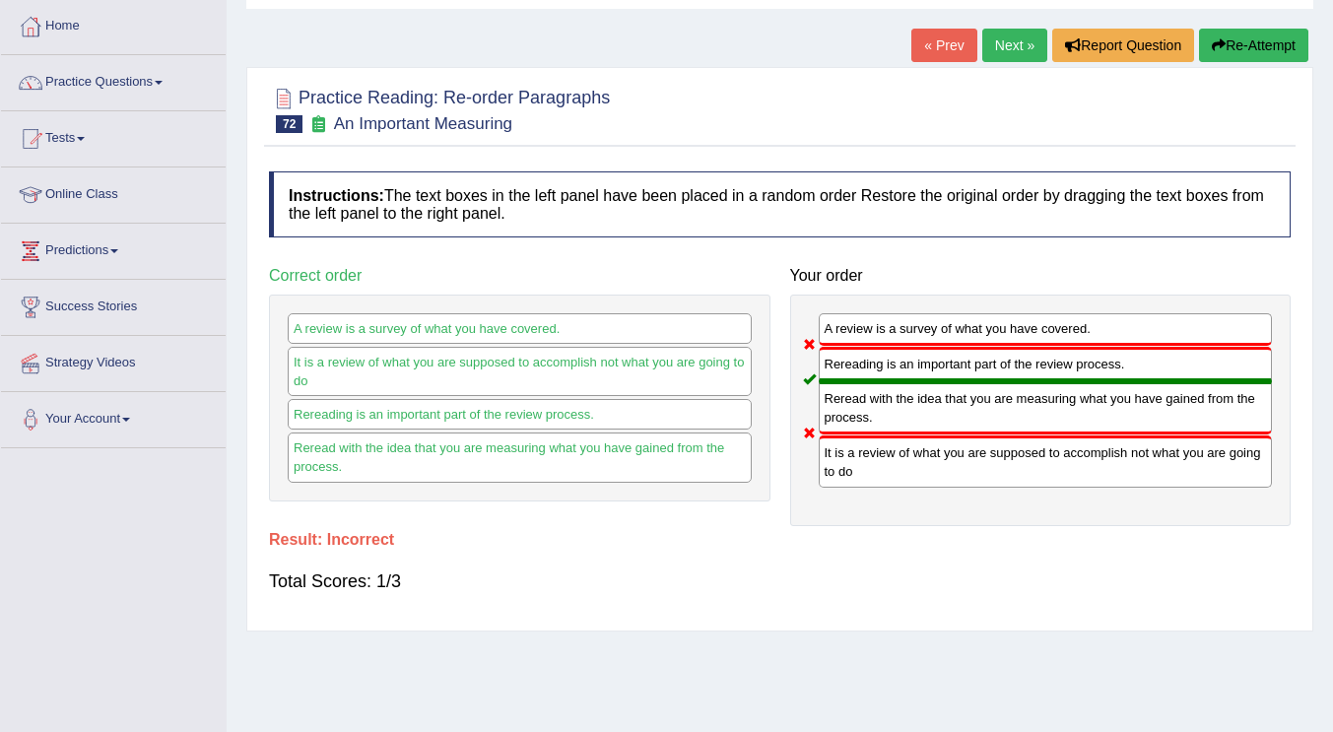
click at [700, 566] on div "Total Scores: 1/3" at bounding box center [780, 581] width 1022 height 47
click at [708, 578] on div "Total Scores: 1/3" at bounding box center [780, 581] width 1022 height 47
click at [1002, 40] on link "Next »" at bounding box center [1014, 45] width 65 height 33
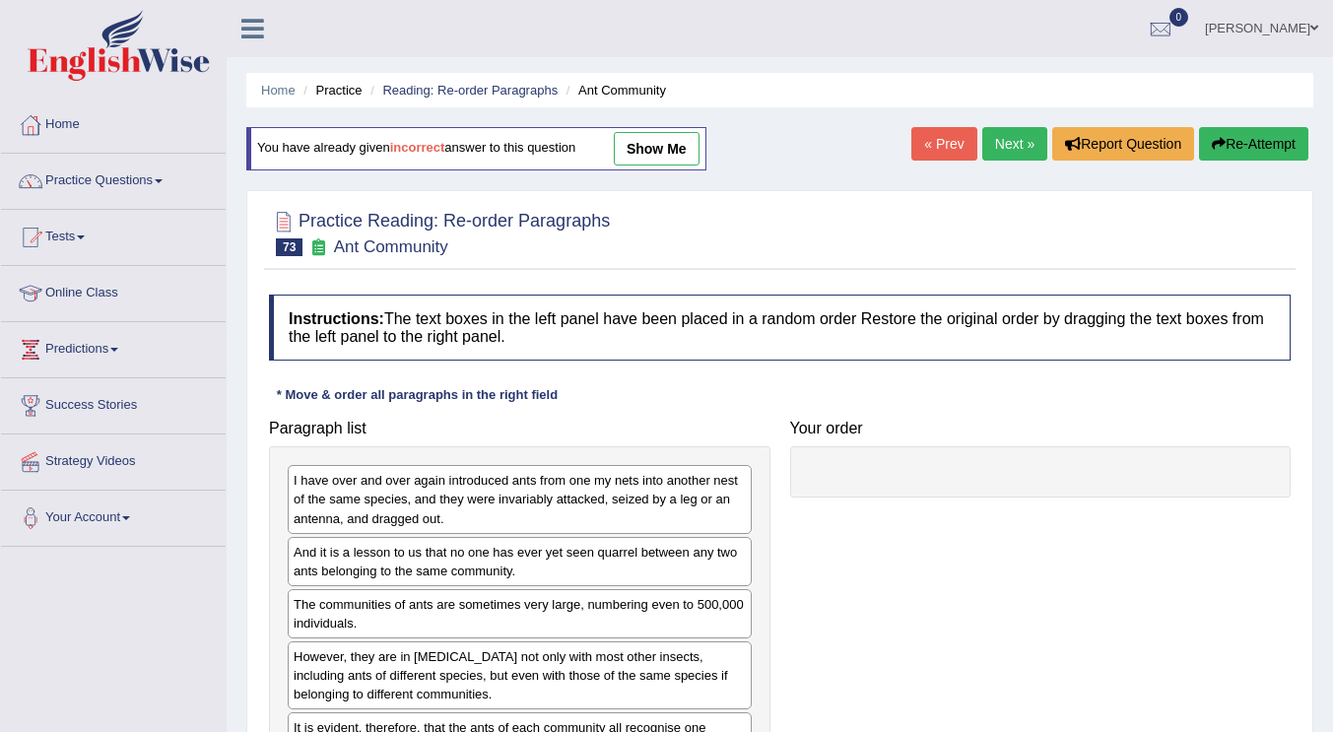
click at [1004, 511] on div "Paragraph list I have over and over again introduced ants from one my nets into…" at bounding box center [779, 595] width 1041 height 371
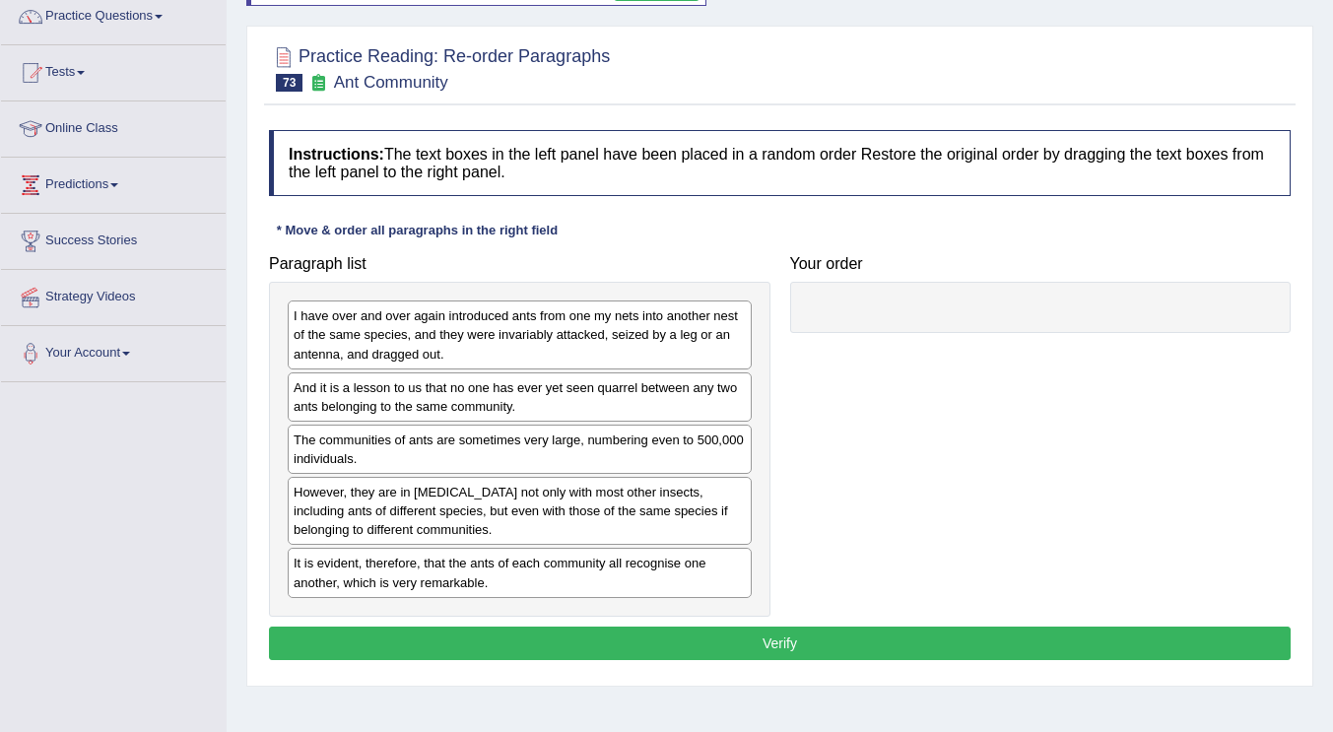
scroll to position [198, 0]
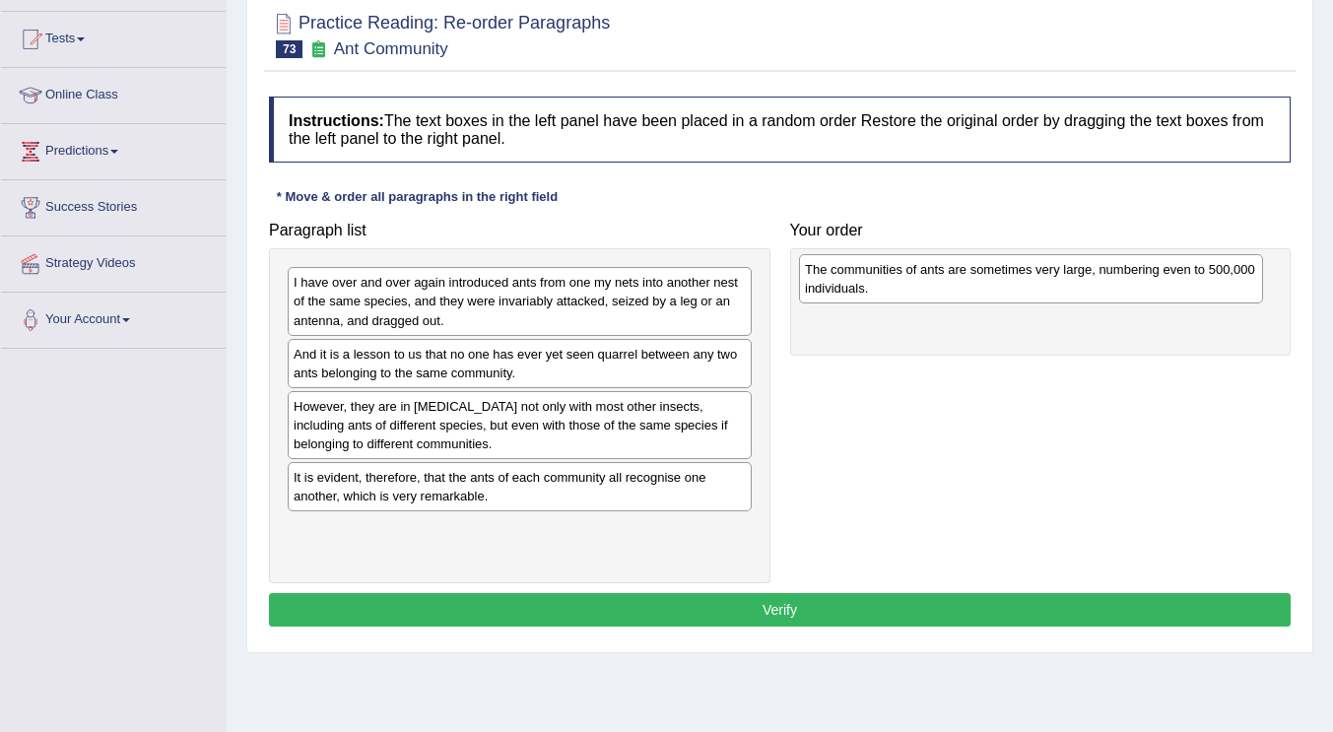
drag, startPoint x: 417, startPoint y: 428, endPoint x: 928, endPoint y: 291, distance: 529.3
click at [928, 291] on div "The communities of ants are sometimes very large, numbering even to 500,000 ind…" at bounding box center [1031, 278] width 464 height 49
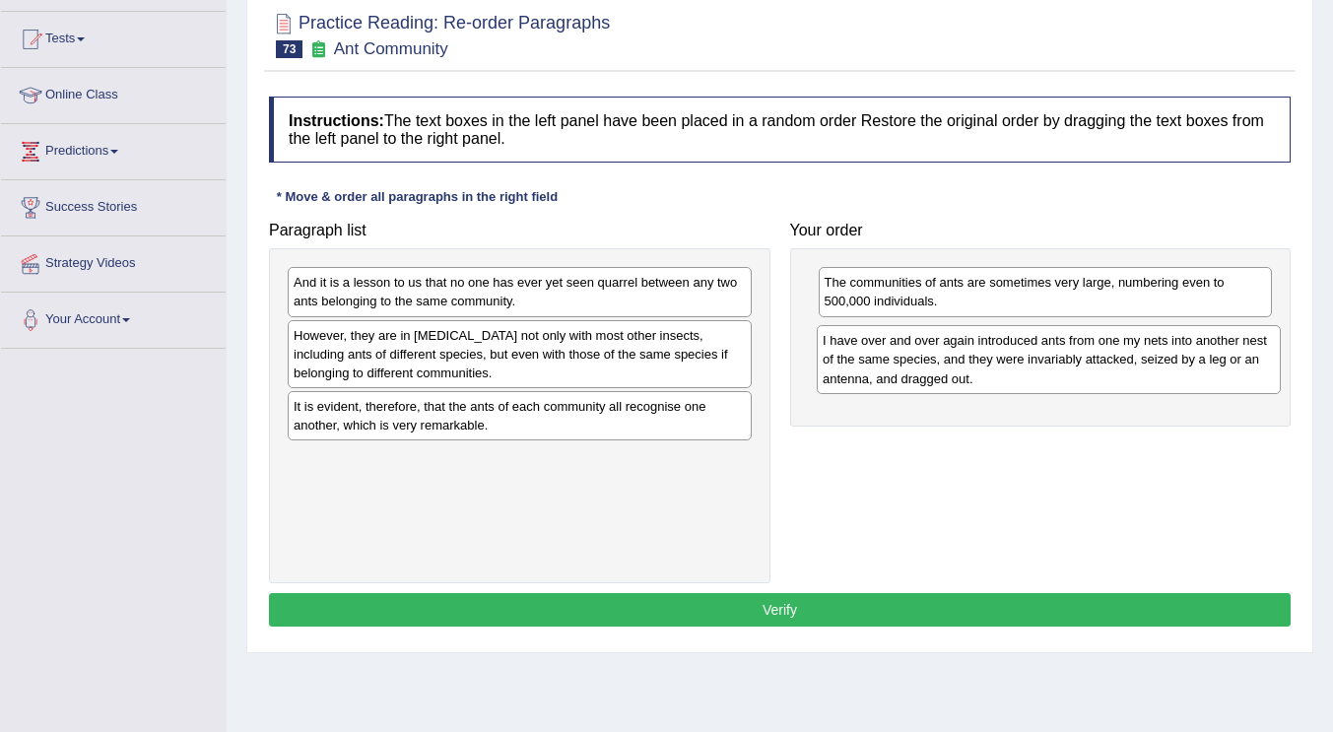
drag, startPoint x: 554, startPoint y: 318, endPoint x: 1083, endPoint y: 375, distance: 532.1
click at [1083, 375] on div "I have over and over again introduced ants from one my nets into another nest o…" at bounding box center [1049, 359] width 464 height 68
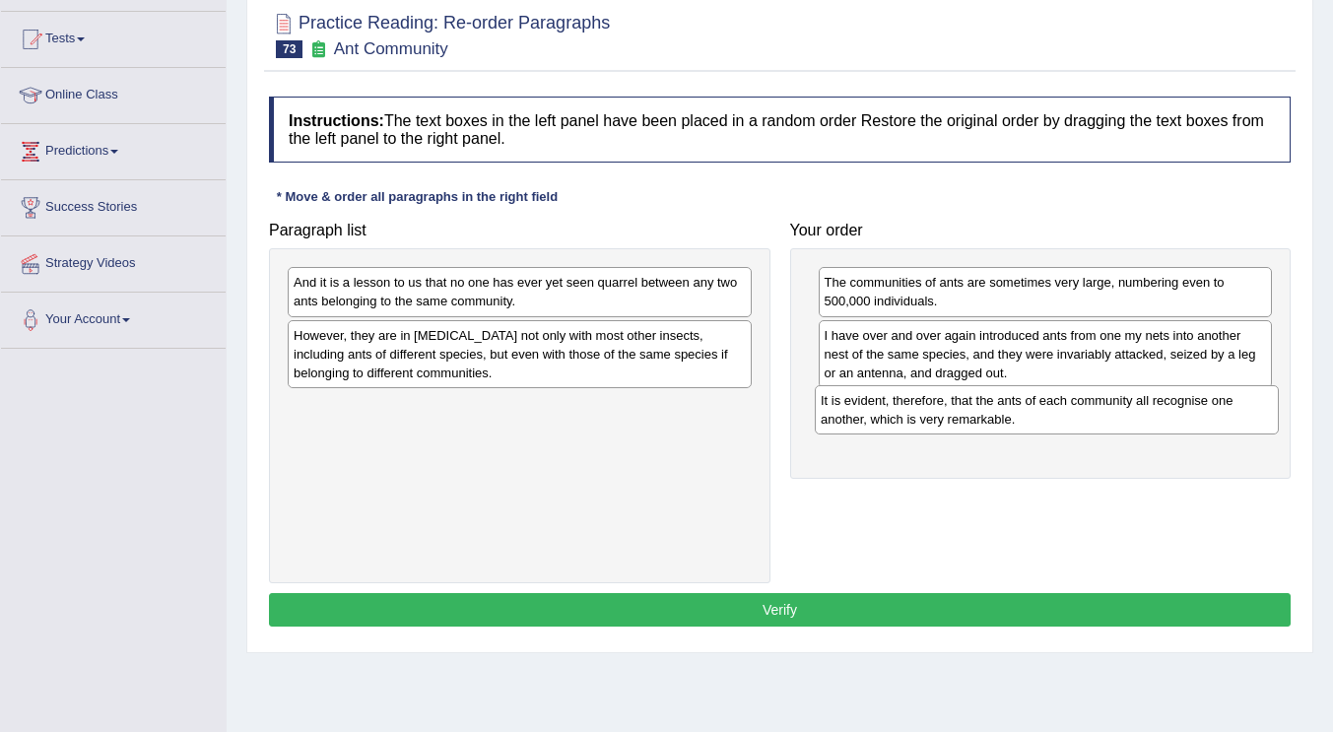
drag, startPoint x: 566, startPoint y: 422, endPoint x: 1094, endPoint y: 416, distance: 527.1
click at [1094, 416] on div "It is evident, therefore, that the ants of each community all recognise one ano…" at bounding box center [1047, 409] width 464 height 49
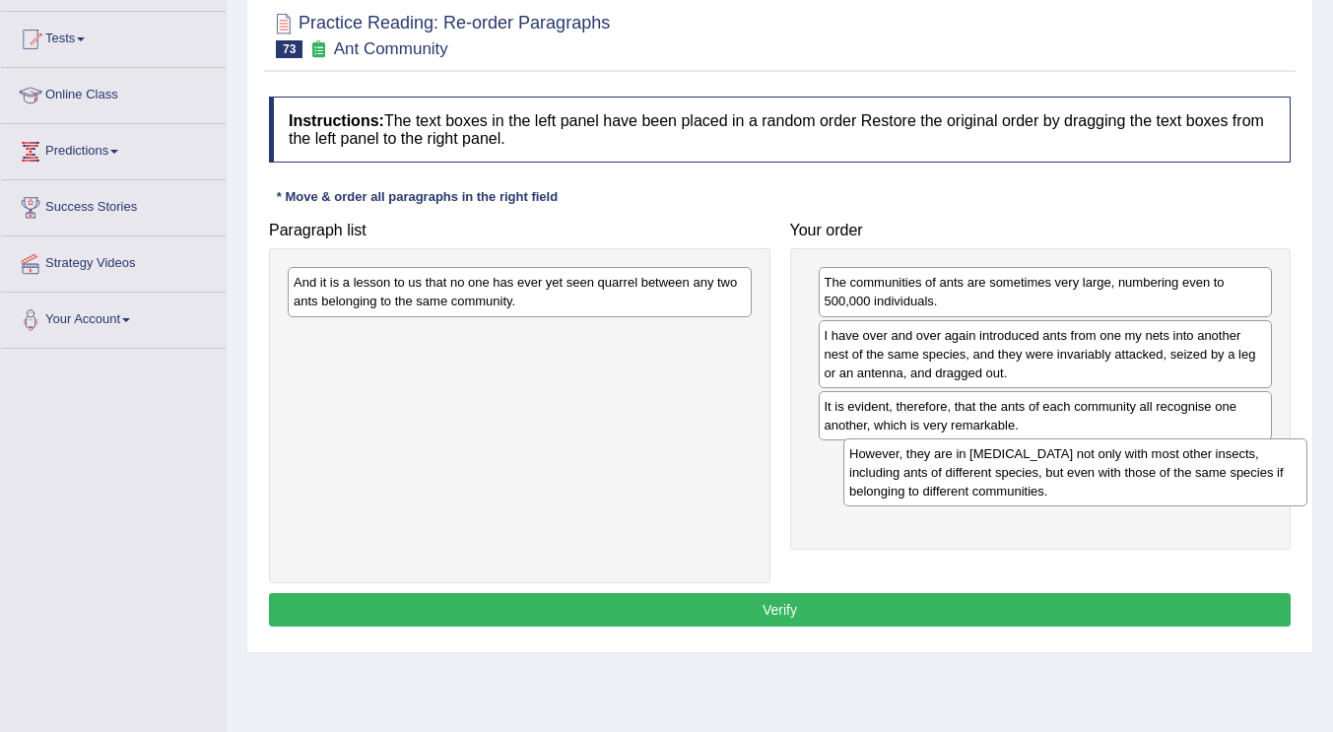
drag, startPoint x: 485, startPoint y: 350, endPoint x: 1041, endPoint y: 468, distance: 569.1
click at [1041, 468] on div "However, they are in hostility not only with most other insects, including ants…" at bounding box center [1075, 472] width 464 height 68
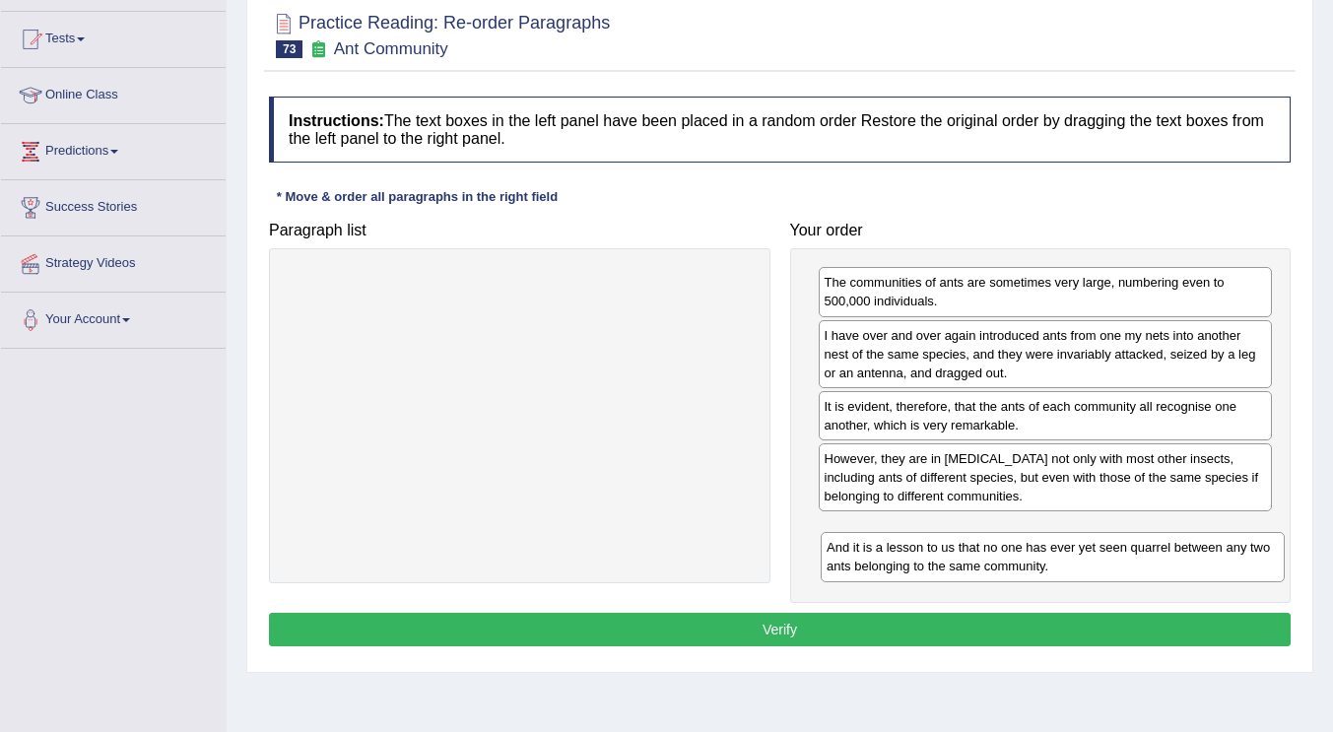
drag, startPoint x: 584, startPoint y: 307, endPoint x: 1117, endPoint y: 572, distance: 595.2
click at [1117, 572] on div "And it is a lesson to us that no one has ever yet seen quarrel between any two …" at bounding box center [1053, 556] width 464 height 49
click at [757, 623] on button "Verify" at bounding box center [780, 629] width 1022 height 33
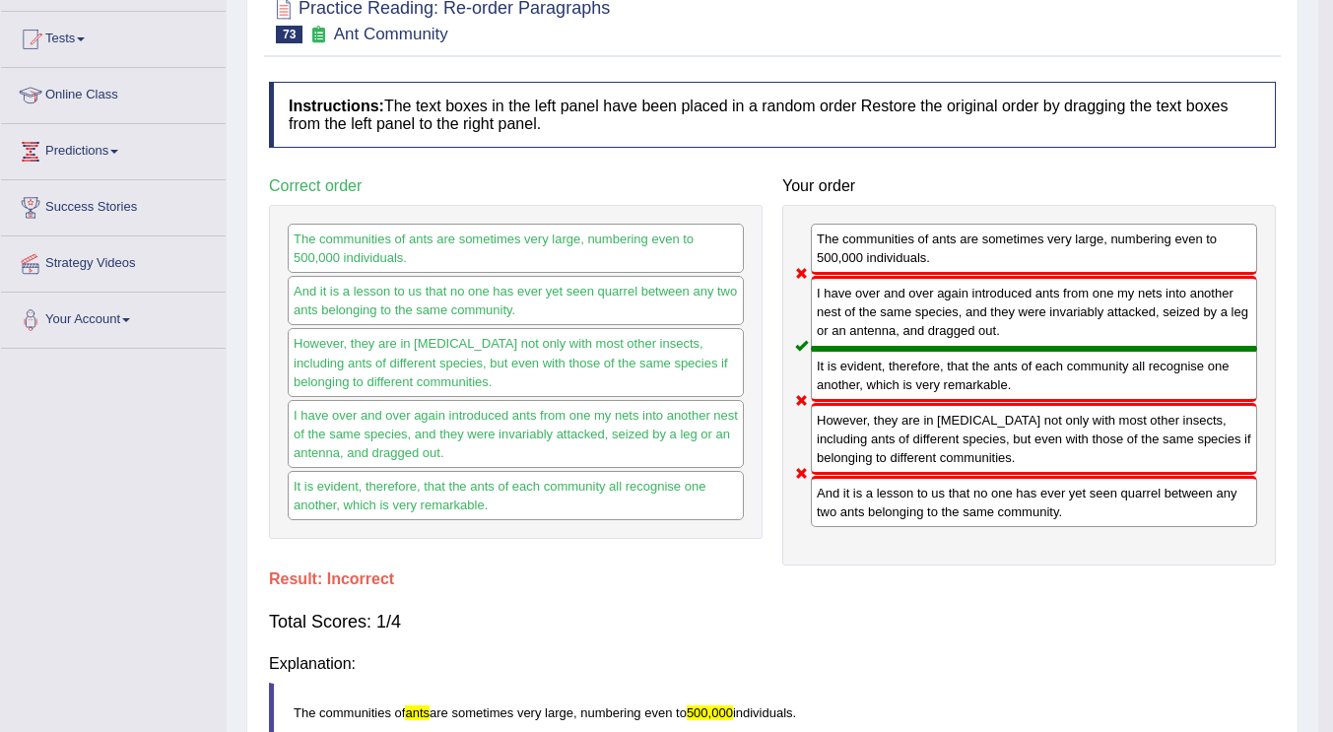
click at [757, 623] on div "Home Practice Reading: Re-order Paragraphs Ant Community You have already given…" at bounding box center [773, 408] width 1092 height 1212
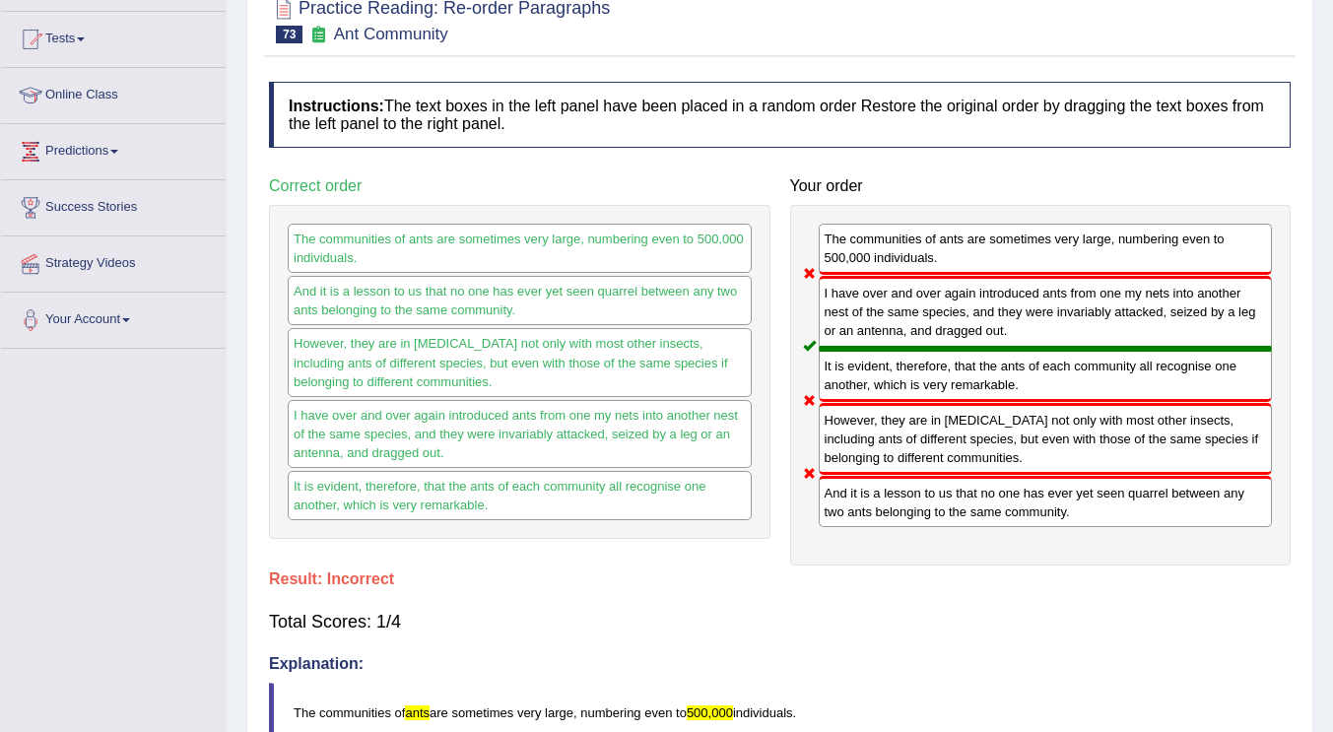
drag, startPoint x: 1004, startPoint y: 456, endPoint x: 1017, endPoint y: 451, distance: 13.7
click at [1005, 456] on div "However, they are in hostility not only with most other insects, including ants…" at bounding box center [1046, 439] width 454 height 72
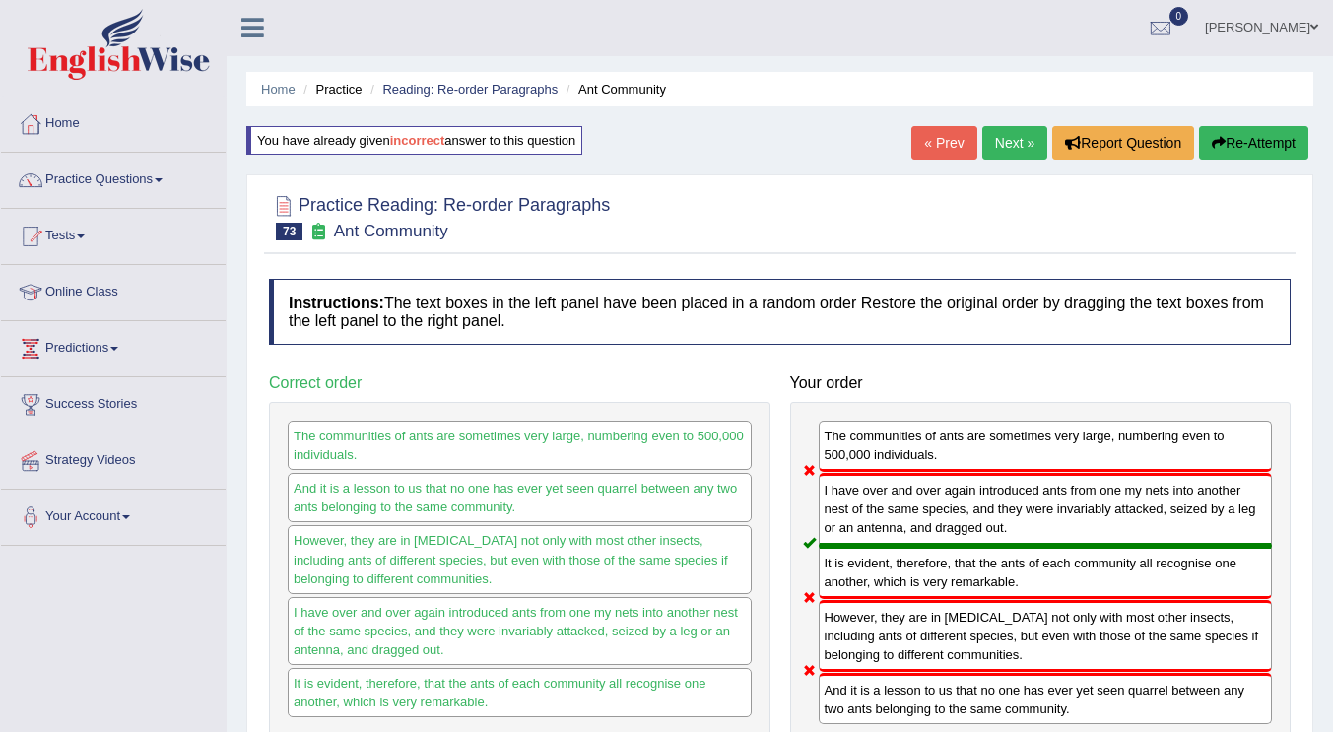
scroll to position [0, 0]
click at [1003, 151] on link "Next »" at bounding box center [1014, 143] width 65 height 33
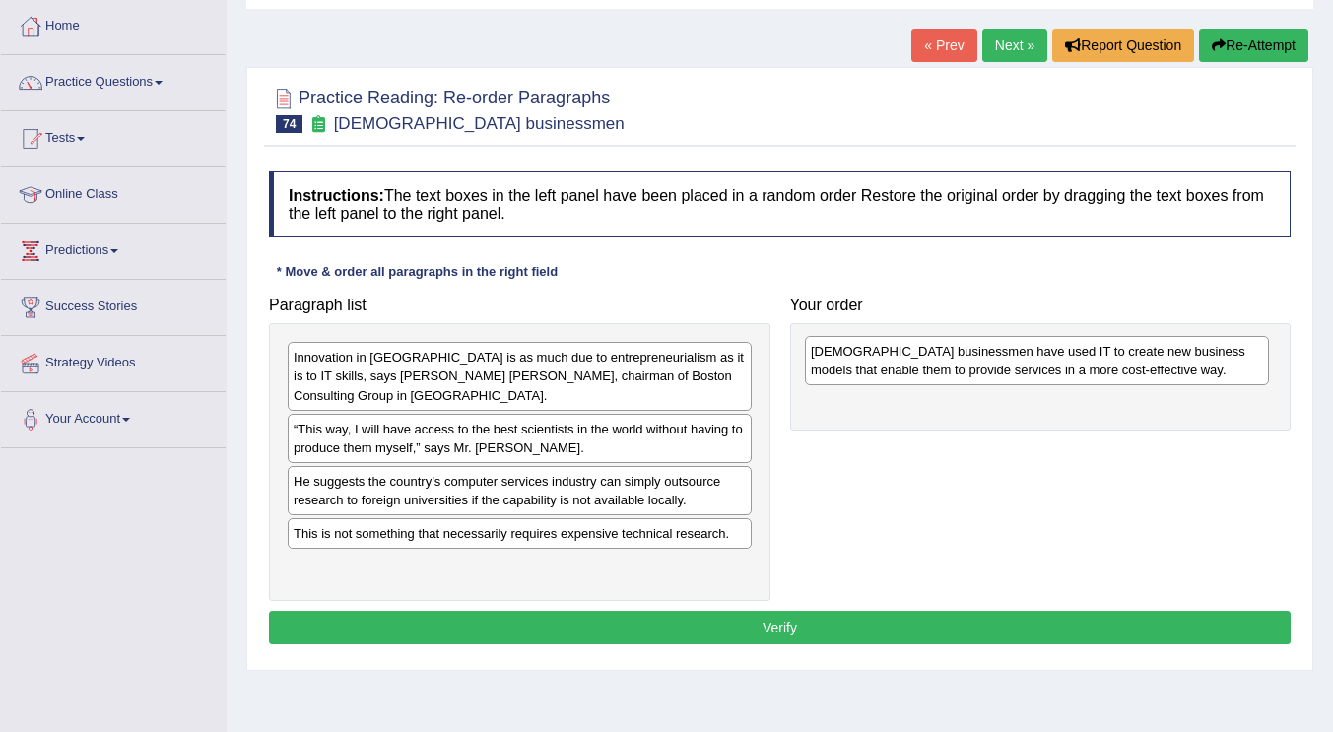
drag, startPoint x: 473, startPoint y: 545, endPoint x: 355, endPoint y: 482, distance: 134.0
click at [805, 385] on div "[DEMOGRAPHIC_DATA] businessmen have used IT to create new business models that …" at bounding box center [1037, 360] width 464 height 49
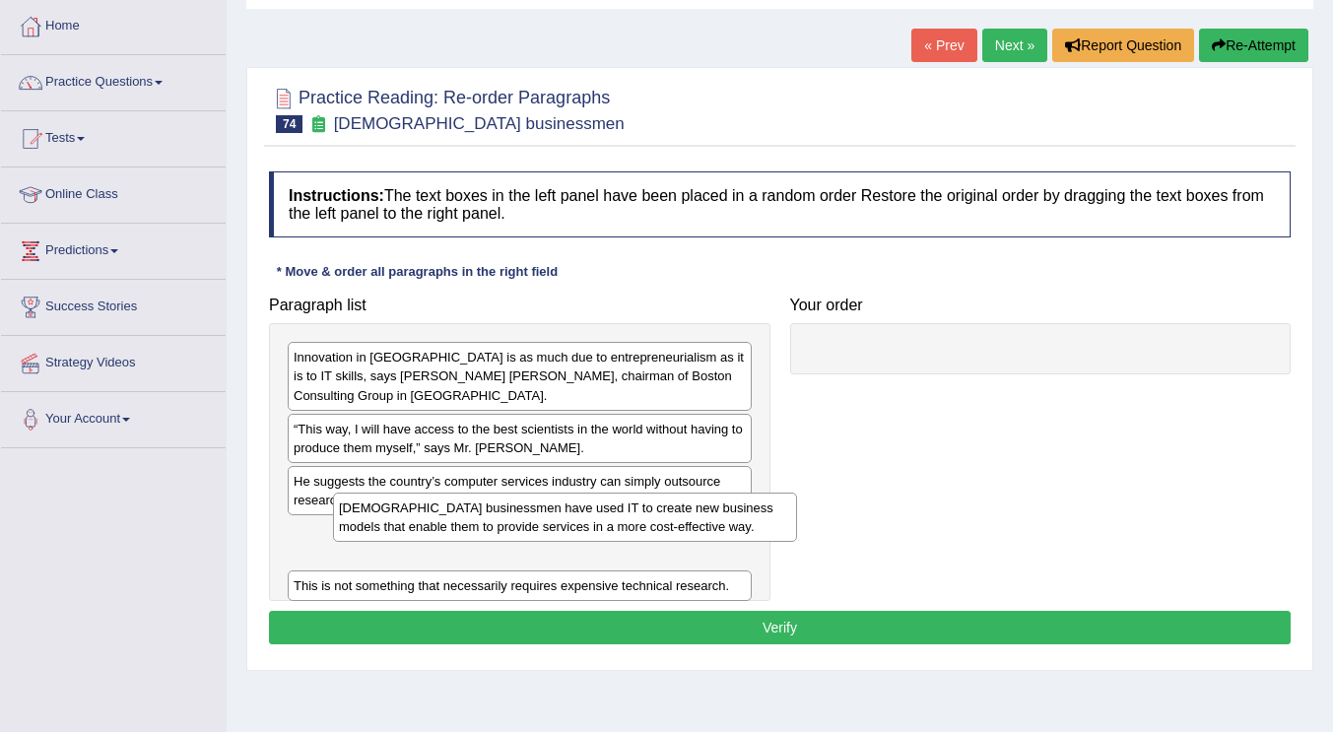
drag, startPoint x: 417, startPoint y: 534, endPoint x: 453, endPoint y: 527, distance: 37.1
click at [454, 527] on div "[DEMOGRAPHIC_DATA] businessmen have used IT to create new business models that …" at bounding box center [565, 517] width 464 height 49
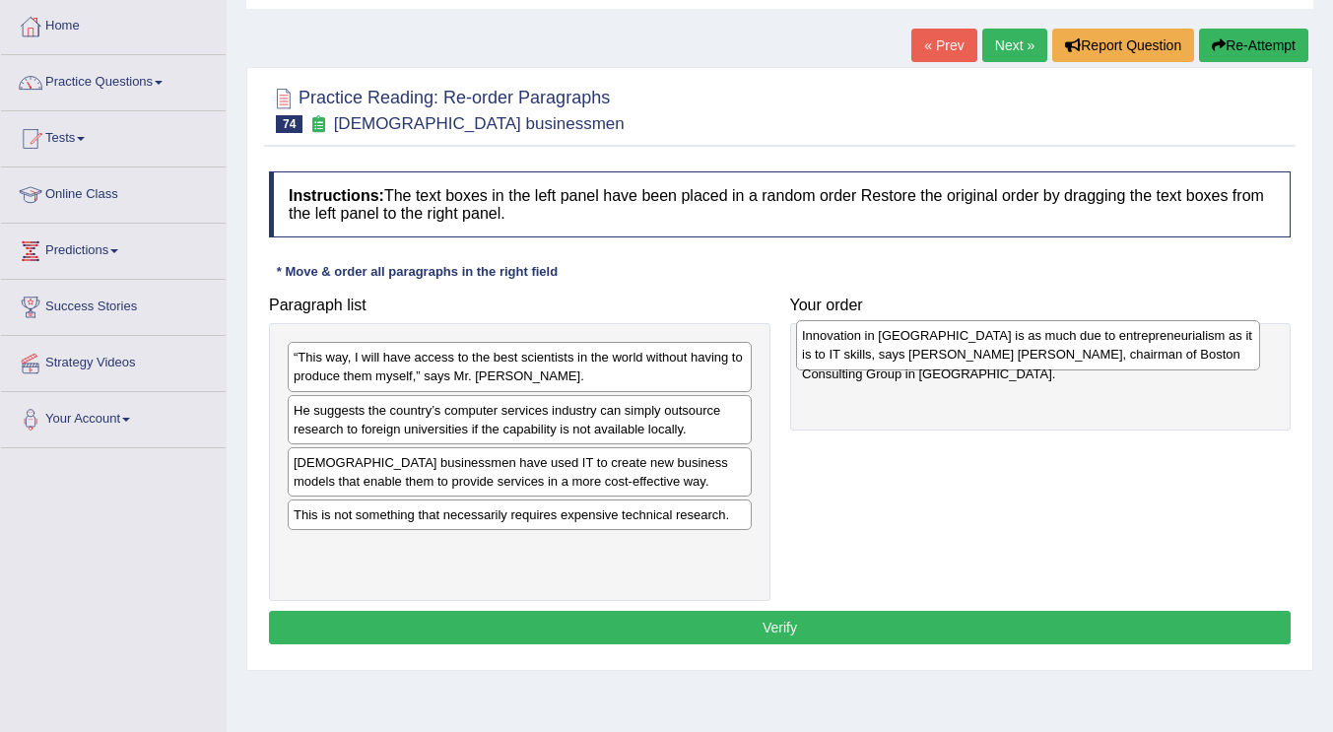
drag, startPoint x: 403, startPoint y: 372, endPoint x: 911, endPoint y: 351, distance: 508.8
click at [911, 351] on div "Innovation in [GEOGRAPHIC_DATA] is as much due to entrepreneurialism as it is t…" at bounding box center [1028, 344] width 464 height 49
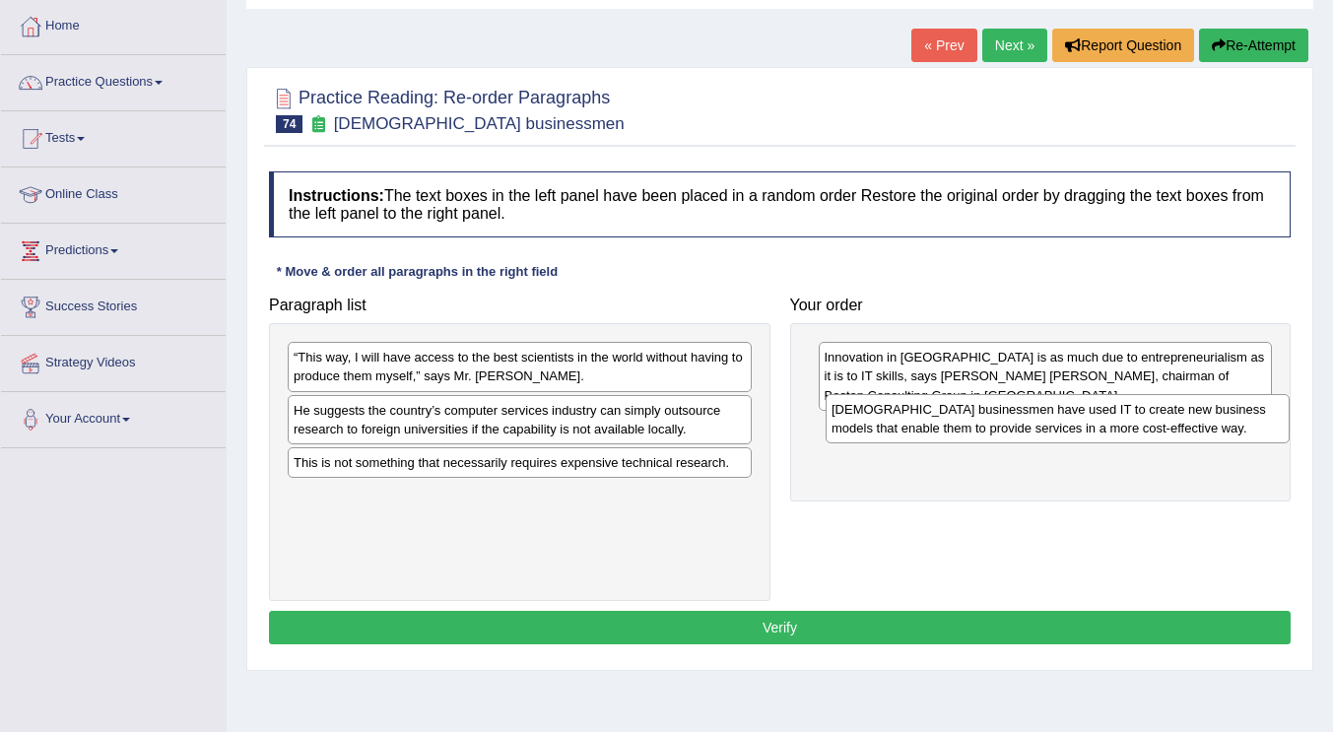
drag, startPoint x: 466, startPoint y: 480, endPoint x: 1004, endPoint y: 427, distance: 540.5
click at [1004, 427] on div "[DEMOGRAPHIC_DATA] businessmen have used IT to create new business models that …" at bounding box center [1058, 418] width 464 height 49
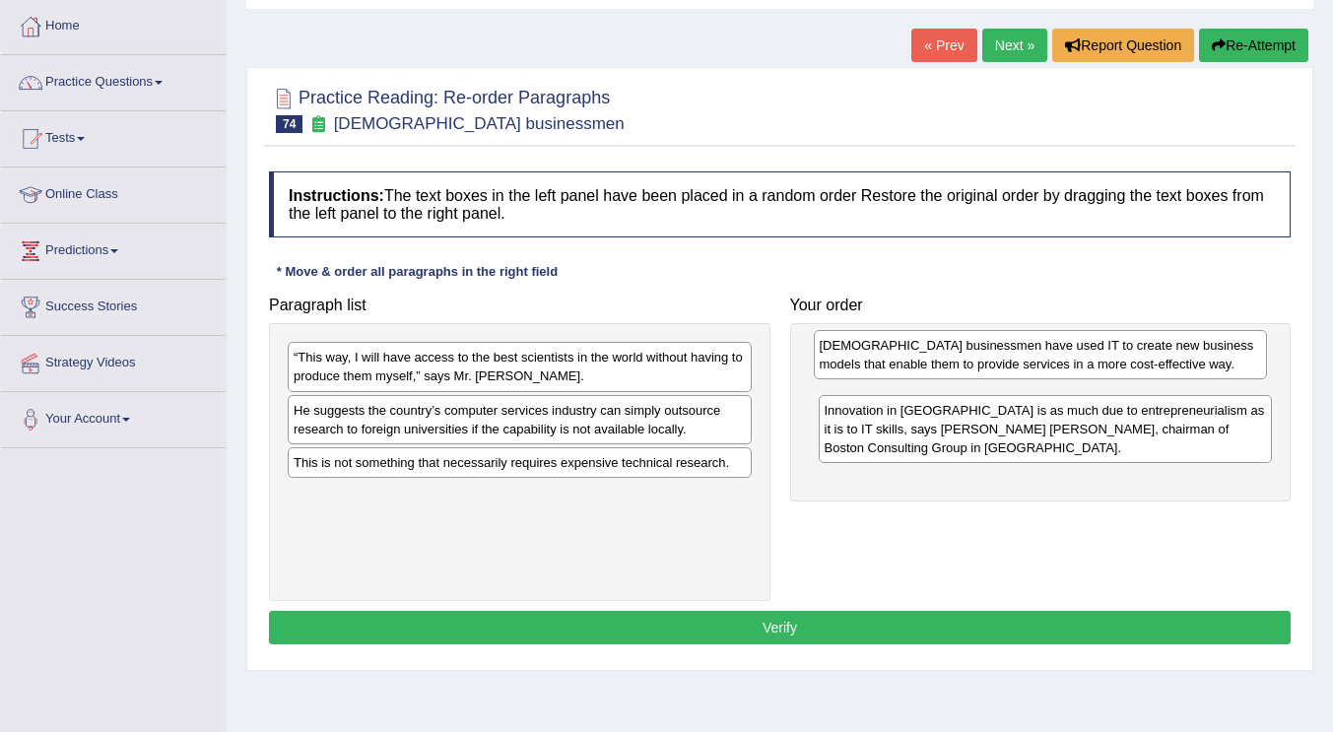
drag, startPoint x: 1027, startPoint y: 425, endPoint x: 1022, endPoint y: 362, distance: 63.2
click at [1022, 362] on div "[DEMOGRAPHIC_DATA] businessmen have used IT to create new business models that …" at bounding box center [1041, 354] width 454 height 49
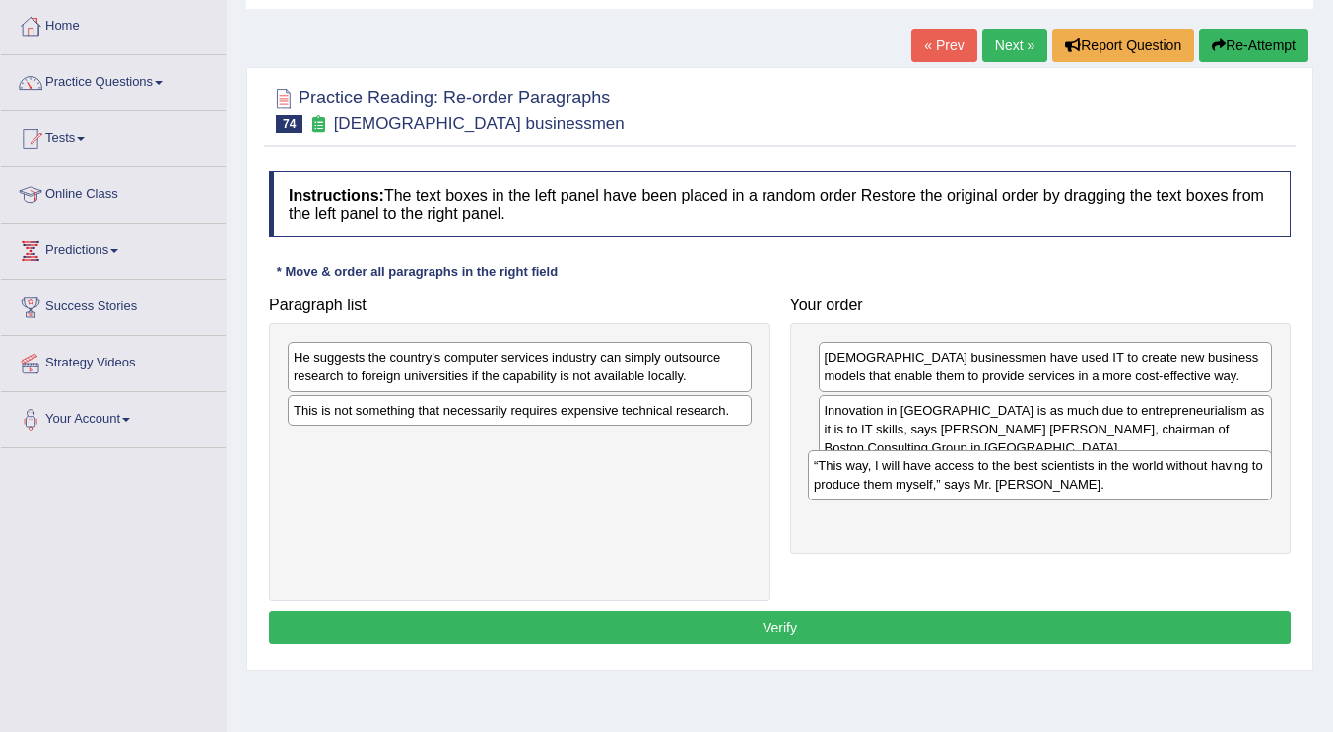
drag, startPoint x: 492, startPoint y: 385, endPoint x: 990, endPoint y: 469, distance: 505.5
click at [988, 469] on div "“This way, I will have access to the best scientists in the world without havin…" at bounding box center [1040, 474] width 464 height 49
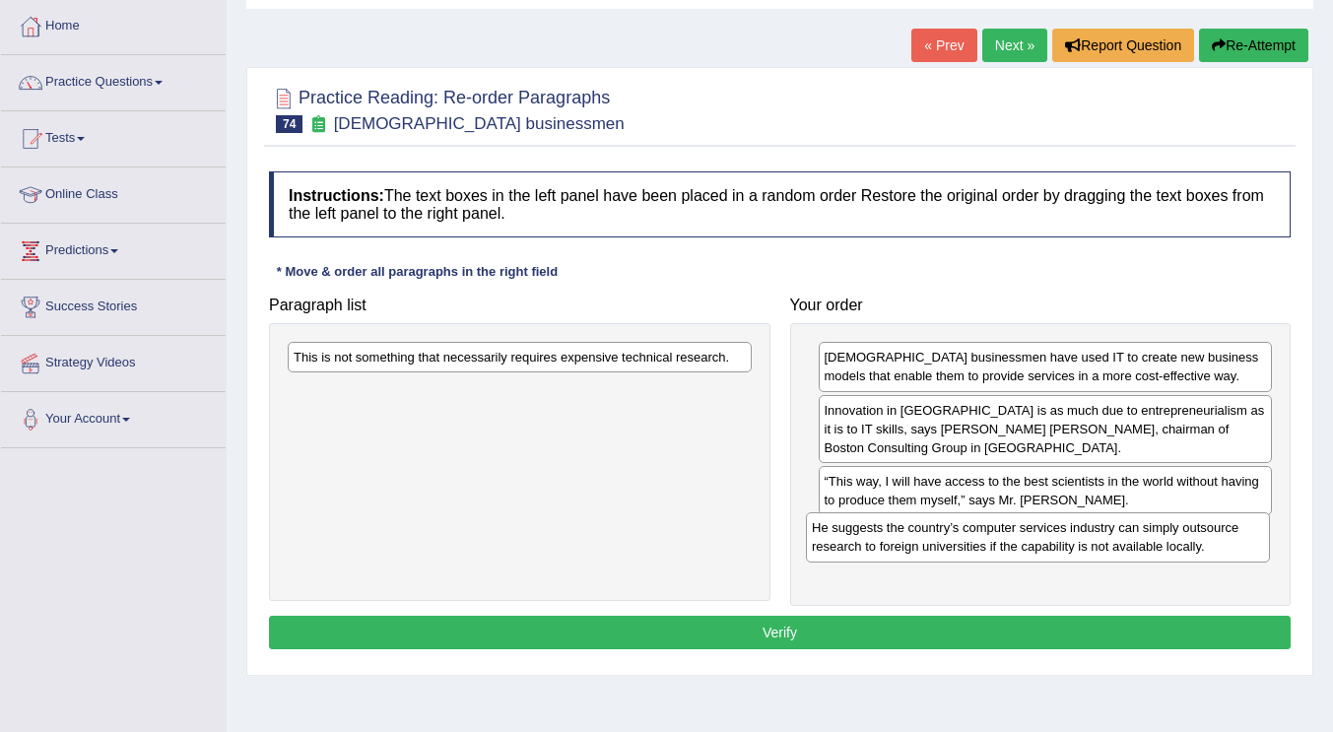
drag, startPoint x: 433, startPoint y: 374, endPoint x: 952, endPoint y: 545, distance: 545.5
click at [952, 545] on div "He suggests the country’s computer services industry can simply outsource resea…" at bounding box center [1038, 536] width 464 height 49
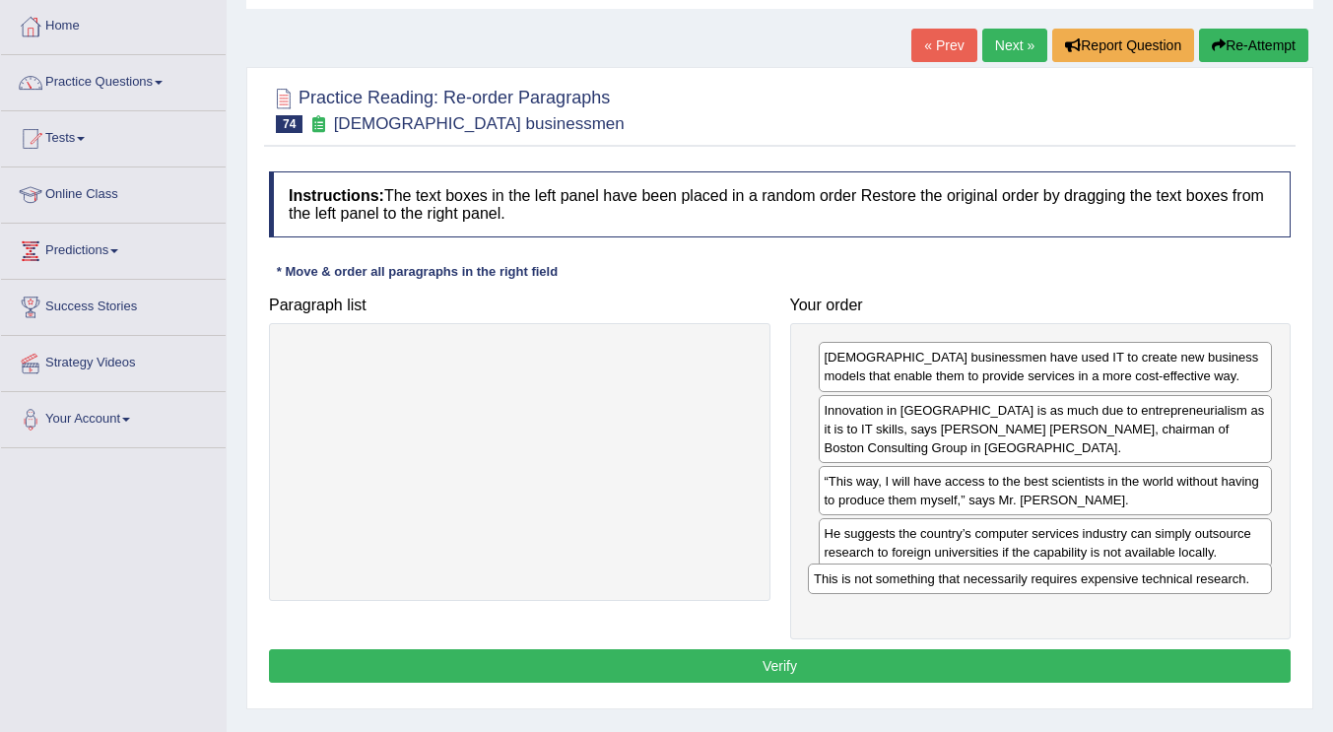
drag, startPoint x: 579, startPoint y: 366, endPoint x: 1099, endPoint y: 588, distance: 565.4
click at [1099, 588] on div "This is not something that necessarily requires expensive technical research." at bounding box center [1040, 579] width 464 height 31
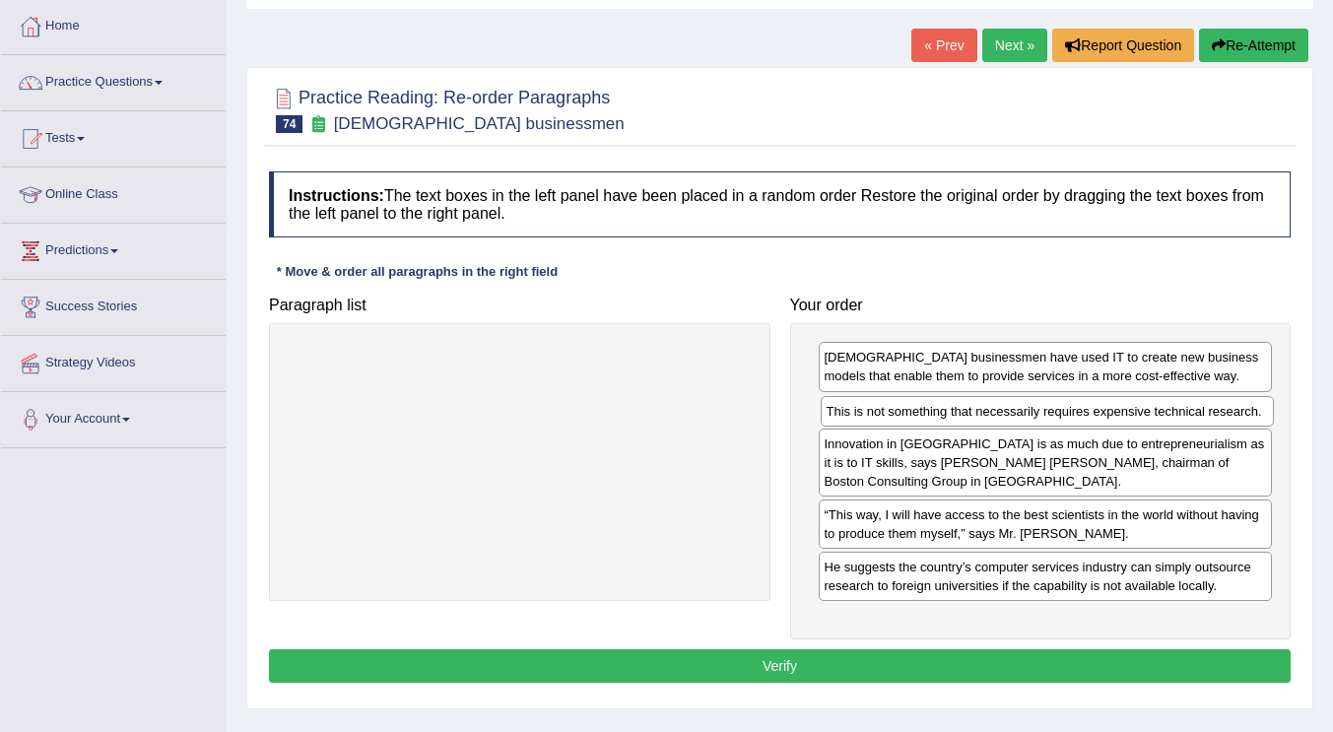
drag, startPoint x: 1048, startPoint y: 571, endPoint x: 1050, endPoint y: 416, distance: 155.7
click at [1050, 416] on div "This is not something that necessarily requires expensive technical research." at bounding box center [1048, 411] width 454 height 31
click at [782, 660] on button "Verify" at bounding box center [780, 665] width 1022 height 33
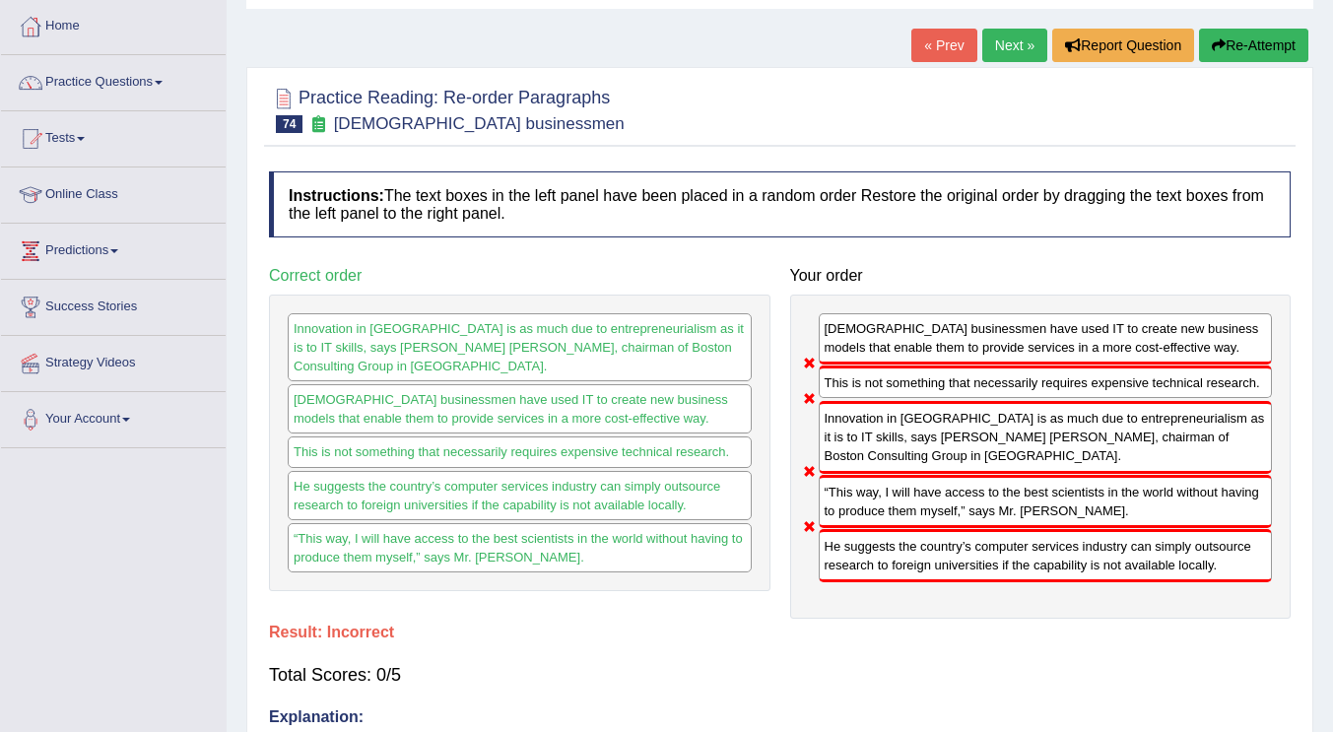
click at [762, 651] on div "Total Scores: 0/5" at bounding box center [780, 674] width 1022 height 47
click at [983, 180] on h4 "Instructions: The text boxes in the left panel have been placed in a random ord…" at bounding box center [780, 204] width 1022 height 66
click at [1016, 47] on link "Next »" at bounding box center [1014, 45] width 65 height 33
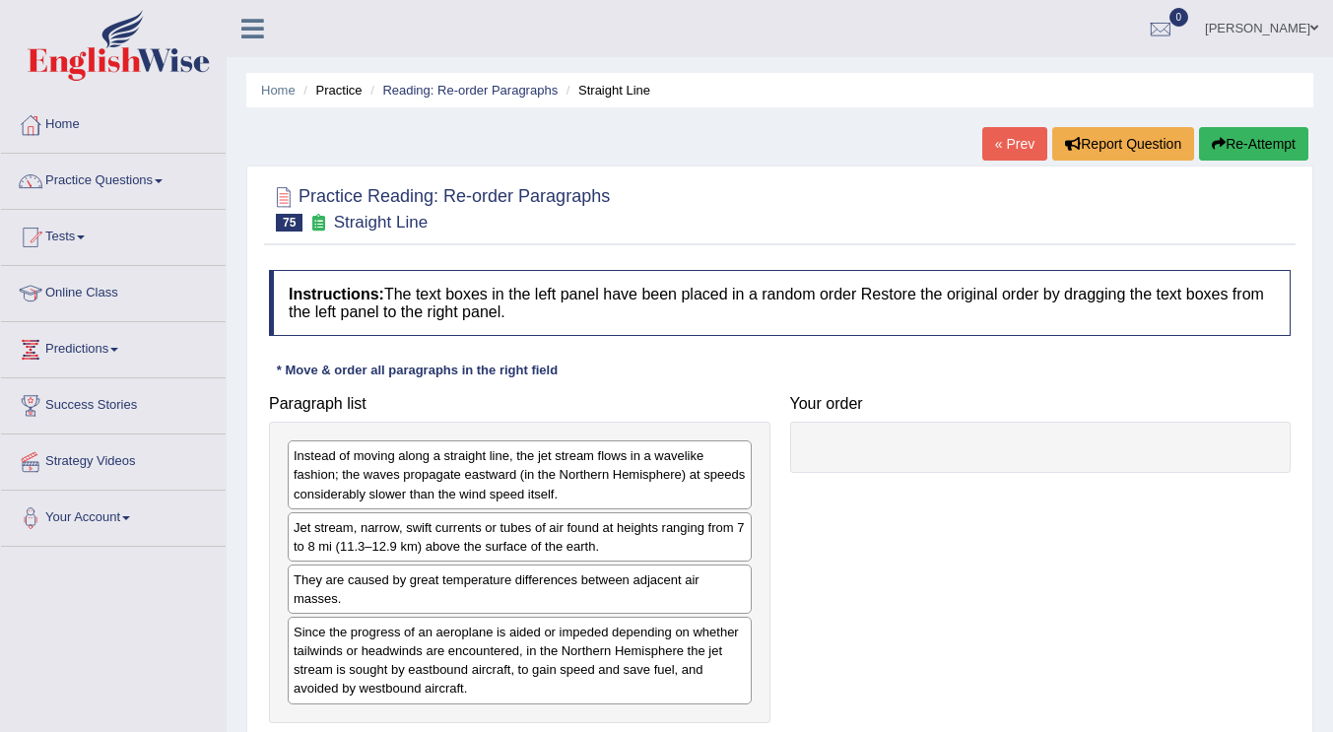
click at [937, 107] on div "Home Practice Reading: Re-order Paragraphs Straight Line « Prev Report Question…" at bounding box center [780, 492] width 1106 height 985
click at [968, 201] on div at bounding box center [780, 207] width 1022 height 60
click at [1089, 174] on div "Practice Reading: Re-order Paragraphs 75 Straight Line Instructions: The text b…" at bounding box center [779, 480] width 1067 height 628
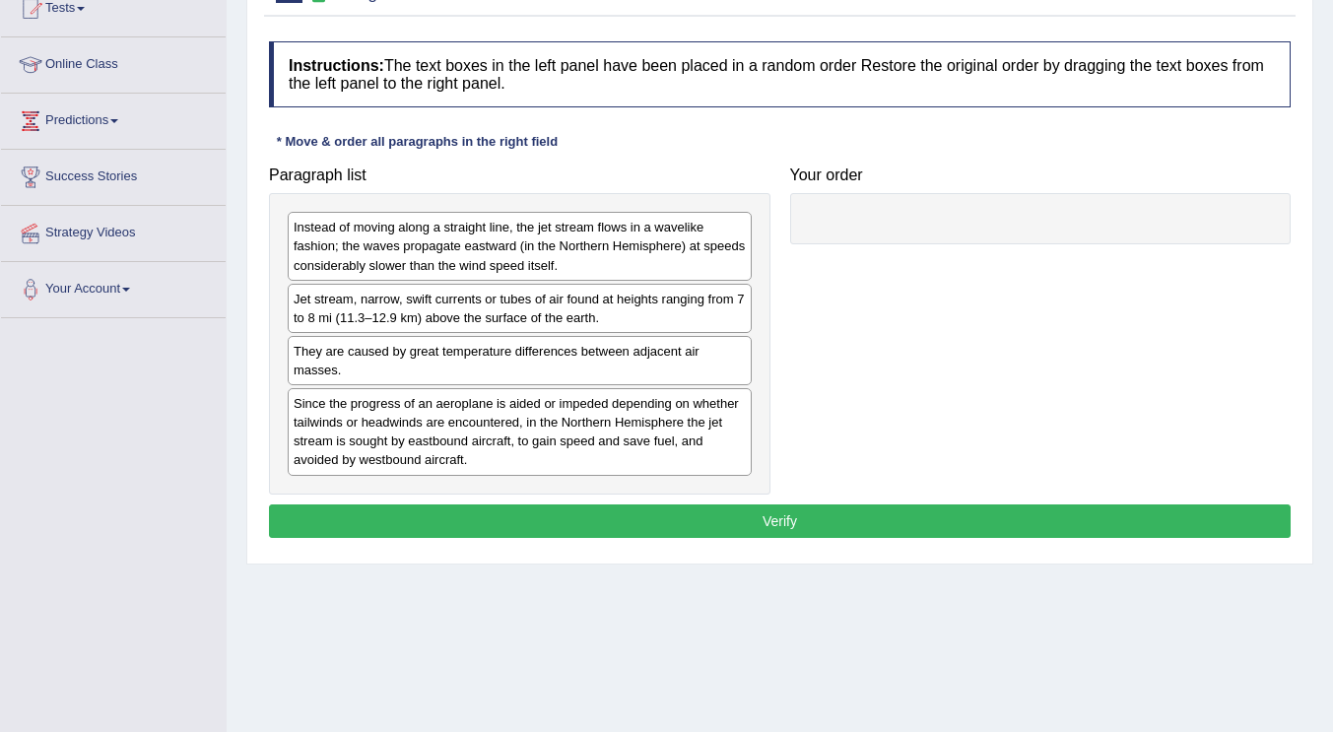
scroll to position [302, 0]
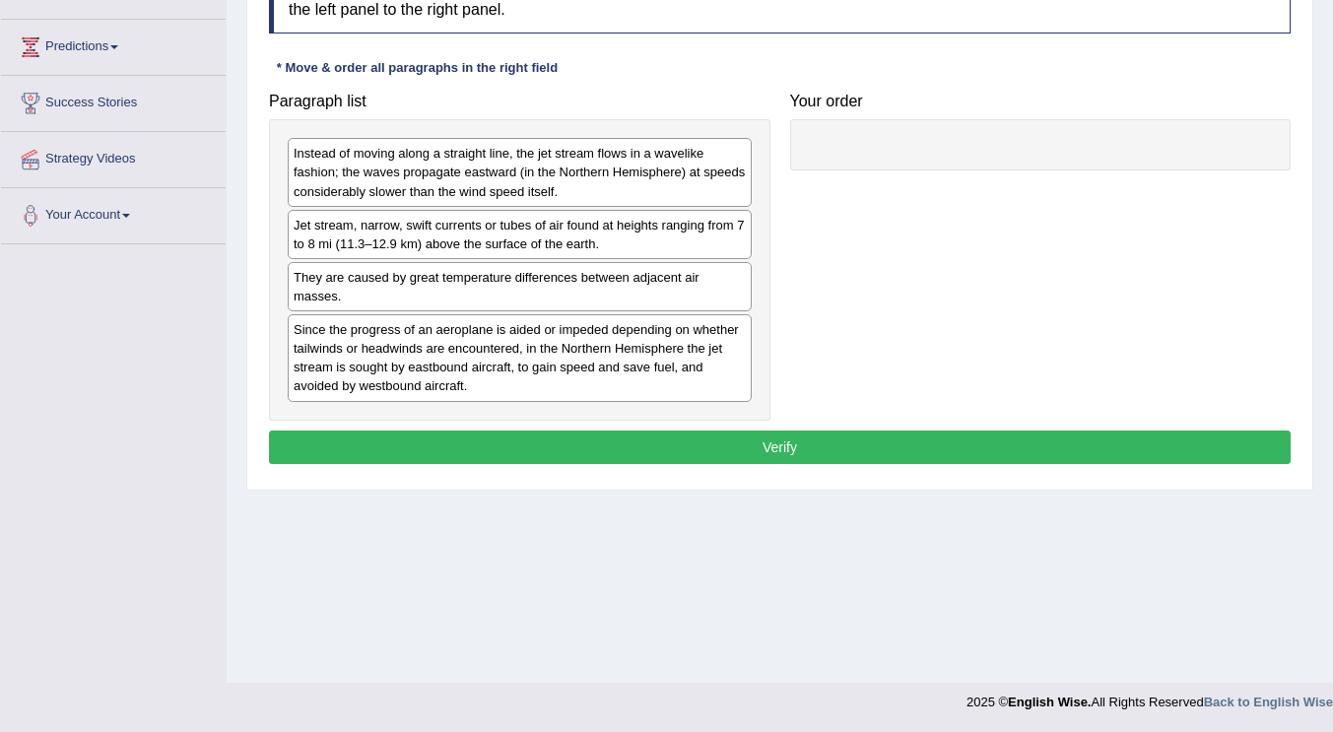
drag, startPoint x: 870, startPoint y: 279, endPoint x: 880, endPoint y: 271, distance: 12.6
click at [870, 279] on div "Paragraph list Instead of moving along a straight line, the jet stream flows in…" at bounding box center [779, 252] width 1041 height 338
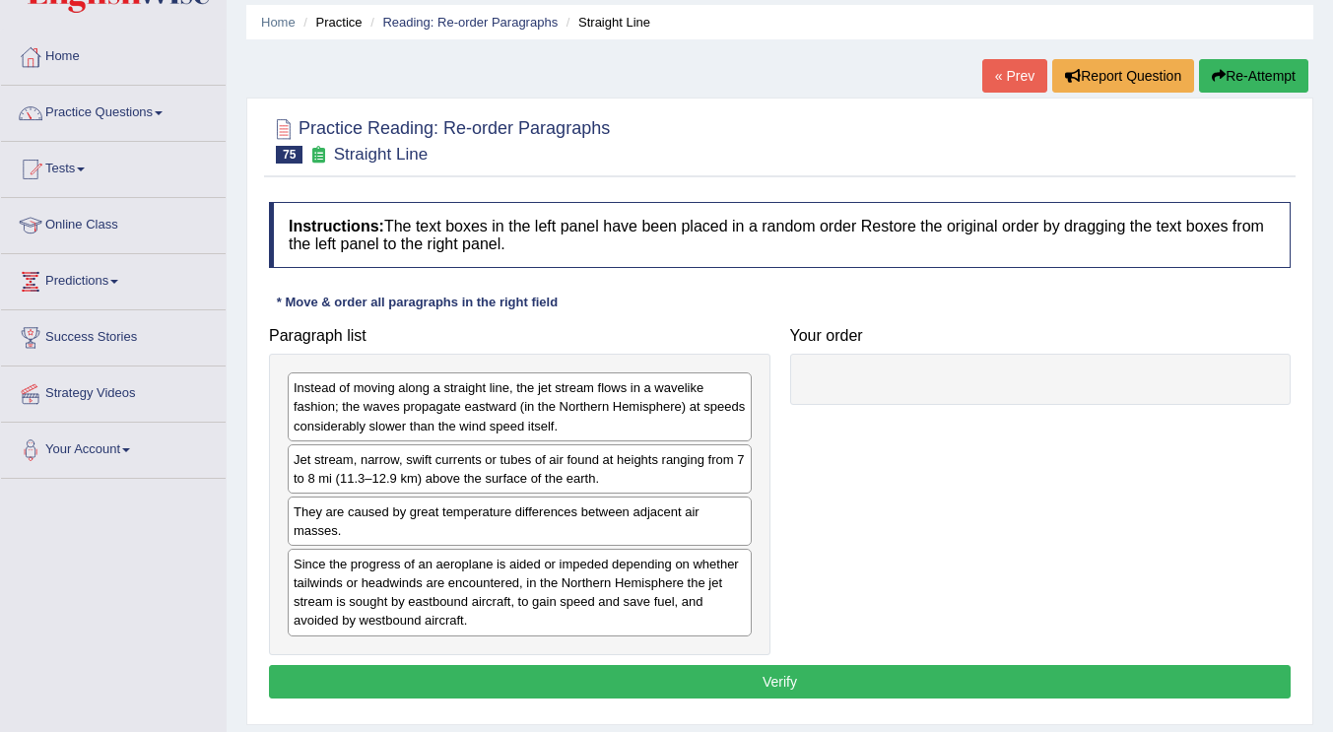
scroll to position [105, 0]
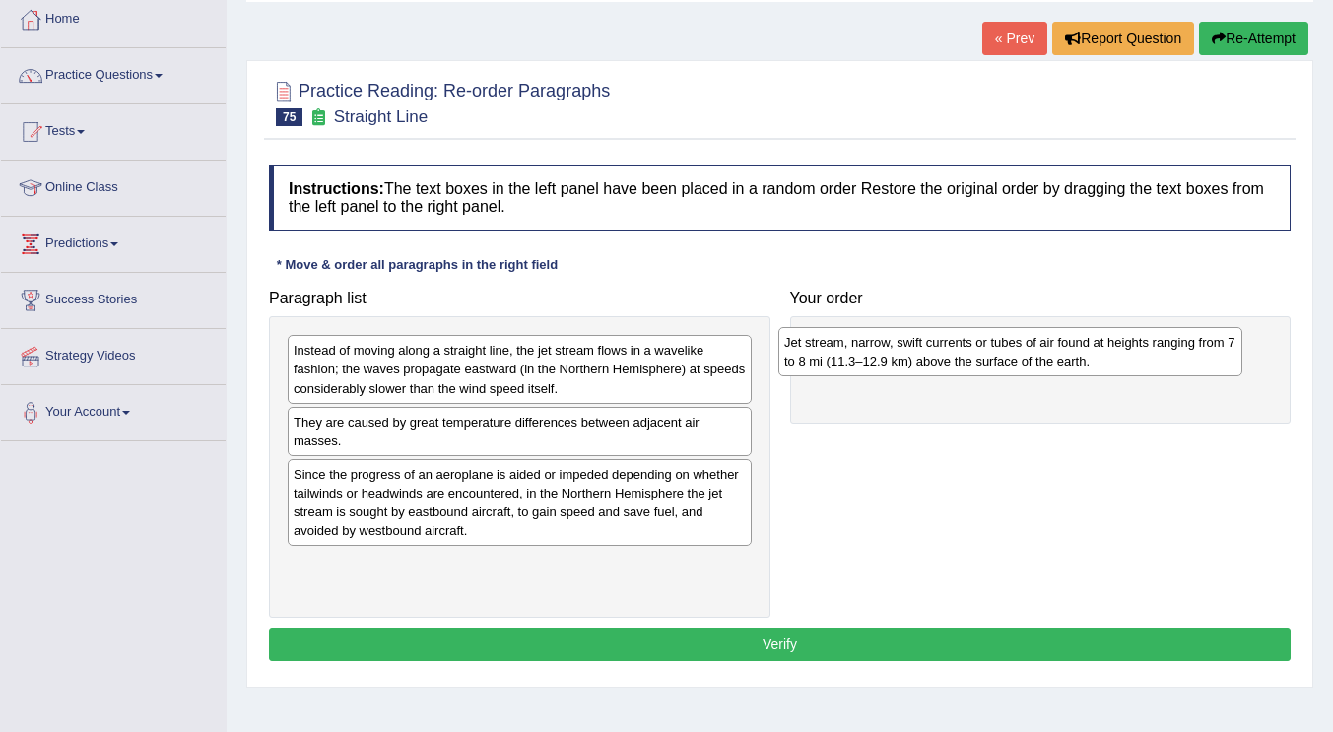
drag, startPoint x: 493, startPoint y: 440, endPoint x: 983, endPoint y: 361, distance: 497.1
click at [983, 361] on div "Jet stream, narrow, swift currents or tubes of air found at heights ranging fro…" at bounding box center [1010, 351] width 464 height 49
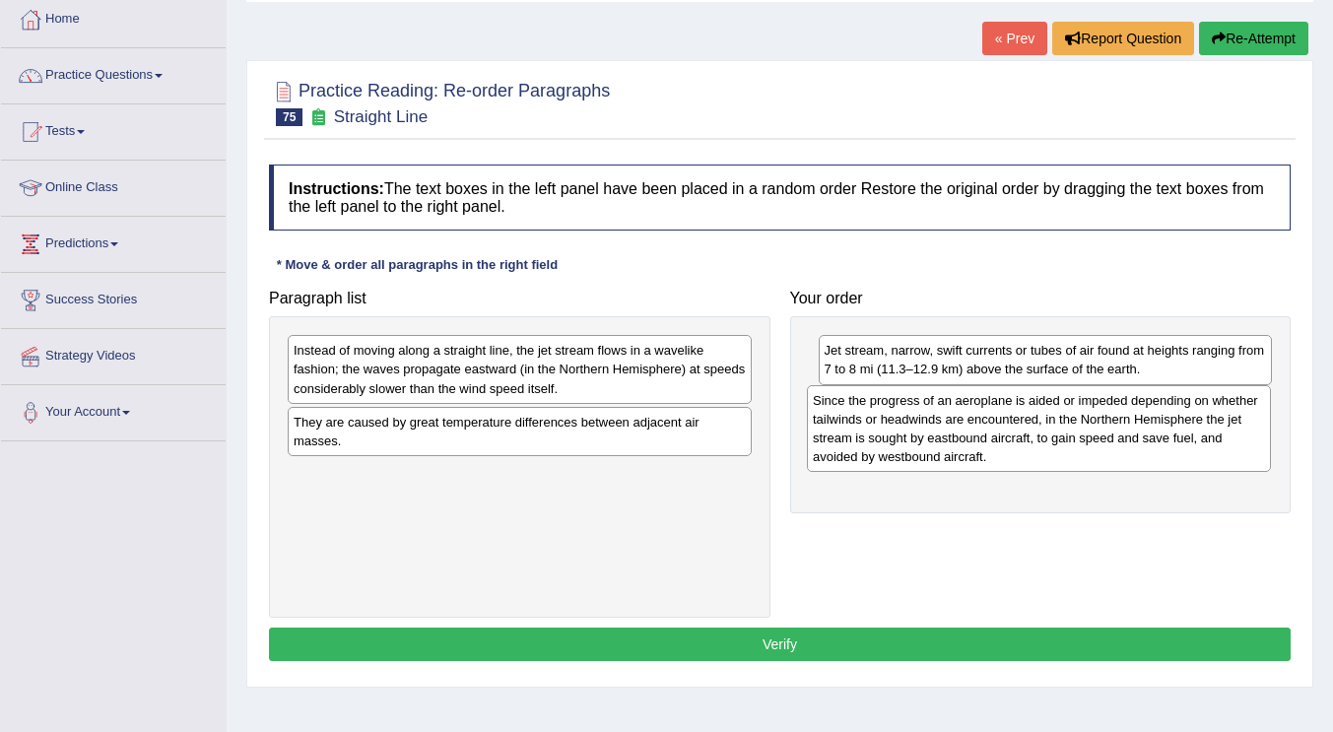
drag, startPoint x: 531, startPoint y: 514, endPoint x: 1022, endPoint y: 435, distance: 496.9
click at [1022, 435] on div "Since the progress of an aeroplane is aided or impeded depending on whether tai…" at bounding box center [1039, 428] width 464 height 87
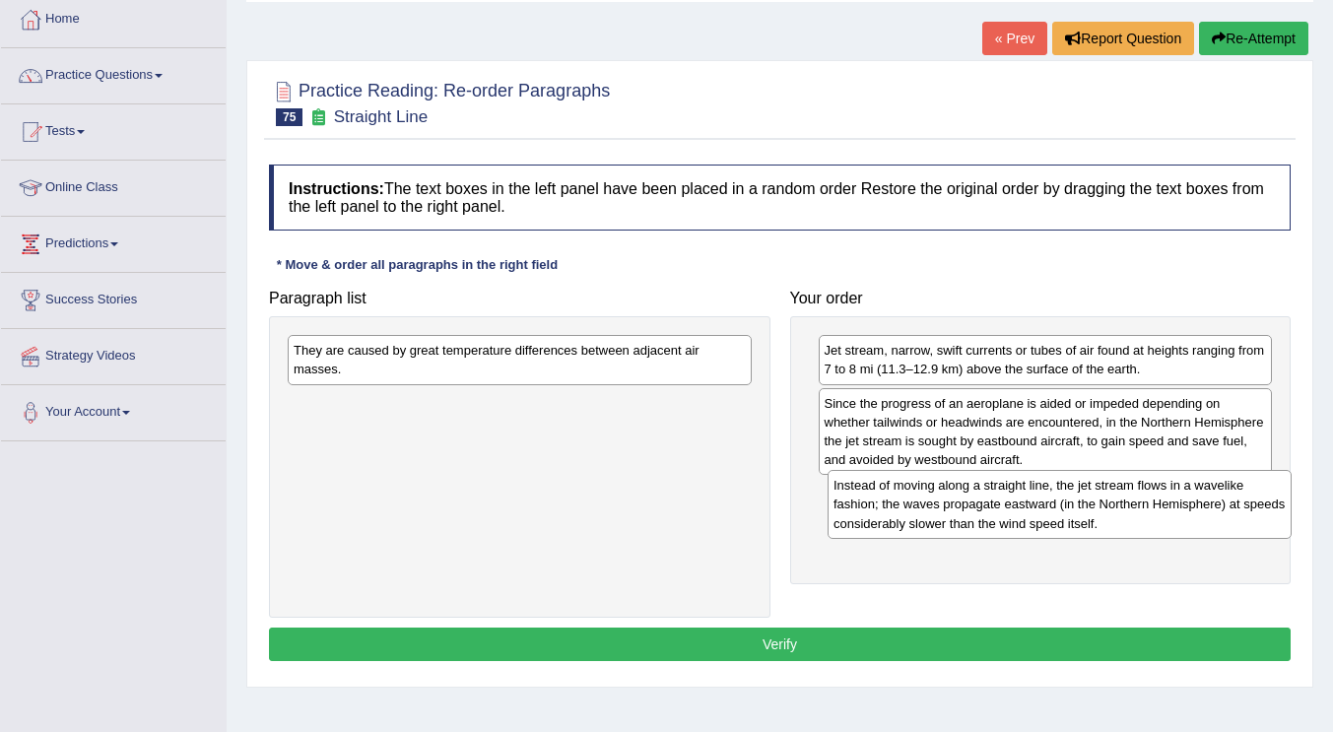
drag, startPoint x: 464, startPoint y: 385, endPoint x: 1004, endPoint y: 520, distance: 556.5
click at [1004, 520] on div "Instead of moving along a straight line, the jet stream flows in a wavelike fas…" at bounding box center [1060, 504] width 464 height 68
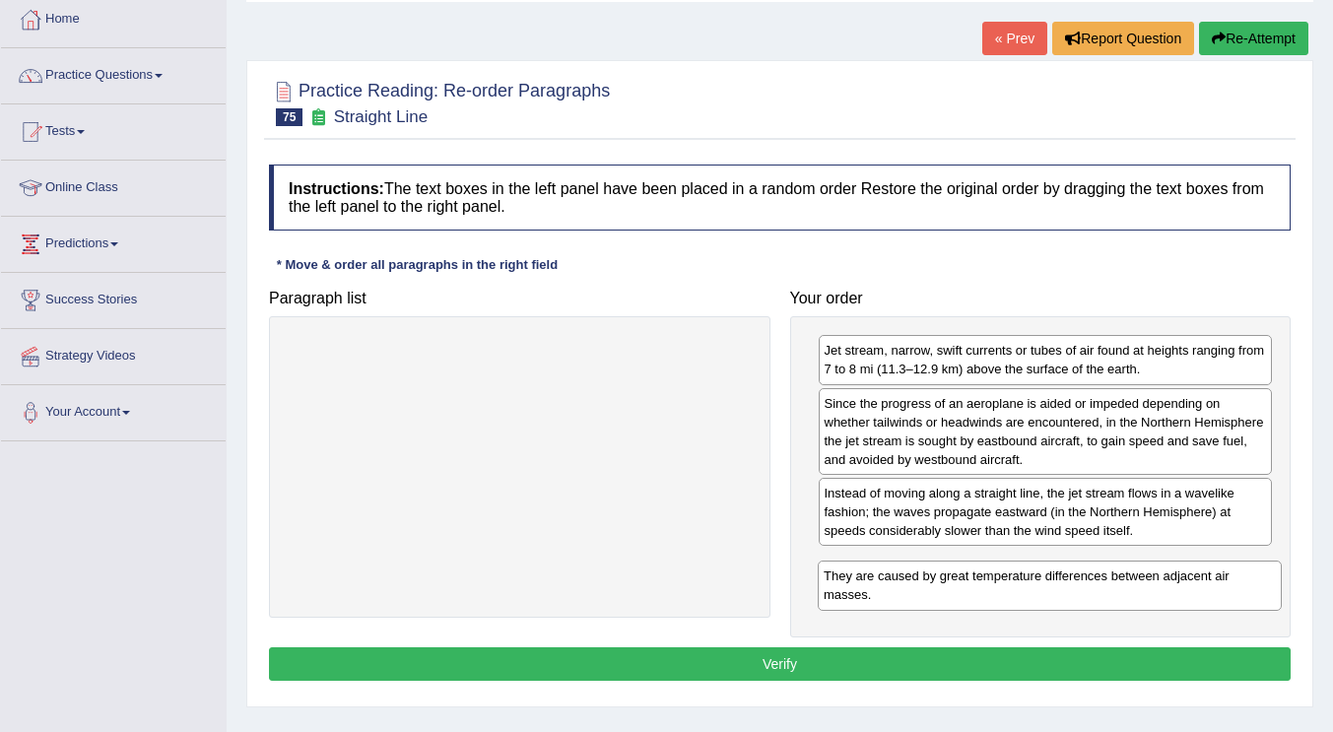
drag, startPoint x: 606, startPoint y: 443, endPoint x: 926, endPoint y: 566, distance: 343.1
click at [925, 566] on div "They are caused by great temperature differences between adjacent air masses." at bounding box center [1050, 585] width 464 height 49
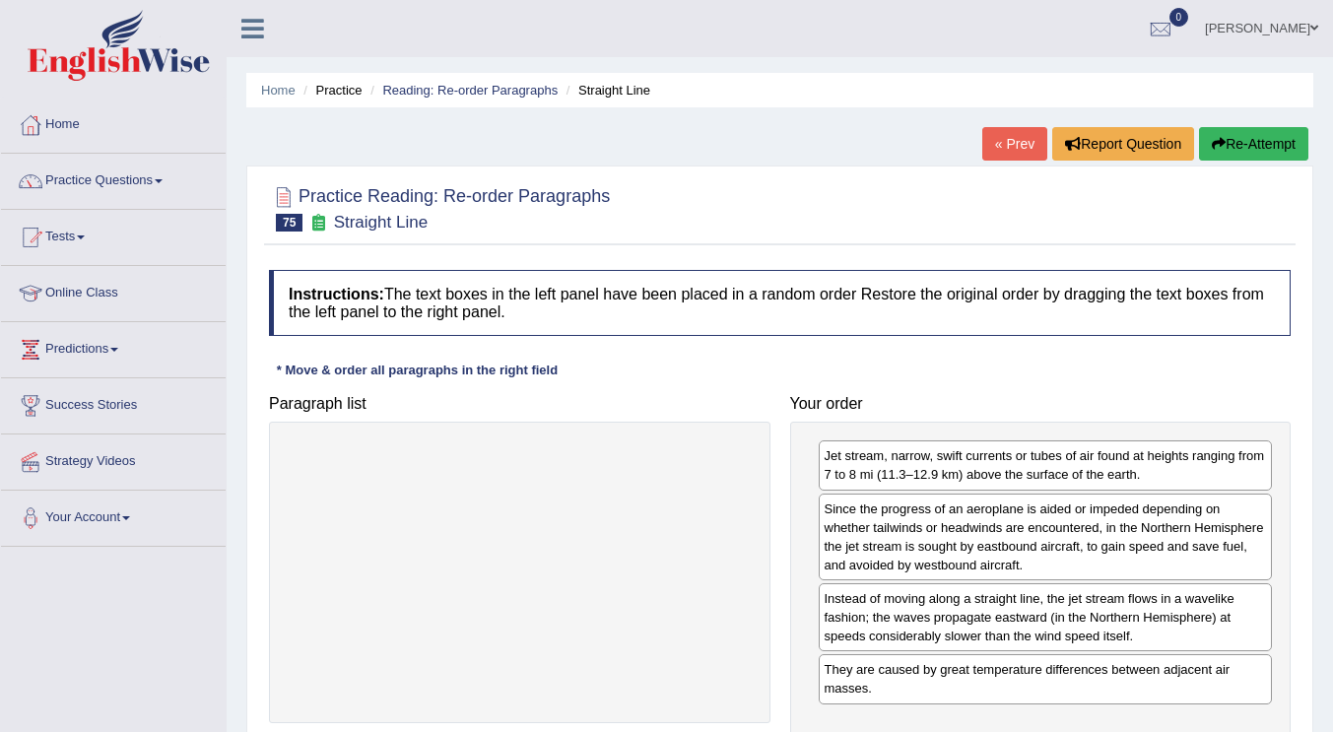
scroll to position [99, 0]
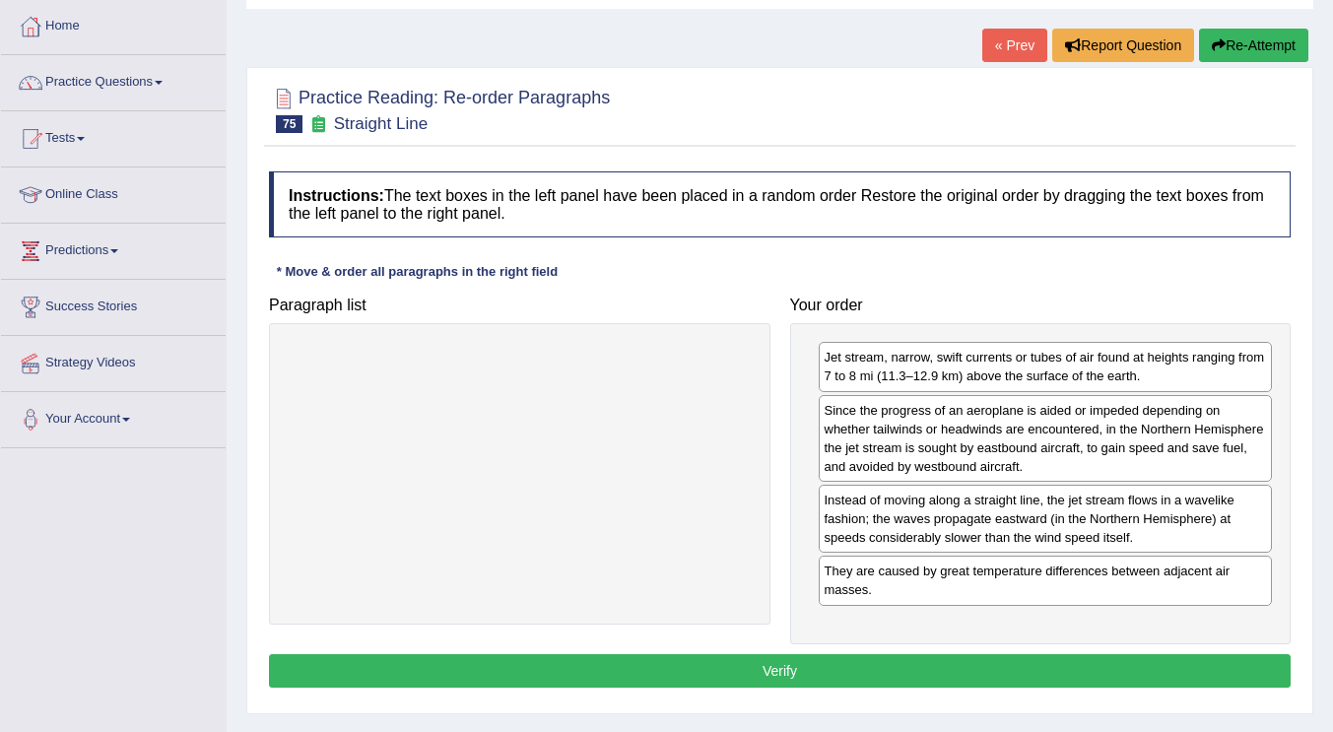
click at [707, 661] on button "Verify" at bounding box center [780, 670] width 1022 height 33
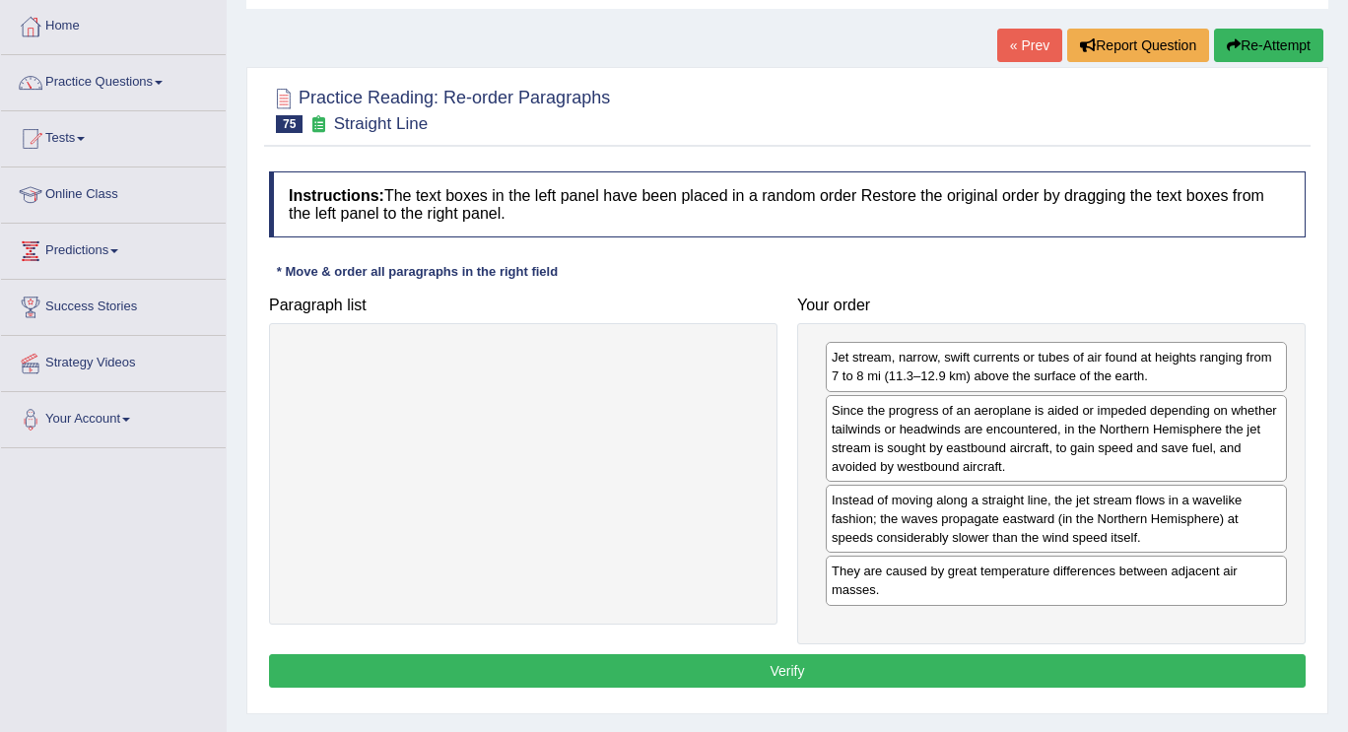
click at [707, 661] on div "Home Practice Reading: Re-order Paragraphs Straight Line « Prev Report Question…" at bounding box center [787, 393] width 1121 height 985
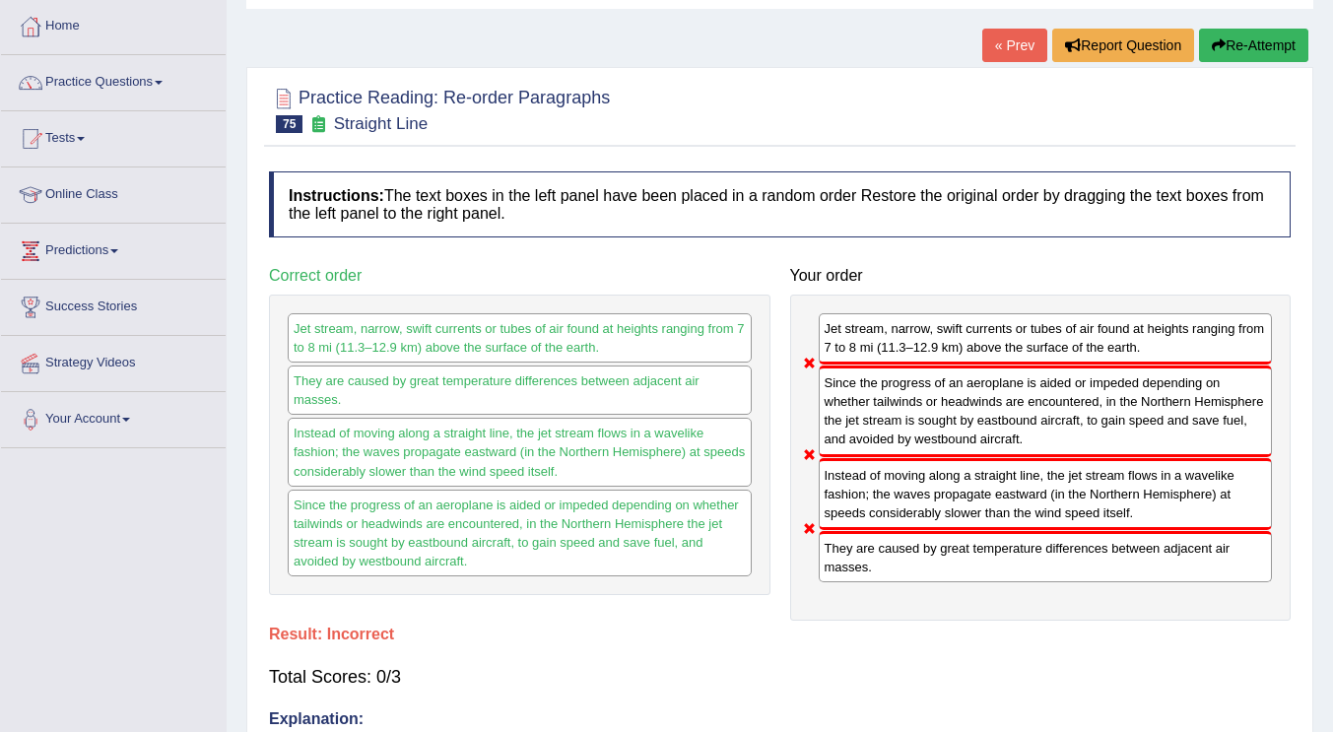
click at [0, 407] on div "Home Practice Questions Speaking Practice Read Aloud Repeat Sentence Describe I…" at bounding box center [113, 223] width 254 height 449
drag, startPoint x: 834, startPoint y: 672, endPoint x: 843, endPoint y: 661, distance: 14.0
click at [834, 672] on div "Total Scores: 0/3" at bounding box center [780, 676] width 1022 height 47
click at [533, 656] on div "Total Scores: 0/3" at bounding box center [780, 676] width 1022 height 47
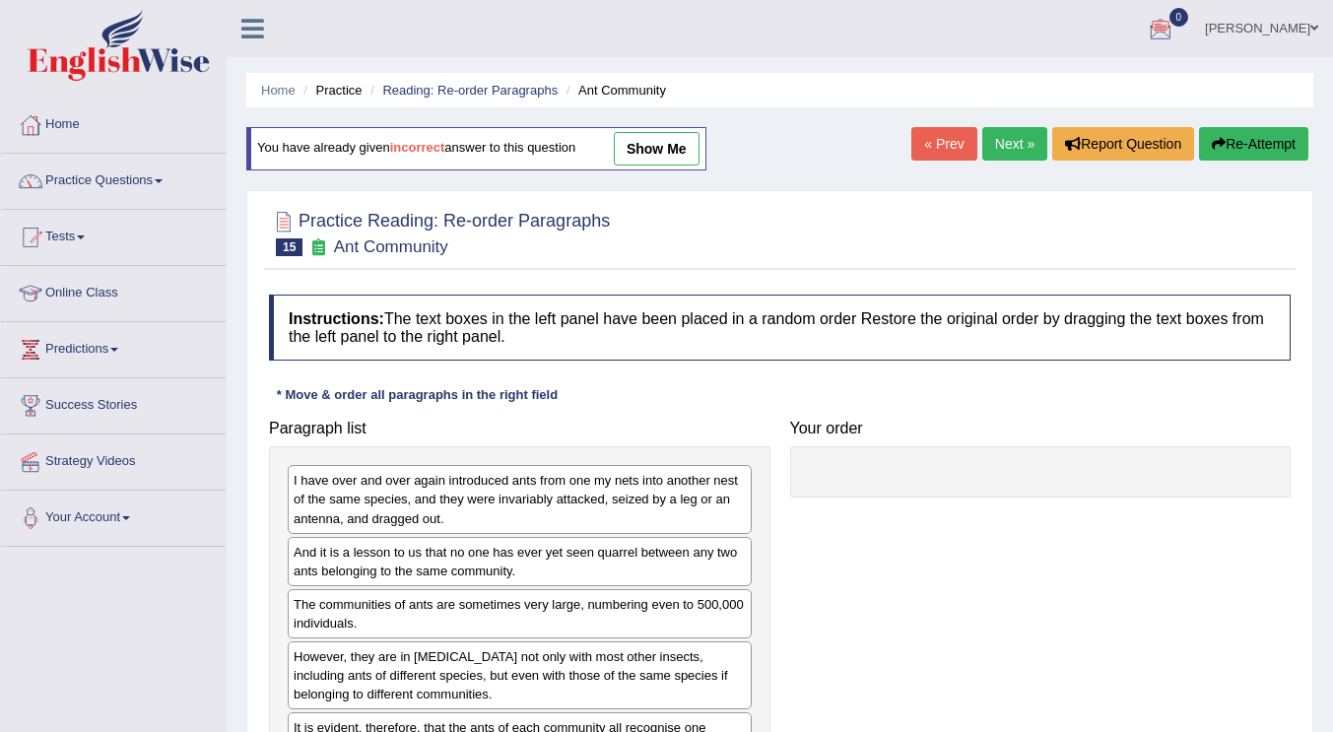
drag, startPoint x: 857, startPoint y: 15, endPoint x: 857, endPoint y: 4, distance: 10.8
click at [857, 15] on ul "[PERSON_NAME] Toggle navigation Username: JessicaJ Access Type: Online Subscrip…" at bounding box center [946, 28] width 774 height 56
click at [1037, 374] on div "Instructions: The text boxes in the left panel have been placed in a random ord…" at bounding box center [780, 563] width 1032 height 556
